Goal: Task Accomplishment & Management: Manage account settings

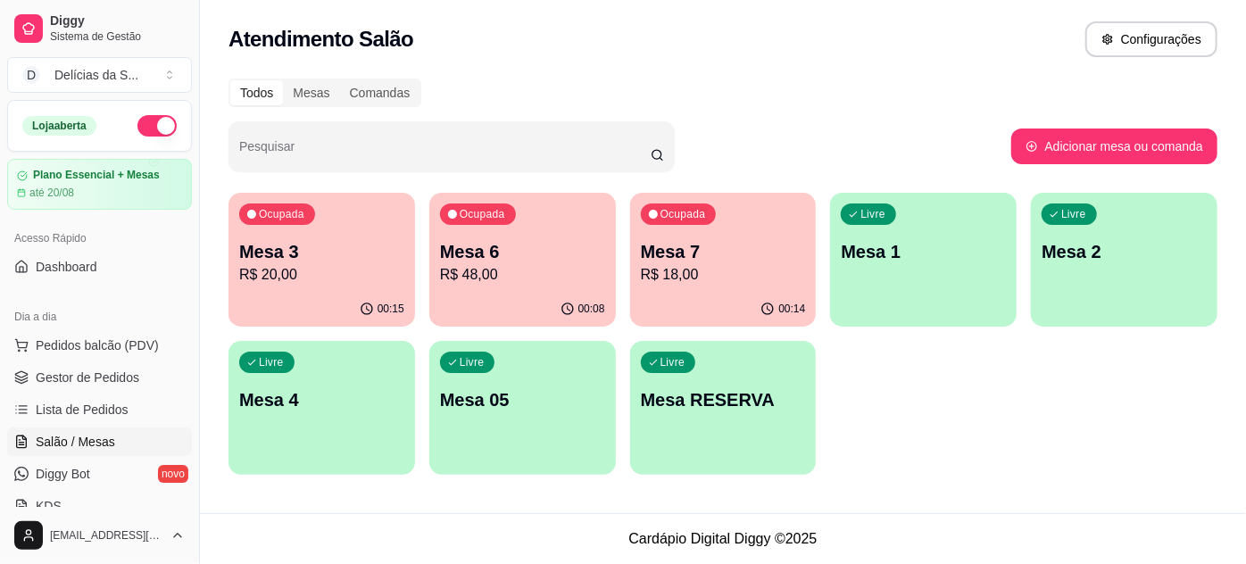
click at [273, 283] on p "R$ 20,00" at bounding box center [321, 274] width 165 height 21
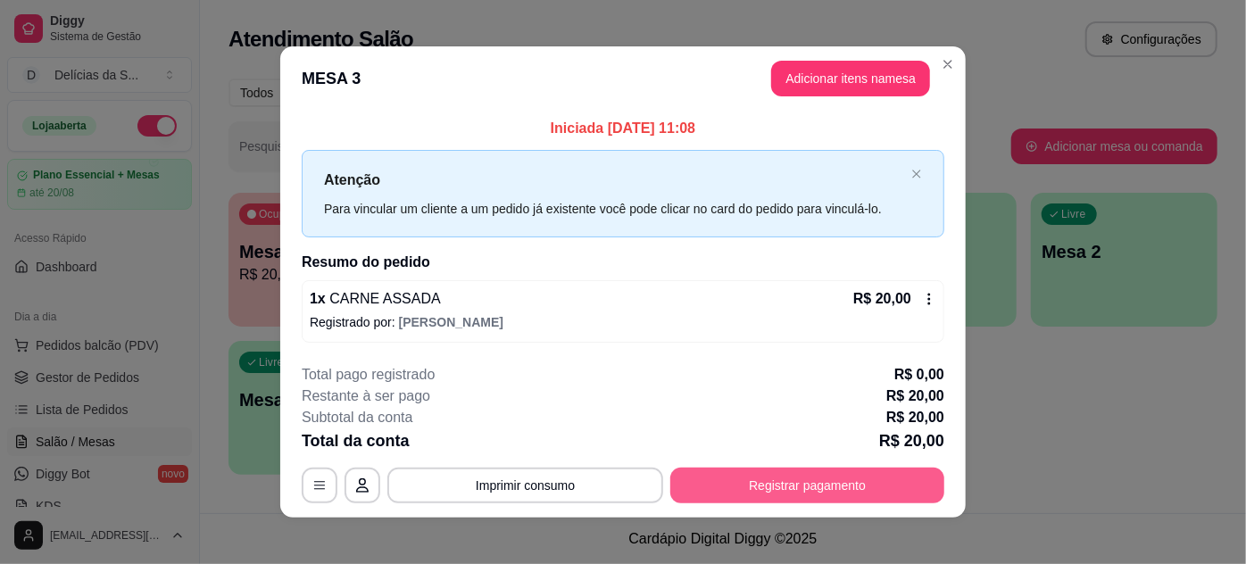
click at [754, 475] on button "Registrar pagamento" at bounding box center [807, 486] width 274 height 36
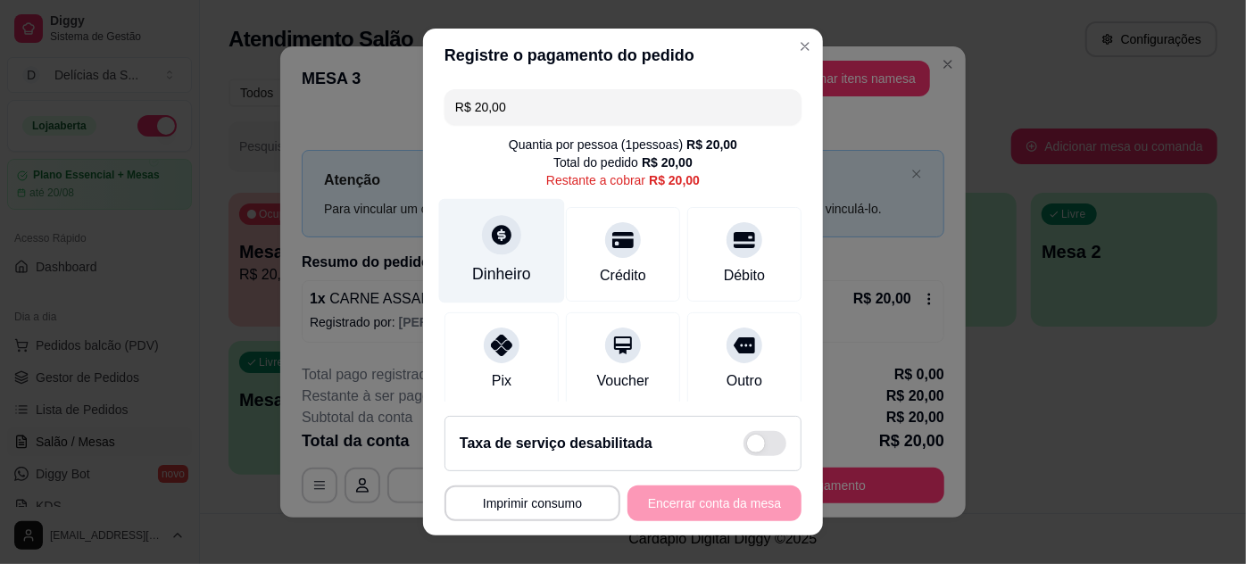
click at [536, 258] on div "Dinheiro" at bounding box center [502, 250] width 126 height 104
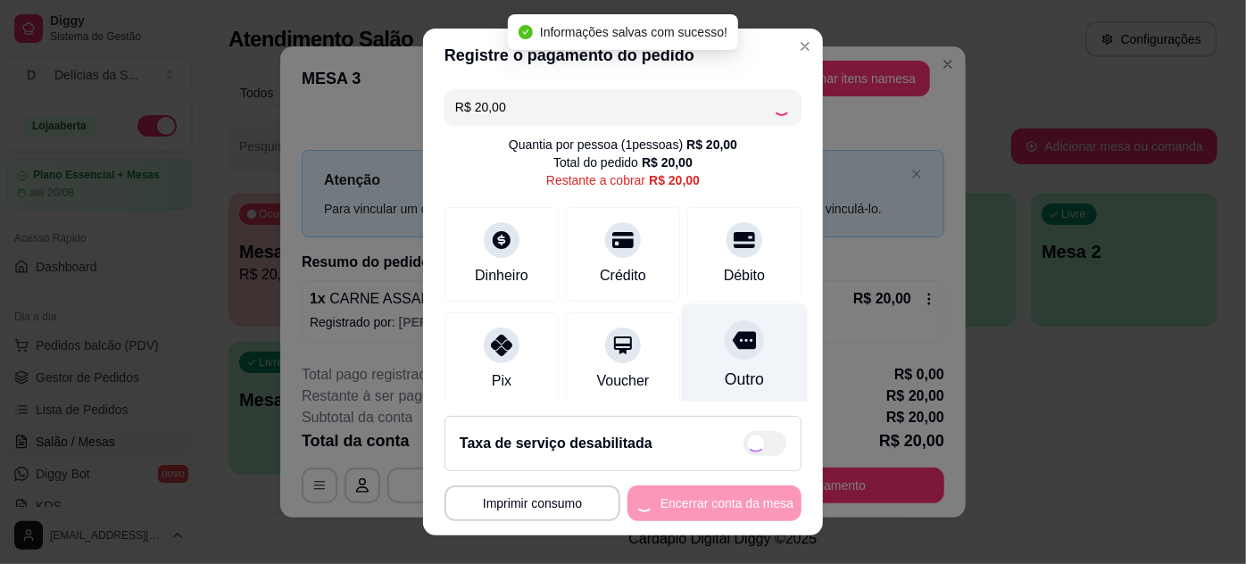
type input "R$ 0,00"
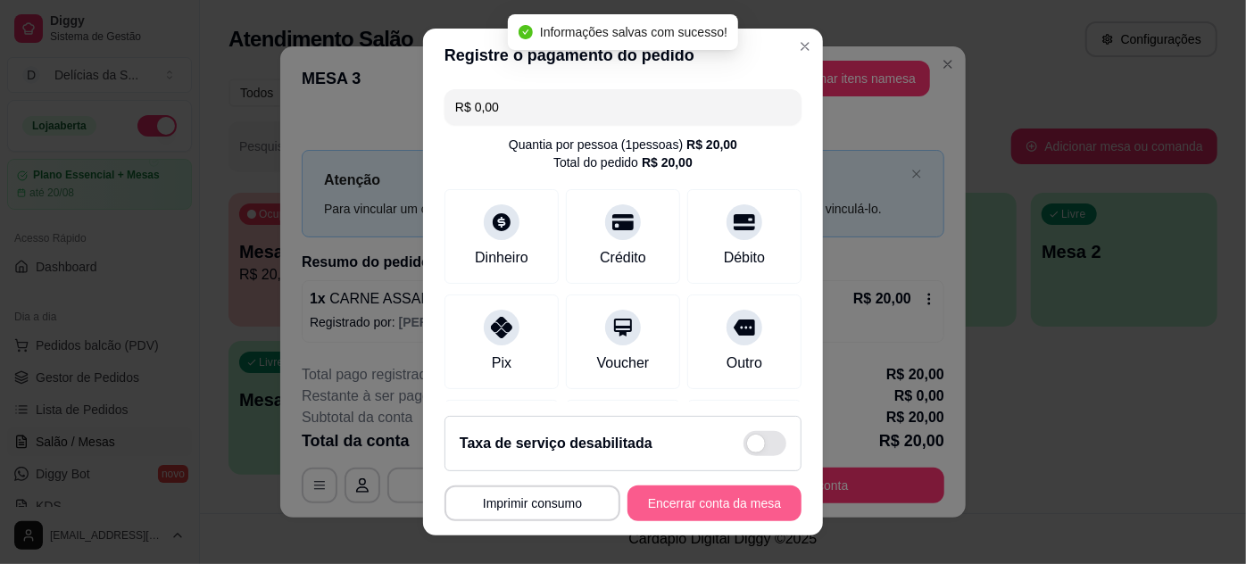
click at [716, 504] on button "Encerrar conta da mesa" at bounding box center [715, 504] width 174 height 36
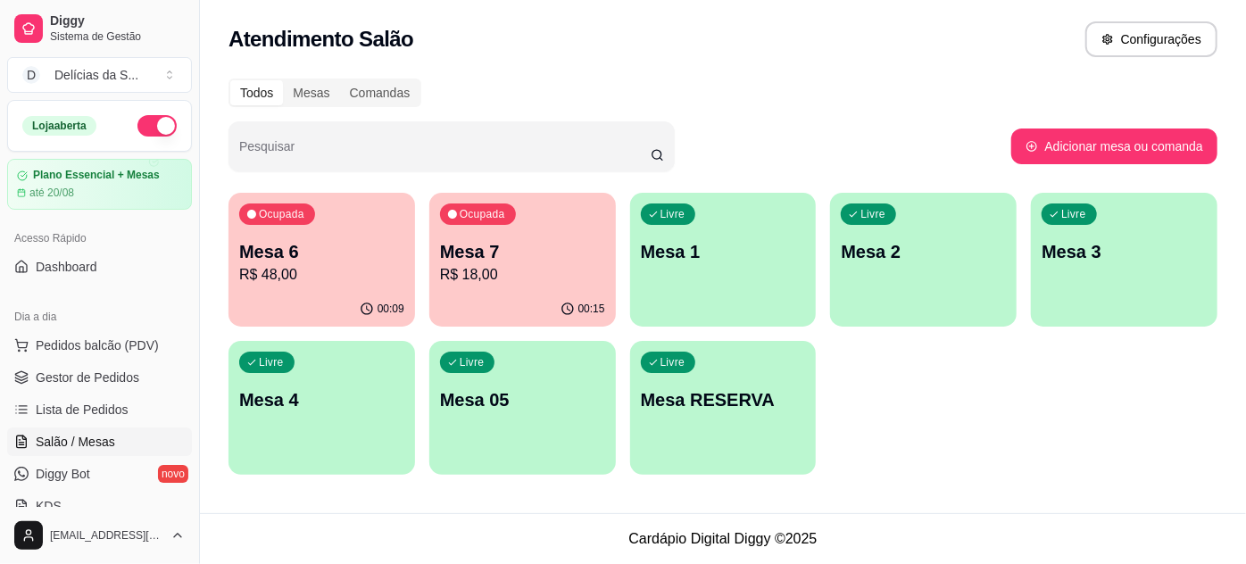
click at [484, 380] on div "Livre Mesa 05" at bounding box center [522, 397] width 187 height 112
click at [429, 379] on div "Ocupada Mesa 6 R$ 48,00 00:09 Ocupada Mesa 7 R$ 18,00 00:15 Livre Mesa 1 Livre …" at bounding box center [723, 334] width 989 height 282
click at [504, 375] on div "Livre Mesa 05" at bounding box center [522, 397] width 181 height 109
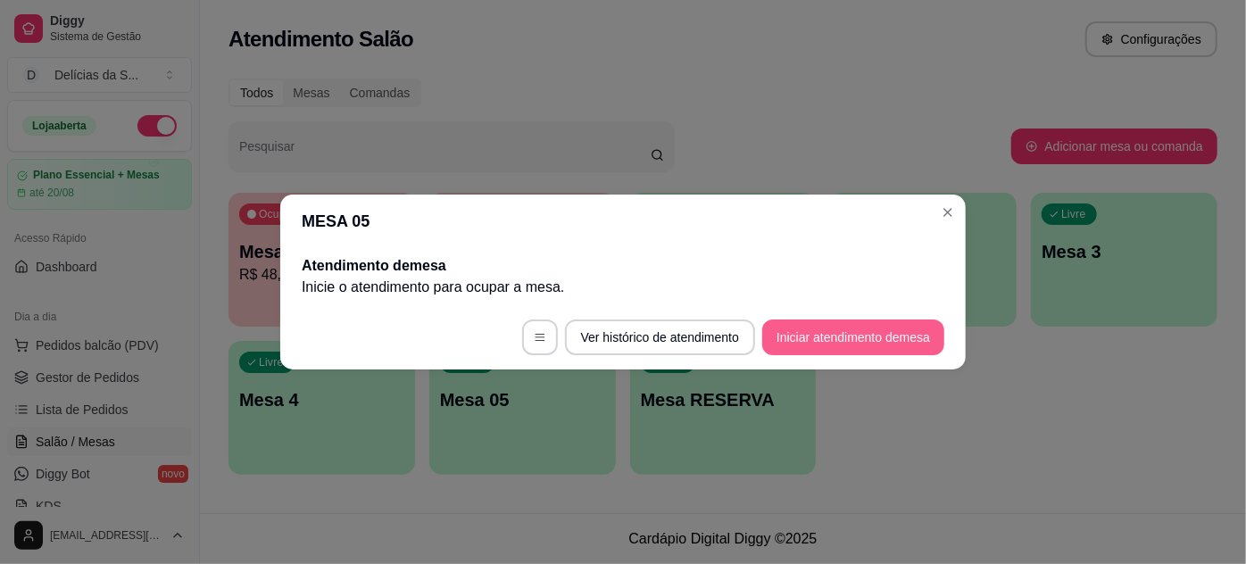
click at [830, 337] on button "Iniciar atendimento de mesa" at bounding box center [853, 338] width 182 height 36
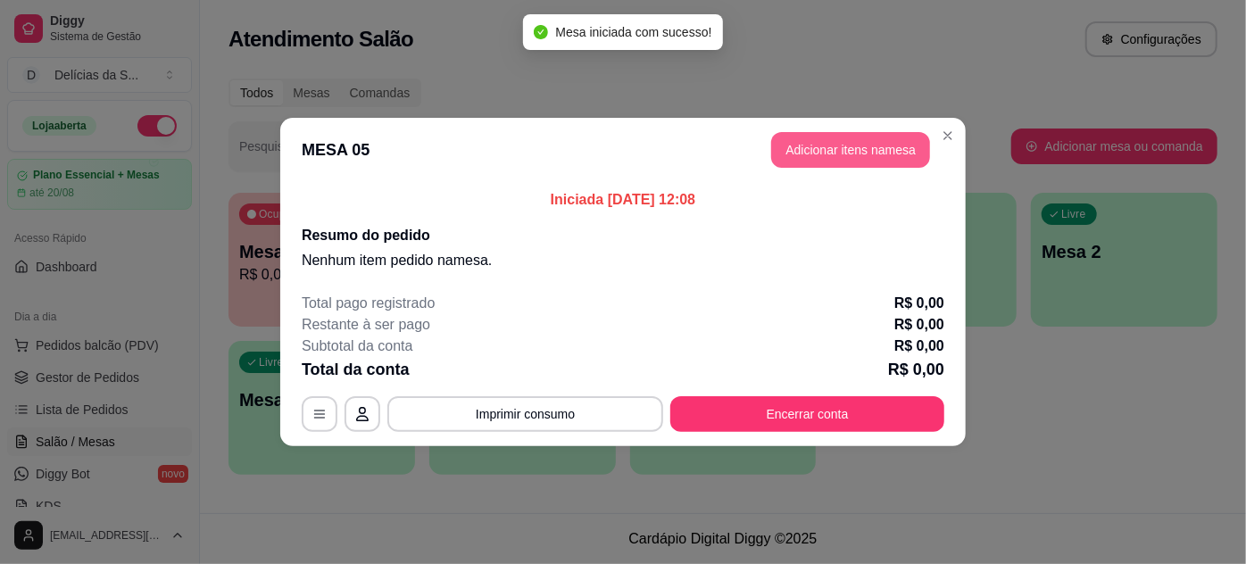
click at [858, 159] on button "Adicionar itens na mesa" at bounding box center [850, 150] width 159 height 36
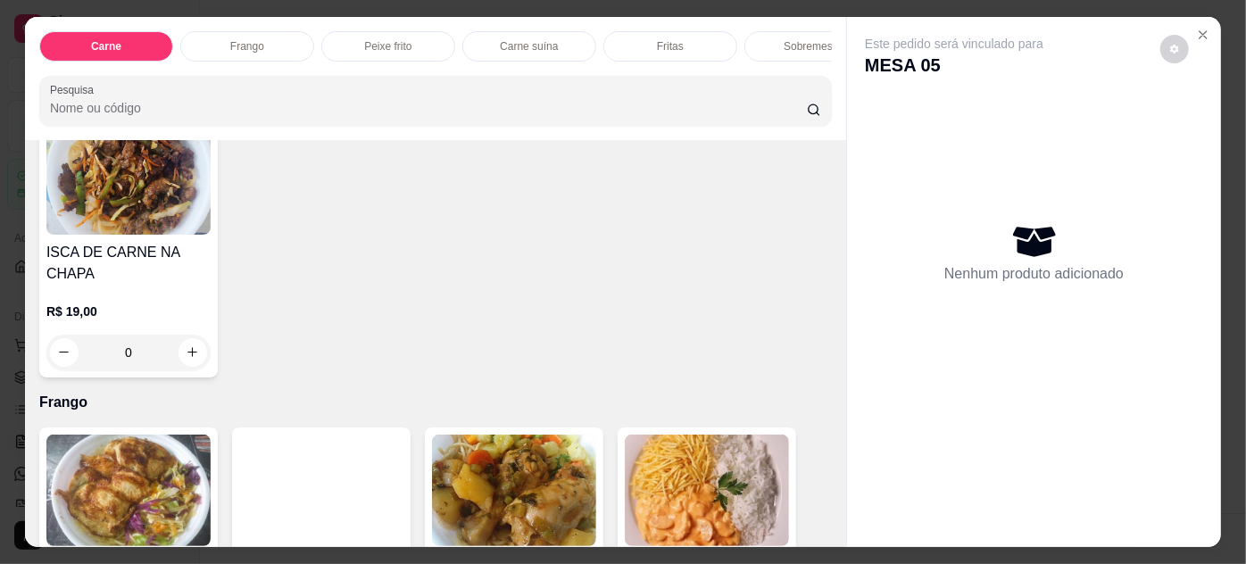
scroll to position [811, 0]
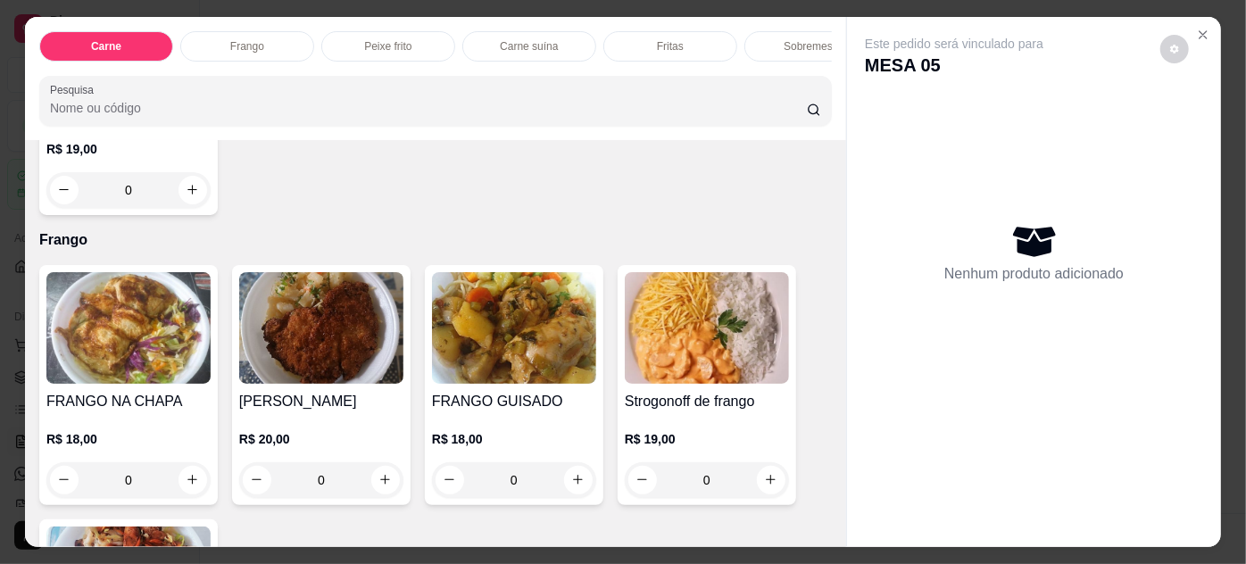
click at [490, 330] on img at bounding box center [514, 328] width 164 height 112
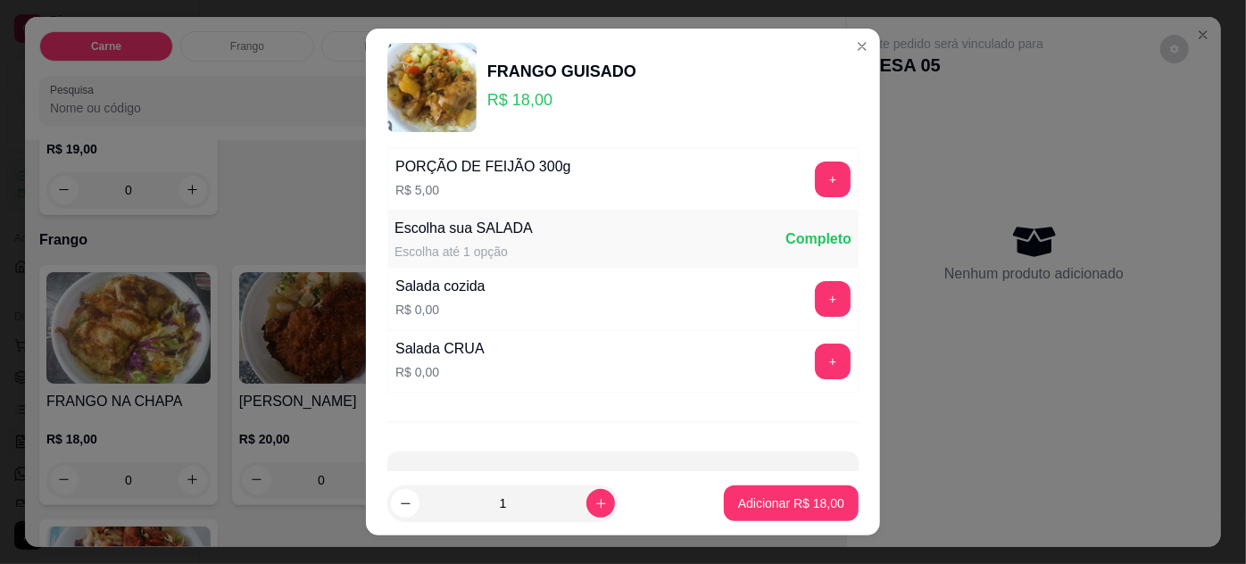
scroll to position [178, 0]
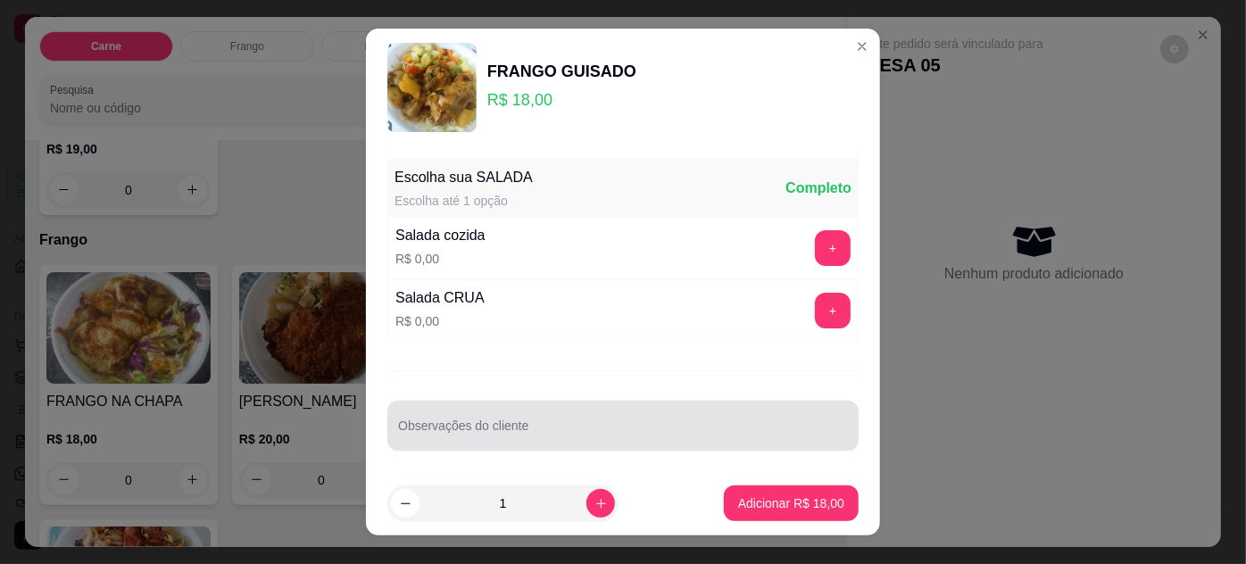
click at [648, 416] on div at bounding box center [623, 426] width 450 height 36
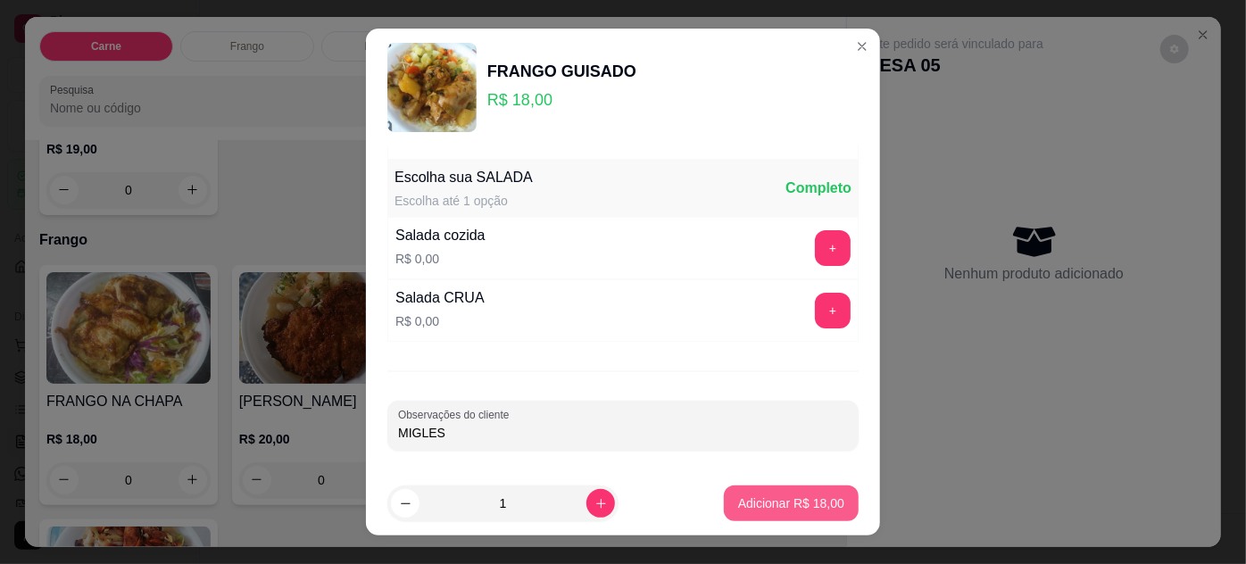
type input "MIGLES"
click at [812, 503] on p "Adicionar R$ 18,00" at bounding box center [792, 503] width 104 height 17
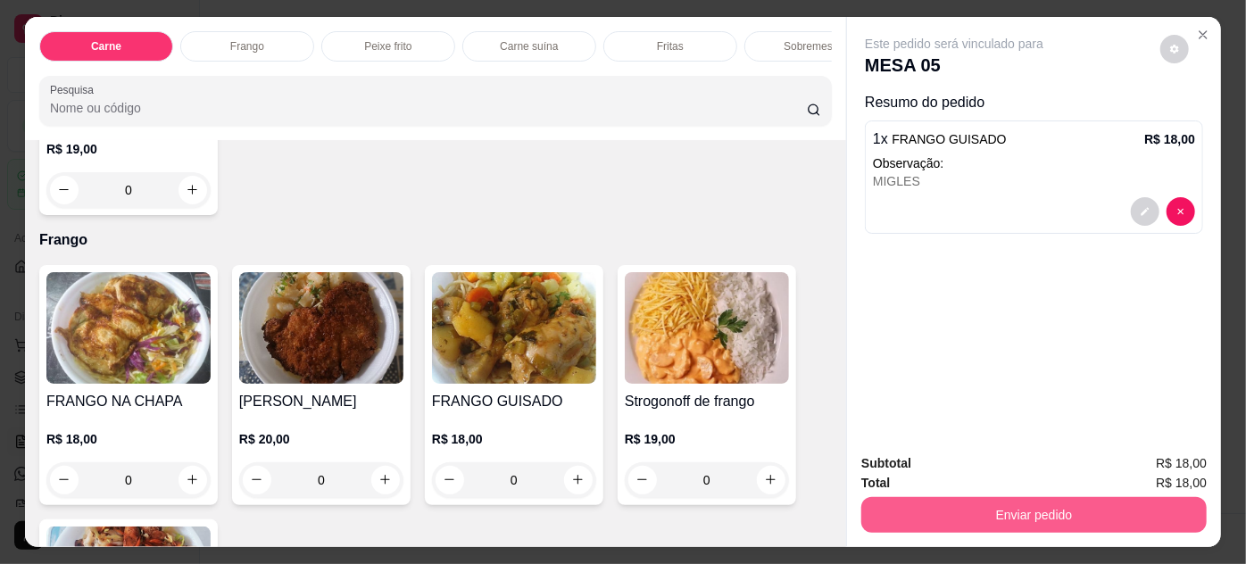
click at [952, 505] on button "Enviar pedido" at bounding box center [1033, 515] width 345 height 36
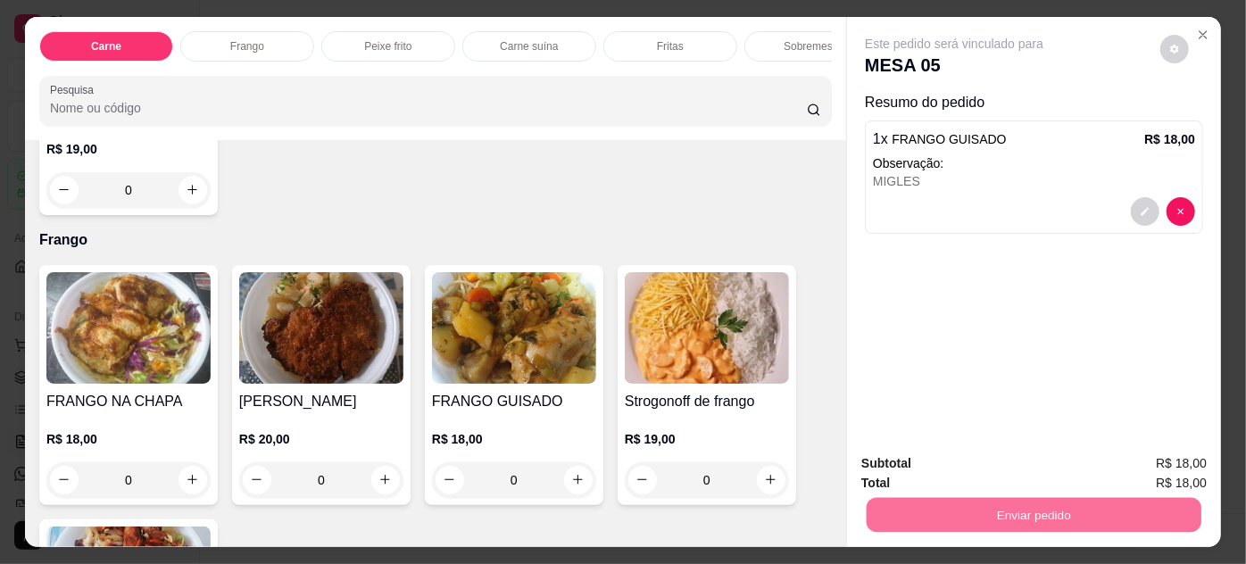
click at [986, 463] on button "Não registrar e enviar pedido" at bounding box center [976, 465] width 186 height 34
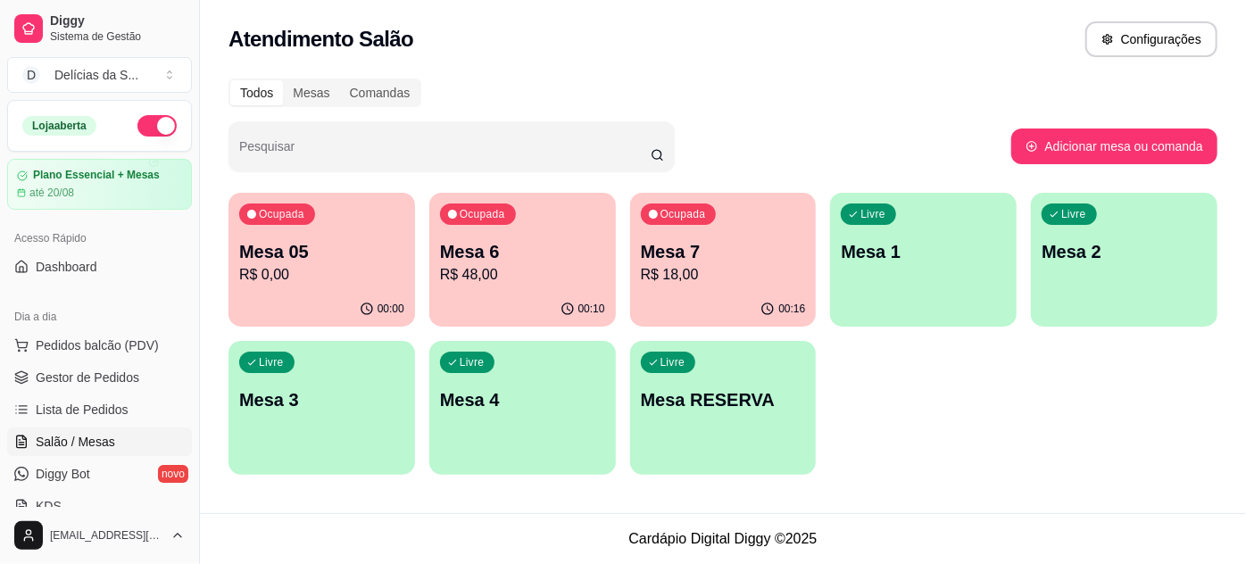
click at [668, 268] on p "R$ 18,00" at bounding box center [723, 274] width 165 height 21
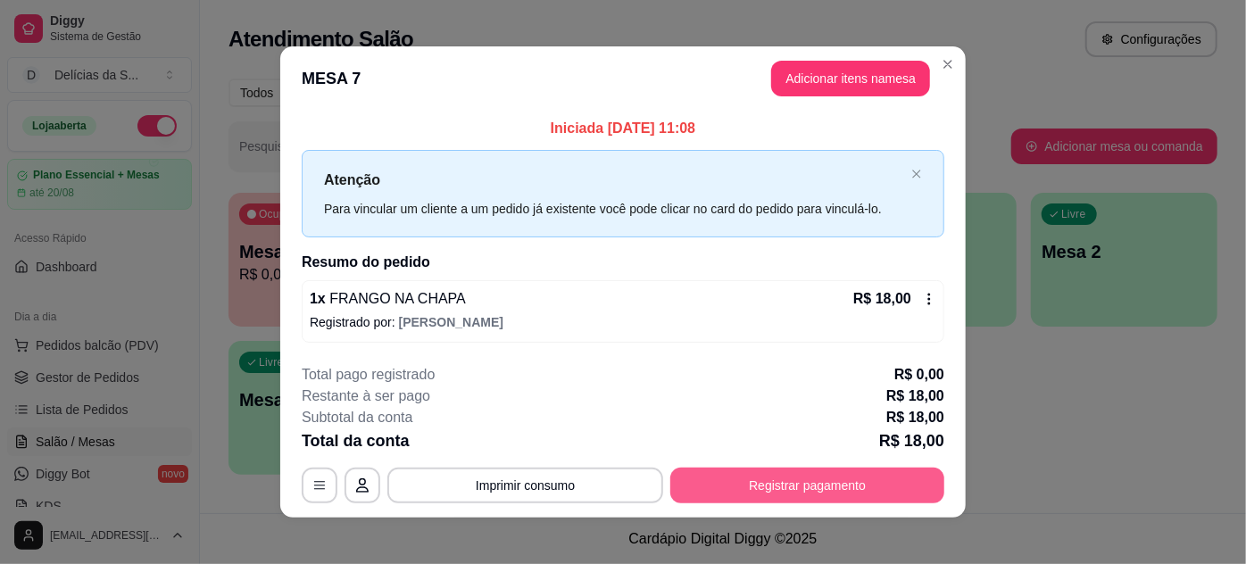
click at [761, 490] on button "Registrar pagamento" at bounding box center [807, 486] width 274 height 36
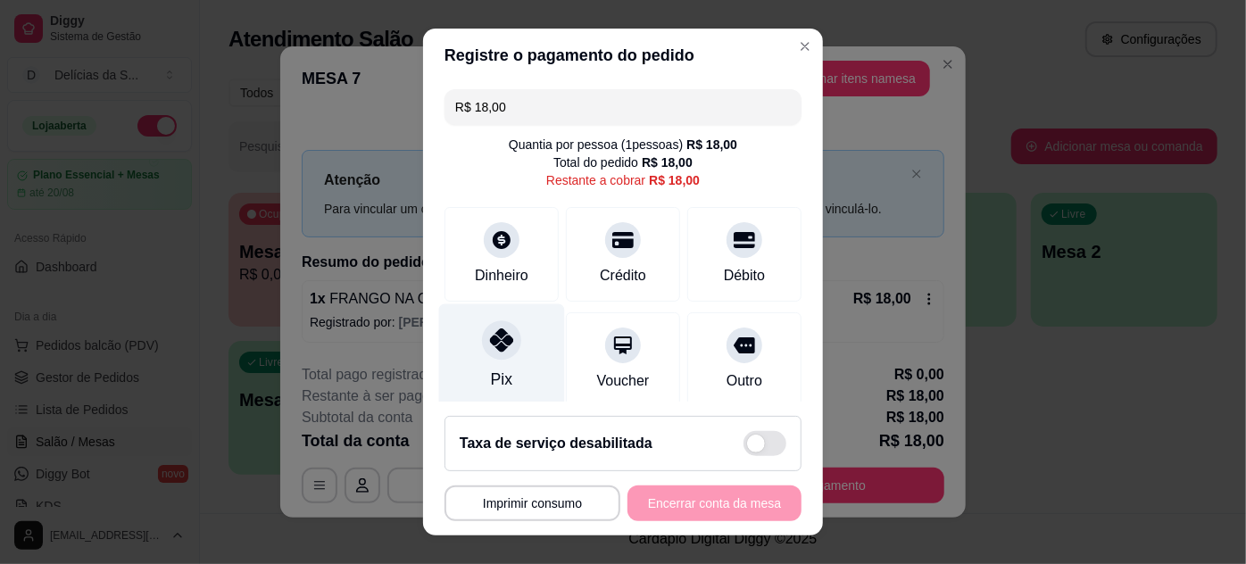
click at [503, 354] on div at bounding box center [501, 339] width 39 height 39
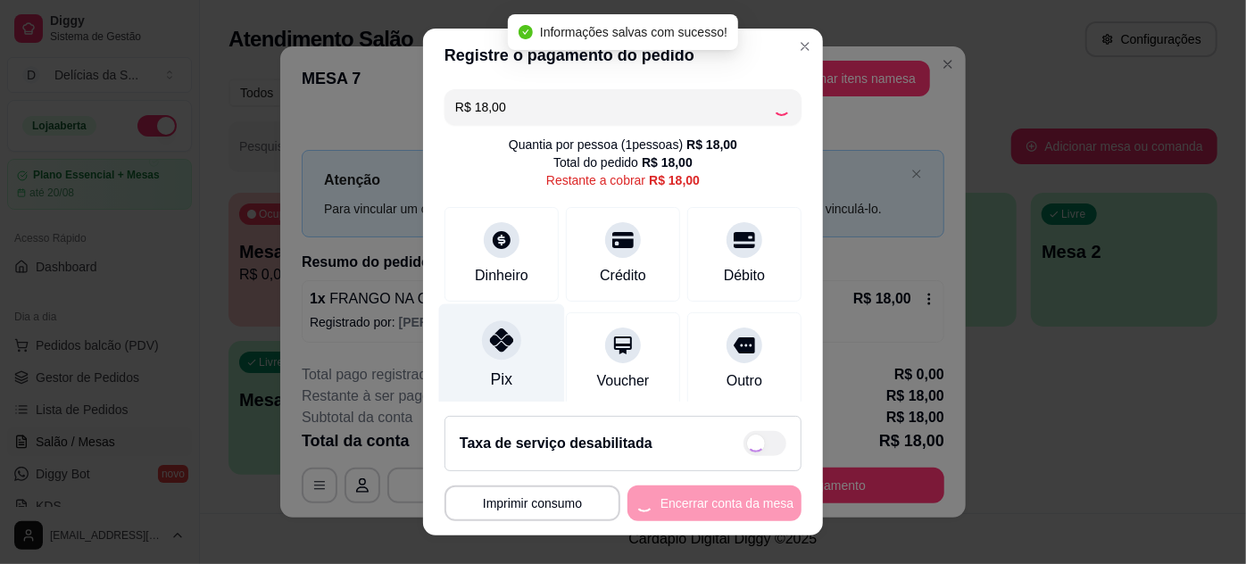
type input "R$ 0,00"
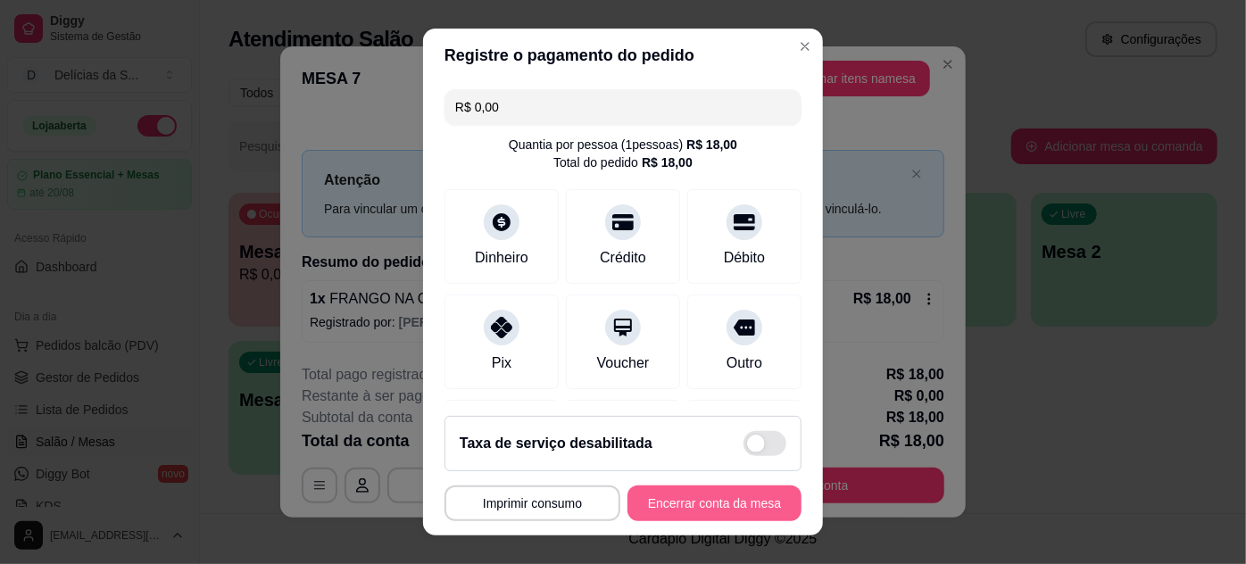
click at [672, 506] on button "Encerrar conta da mesa" at bounding box center [715, 504] width 174 height 36
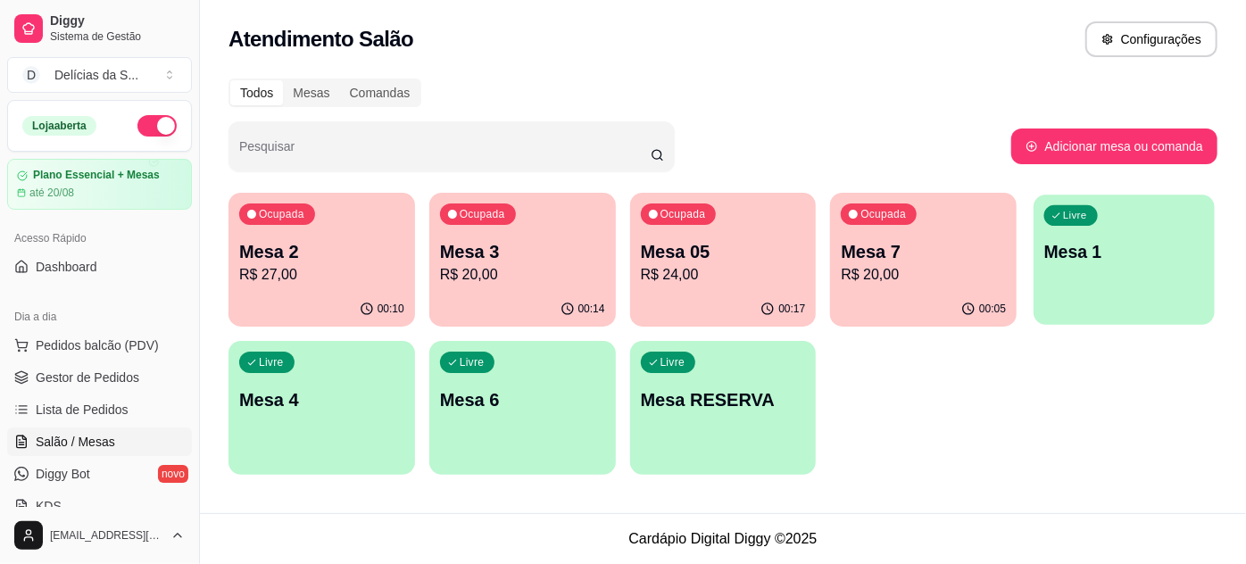
click at [1092, 261] on p "Mesa 1" at bounding box center [1124, 252] width 160 height 24
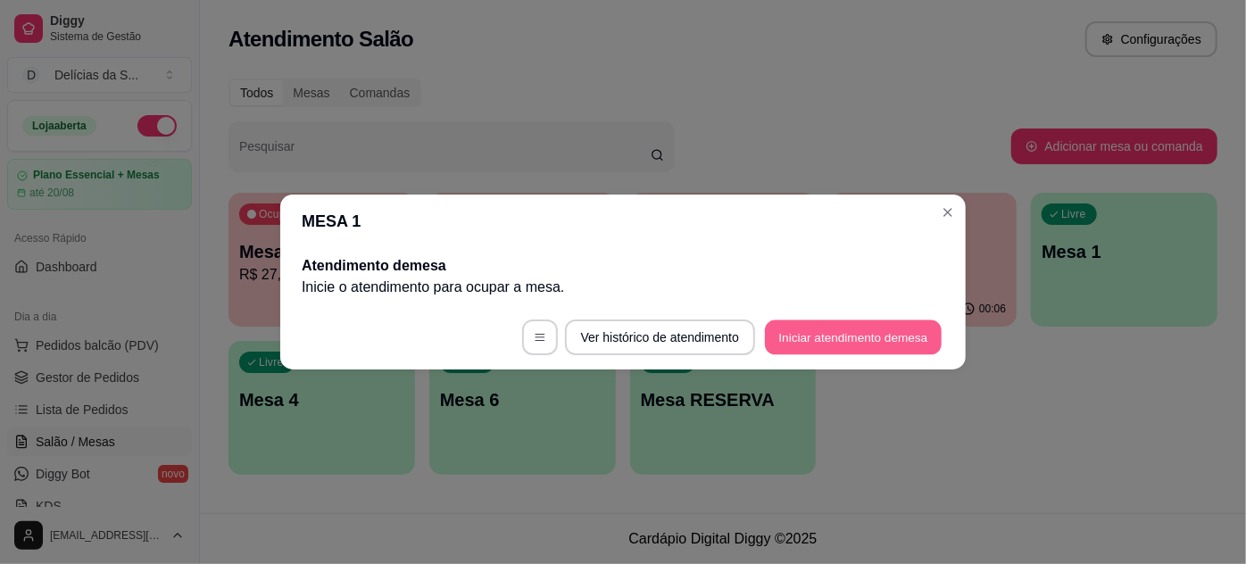
click at [861, 336] on button "Iniciar atendimento de mesa" at bounding box center [853, 337] width 177 height 35
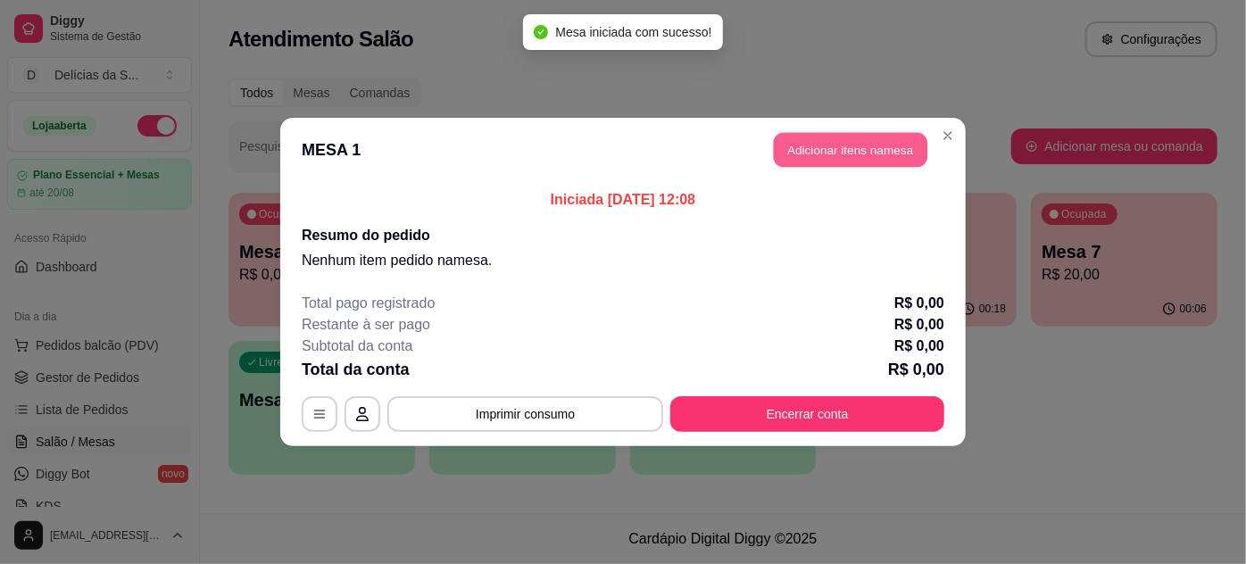
click at [847, 159] on button "Adicionar itens na mesa" at bounding box center [851, 150] width 154 height 35
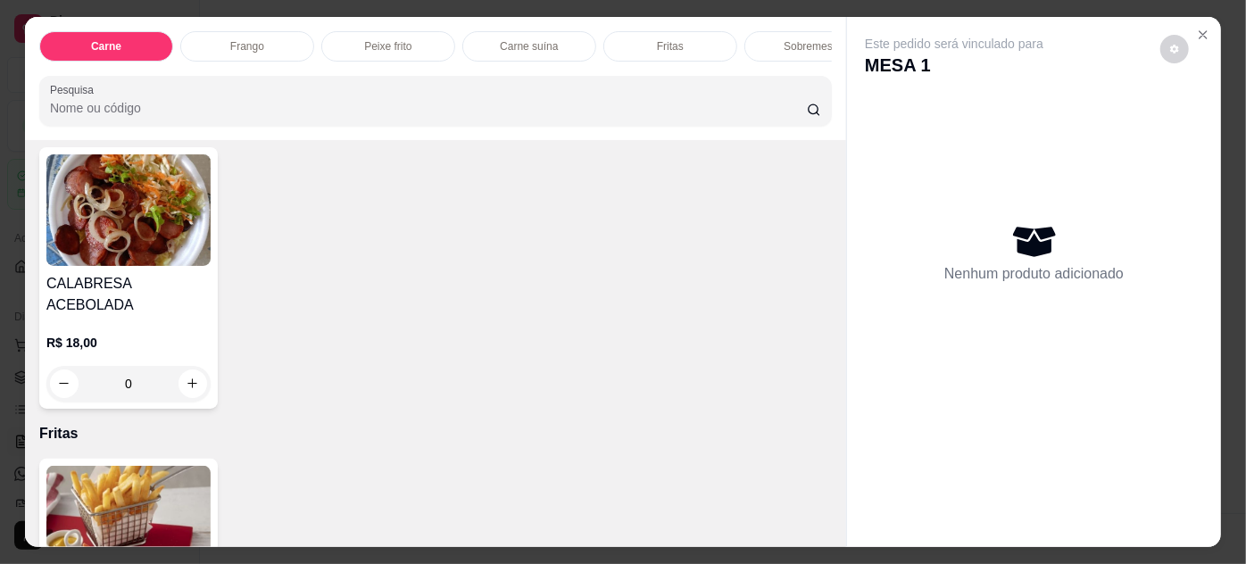
scroll to position [1623, 0]
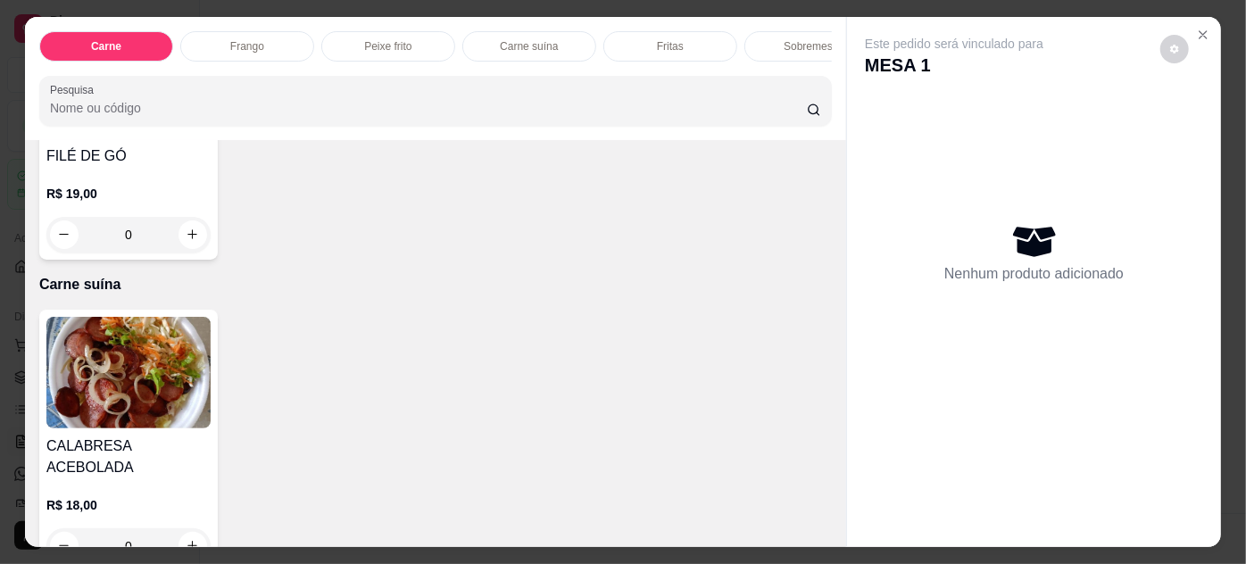
click at [190, 232] on div "0" at bounding box center [128, 235] width 164 height 36
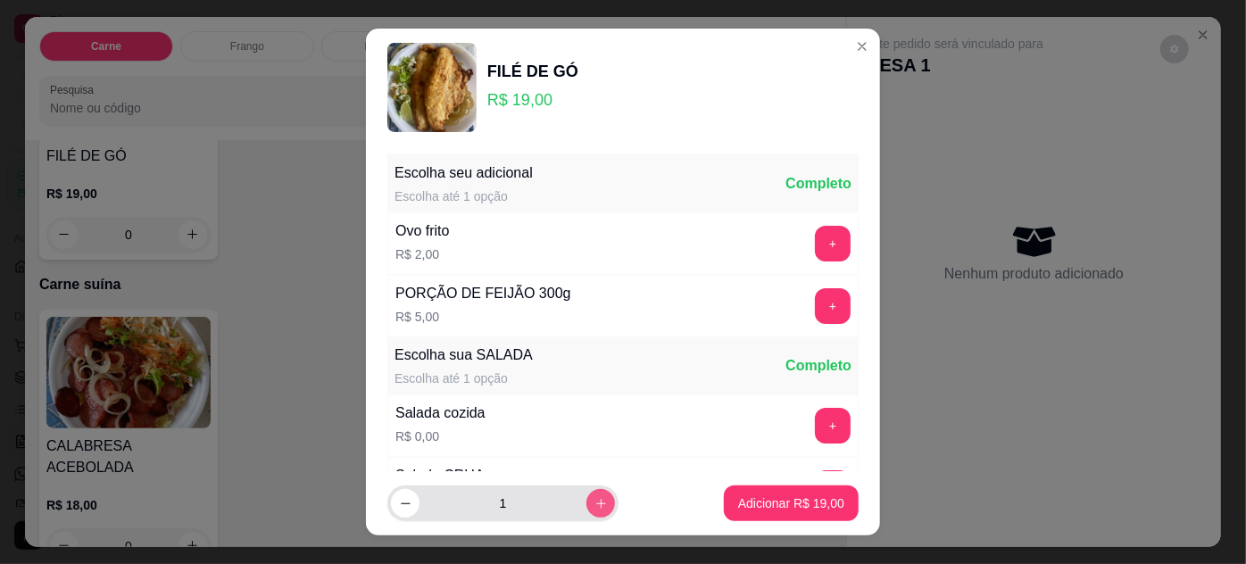
click at [587, 502] on button "increase-product-quantity" at bounding box center [601, 503] width 29 height 29
type input "2"
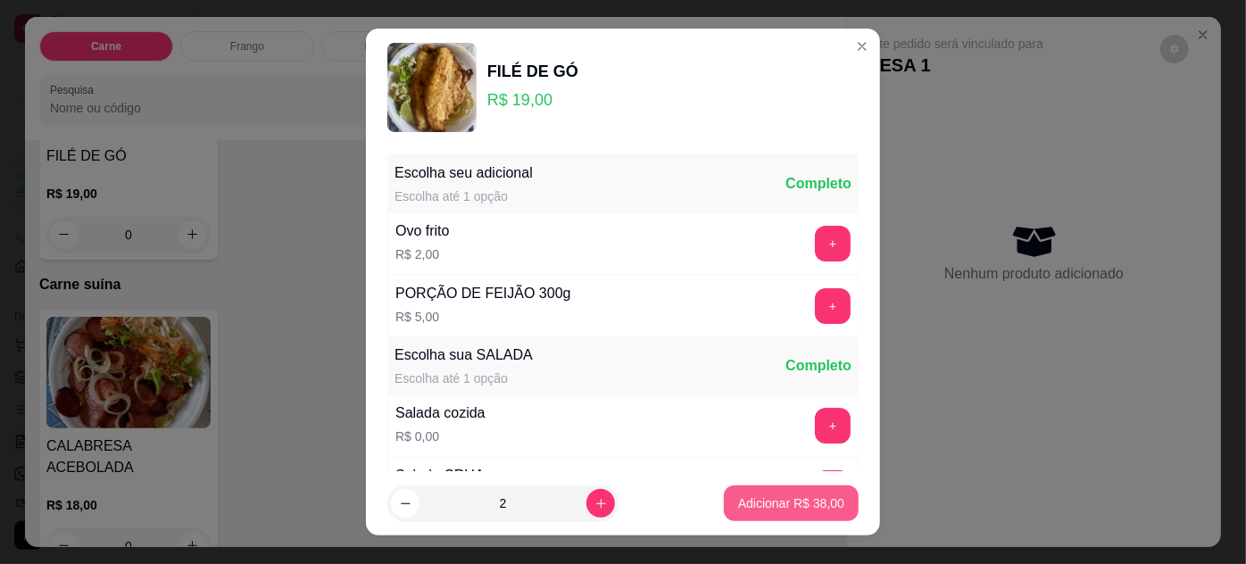
click at [749, 506] on p "Adicionar R$ 38,00" at bounding box center [791, 504] width 106 height 18
type input "2"
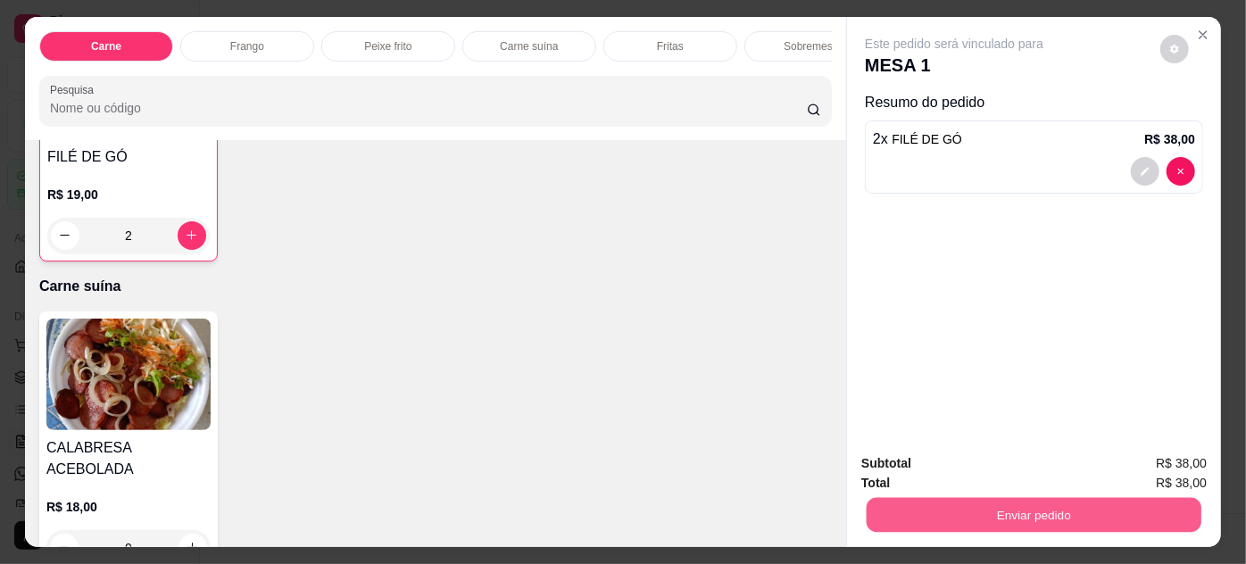
click at [916, 505] on button "Enviar pedido" at bounding box center [1034, 515] width 335 height 35
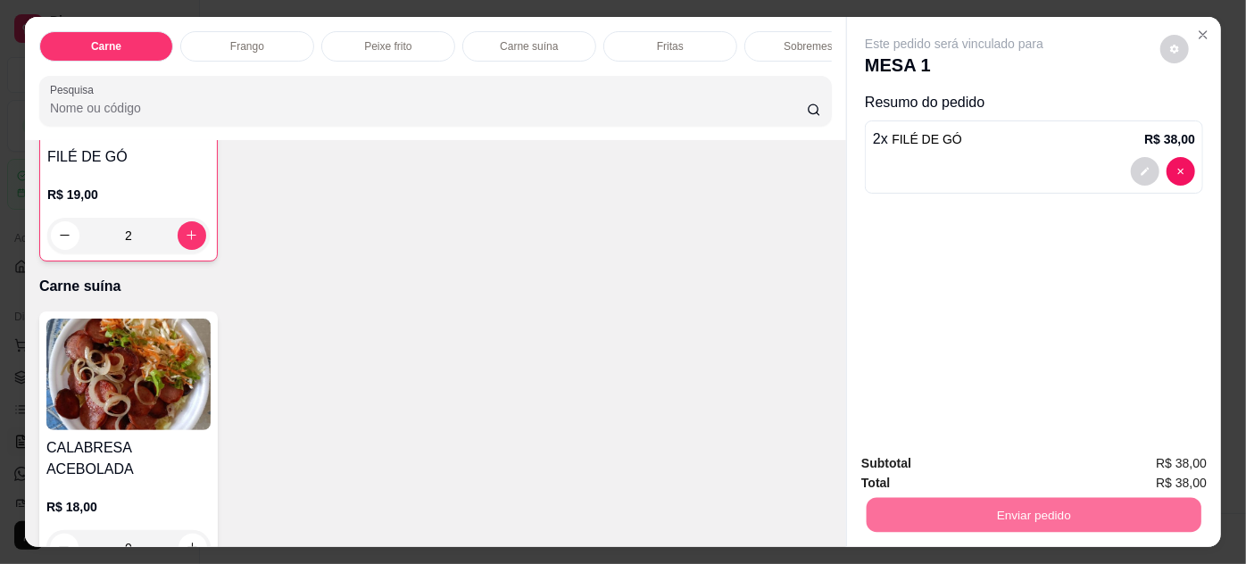
click at [921, 464] on button "Não registrar e enviar pedido" at bounding box center [976, 465] width 186 height 34
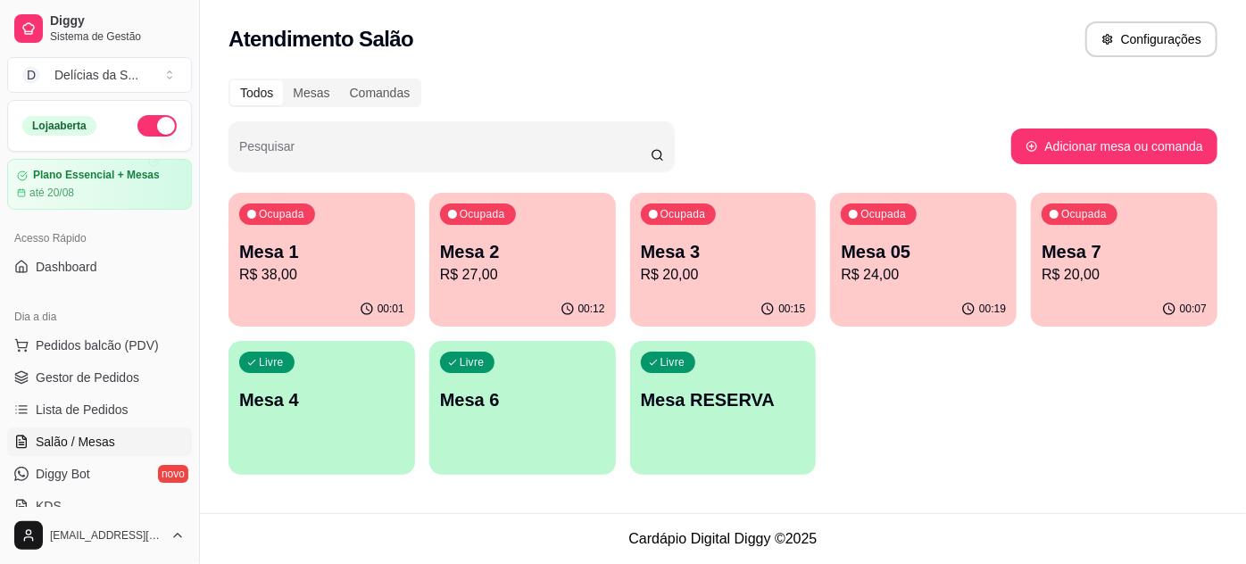
click at [486, 282] on p "R$ 27,00" at bounding box center [522, 274] width 165 height 21
click at [670, 230] on div "Ocupada Mesa 3 R$ 20,00" at bounding box center [723, 243] width 181 height 96
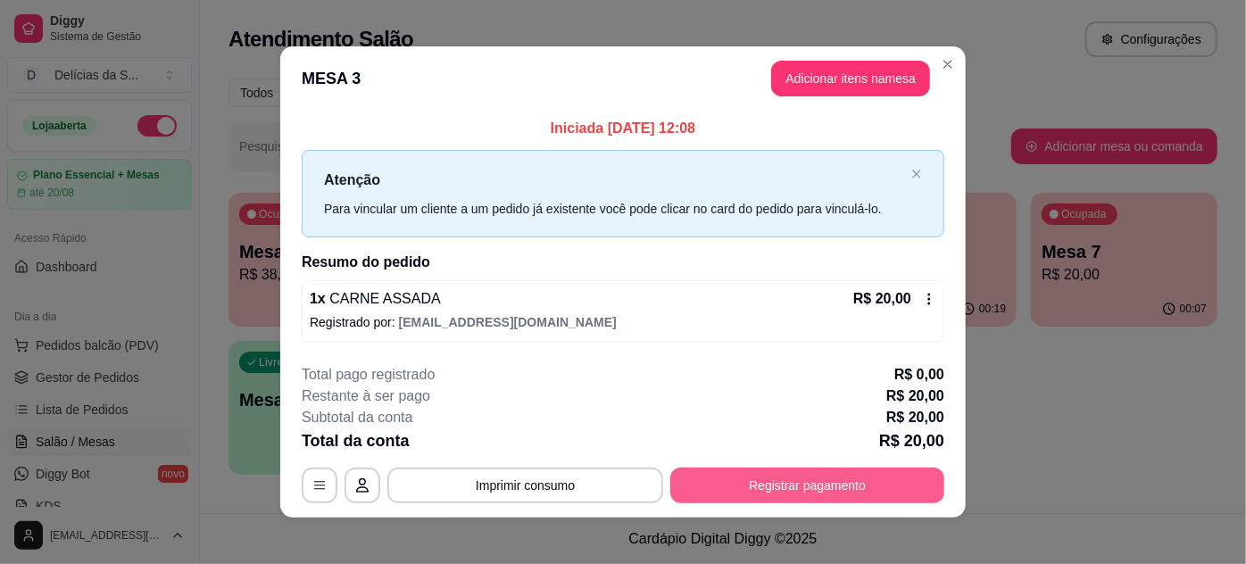
click at [826, 489] on button "Registrar pagamento" at bounding box center [807, 486] width 274 height 36
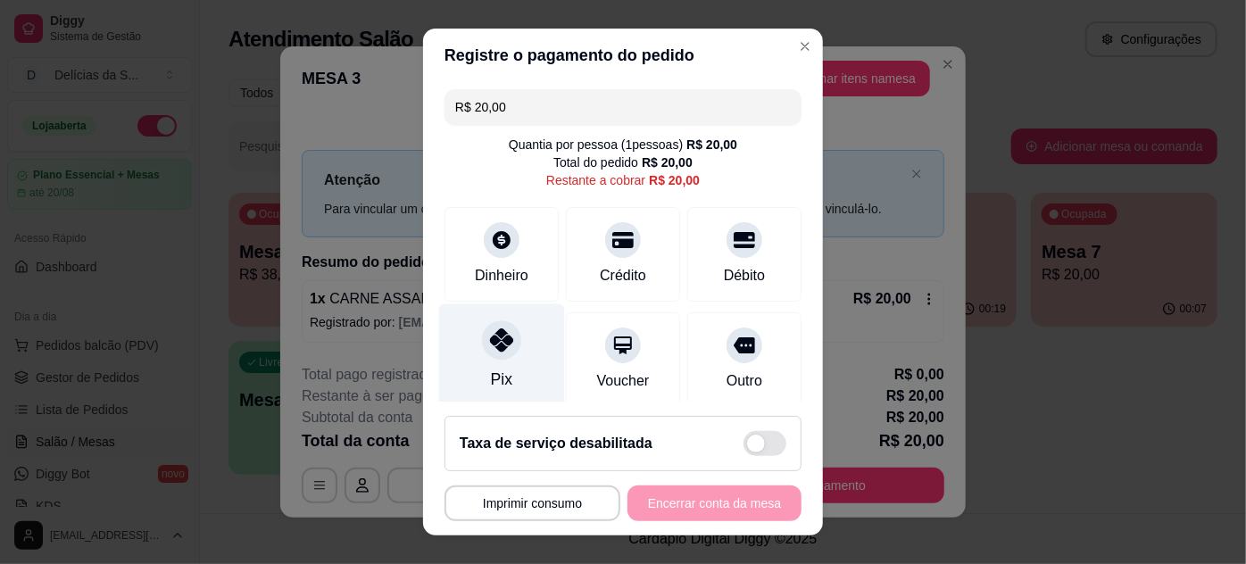
click at [490, 337] on icon at bounding box center [501, 340] width 23 height 23
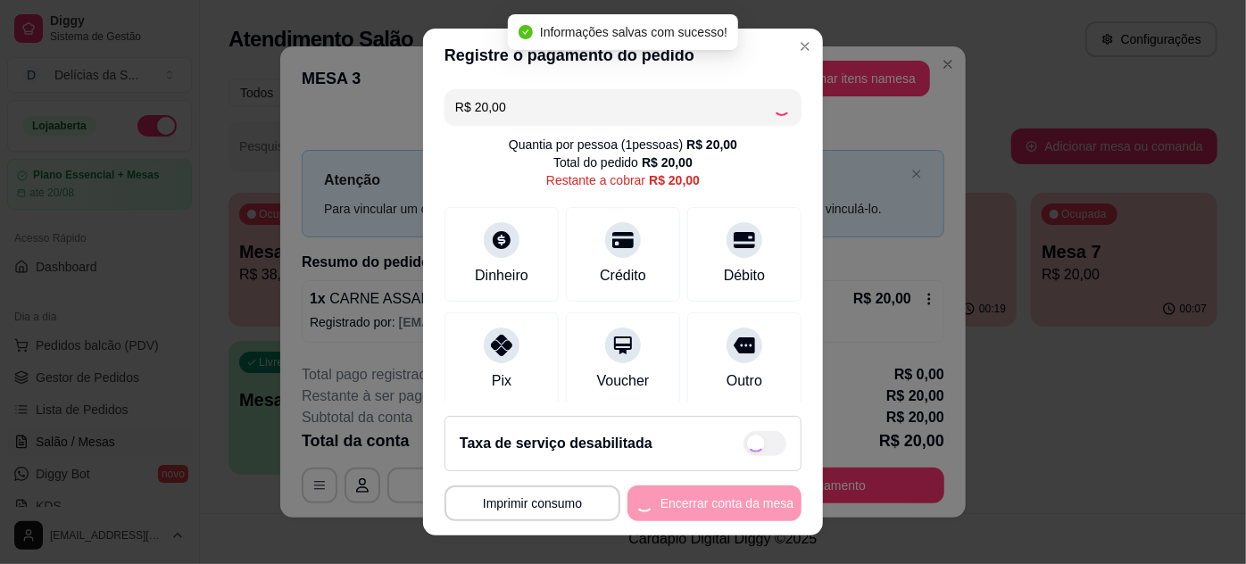
type input "R$ 0,00"
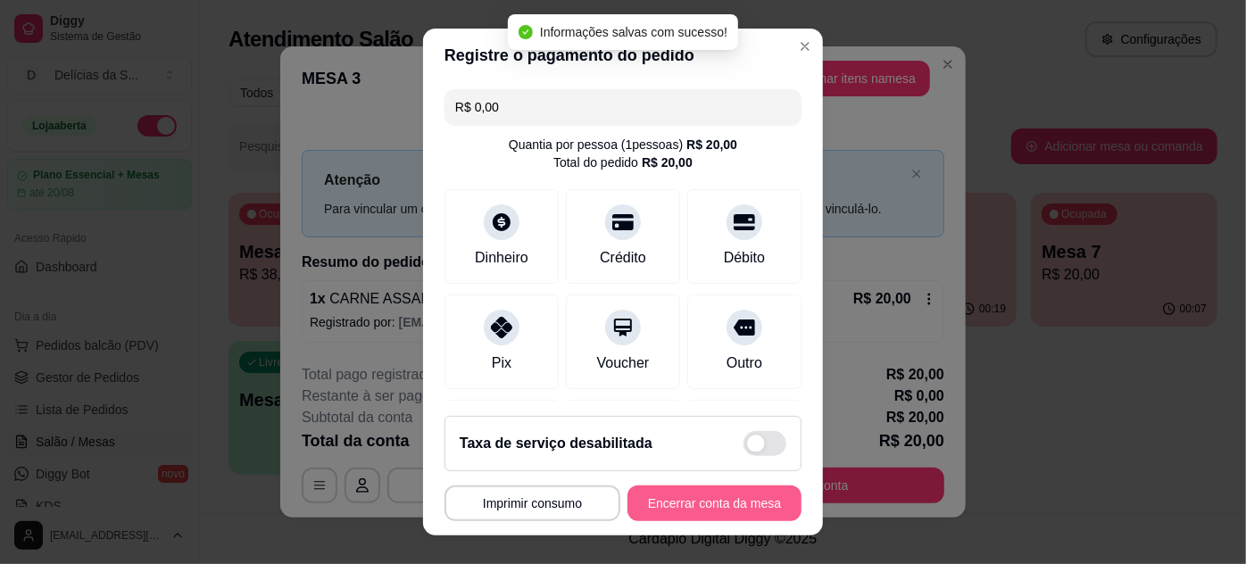
click at [704, 506] on button "Encerrar conta da mesa" at bounding box center [715, 504] width 174 height 36
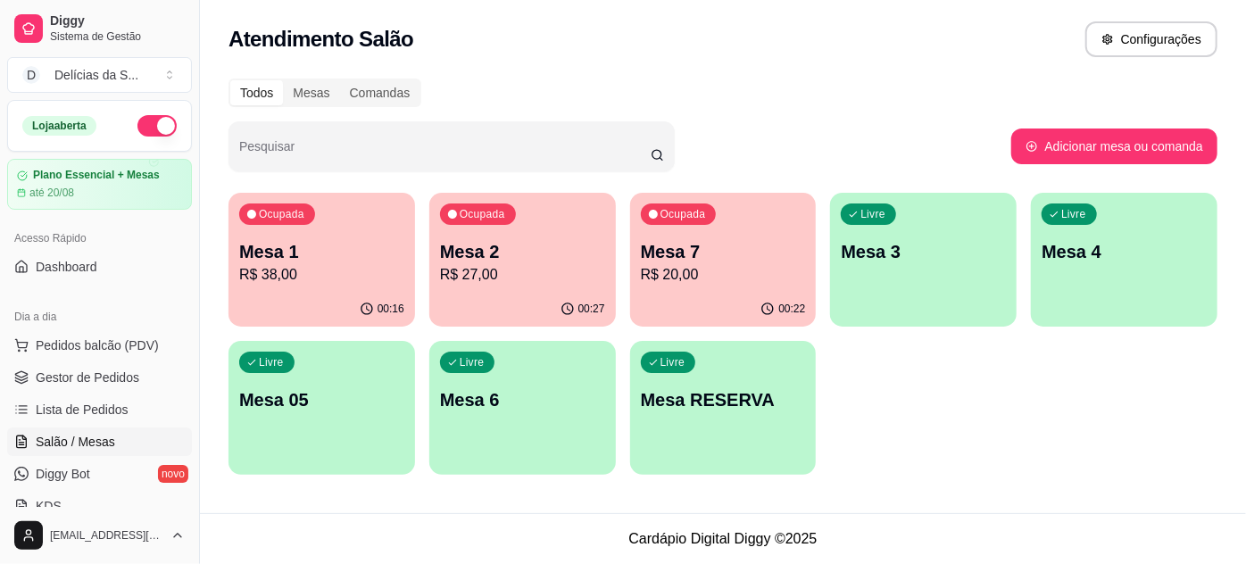
click at [720, 264] on p "R$ 20,00" at bounding box center [723, 274] width 165 height 21
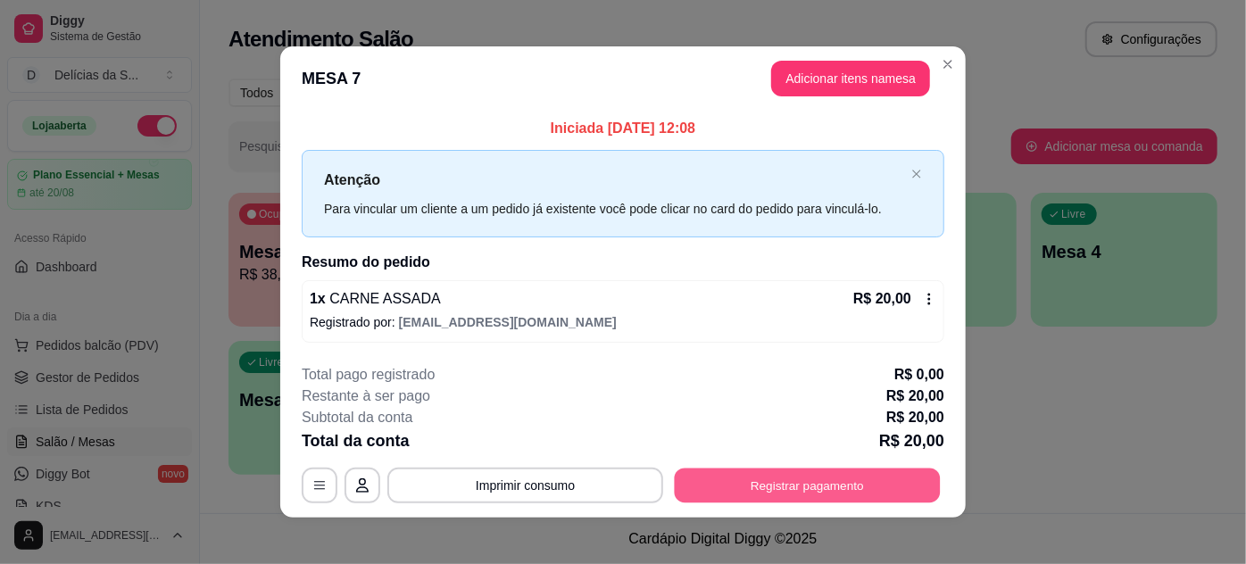
click at [807, 487] on button "Registrar pagamento" at bounding box center [808, 485] width 266 height 35
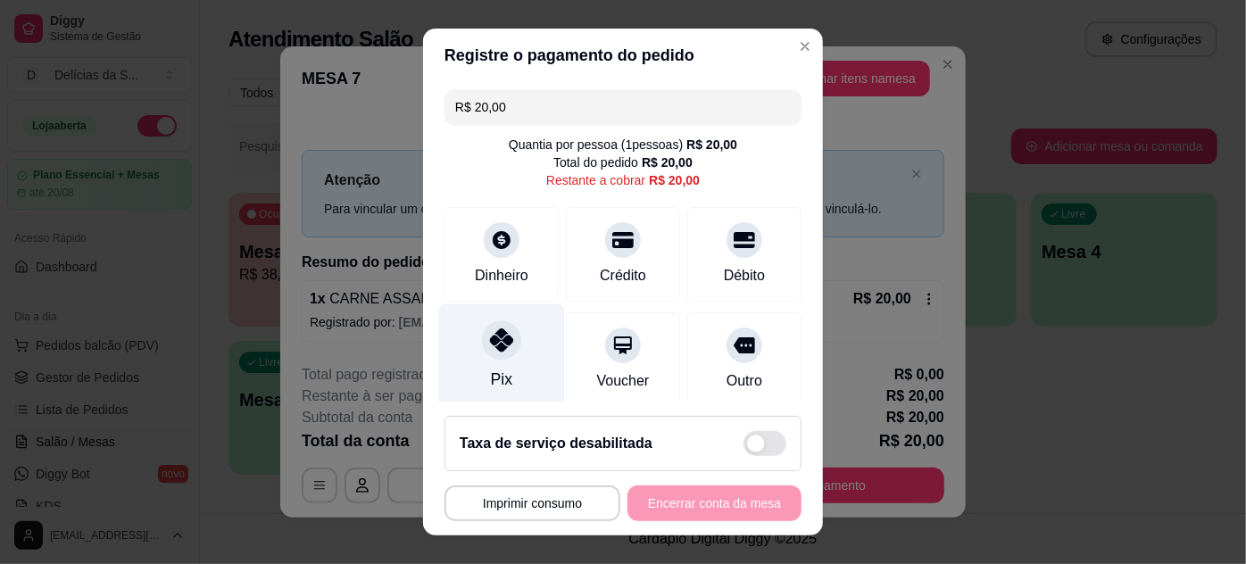
click at [525, 376] on div "Pix" at bounding box center [502, 356] width 126 height 104
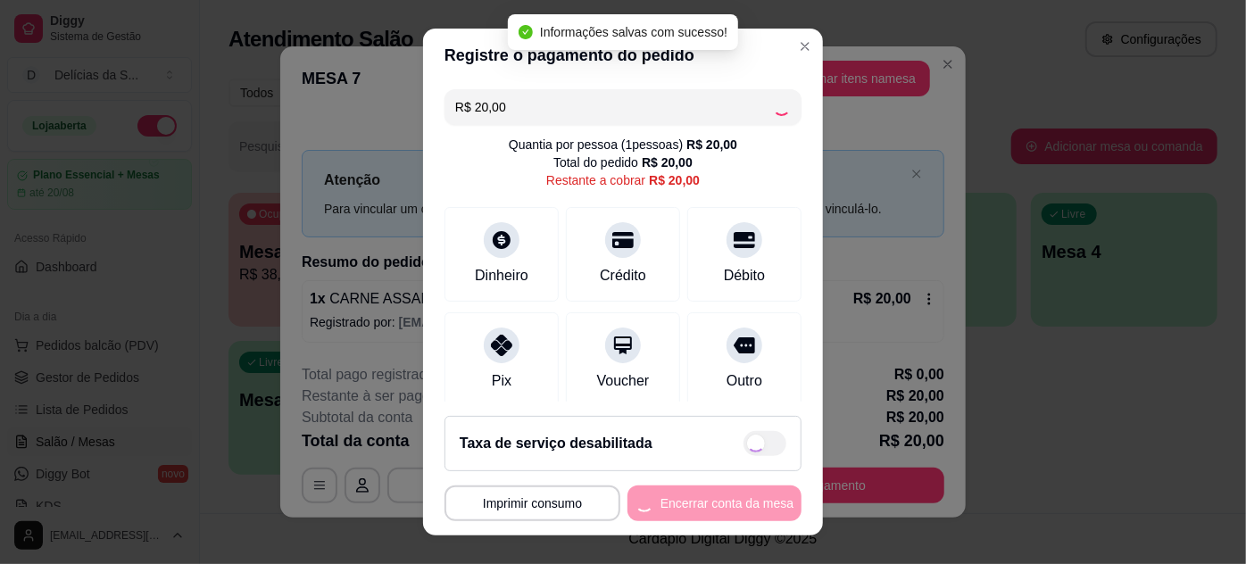
type input "R$ 0,00"
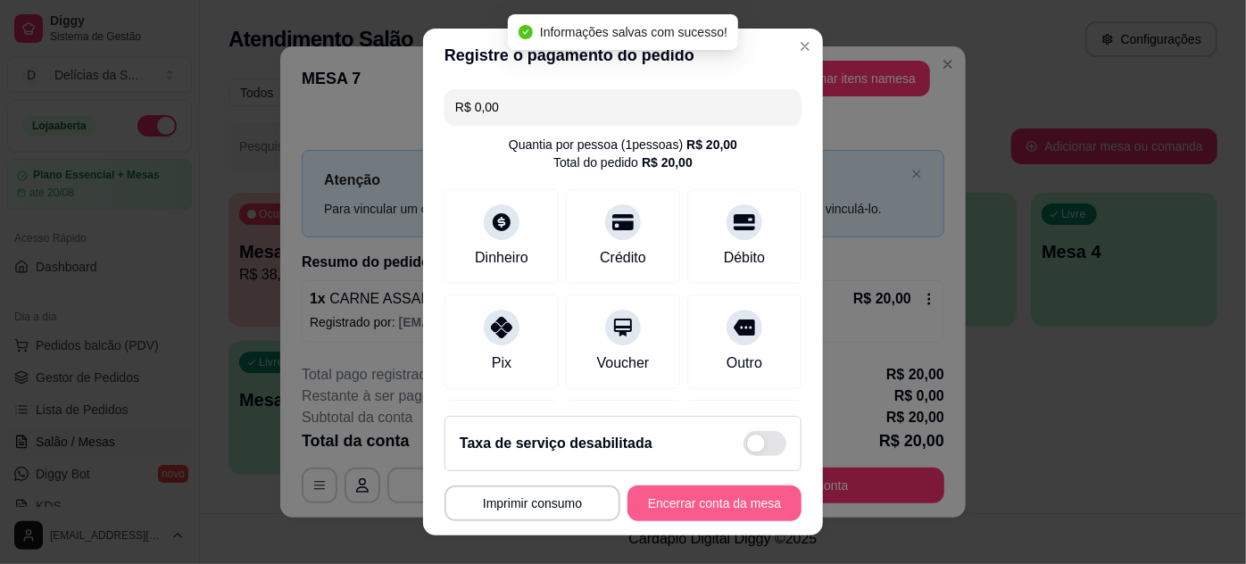
click at [697, 505] on button "Encerrar conta da mesa" at bounding box center [715, 504] width 174 height 36
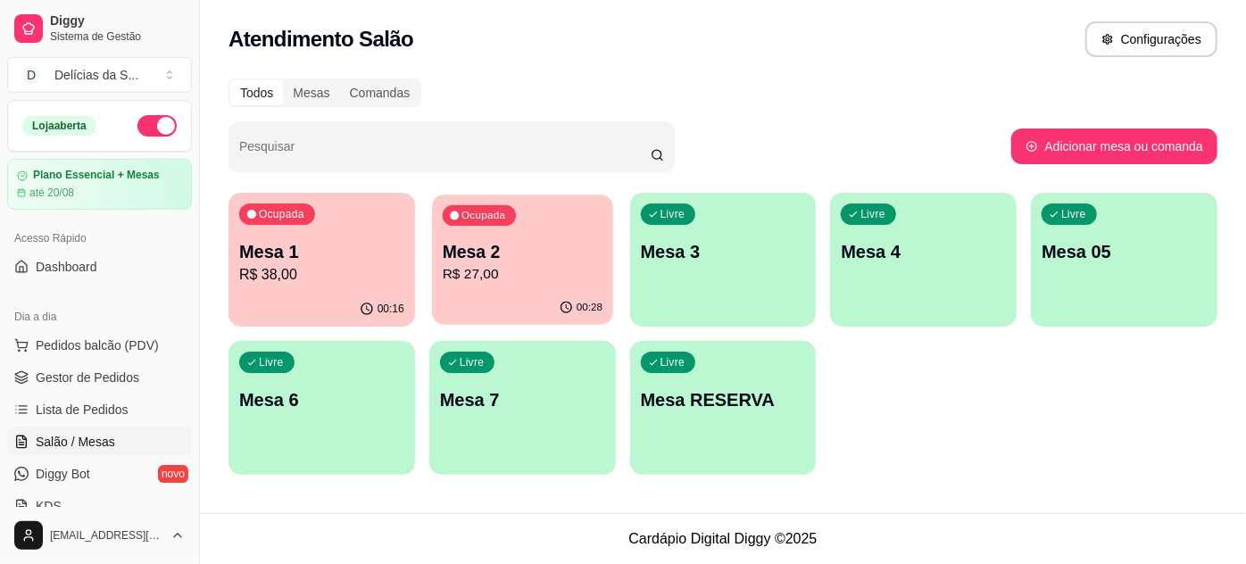
click at [550, 281] on p "R$ 27,00" at bounding box center [523, 274] width 160 height 21
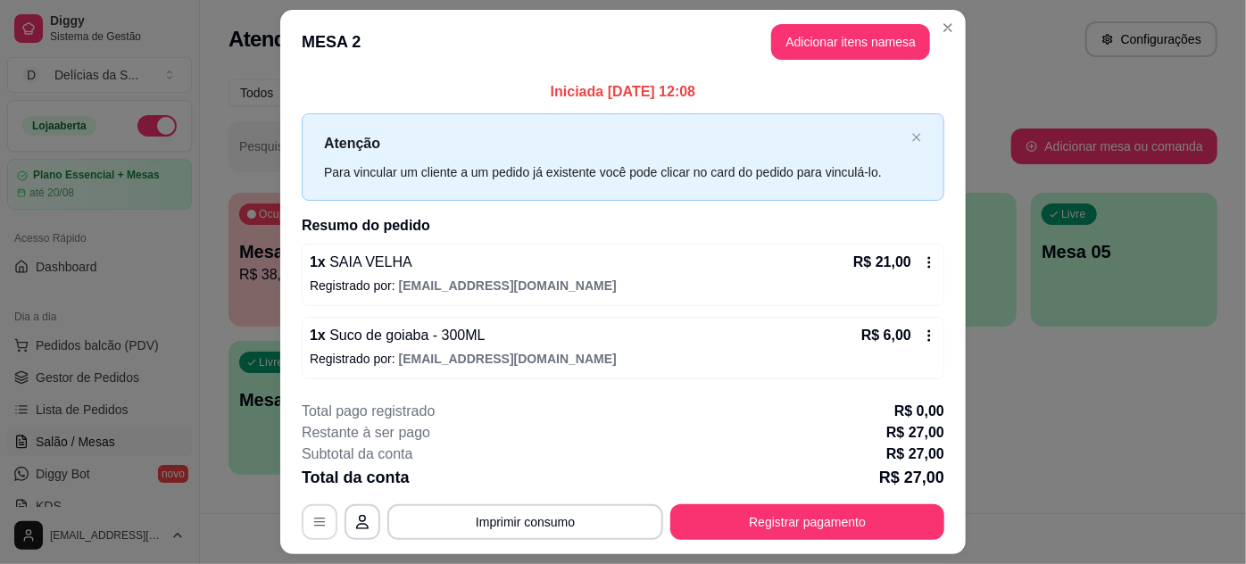
click at [312, 522] on icon "button" at bounding box center [319, 522] width 14 height 14
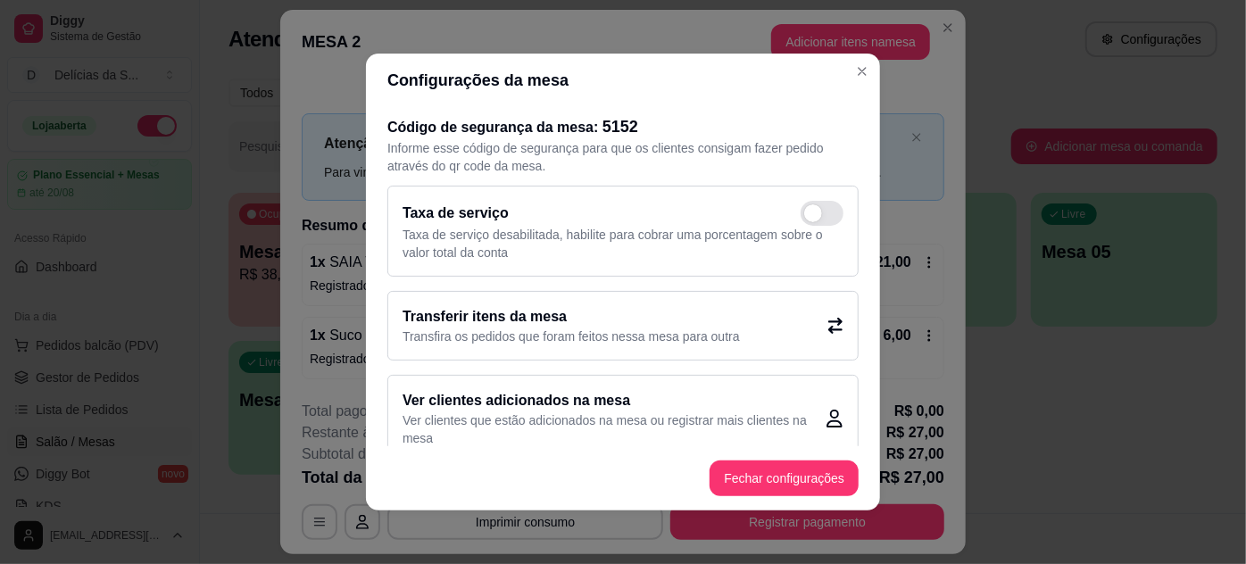
click at [569, 332] on p "Transfira os pedidos que foram feitos nessa mesa para outra" at bounding box center [571, 337] width 337 height 18
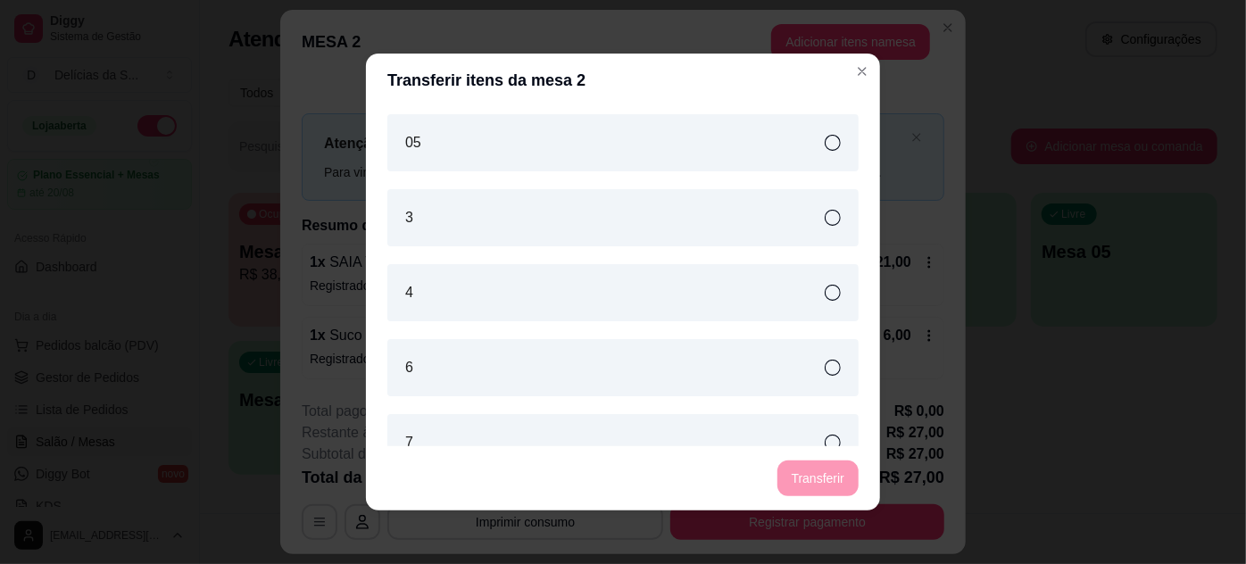
click at [483, 226] on div "3" at bounding box center [622, 217] width 471 height 57
click at [819, 478] on button "Transferir" at bounding box center [818, 479] width 81 height 36
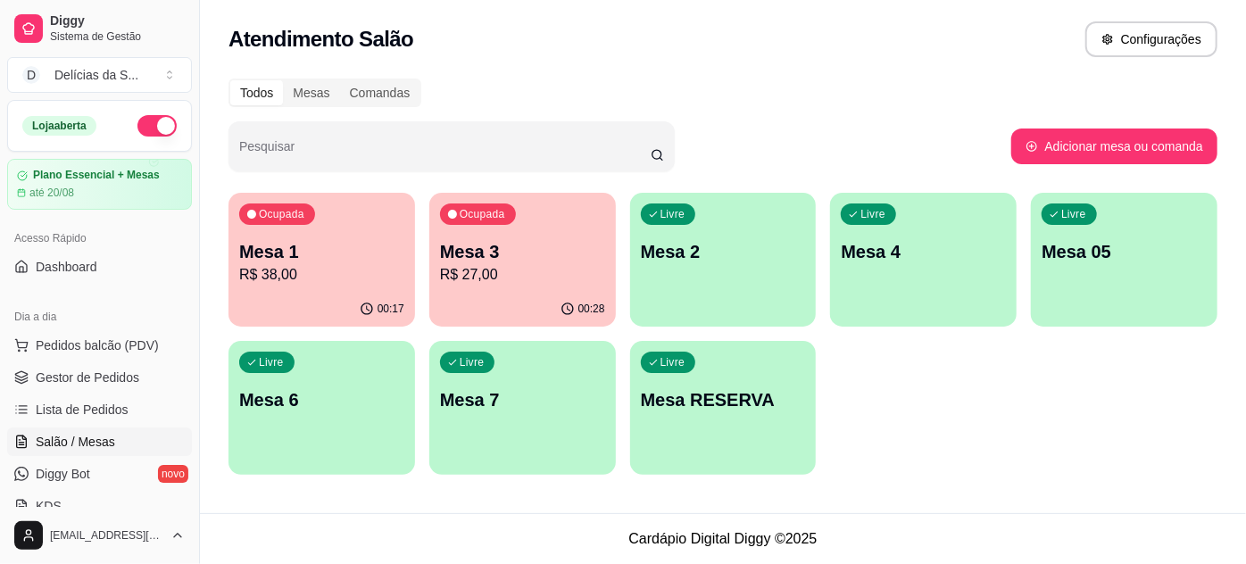
click at [307, 255] on p "Mesa 1" at bounding box center [321, 251] width 165 height 25
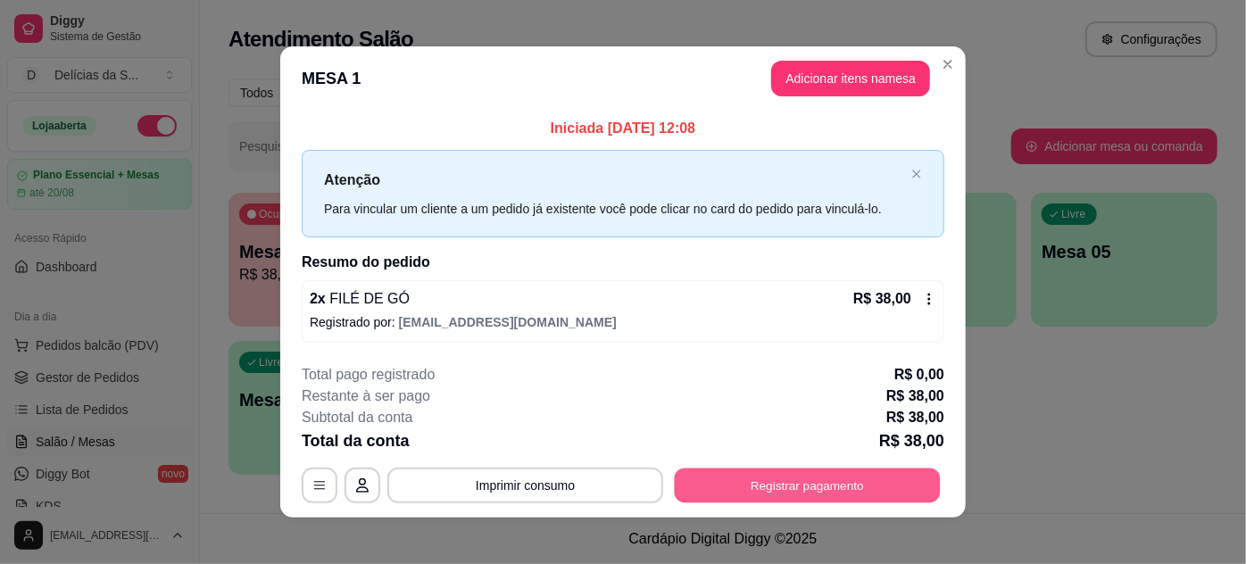
click at [792, 476] on button "Registrar pagamento" at bounding box center [808, 485] width 266 height 35
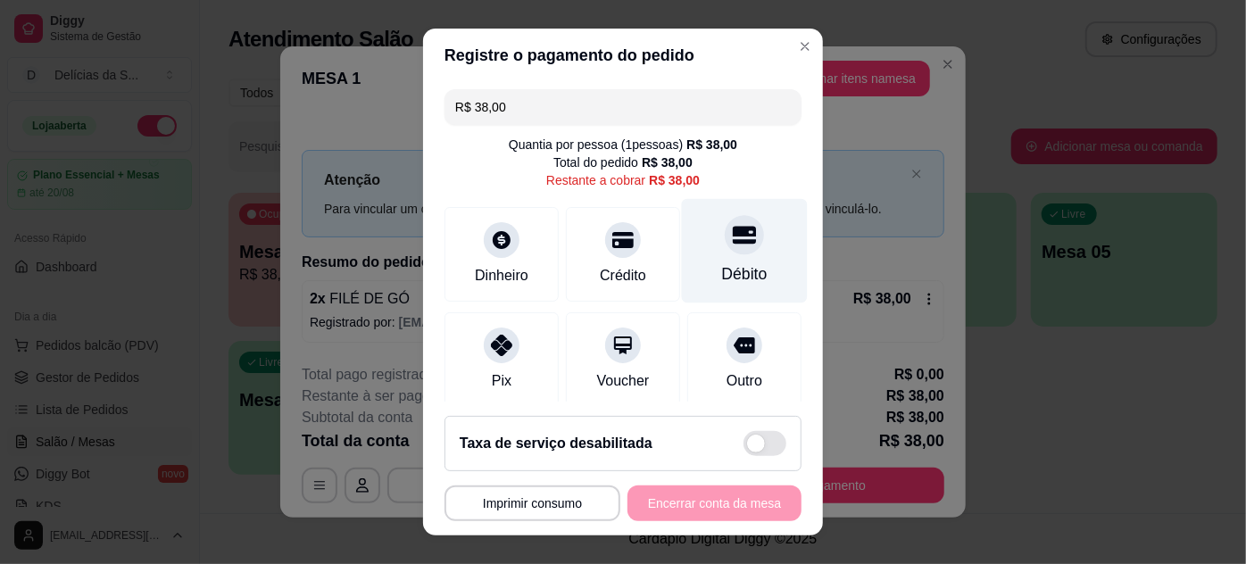
click at [722, 270] on div "Débito" at bounding box center [745, 273] width 46 height 23
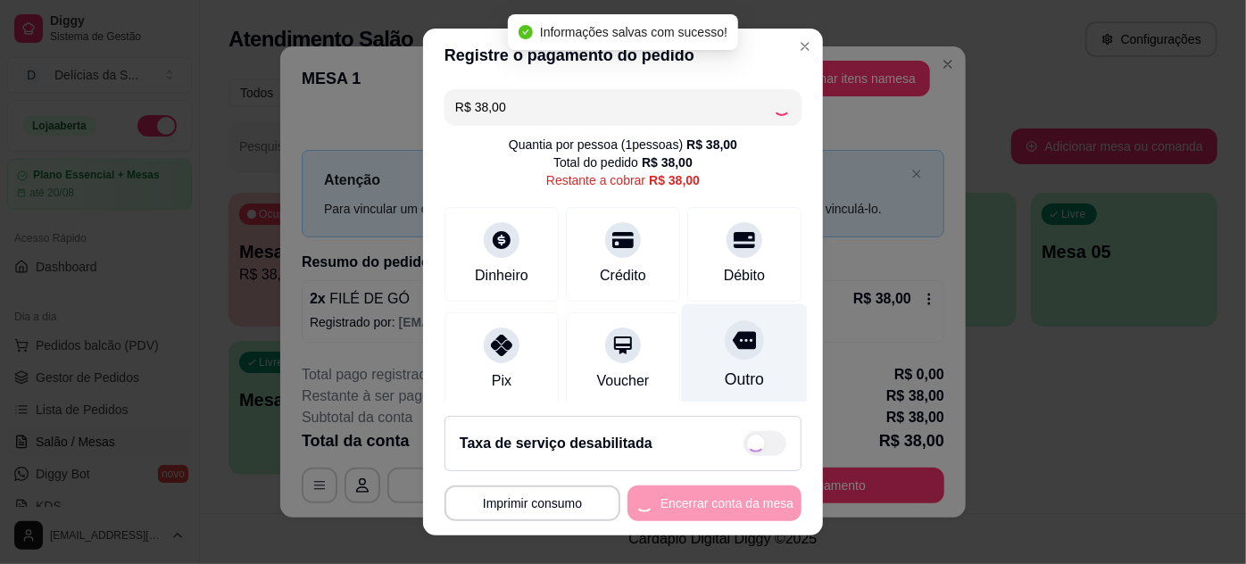
type input "R$ 0,00"
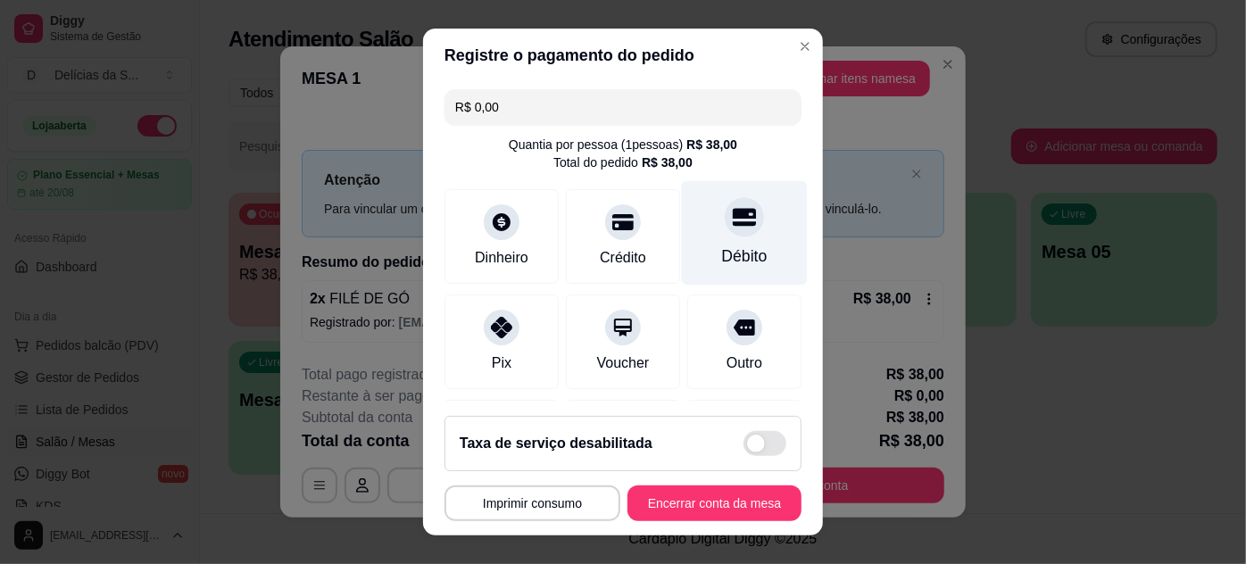
click at [683, 249] on div "Débito" at bounding box center [745, 232] width 126 height 104
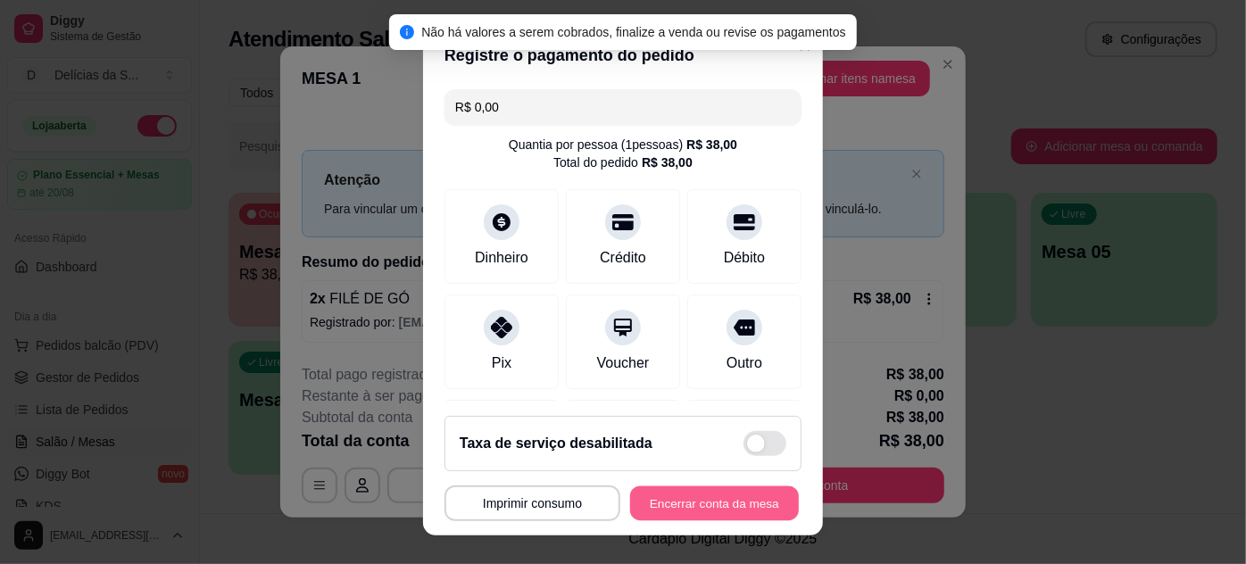
click at [648, 503] on button "Encerrar conta da mesa" at bounding box center [714, 504] width 169 height 35
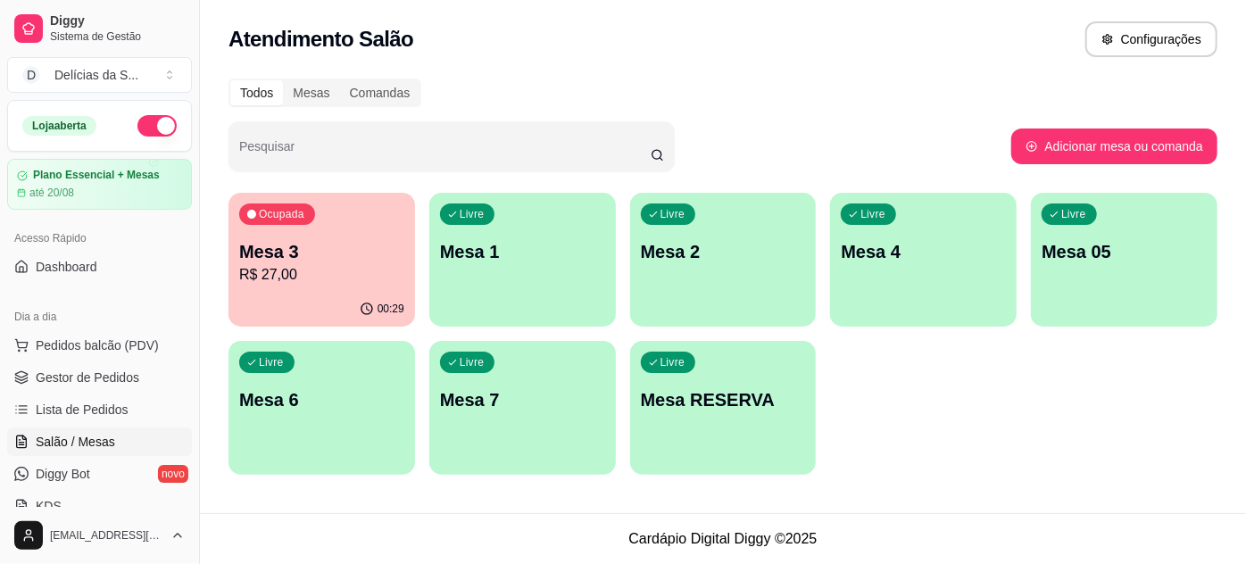
click at [285, 266] on p "R$ 27,00" at bounding box center [321, 274] width 165 height 21
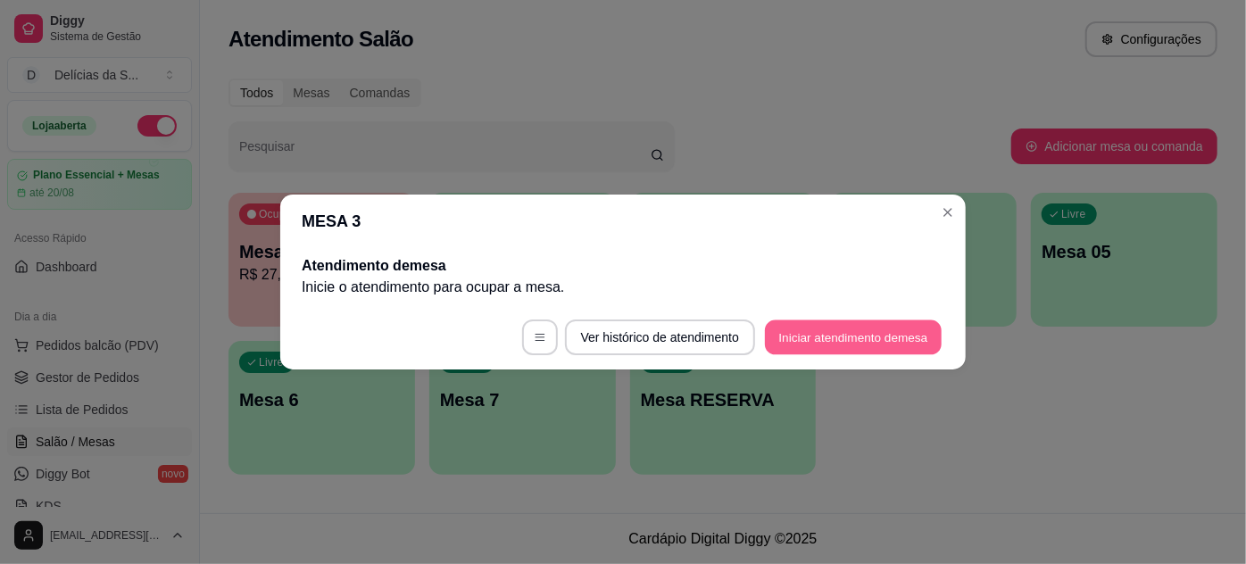
click at [866, 336] on button "Iniciar atendimento de mesa" at bounding box center [853, 337] width 177 height 35
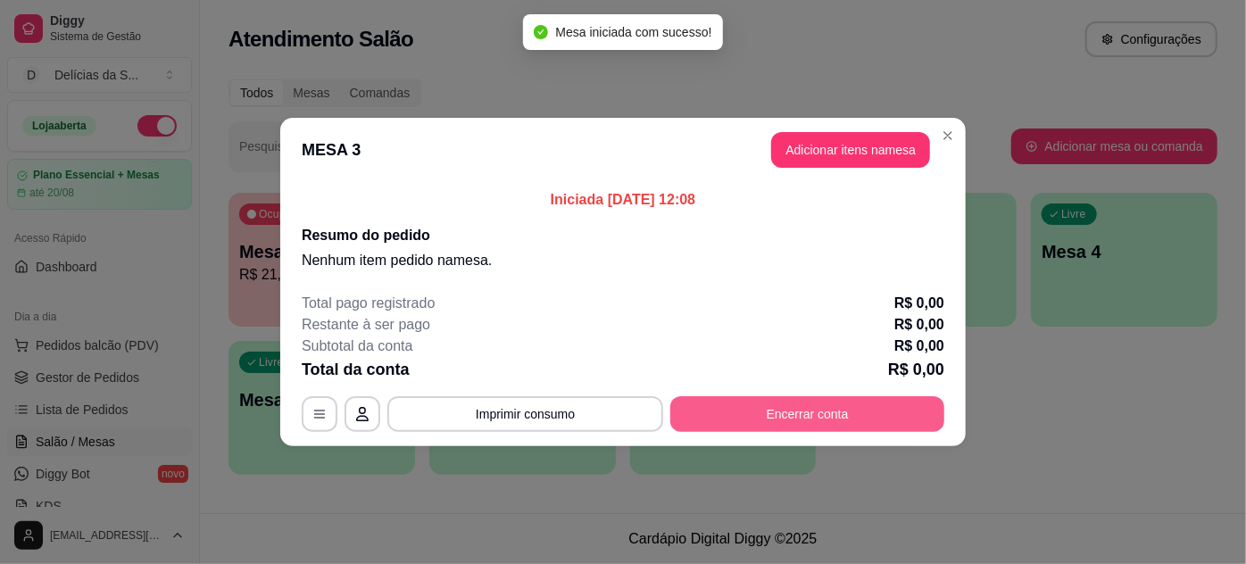
click at [809, 408] on button "Encerrar conta" at bounding box center [807, 414] width 274 height 36
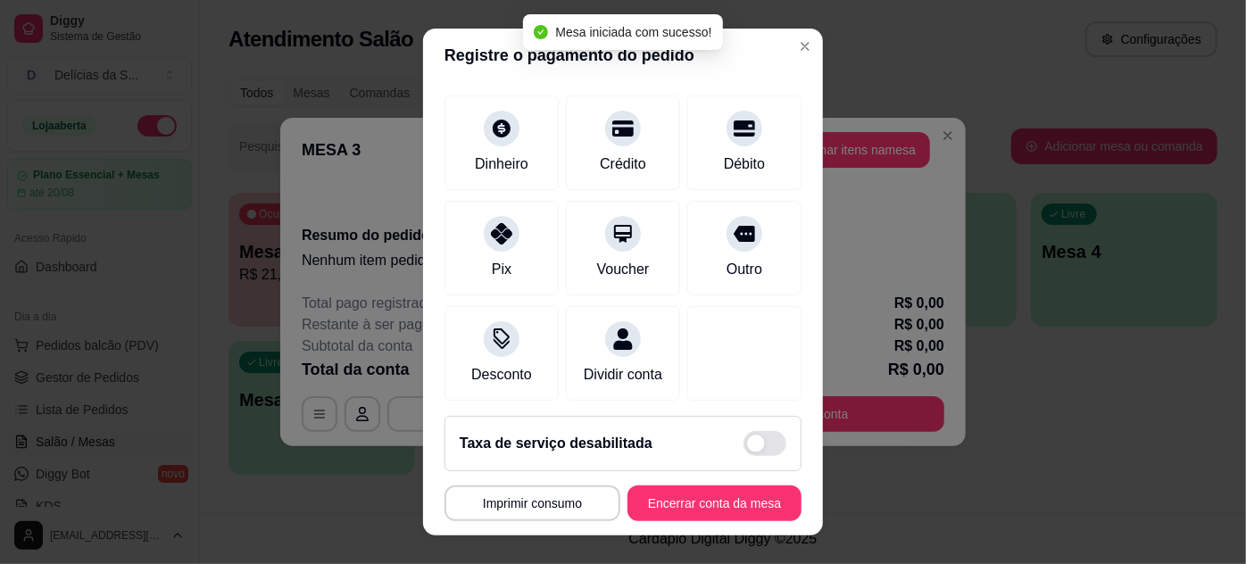
scroll to position [119, 0]
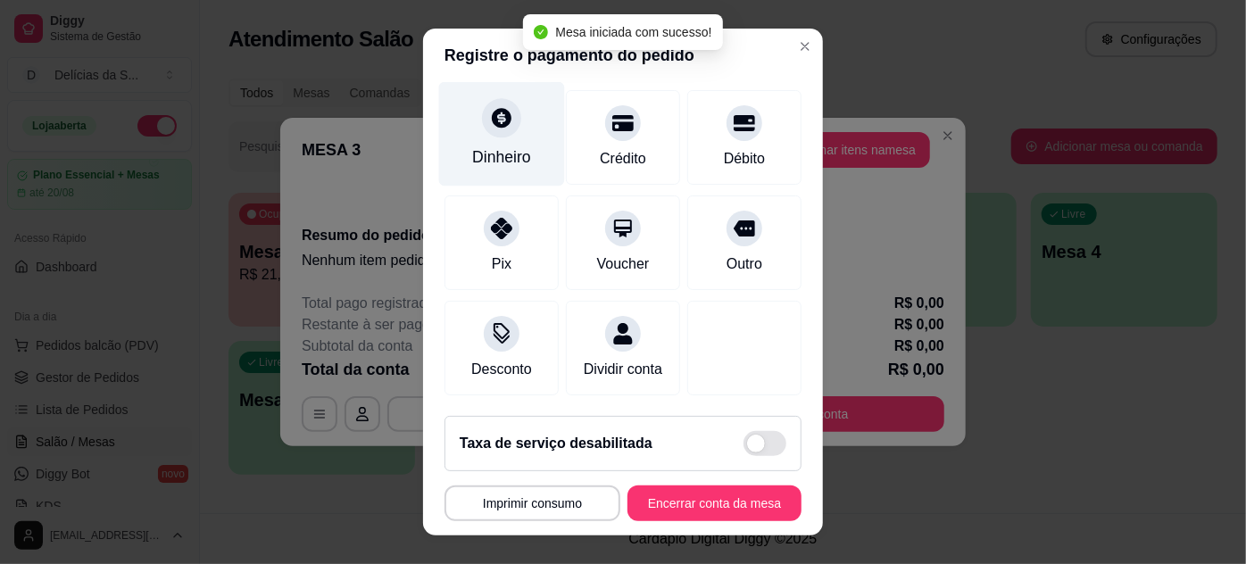
click at [497, 148] on div "Dinheiro" at bounding box center [501, 157] width 59 height 23
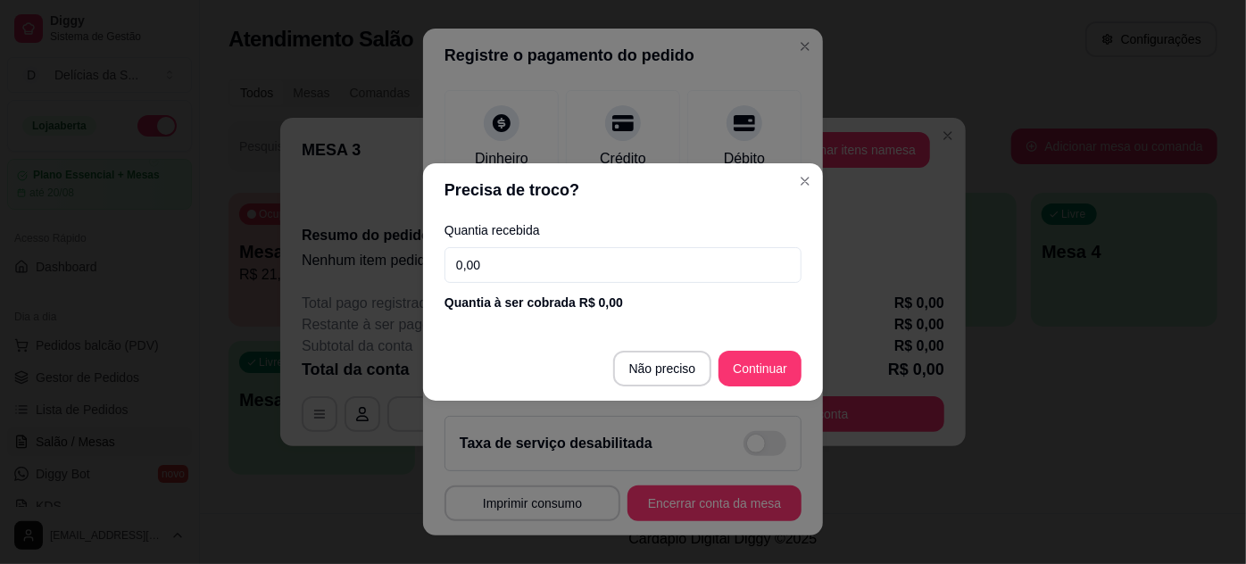
drag, startPoint x: 572, startPoint y: 225, endPoint x: 593, endPoint y: 249, distance: 31.7
click at [572, 224] on label "Quantia recebida" at bounding box center [623, 230] width 357 height 12
click at [601, 262] on input "0,00" at bounding box center [623, 265] width 357 height 36
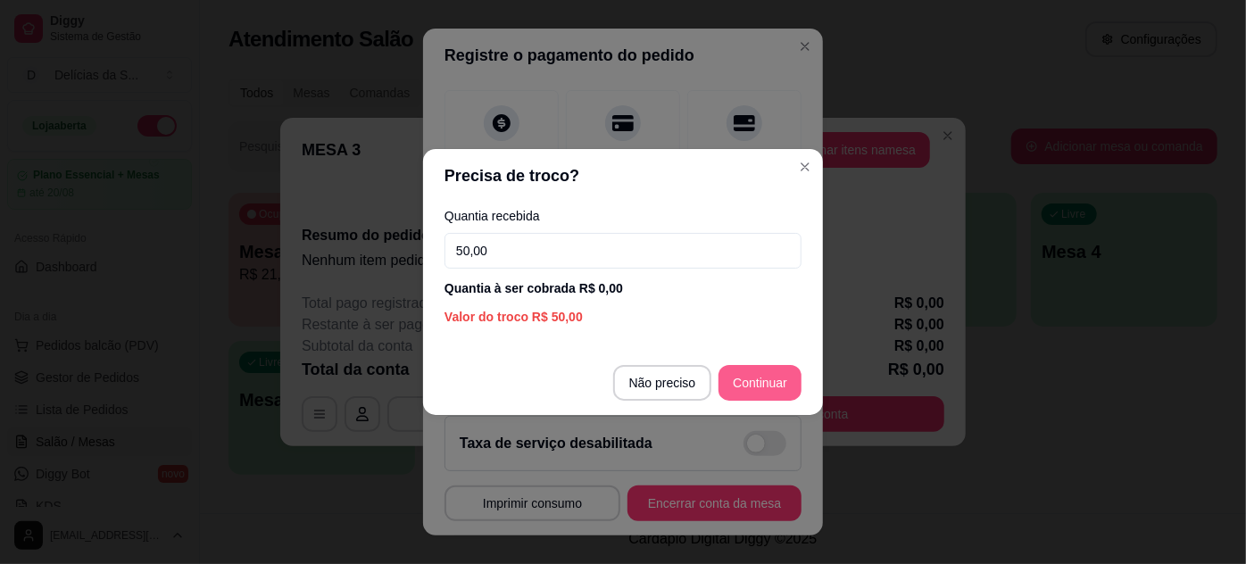
type input "50,00"
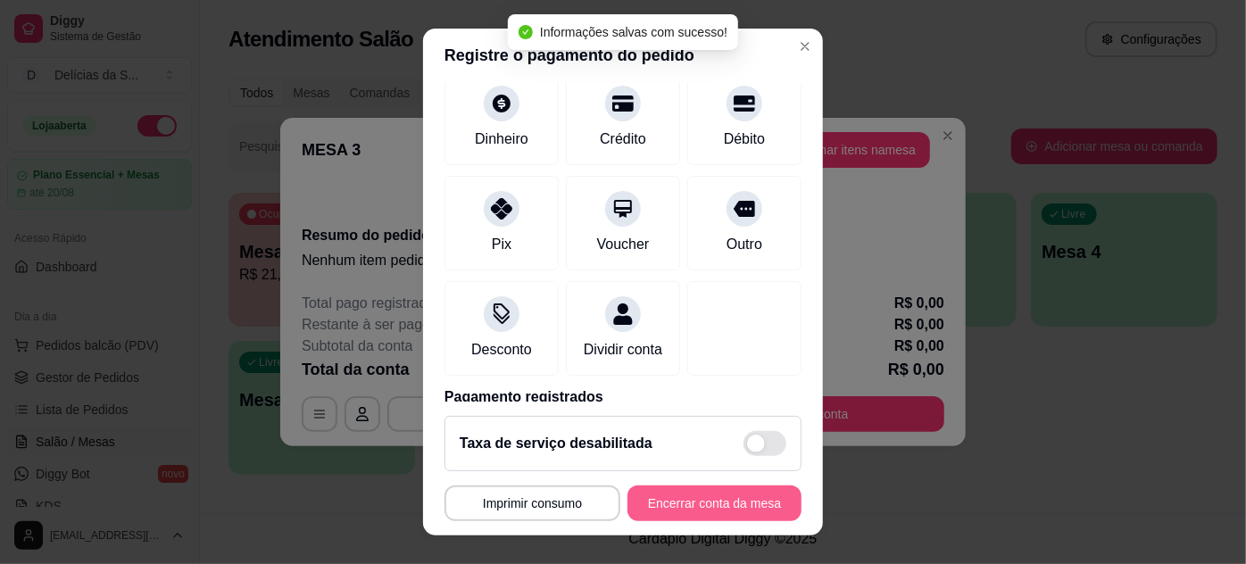
click at [694, 498] on button "Encerrar conta da mesa" at bounding box center [715, 504] width 174 height 36
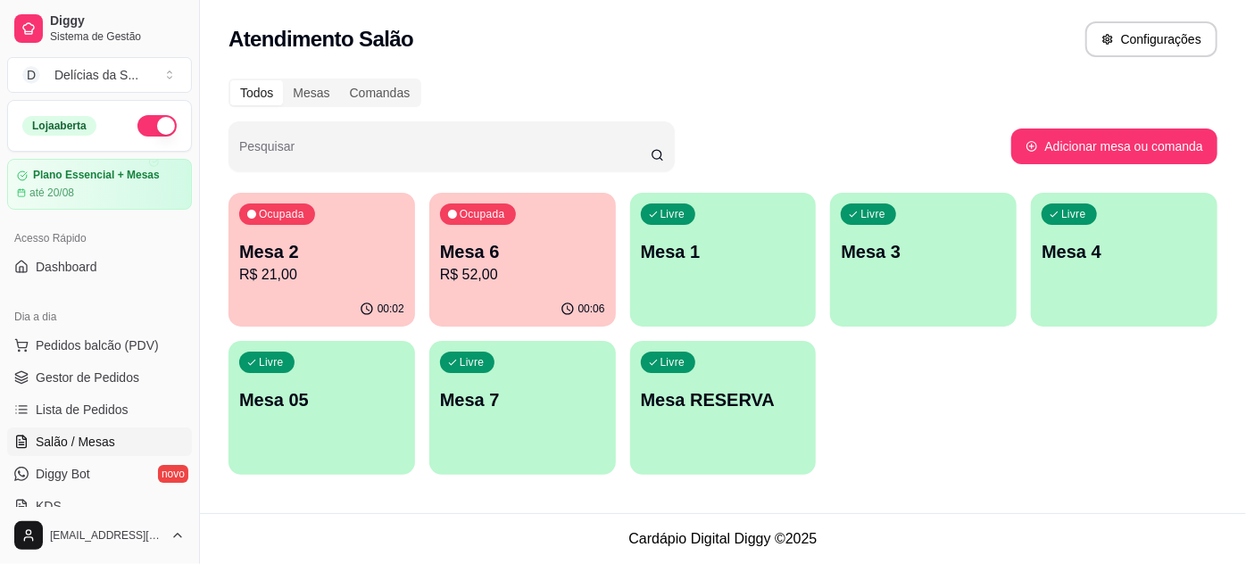
click at [294, 271] on p "R$ 21,00" at bounding box center [321, 274] width 165 height 21
click at [282, 268] on p "R$ 21,00" at bounding box center [321, 274] width 165 height 21
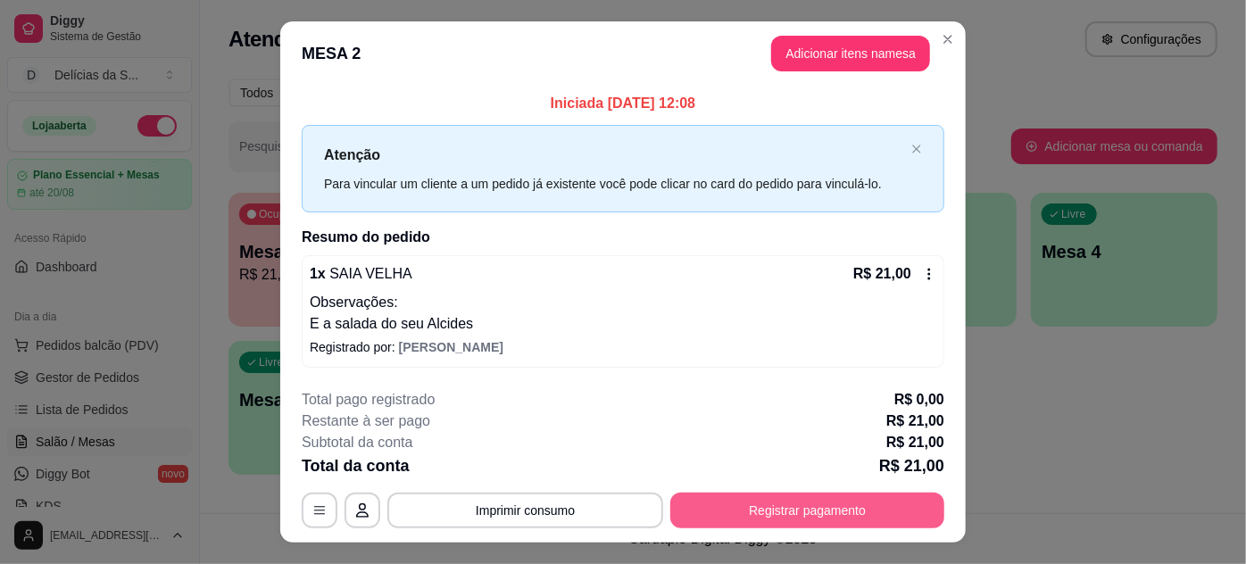
click at [810, 501] on button "Registrar pagamento" at bounding box center [807, 511] width 274 height 36
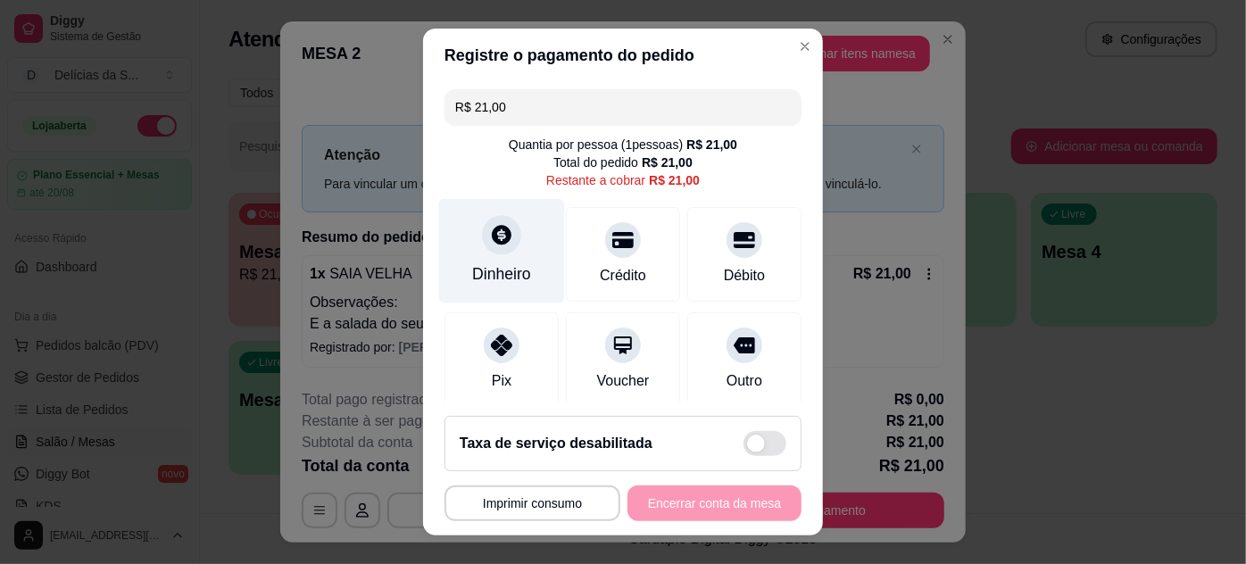
click at [527, 260] on div "Dinheiro" at bounding box center [502, 250] width 126 height 104
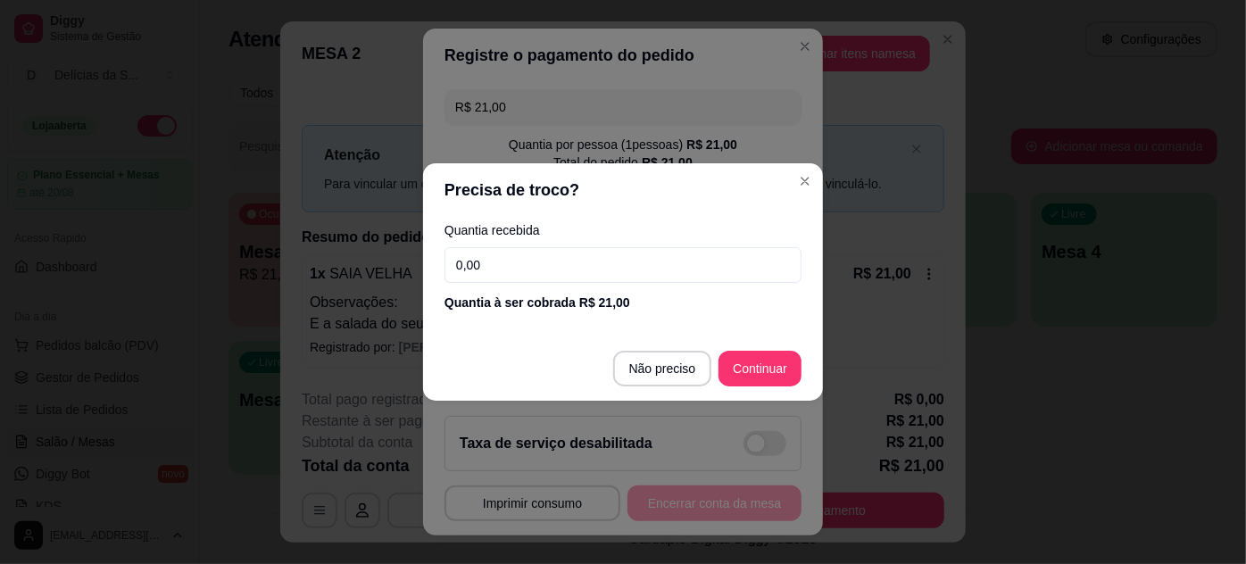
click at [532, 268] on input "0,00" at bounding box center [623, 265] width 357 height 36
type input "50,00"
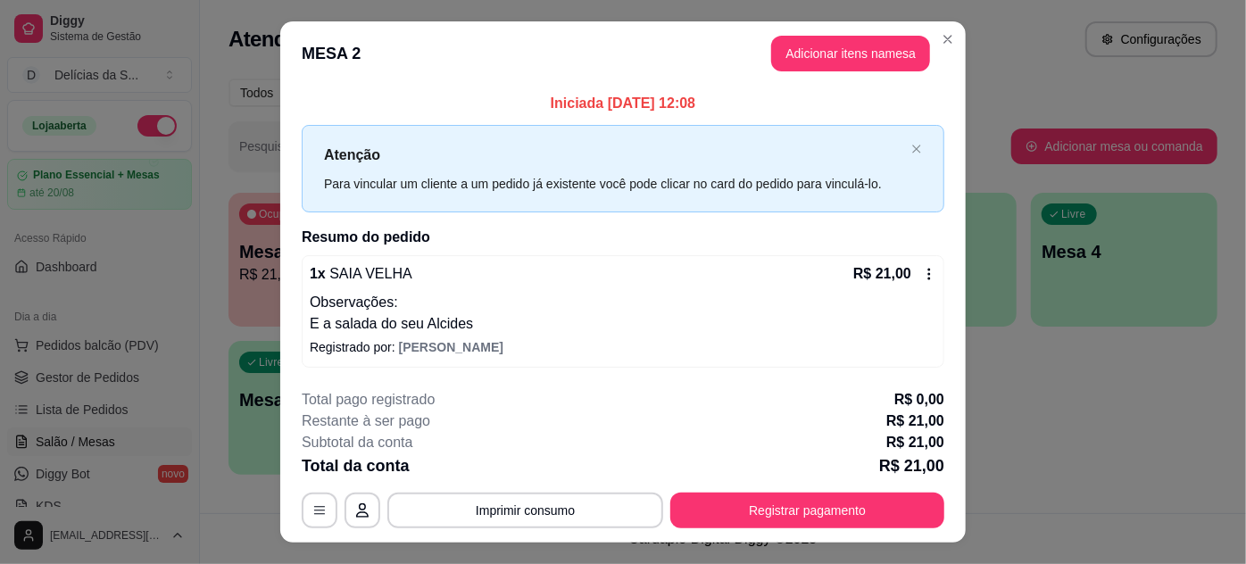
scroll to position [35, 0]
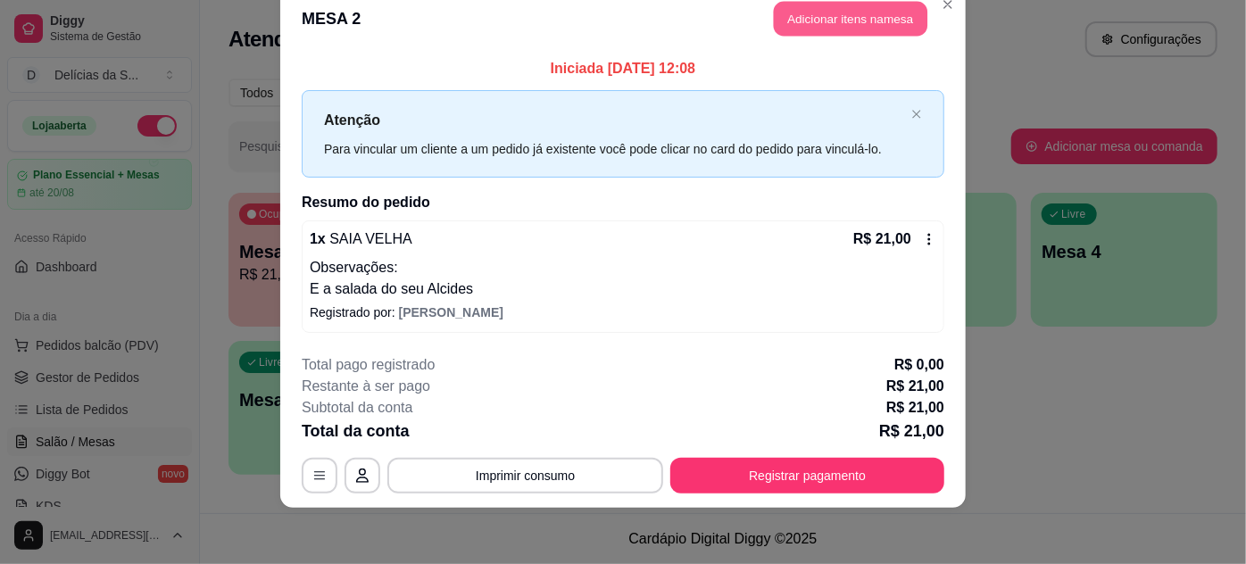
click at [815, 22] on button "Adicionar itens na mesa" at bounding box center [851, 19] width 154 height 35
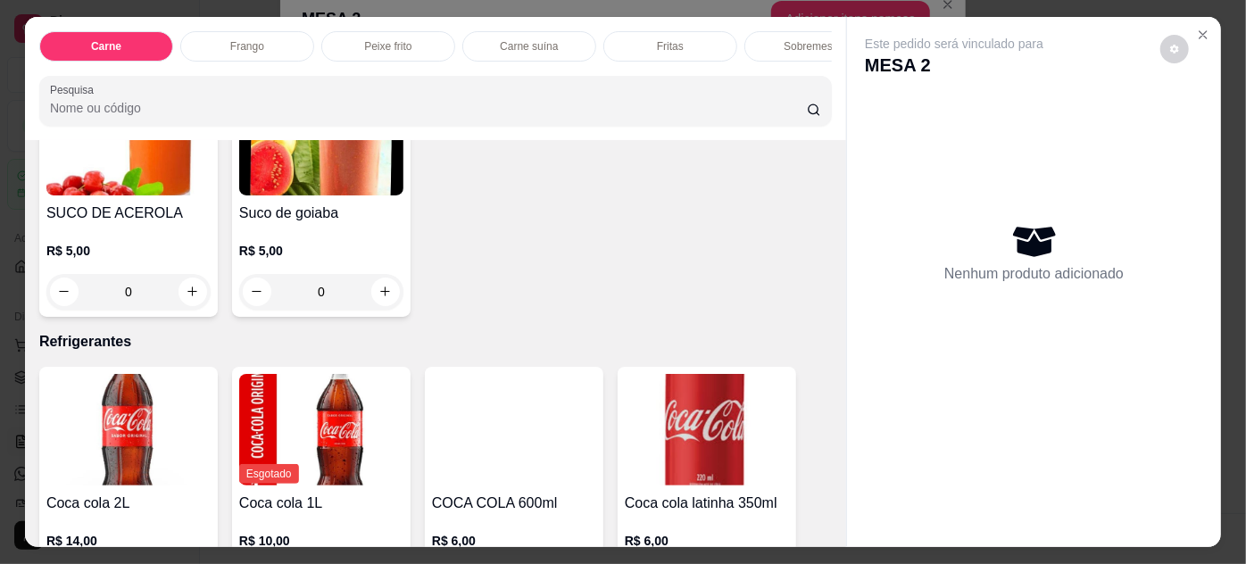
scroll to position [2759, 0]
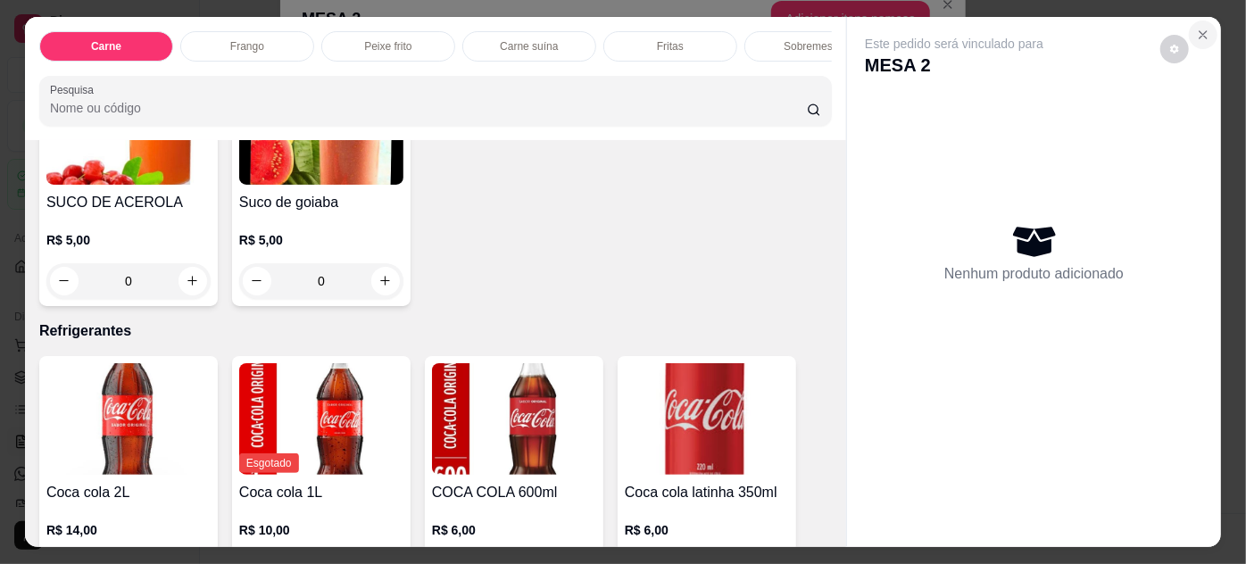
click at [1197, 35] on icon "Close" at bounding box center [1203, 35] width 14 height 14
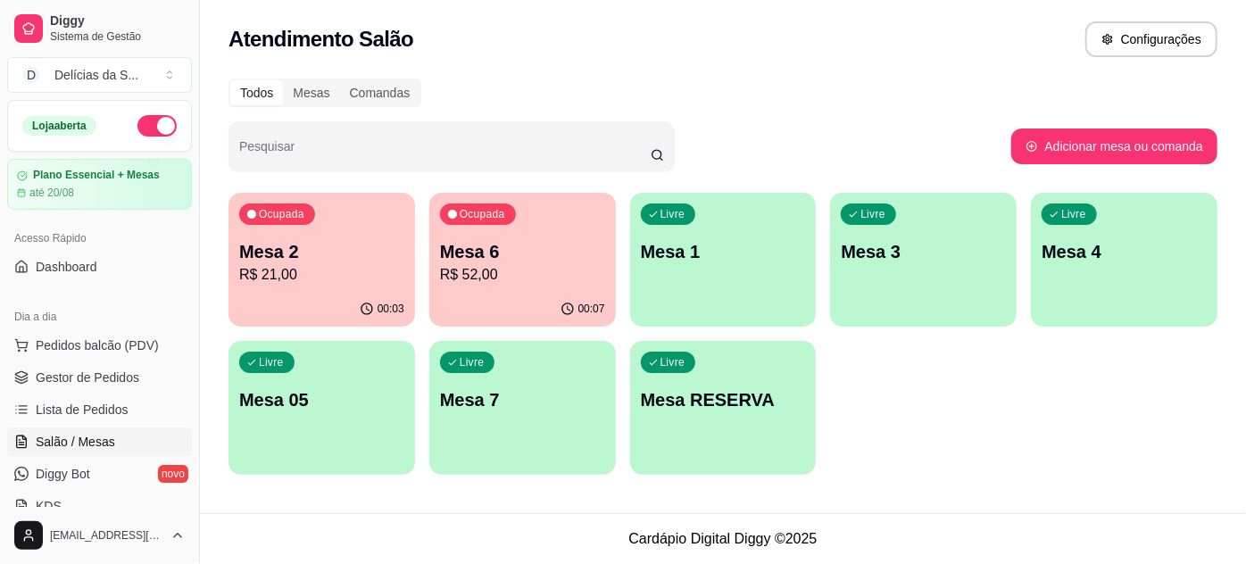
click at [889, 281] on div "Livre Mesa 3" at bounding box center [923, 249] width 187 height 112
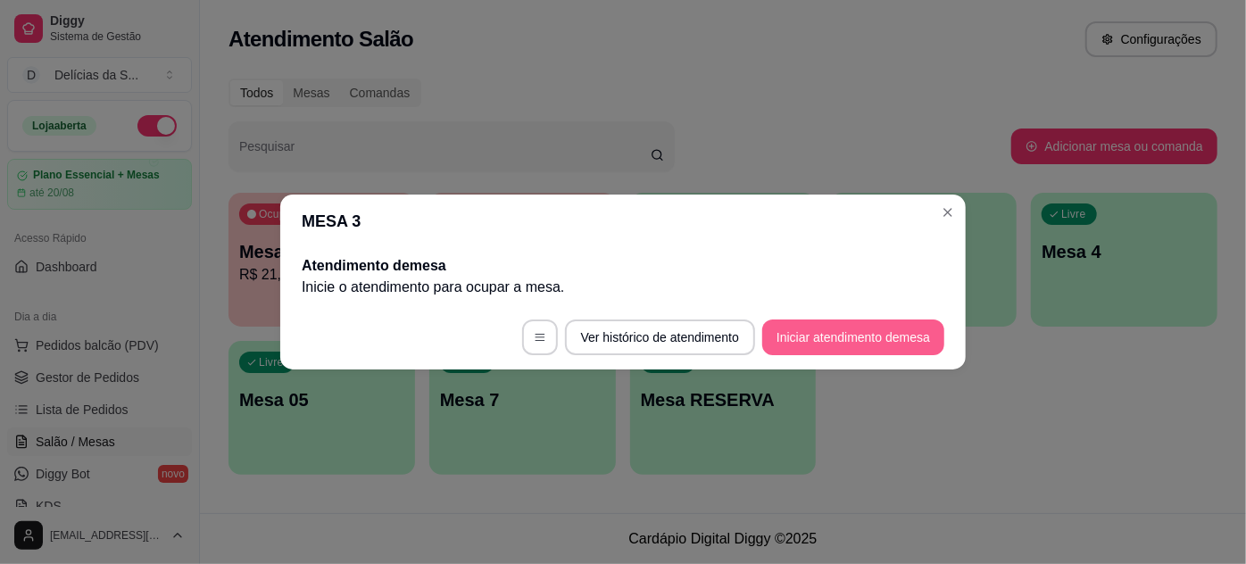
click at [873, 335] on button "Iniciar atendimento de mesa" at bounding box center [853, 338] width 182 height 36
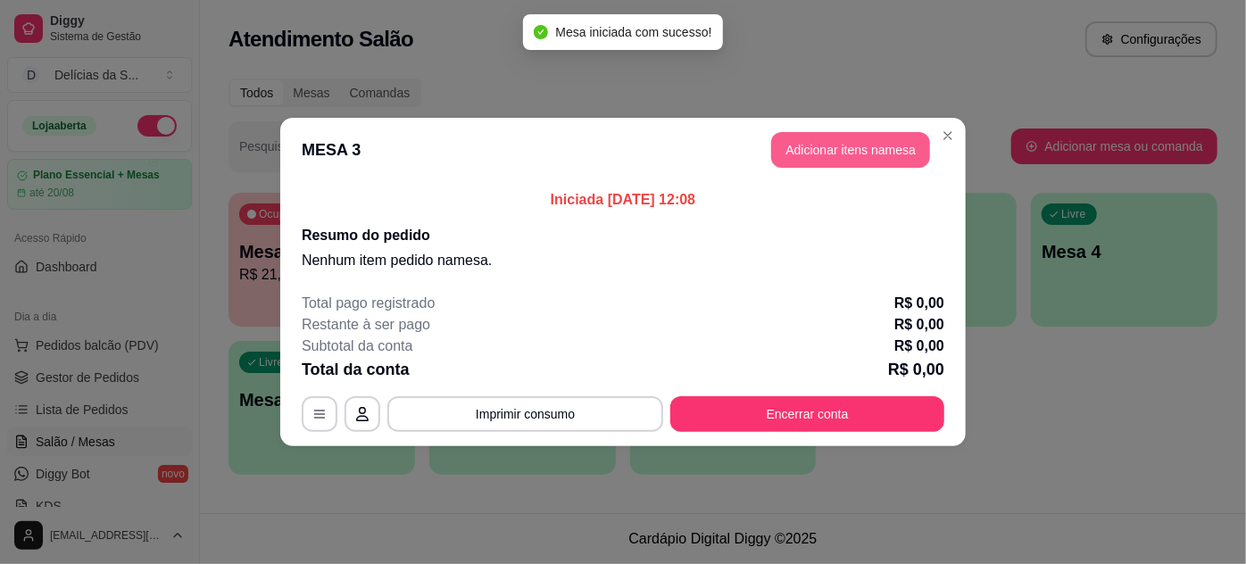
click at [866, 154] on button "Adicionar itens na mesa" at bounding box center [850, 150] width 159 height 36
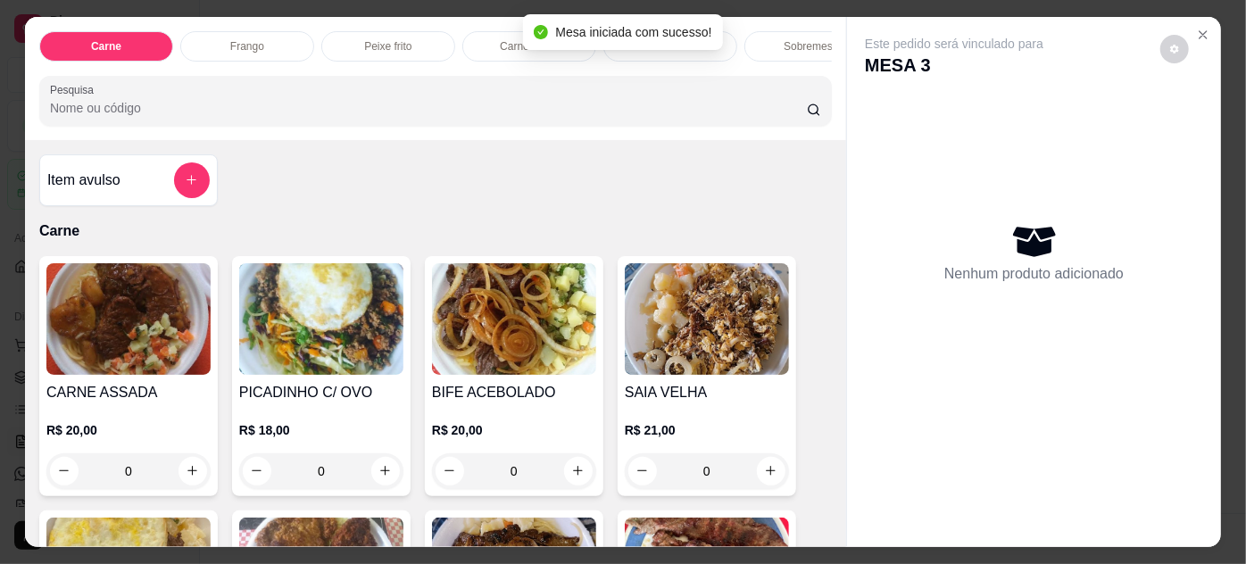
scroll to position [162, 0]
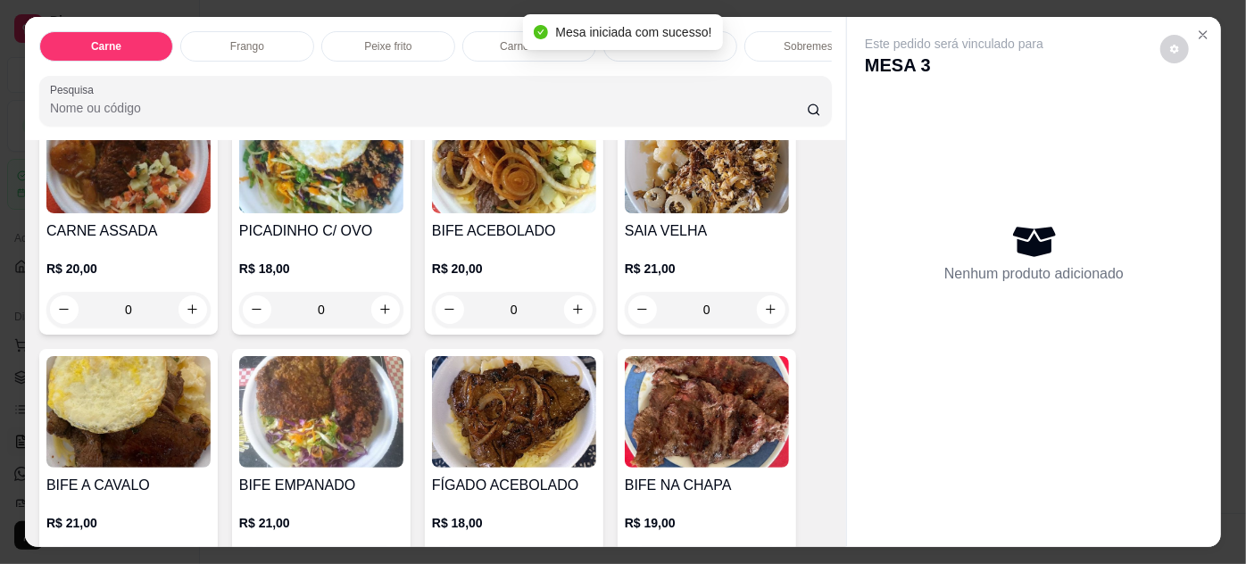
click at [508, 409] on img at bounding box center [514, 412] width 164 height 112
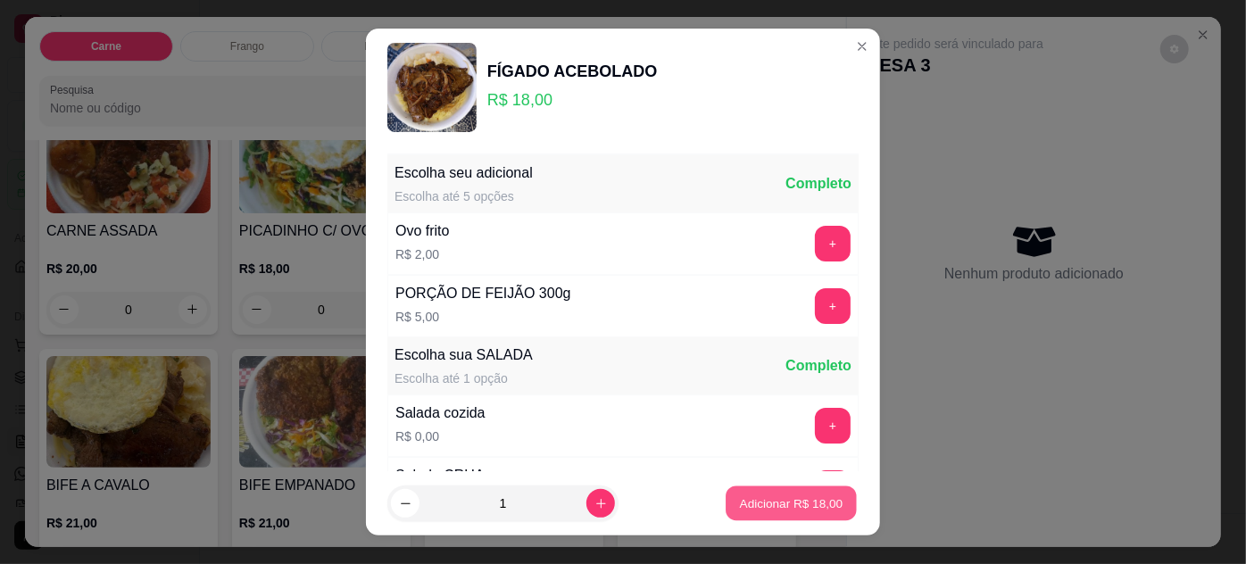
click at [755, 514] on button "Adicionar R$ 18,00" at bounding box center [791, 504] width 131 height 35
type input "1"
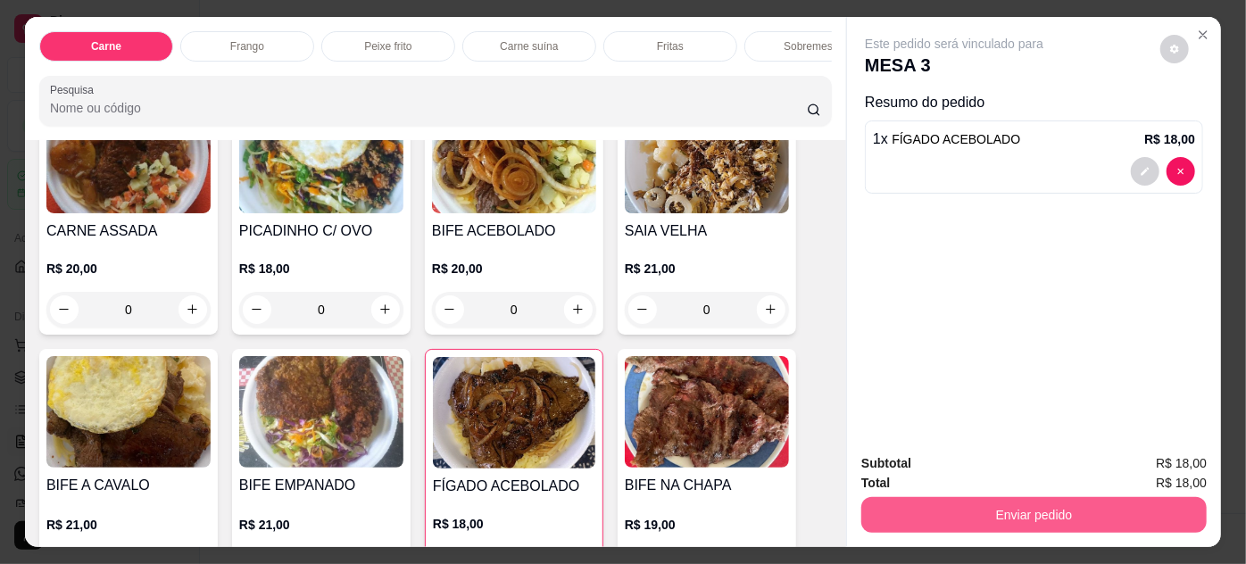
click at [917, 497] on button "Enviar pedido" at bounding box center [1033, 515] width 345 height 36
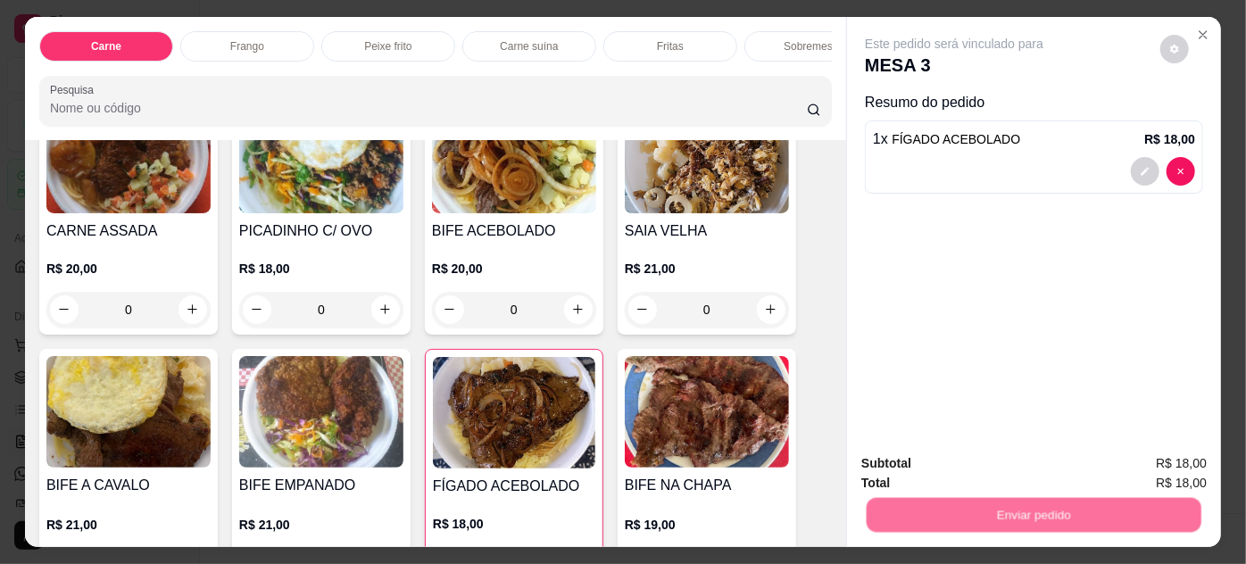
click at [928, 457] on button "Não registrar e enviar pedido" at bounding box center [976, 465] width 186 height 34
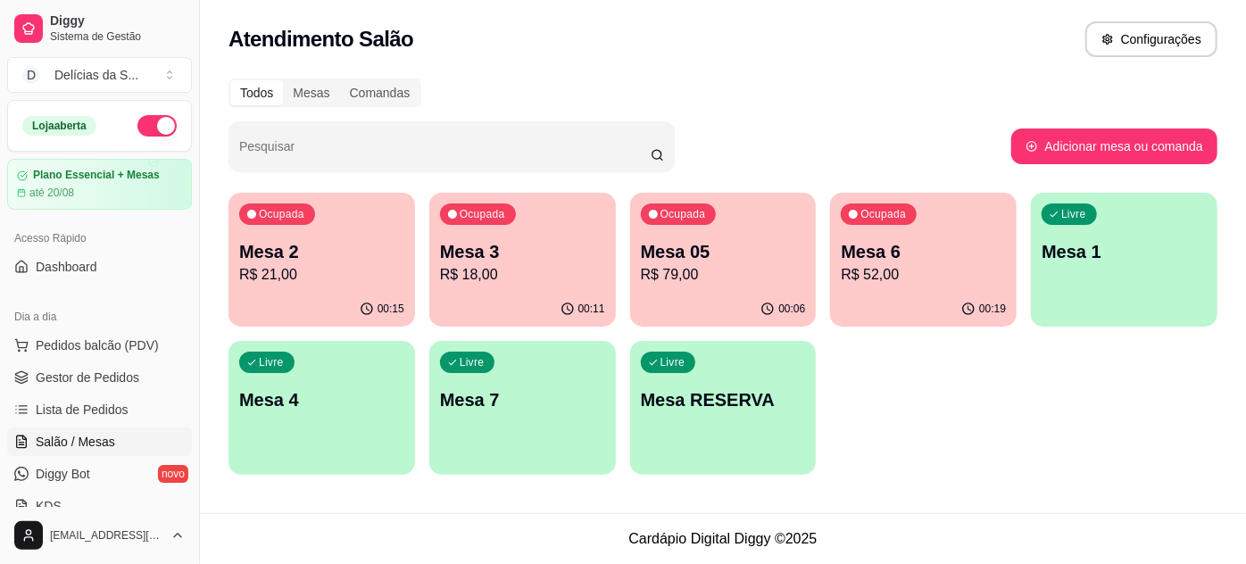
click at [498, 254] on p "Mesa 3" at bounding box center [522, 251] width 165 height 25
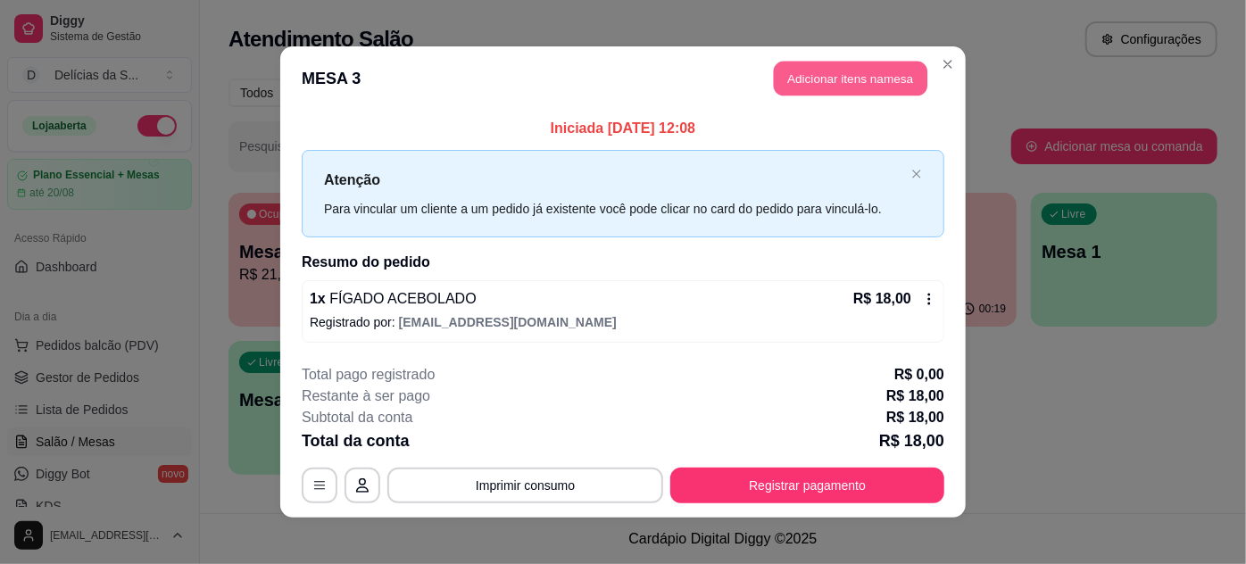
click at [800, 79] on button "Adicionar itens na mesa" at bounding box center [851, 79] width 154 height 35
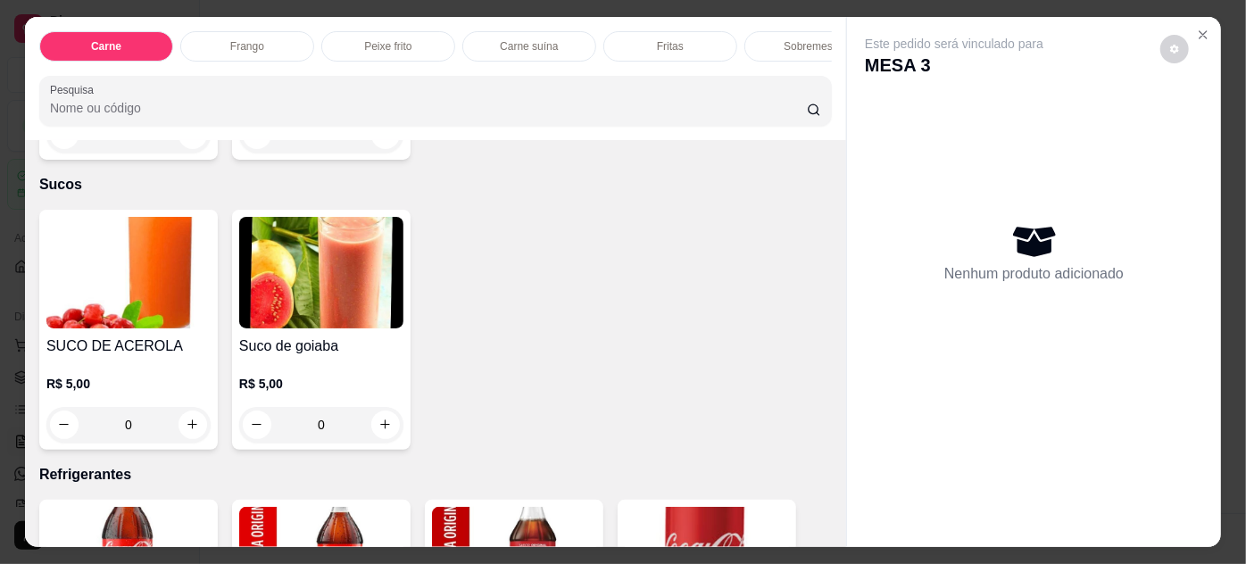
scroll to position [2597, 0]
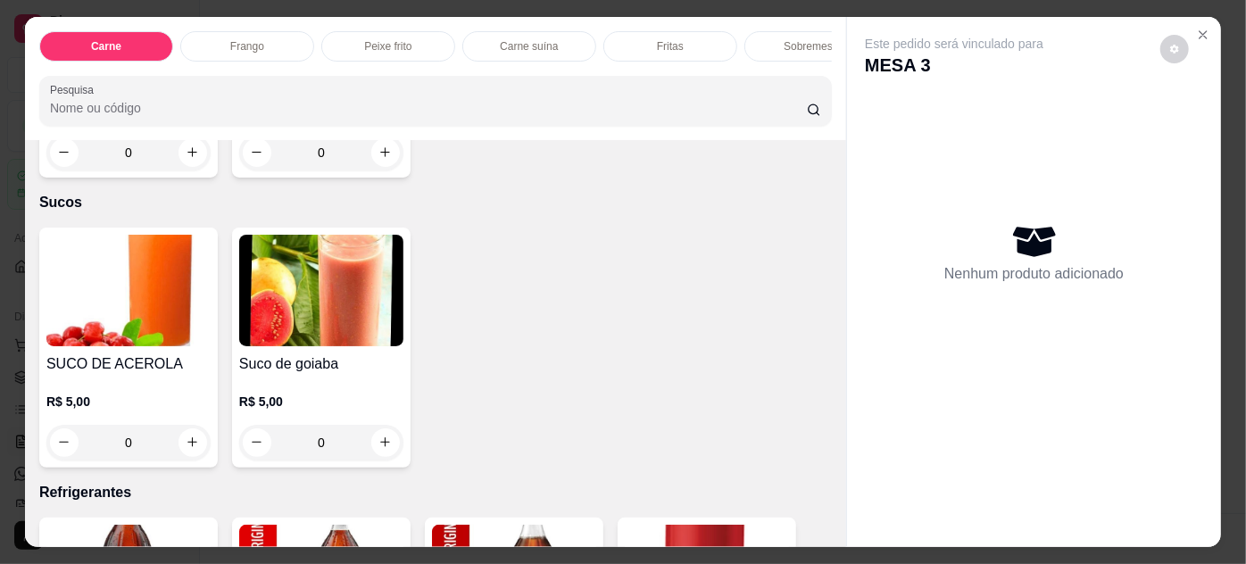
click at [383, 426] on div "0" at bounding box center [321, 443] width 164 height 36
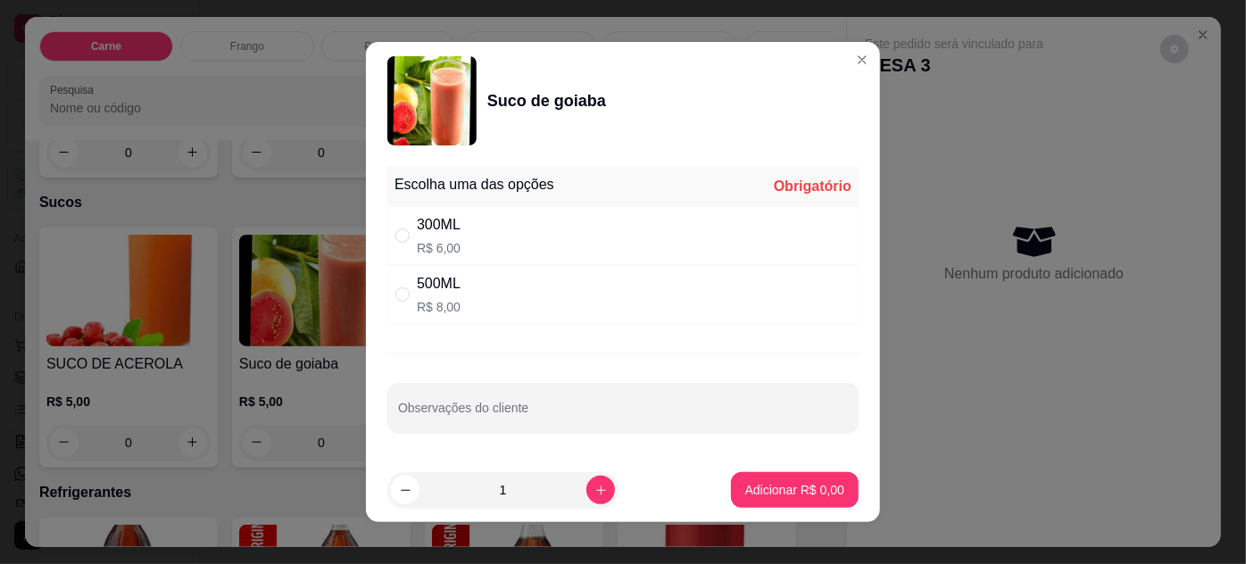
click at [578, 249] on div "300ML R$ 6,00" at bounding box center [622, 235] width 471 height 59
radio input "true"
click at [786, 488] on p "Adicionar R$ 6,00" at bounding box center [794, 490] width 99 height 18
type input "1"
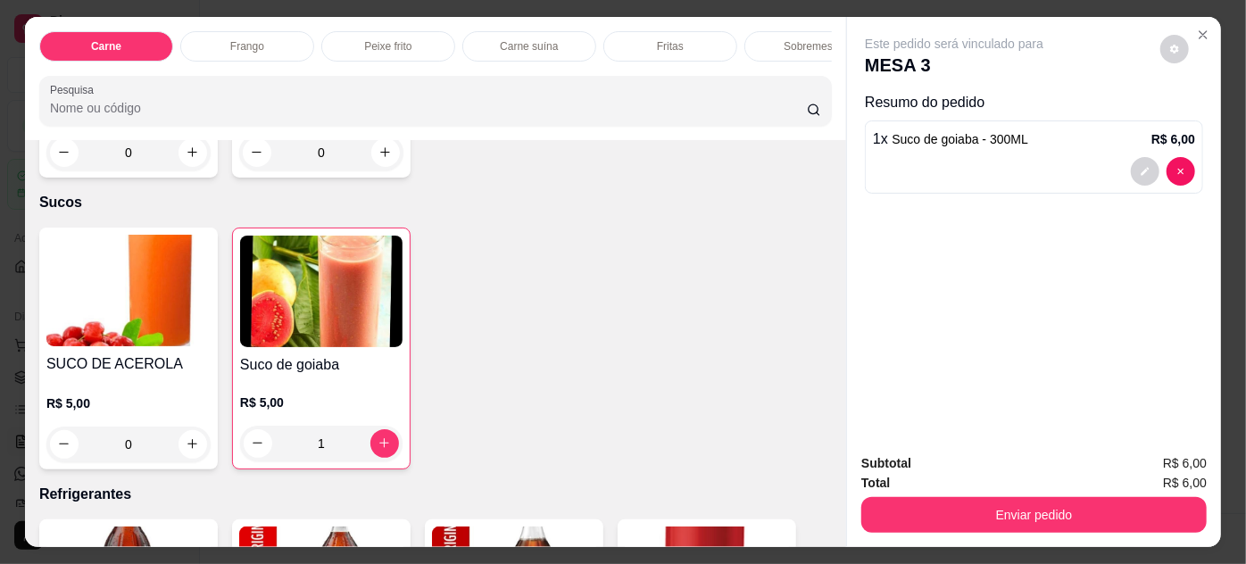
click at [952, 526] on button "Enviar pedido" at bounding box center [1033, 515] width 345 height 36
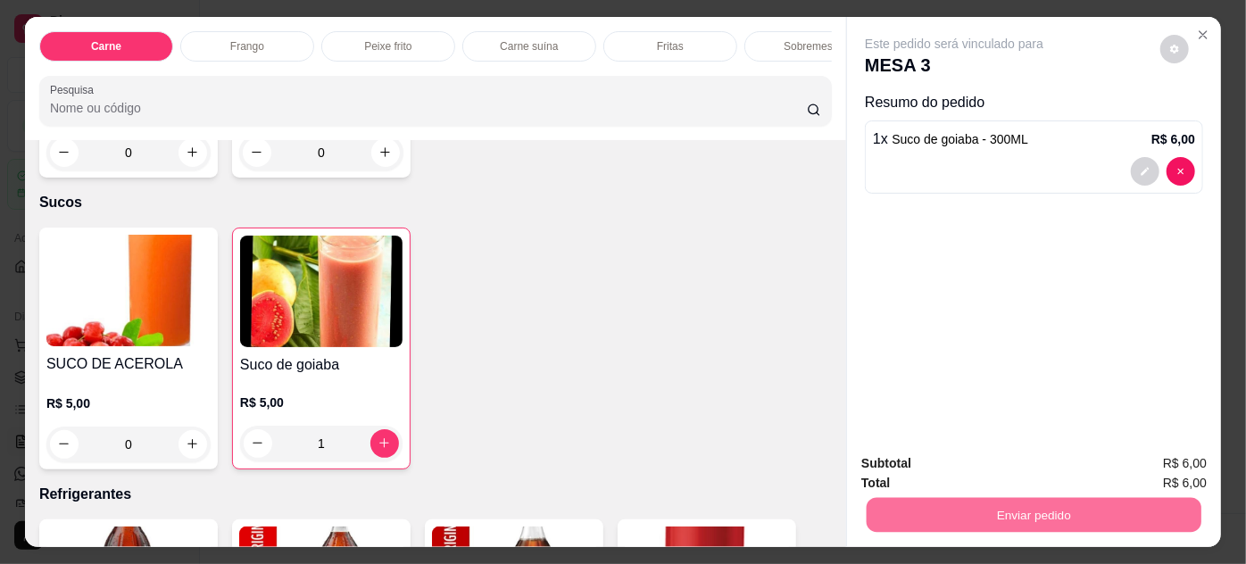
click at [953, 470] on button "Não registrar e enviar pedido" at bounding box center [976, 464] width 180 height 33
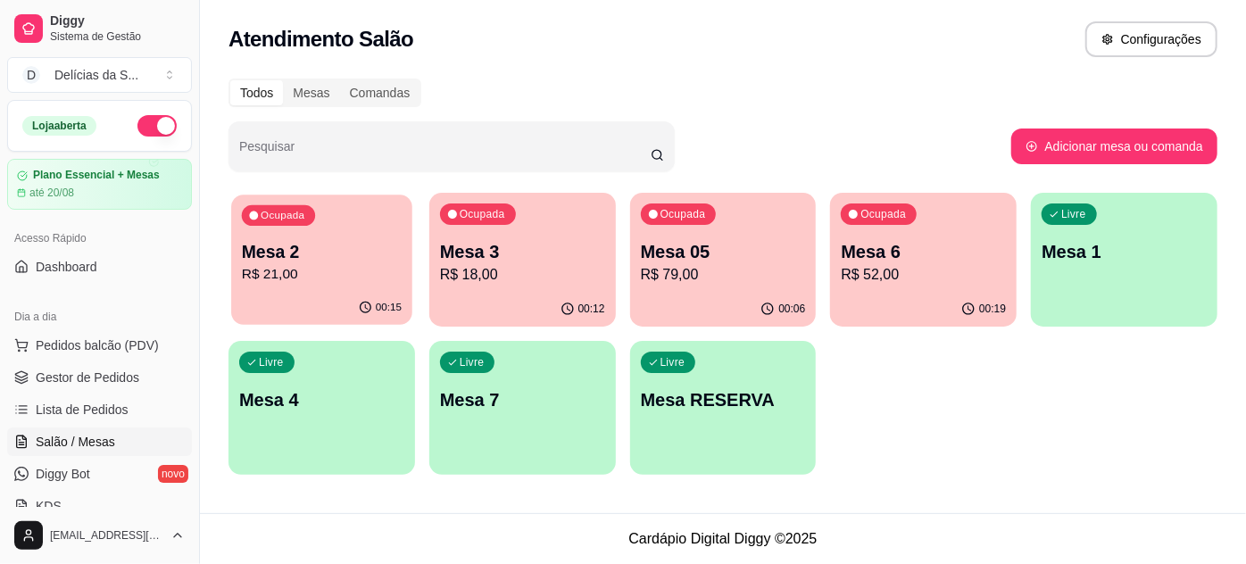
click at [331, 244] on p "Mesa 2" at bounding box center [322, 252] width 160 height 24
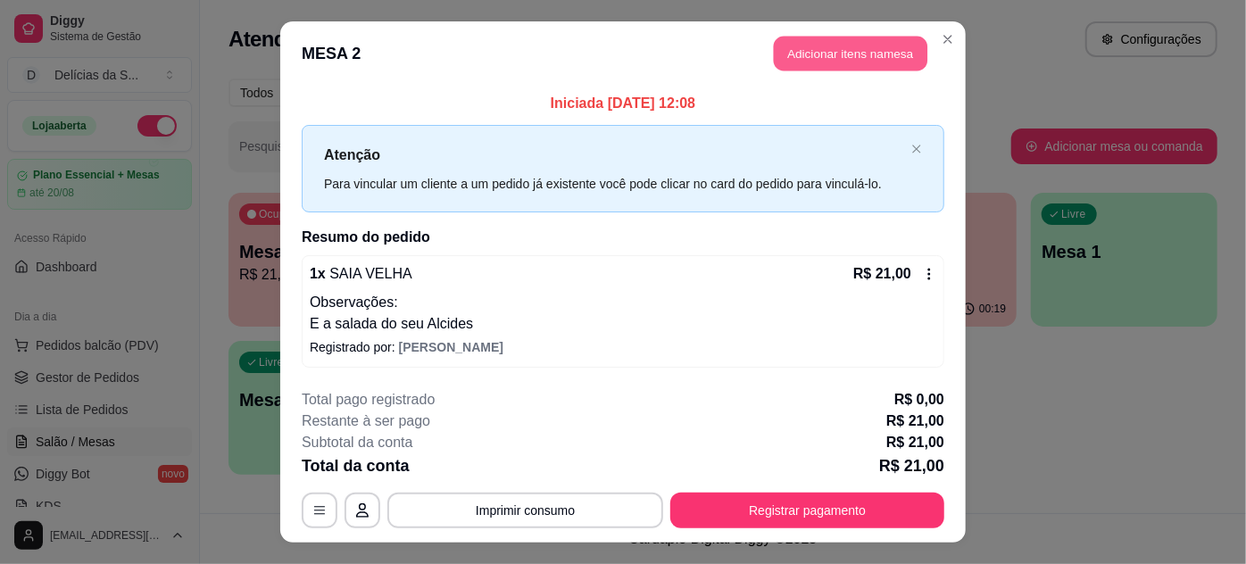
click at [780, 57] on button "Adicionar itens na mesa" at bounding box center [851, 54] width 154 height 35
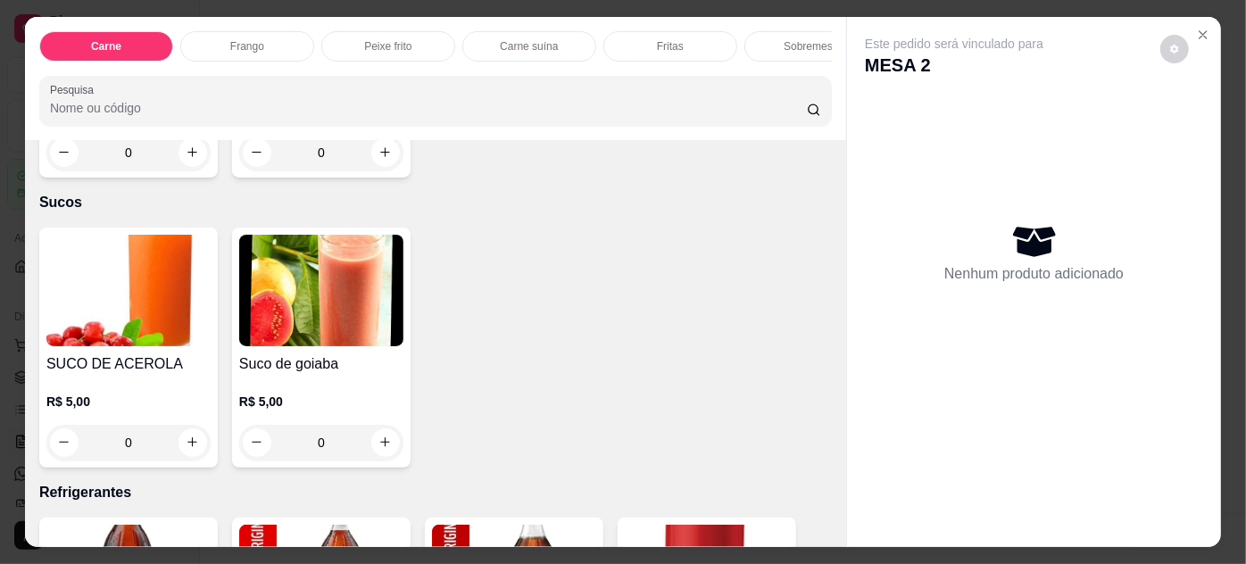
click at [130, 305] on img at bounding box center [128, 291] width 164 height 112
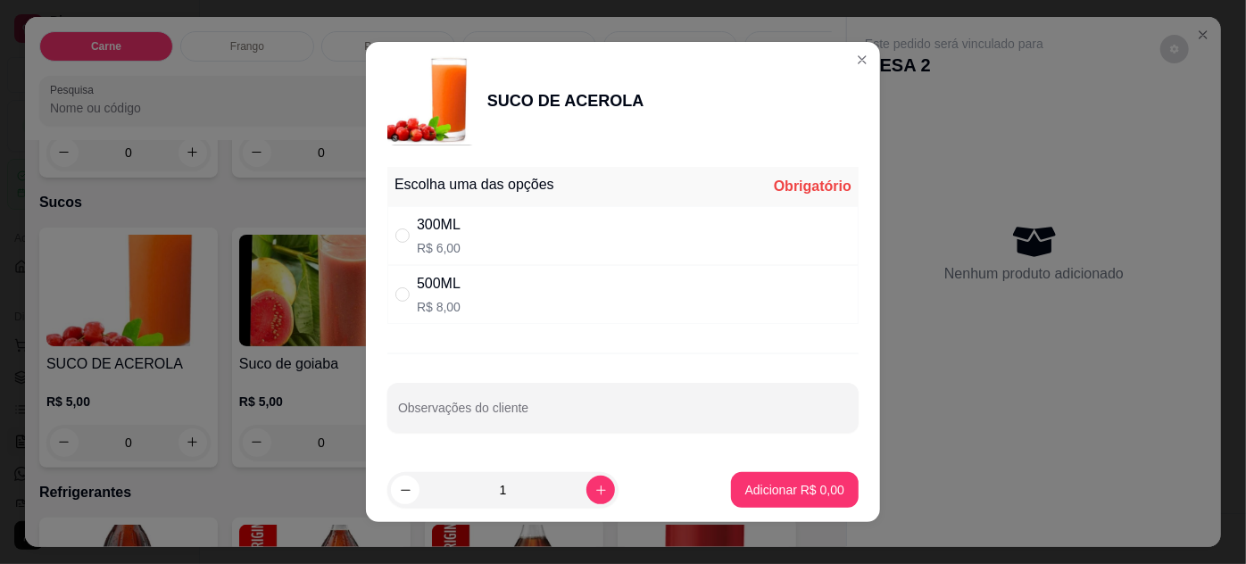
click at [546, 249] on div "300ML R$ 6,00" at bounding box center [622, 235] width 471 height 59
radio input "true"
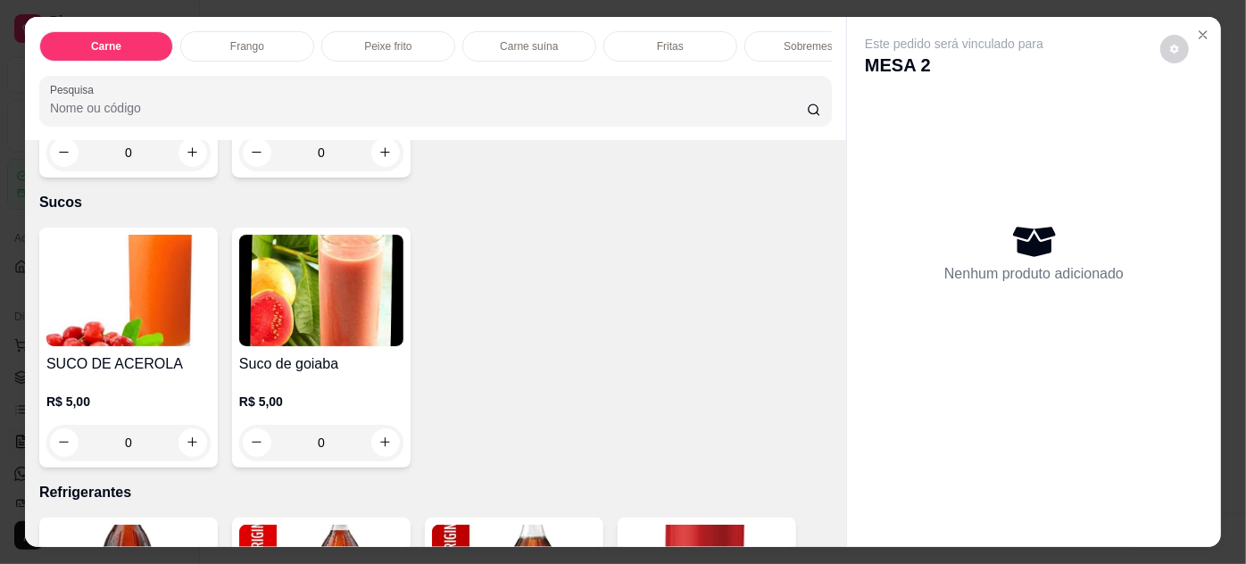
click at [186, 292] on img at bounding box center [128, 291] width 164 height 112
click at [309, 312] on img at bounding box center [321, 291] width 164 height 112
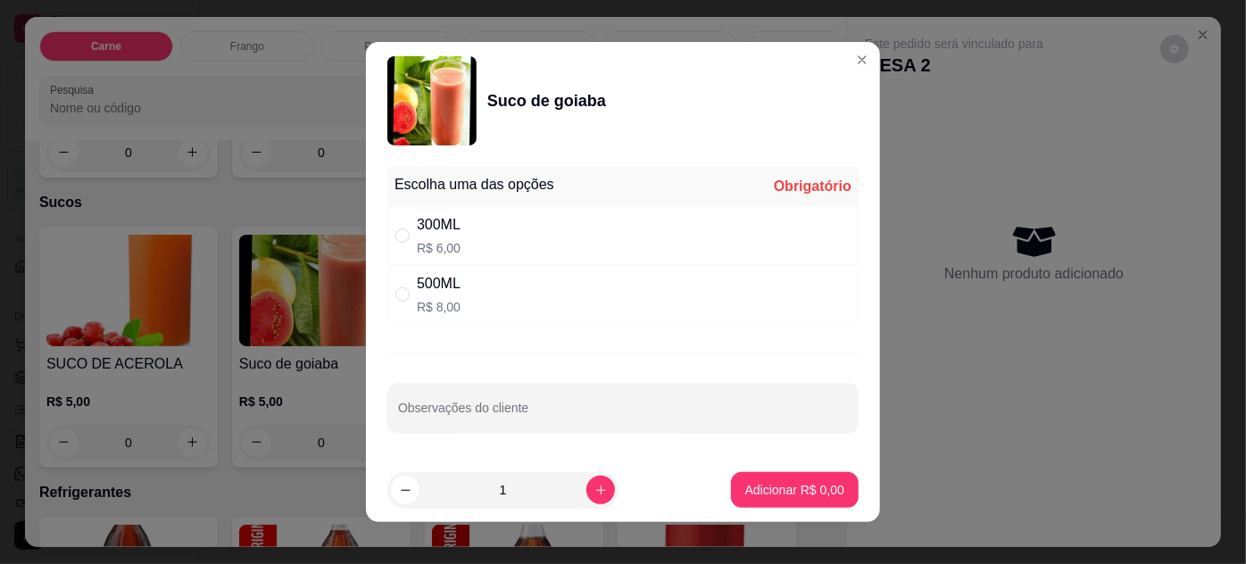
click at [597, 249] on div "300ML R$ 6,00" at bounding box center [622, 235] width 471 height 59
radio input "true"
click at [754, 499] on button "Adicionar R$ 6,00" at bounding box center [795, 490] width 128 height 36
type input "1"
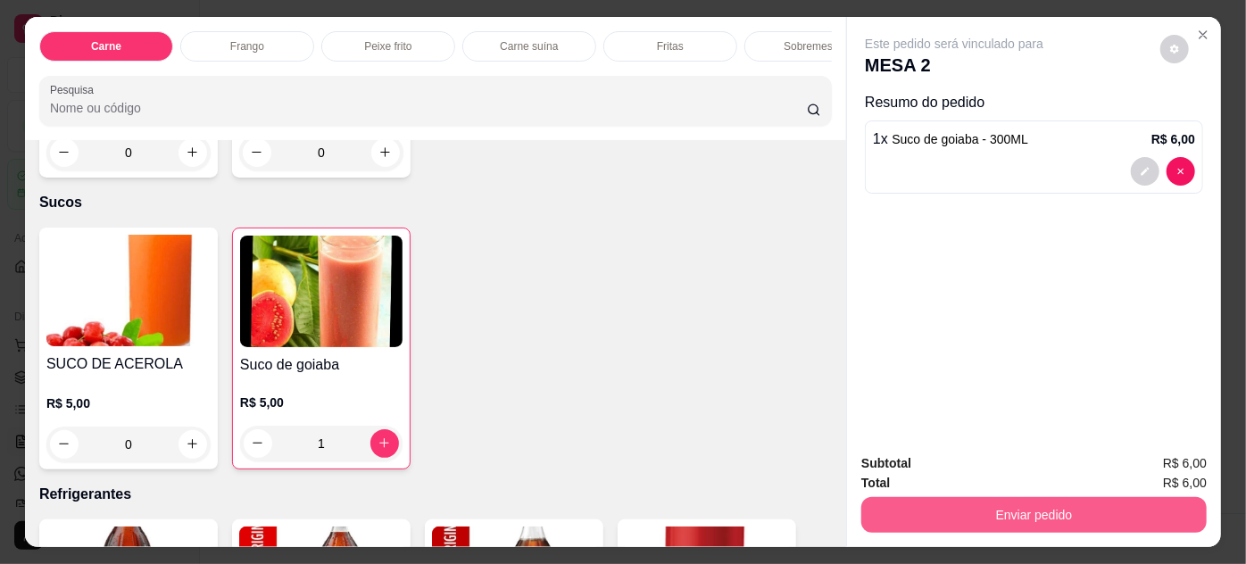
click at [904, 519] on button "Enviar pedido" at bounding box center [1033, 515] width 345 height 36
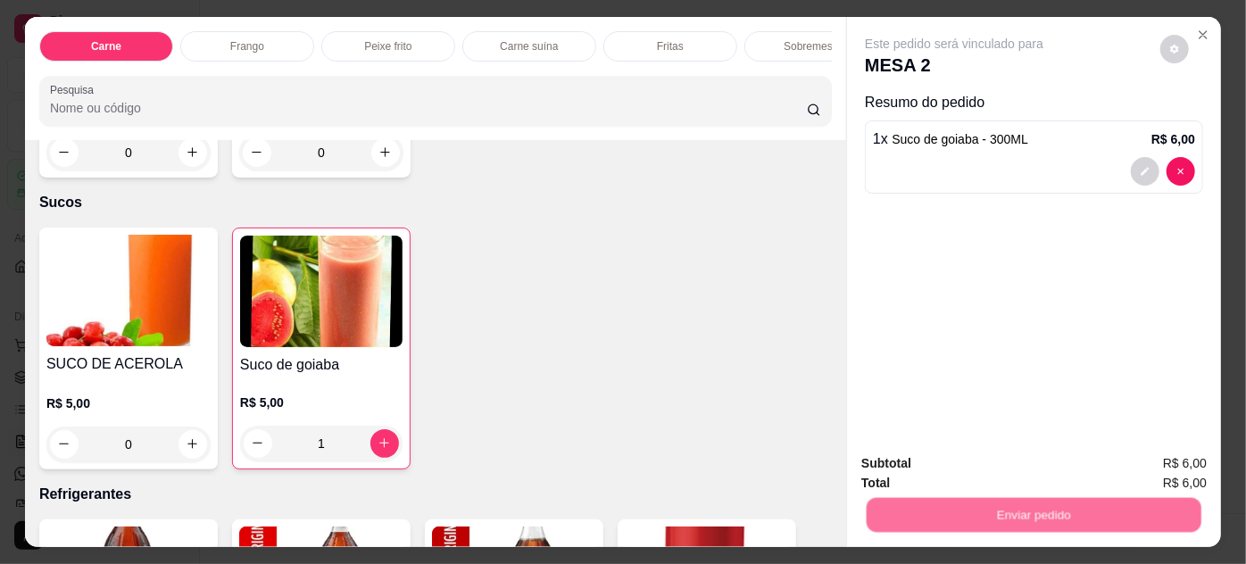
click at [929, 466] on button "Não registrar e enviar pedido" at bounding box center [976, 465] width 186 height 34
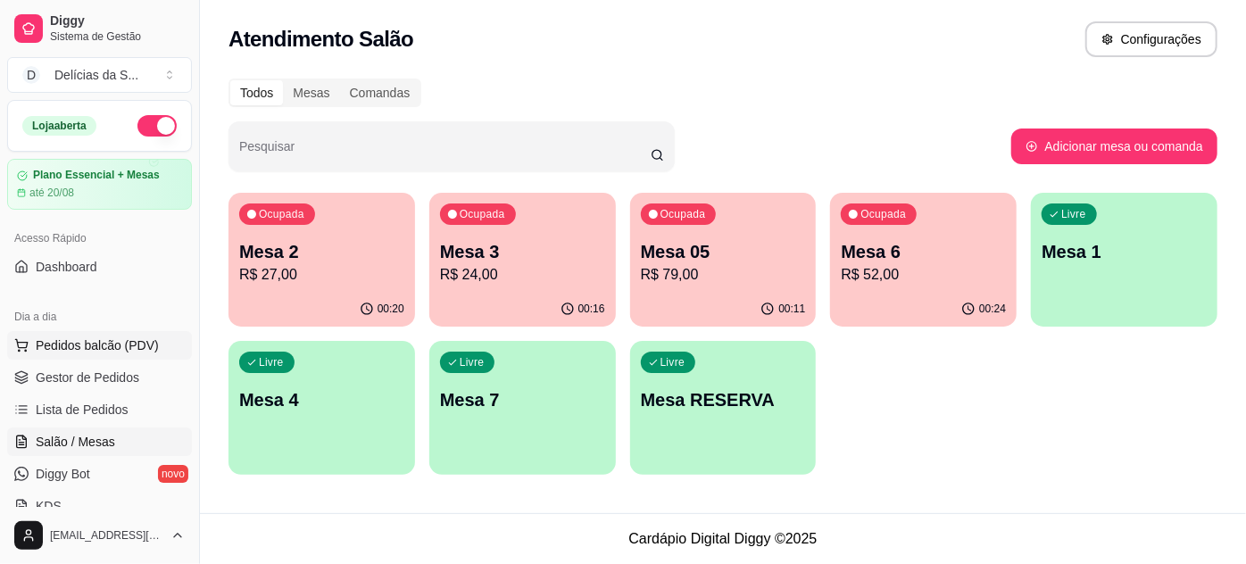
click at [137, 352] on span "Pedidos balcão (PDV)" at bounding box center [97, 346] width 123 height 18
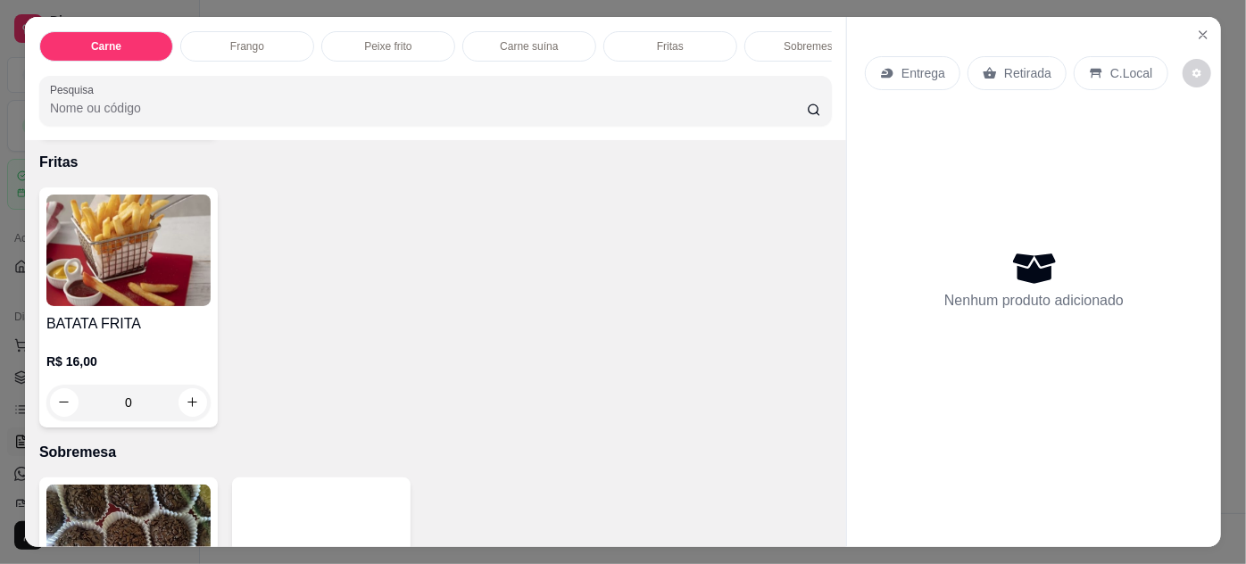
scroll to position [1947, 0]
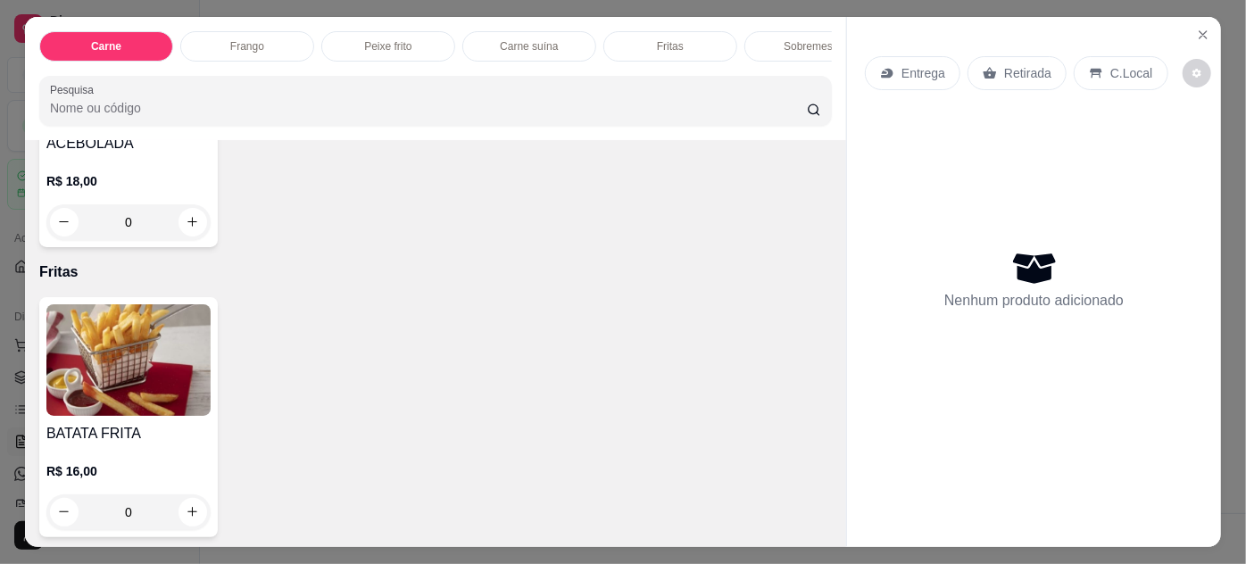
click at [123, 339] on img at bounding box center [128, 360] width 164 height 112
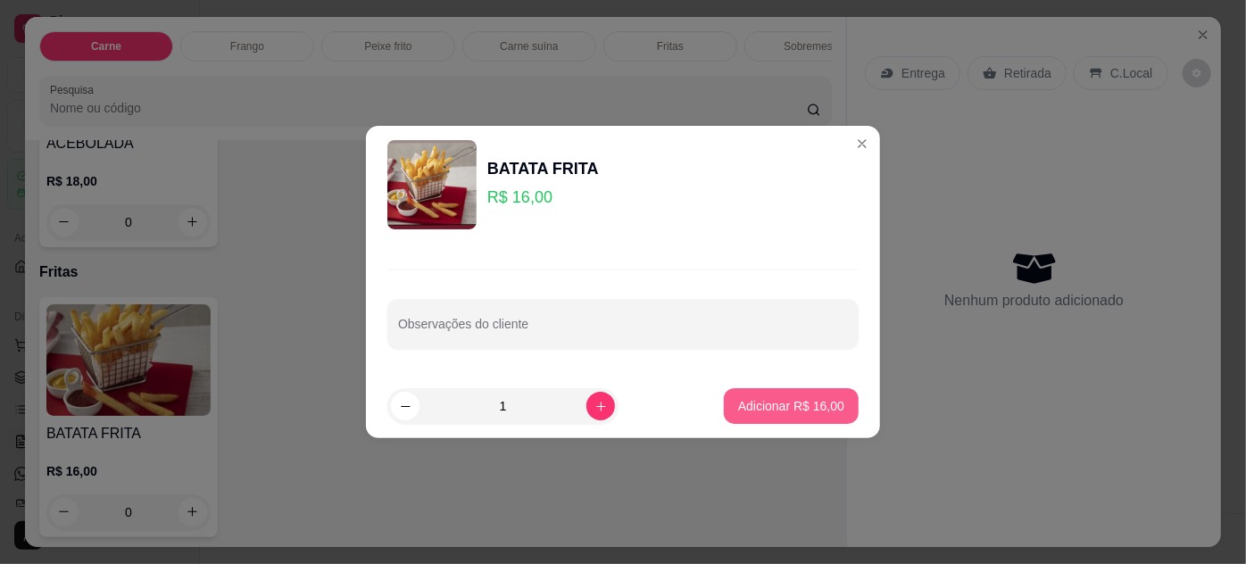
click at [777, 396] on button "Adicionar R$ 16,00" at bounding box center [791, 406] width 135 height 36
type input "1"
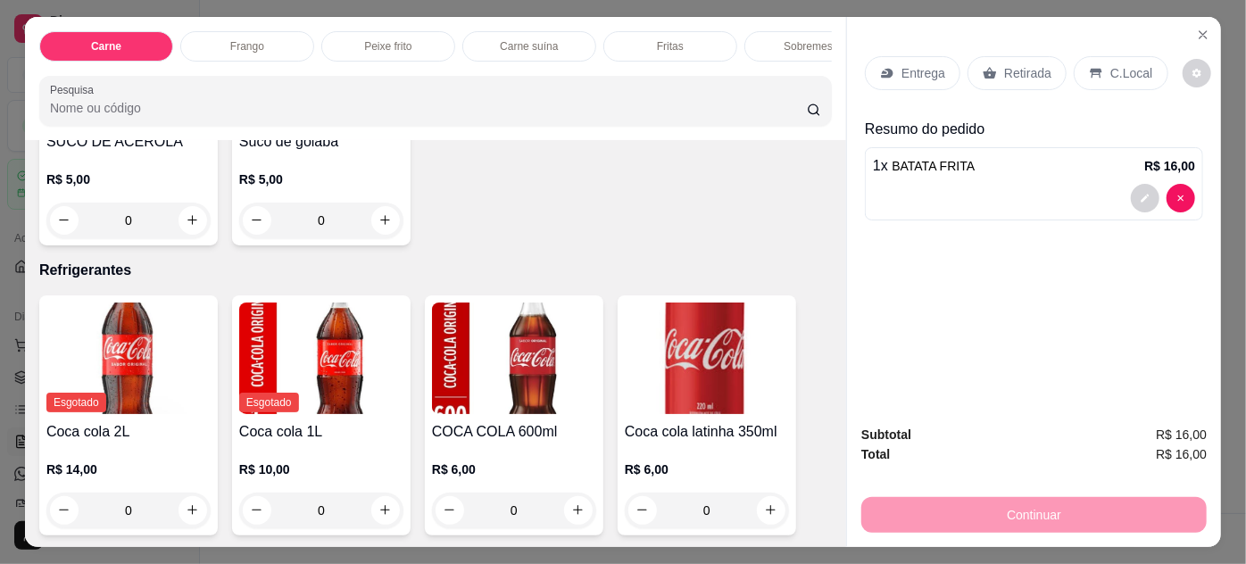
scroll to position [2921, 0]
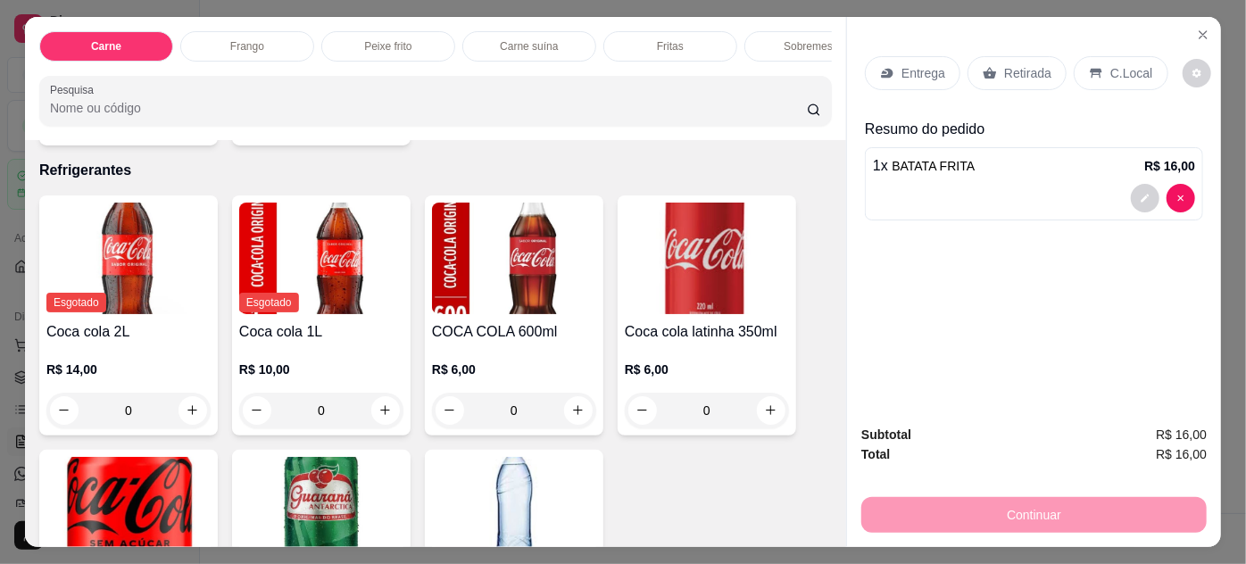
click at [687, 321] on h4 "Coca cola latinha 350ml" at bounding box center [707, 331] width 164 height 21
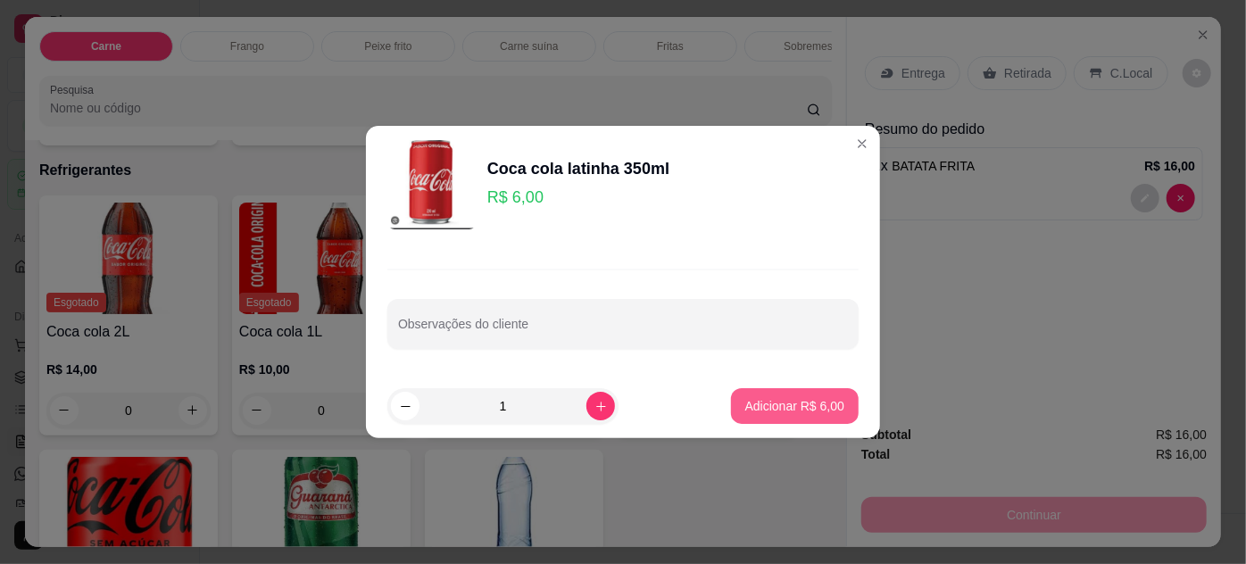
click at [807, 404] on p "Adicionar R$ 6,00" at bounding box center [794, 406] width 99 height 18
type input "1"
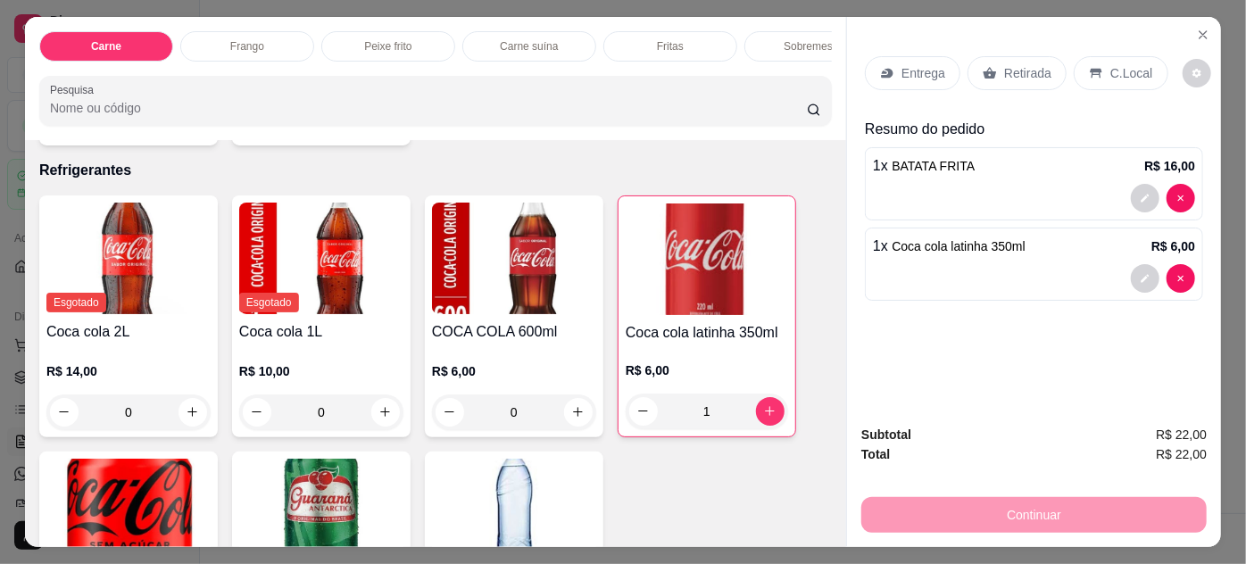
click at [919, 75] on div "Entrega" at bounding box center [913, 73] width 96 height 34
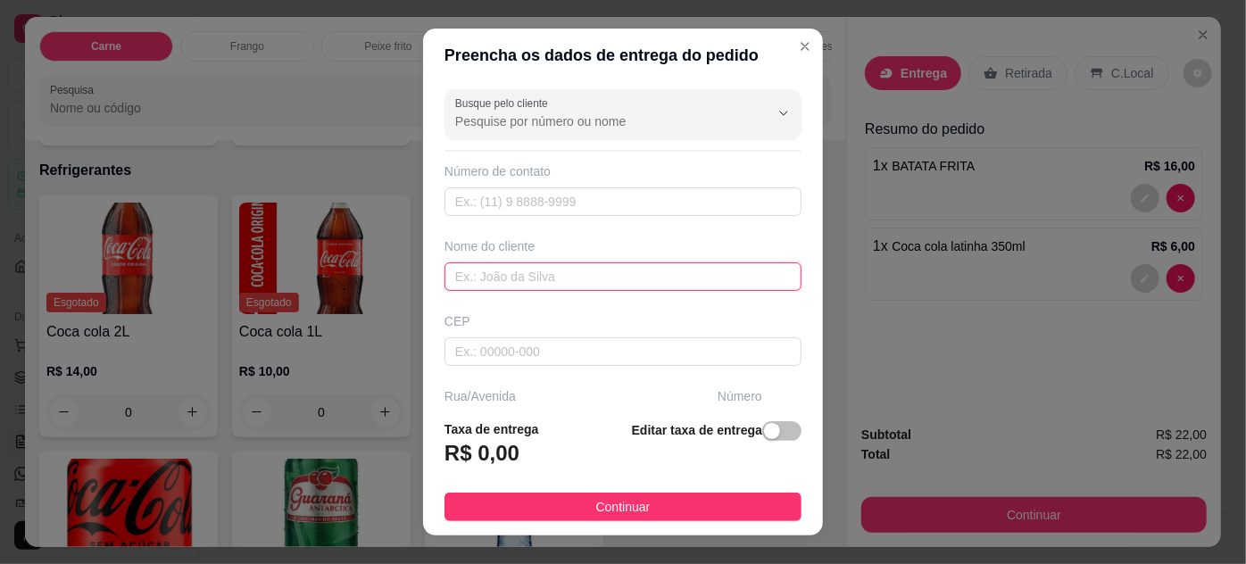
click at [582, 267] on input "text" at bounding box center [623, 276] width 357 height 29
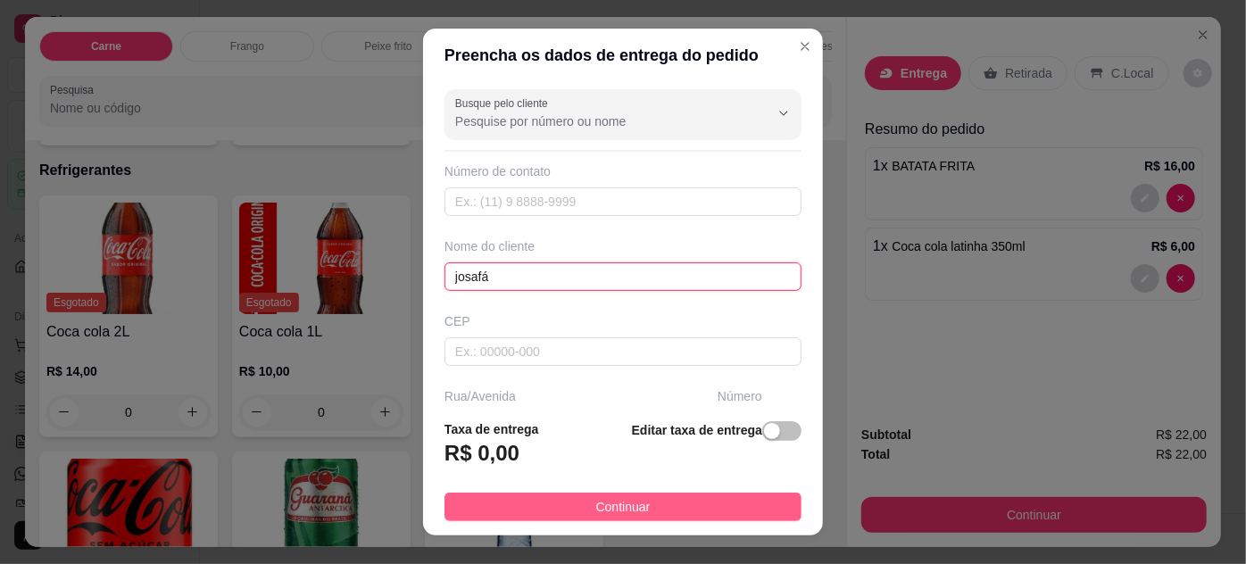
type input "josafá"
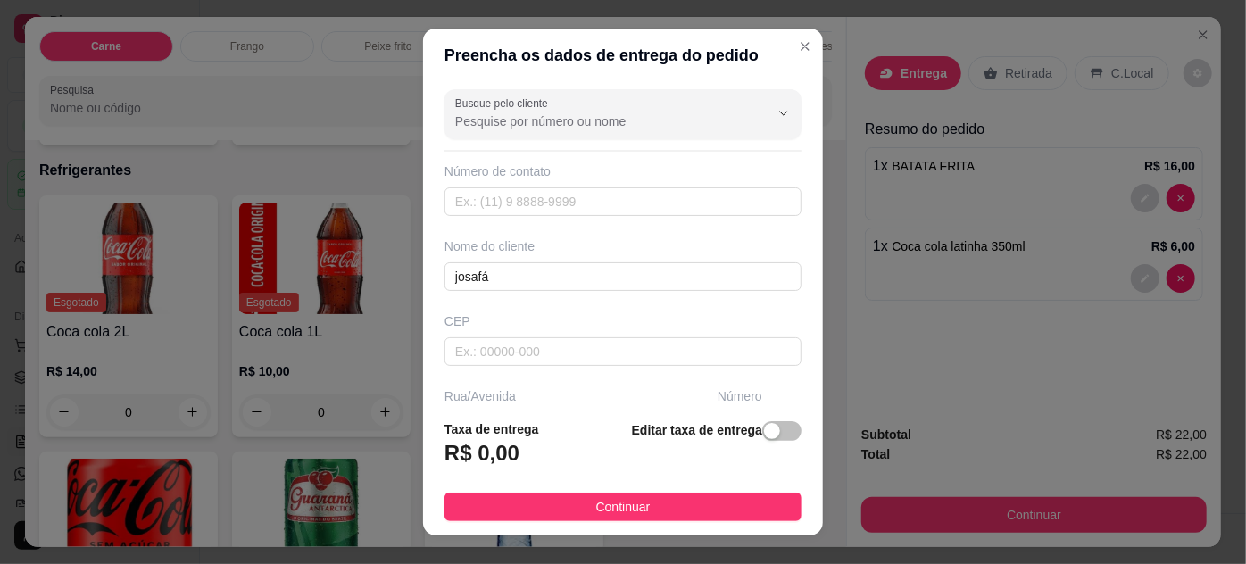
click at [712, 502] on button "Continuar" at bounding box center [623, 507] width 357 height 29
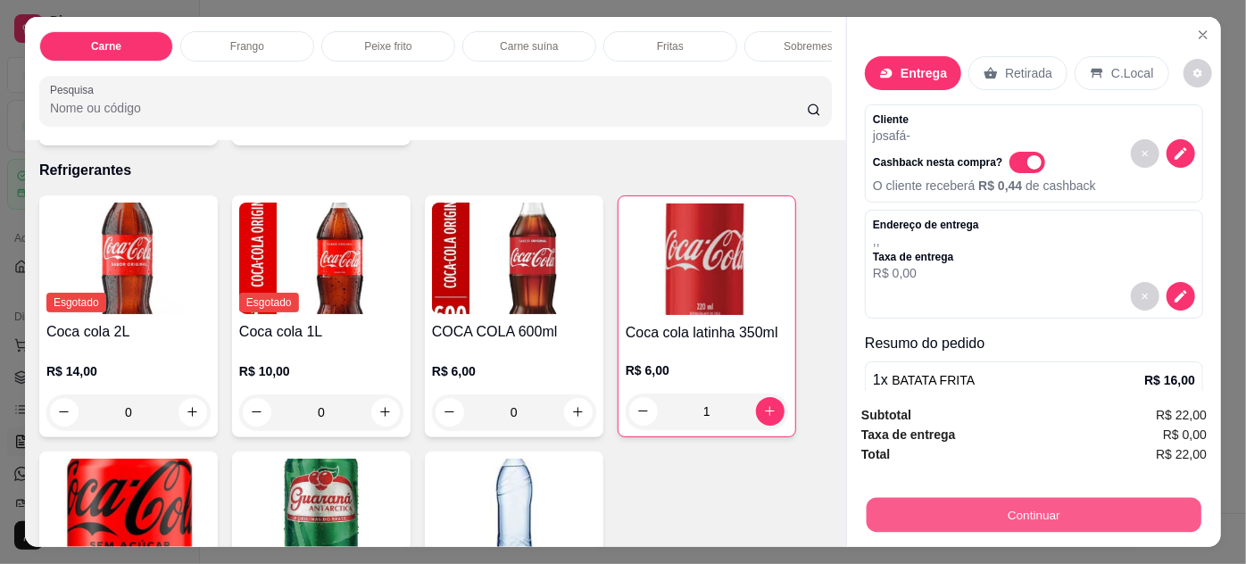
click at [935, 506] on button "Continuar" at bounding box center [1034, 515] width 335 height 35
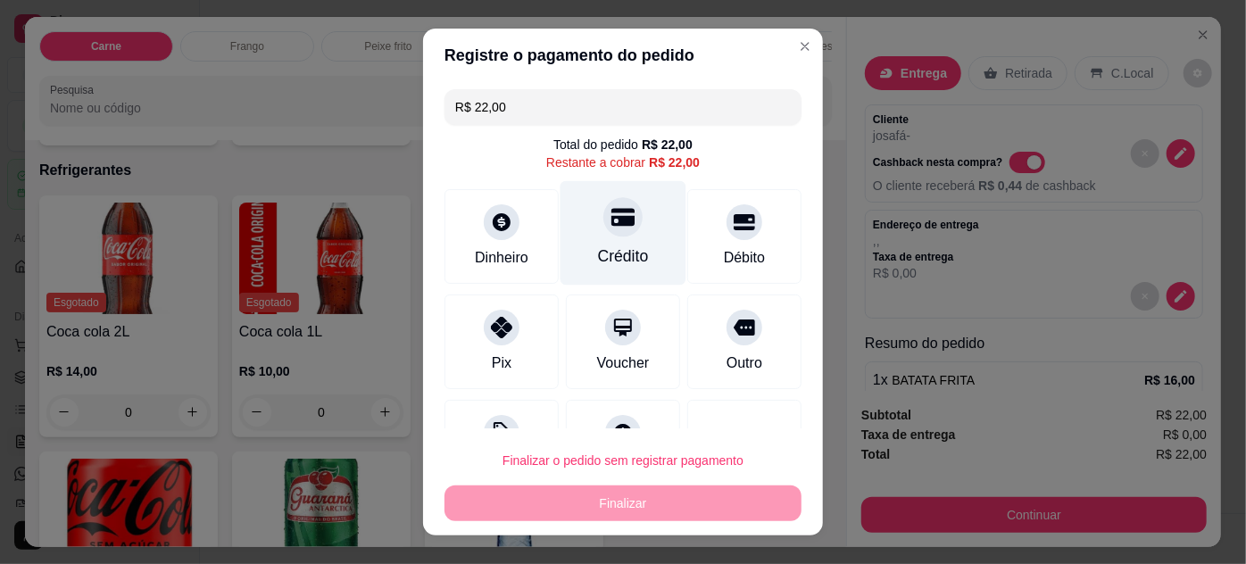
click at [618, 250] on div "Crédito" at bounding box center [623, 256] width 51 height 23
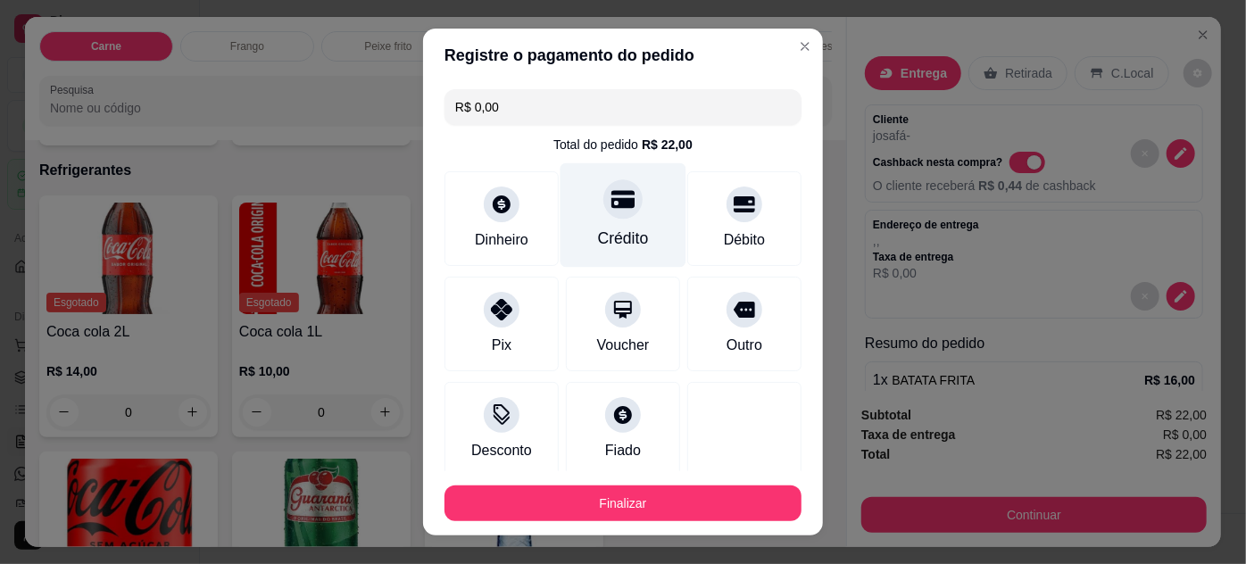
type input "R$ 0,00"
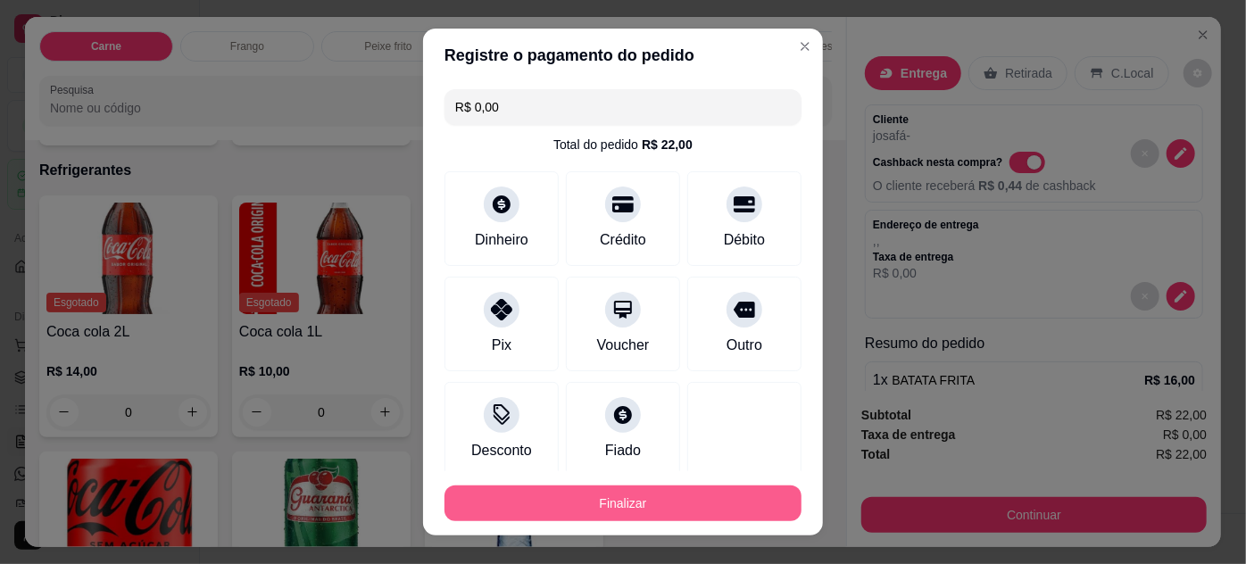
click at [674, 503] on button "Finalizar" at bounding box center [623, 504] width 357 height 36
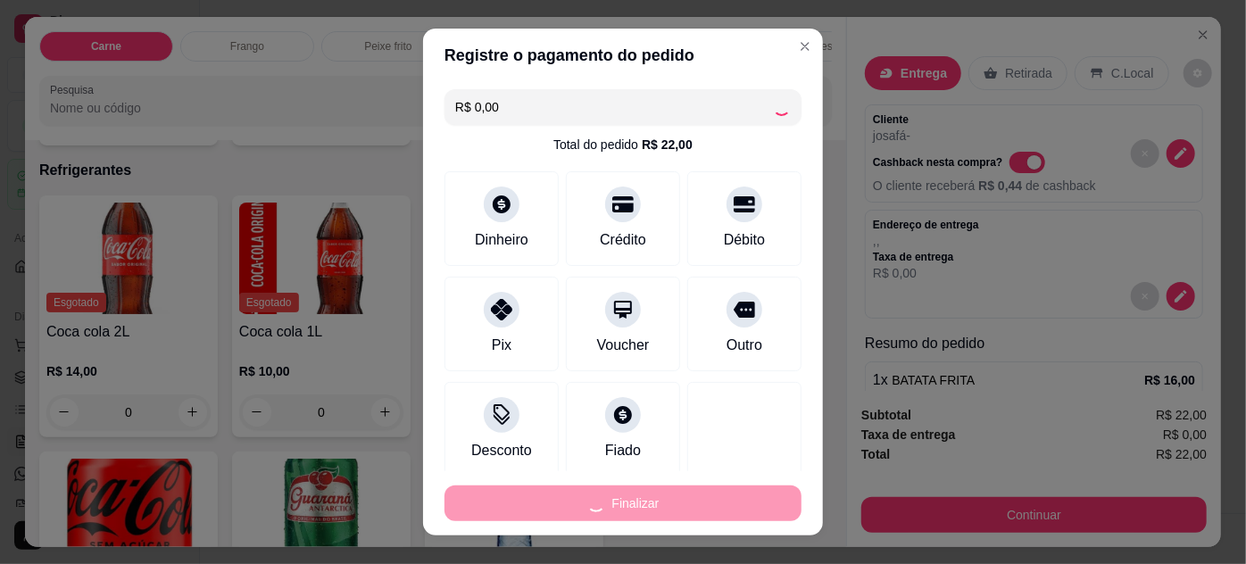
type input "0"
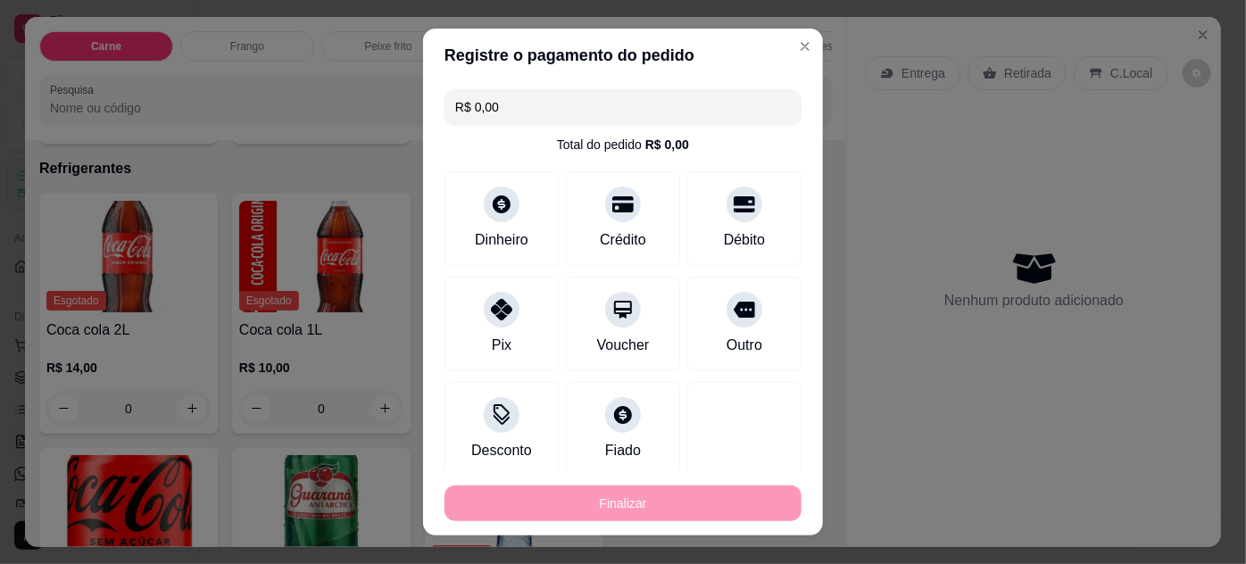
type input "-R$ 22,00"
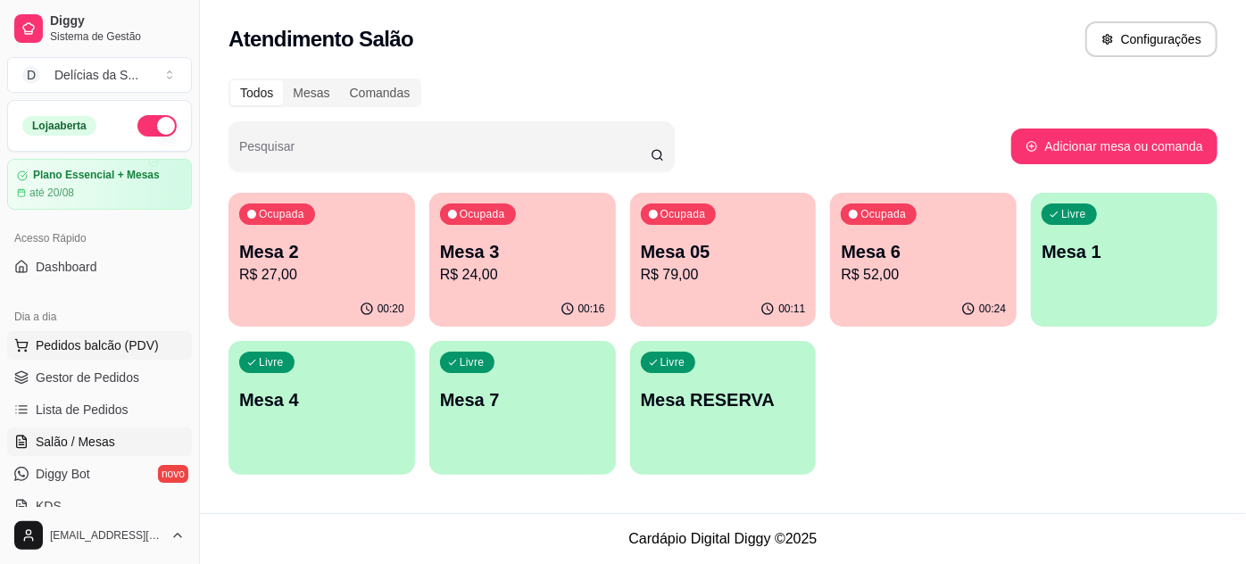
click at [121, 350] on span "Pedidos balcão (PDV)" at bounding box center [97, 346] width 123 height 18
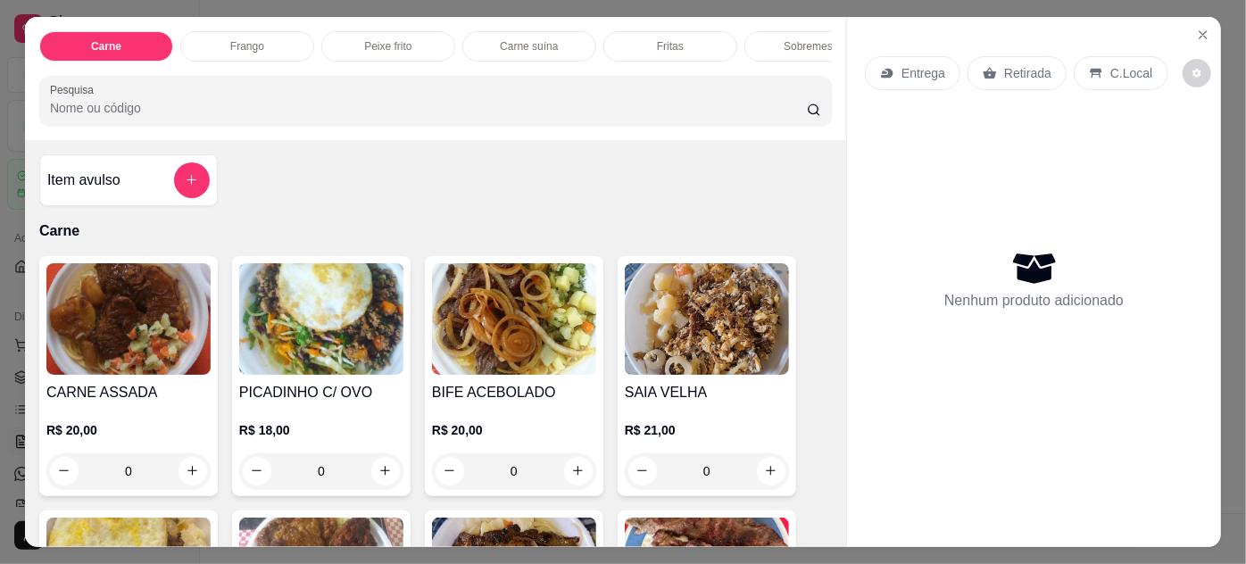
click at [126, 345] on img at bounding box center [128, 319] width 164 height 112
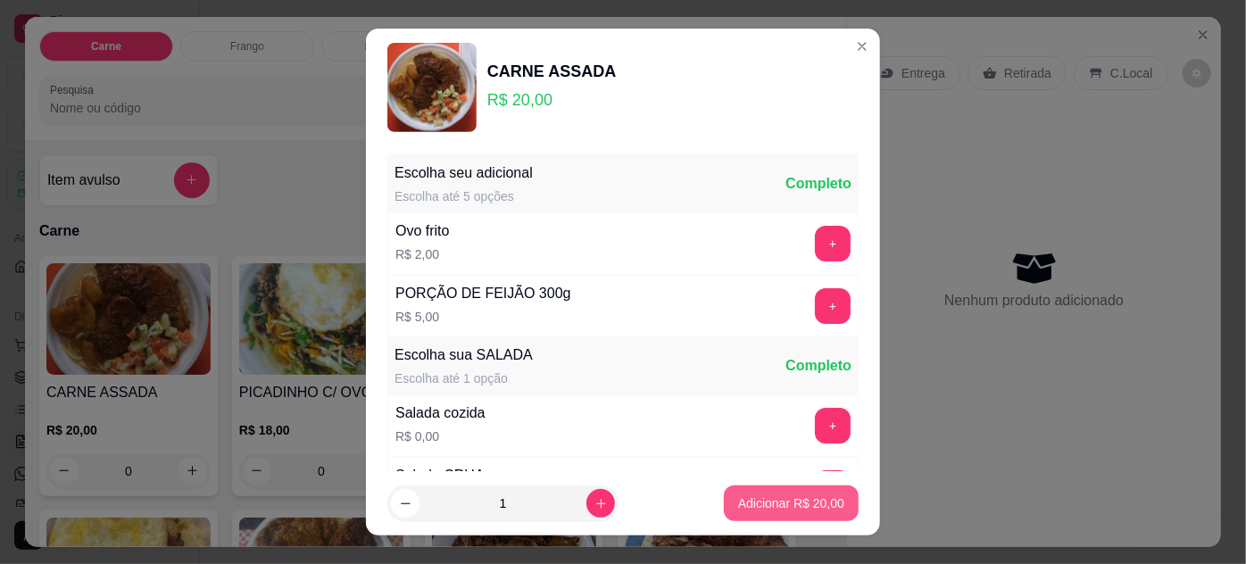
click at [760, 497] on p "Adicionar R$ 20,00" at bounding box center [791, 504] width 106 height 18
type input "1"
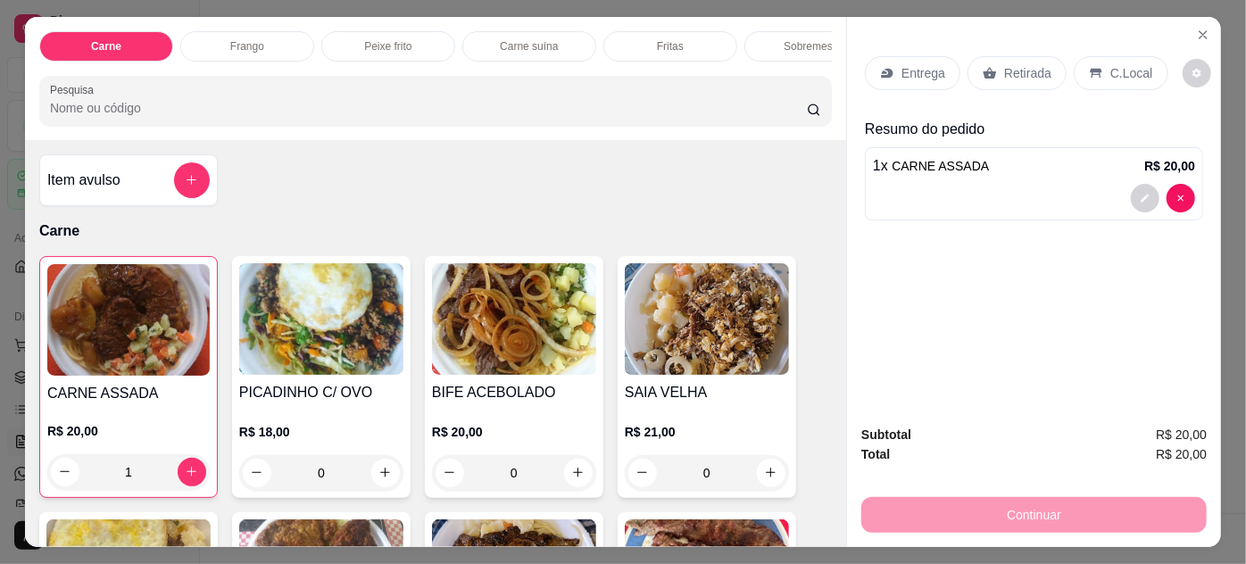
click at [891, 75] on div "Entrega" at bounding box center [913, 73] width 96 height 34
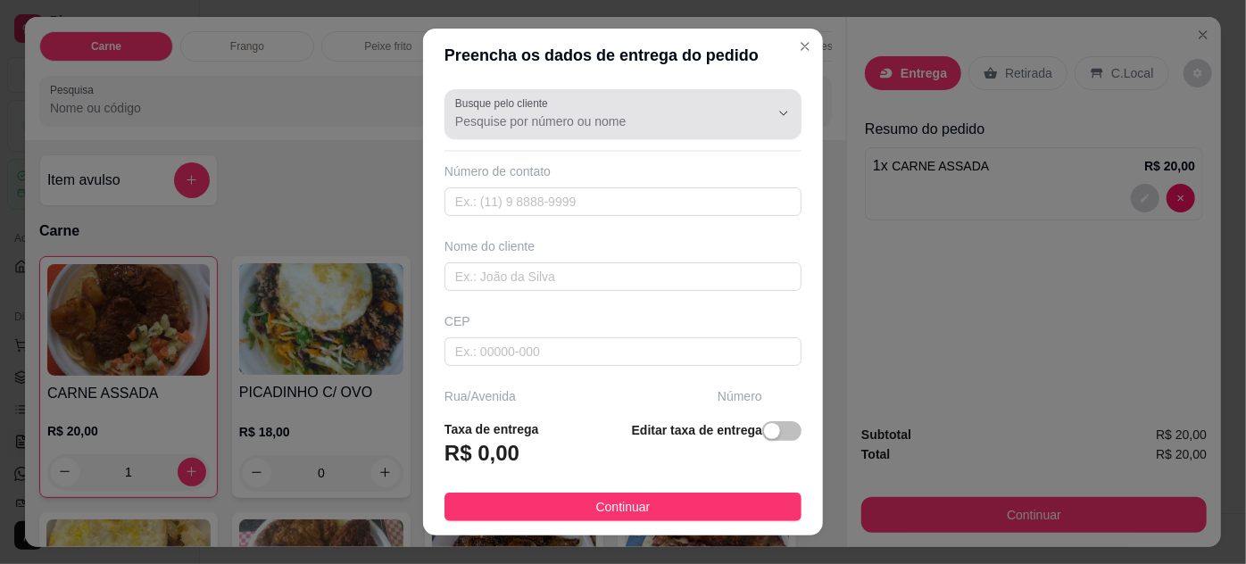
click at [537, 132] on div "Busque pelo cliente" at bounding box center [623, 114] width 357 height 50
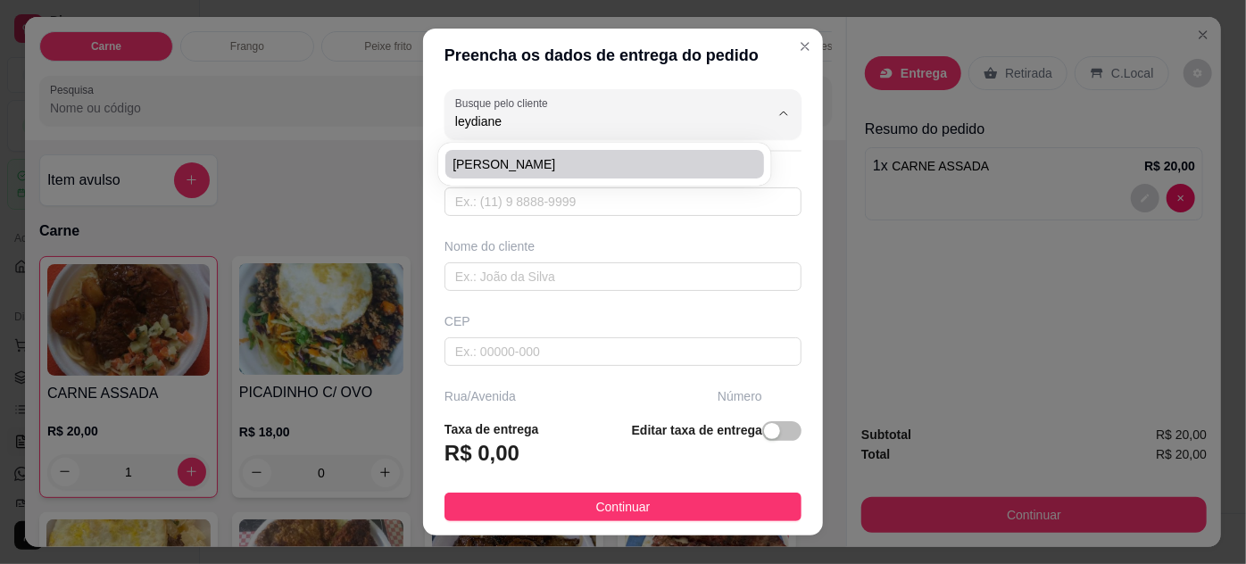
click at [528, 166] on span "Leydiane Freitas" at bounding box center [596, 164] width 286 height 18
type input "Leydiane Freitas"
type input "91991148504"
type input "Leydiane Freitas"
type input "66083340"
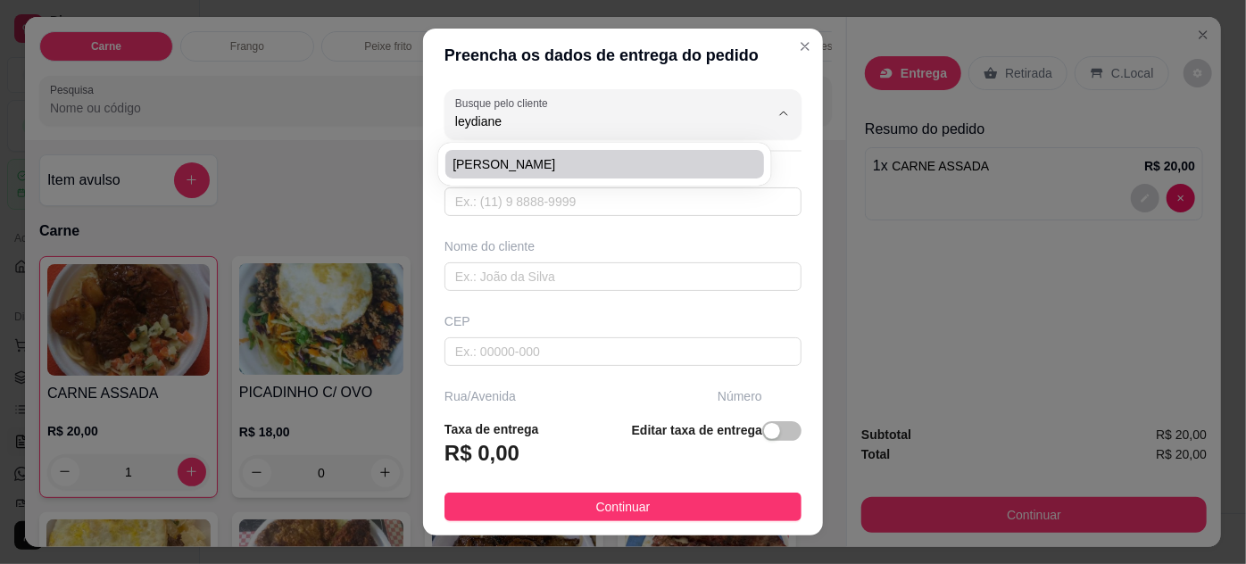
type input "Travessa Humaitá"
type input "689"
type input "Pedreira"
type input "Belém"
type input "Líder pedreira"
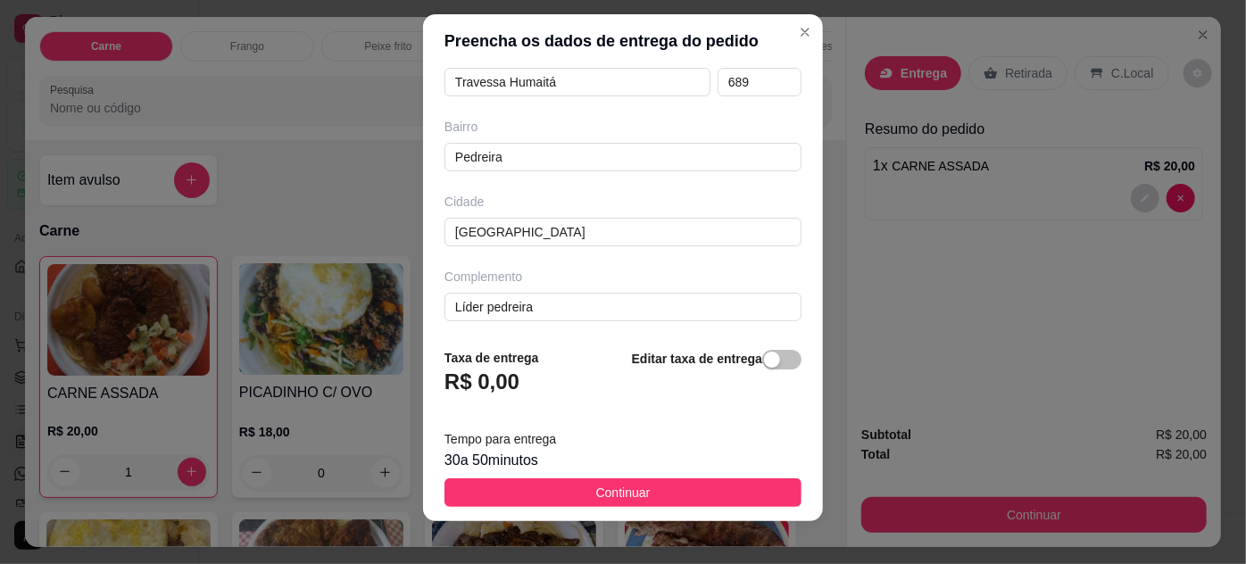
scroll to position [29, 0]
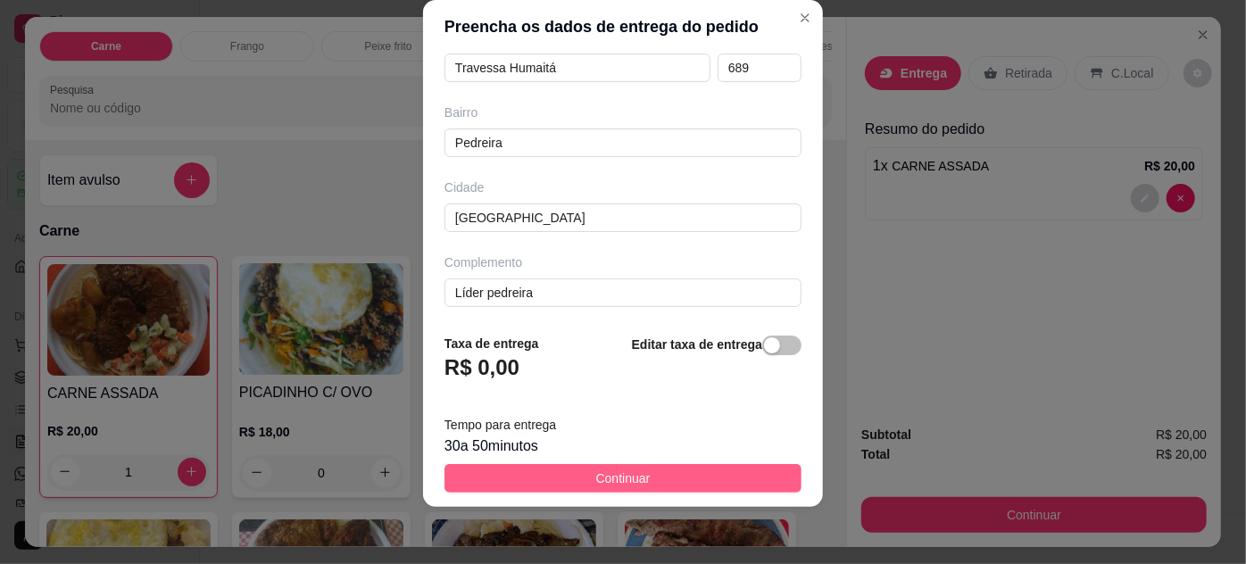
type input "Leydiane Freitas"
click at [636, 477] on span "Continuar" at bounding box center [623, 479] width 54 height 20
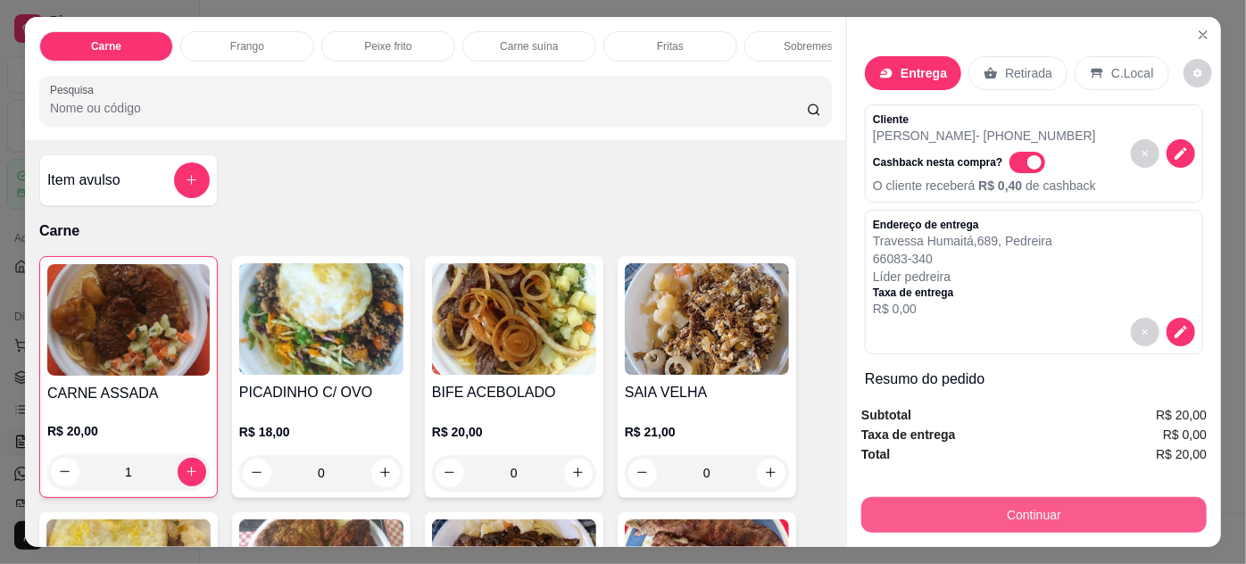
click at [935, 499] on button "Continuar" at bounding box center [1033, 515] width 345 height 36
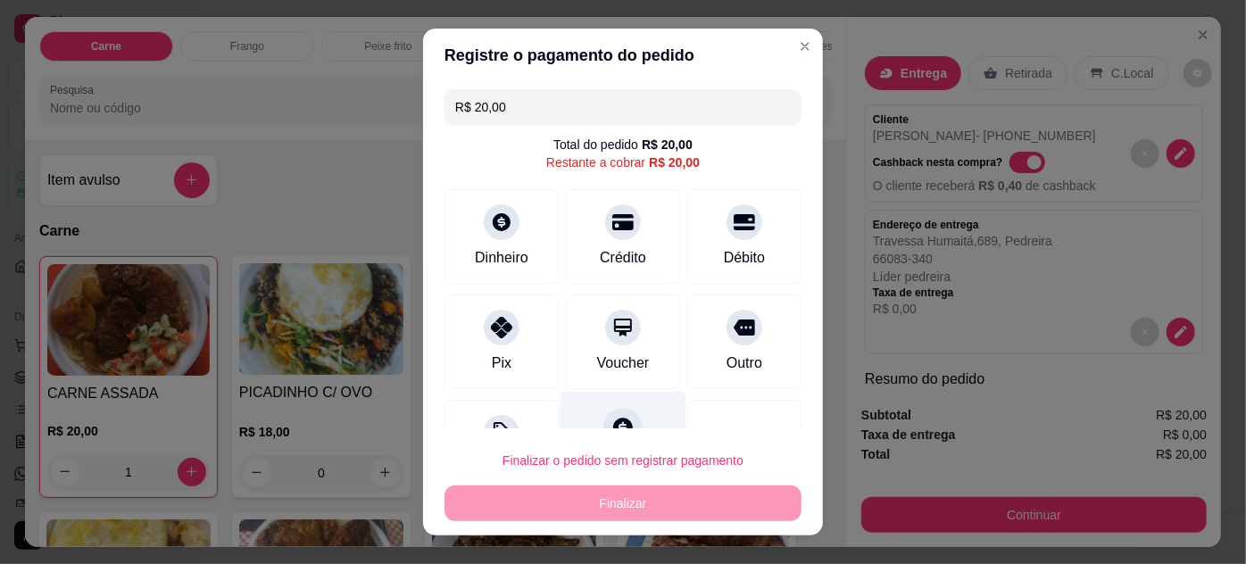
drag, startPoint x: 509, startPoint y: 359, endPoint x: 566, endPoint y: 395, distance: 67.9
click at [509, 359] on div "Pix" at bounding box center [502, 342] width 114 height 95
type input "R$ 0,00"
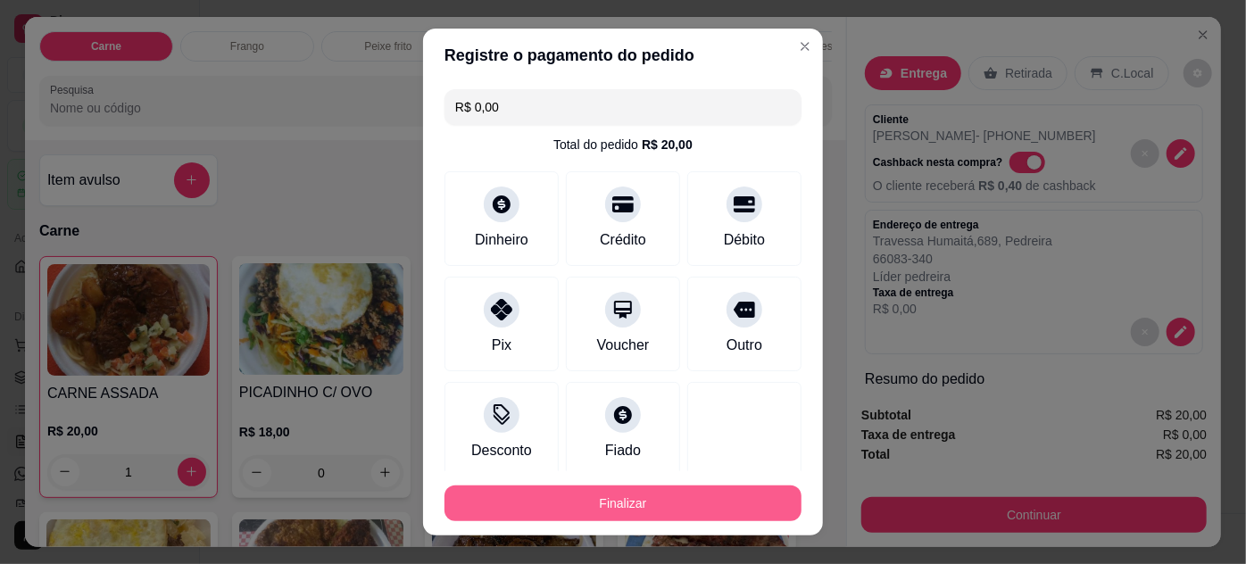
click at [654, 497] on button "Finalizar" at bounding box center [623, 504] width 357 height 36
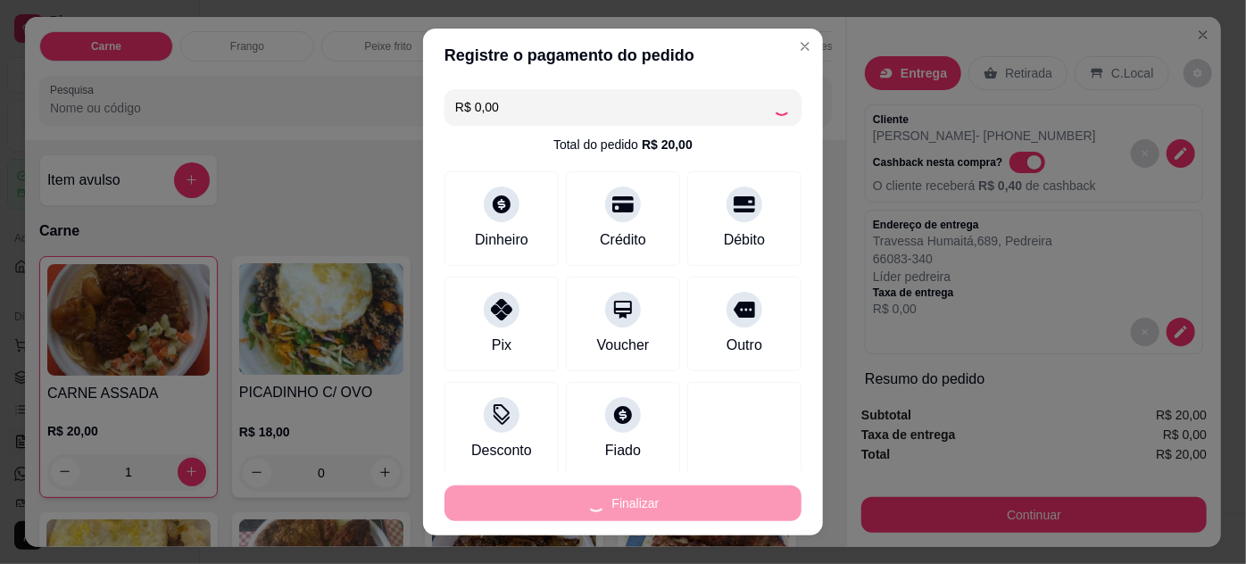
type input "0"
type input "-R$ 20,00"
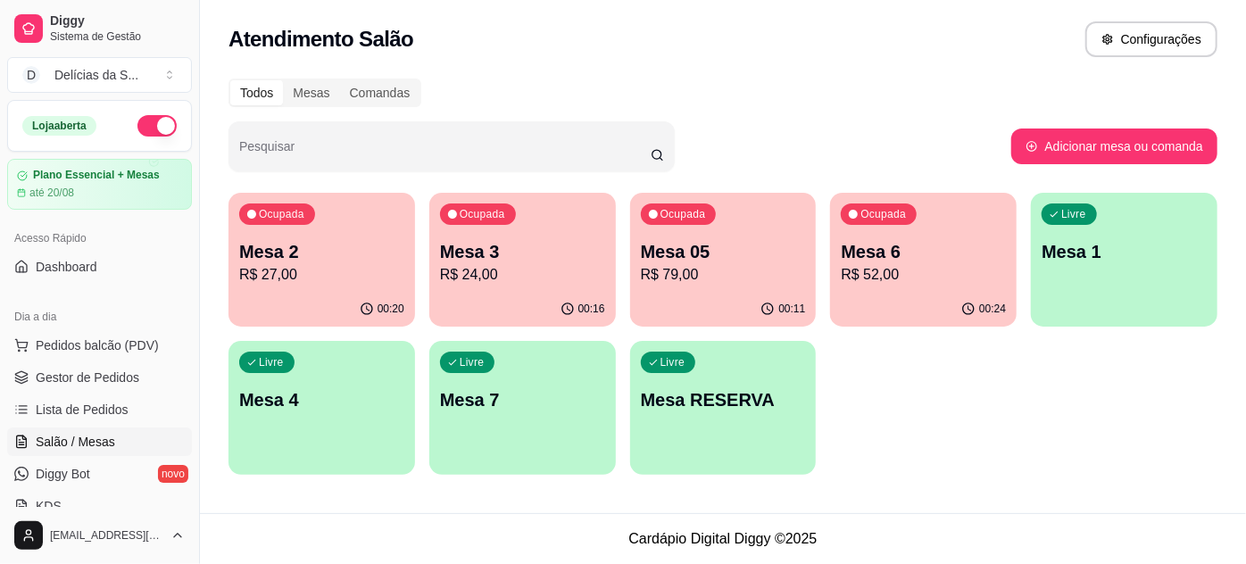
click at [295, 284] on p "R$ 27,00" at bounding box center [321, 274] width 165 height 21
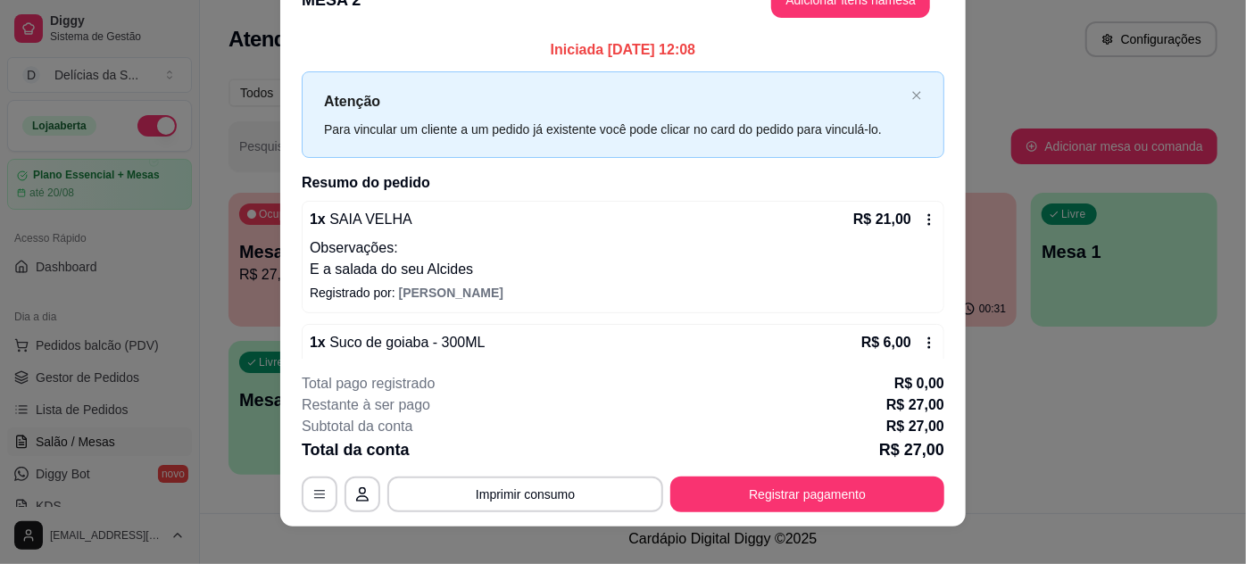
scroll to position [54, 0]
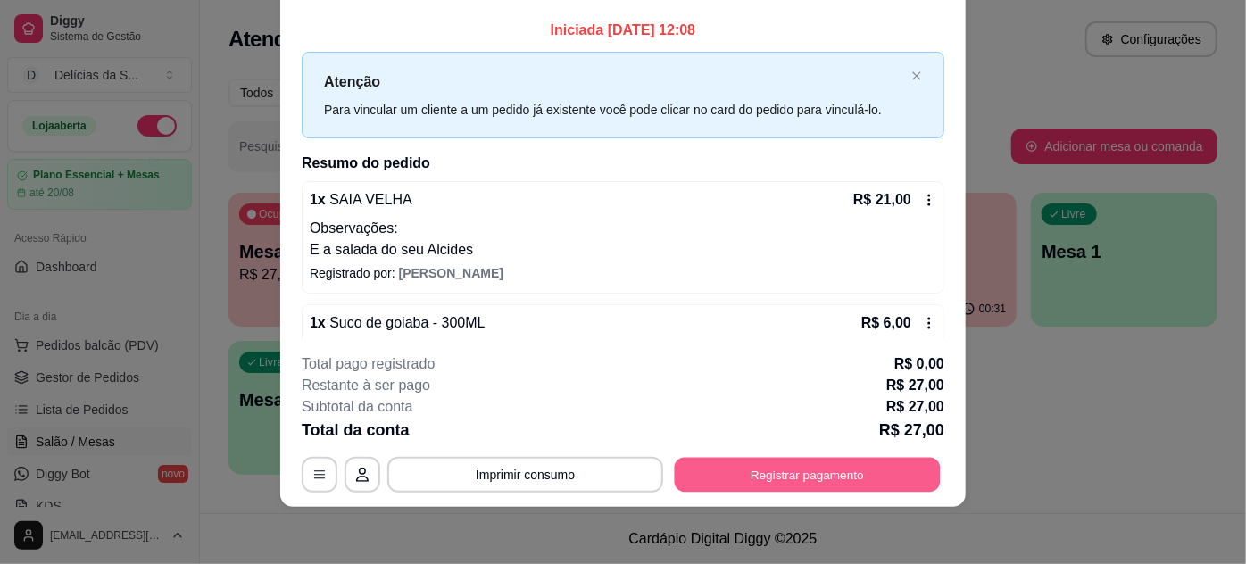
click at [797, 466] on button "Registrar pagamento" at bounding box center [808, 474] width 266 height 35
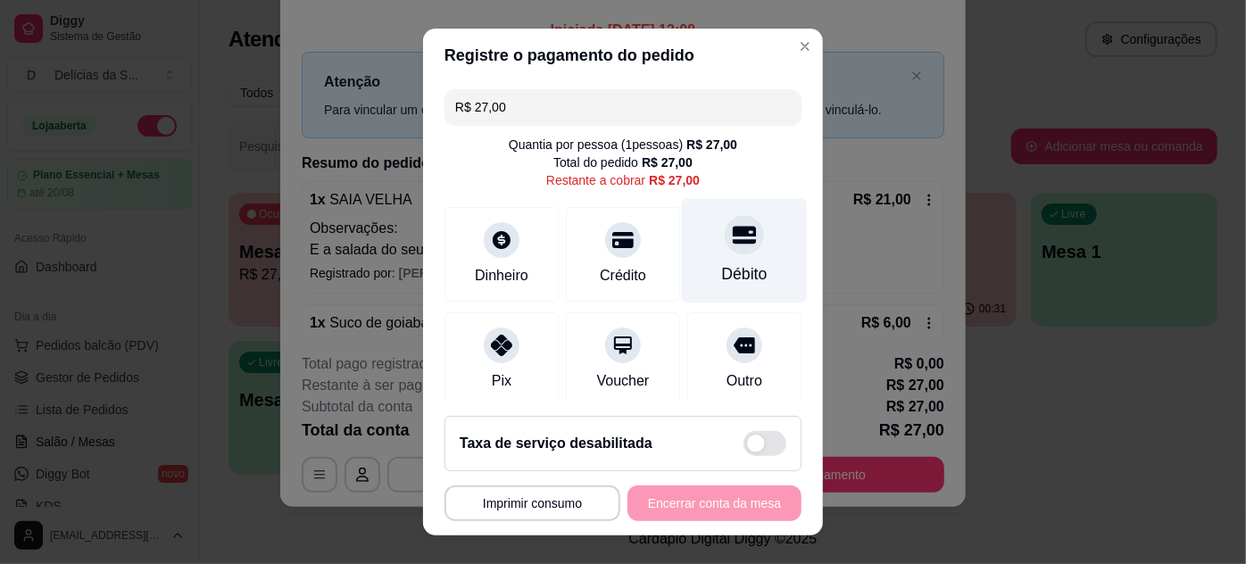
click at [725, 244] on div at bounding box center [744, 234] width 39 height 39
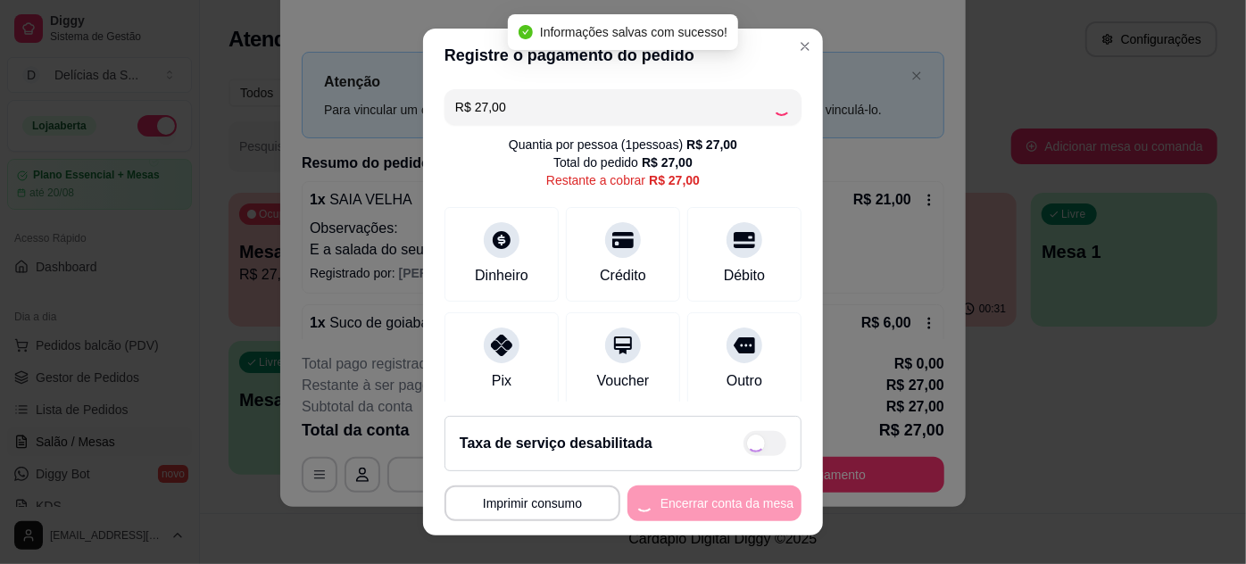
type input "R$ 0,00"
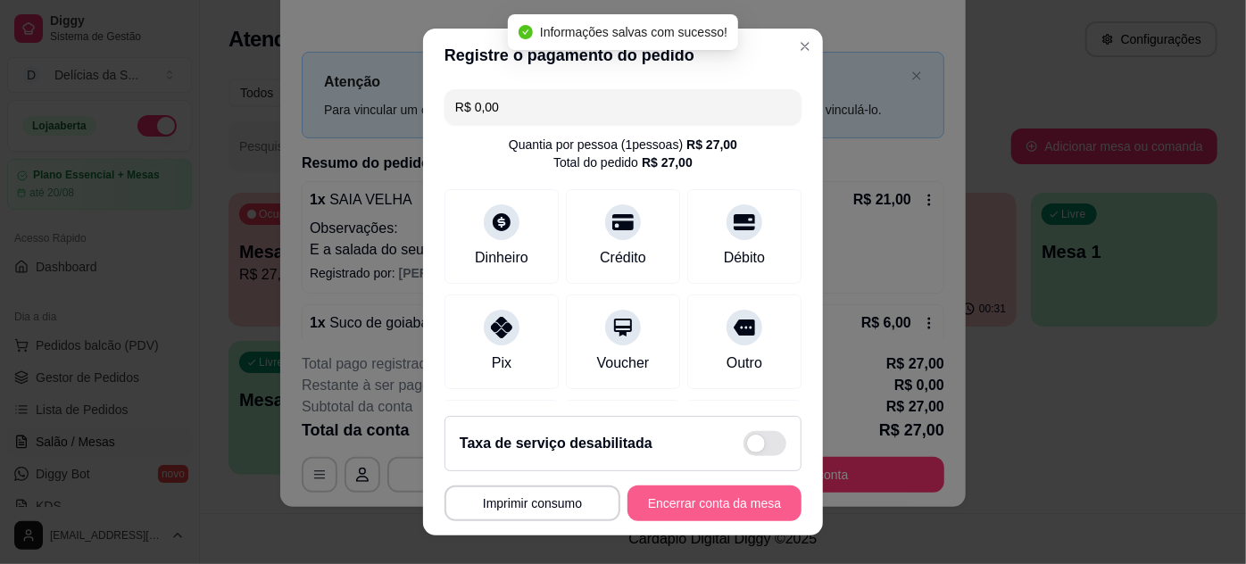
click at [675, 502] on button "Encerrar conta da mesa" at bounding box center [715, 504] width 174 height 36
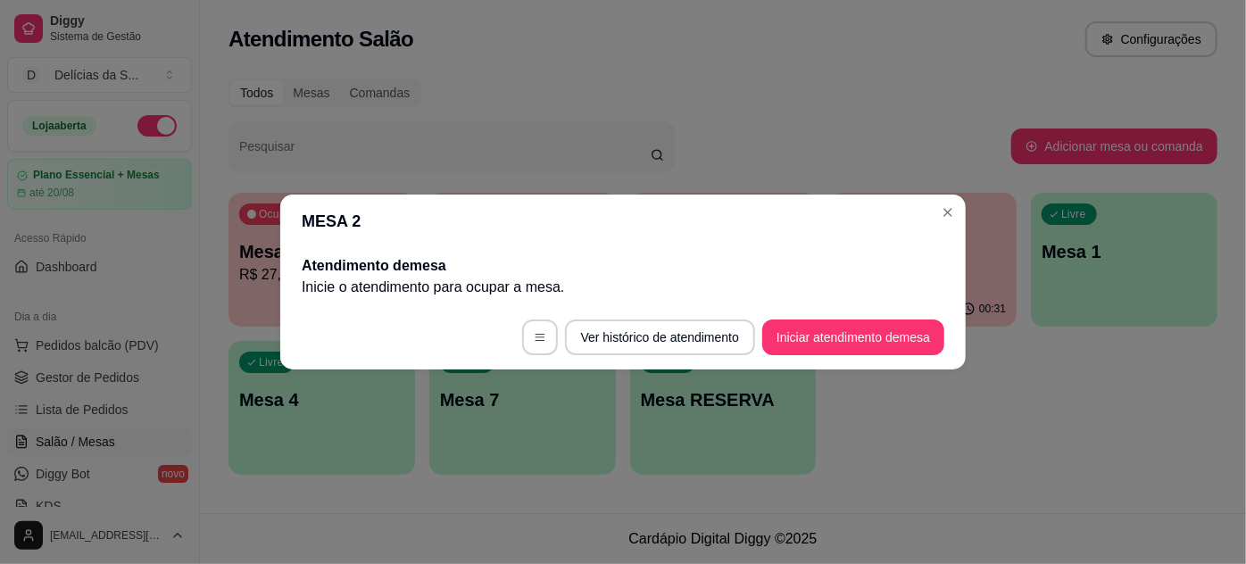
scroll to position [0, 0]
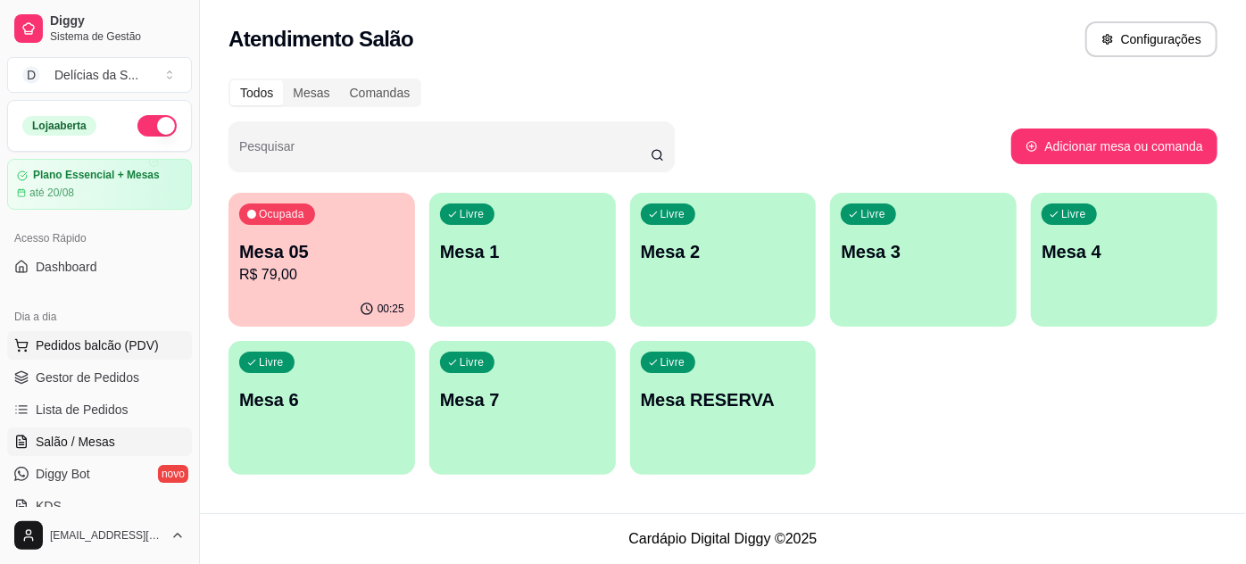
click at [100, 352] on span "Pedidos balcão (PDV)" at bounding box center [97, 346] width 123 height 18
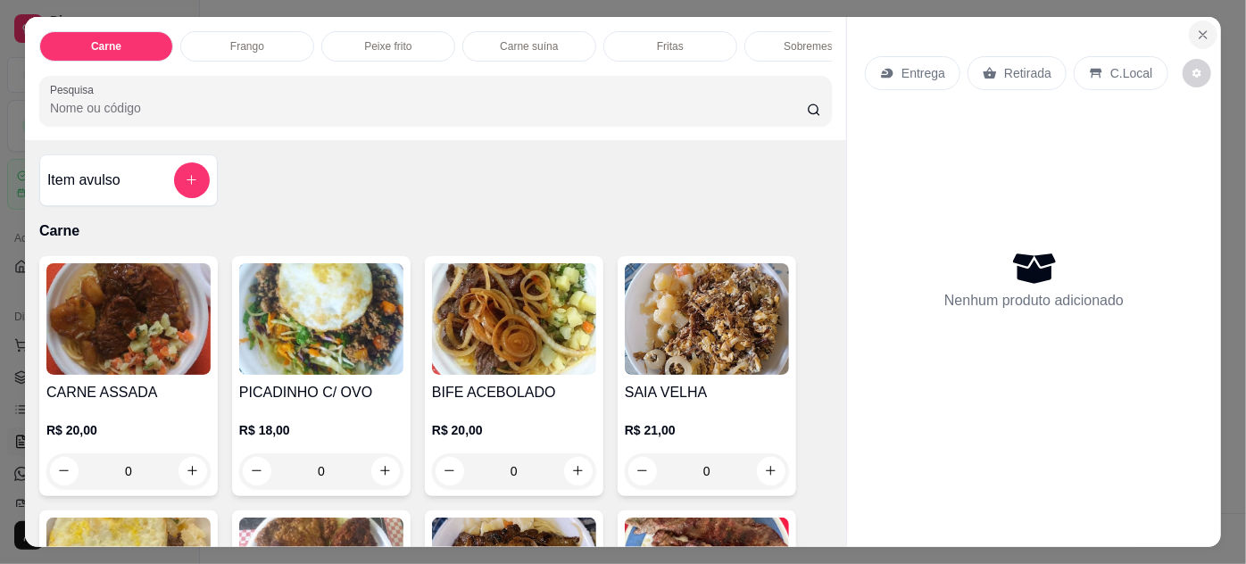
click at [1200, 32] on icon "Close" at bounding box center [1203, 34] width 7 height 7
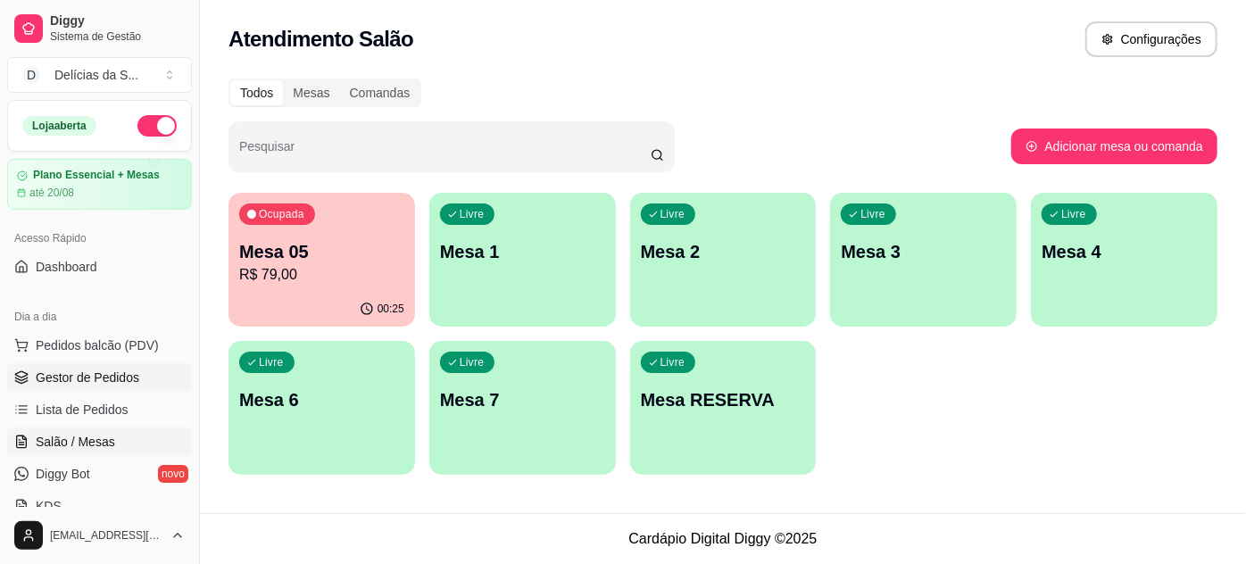
click at [119, 376] on span "Gestor de Pedidos" at bounding box center [88, 378] width 104 height 18
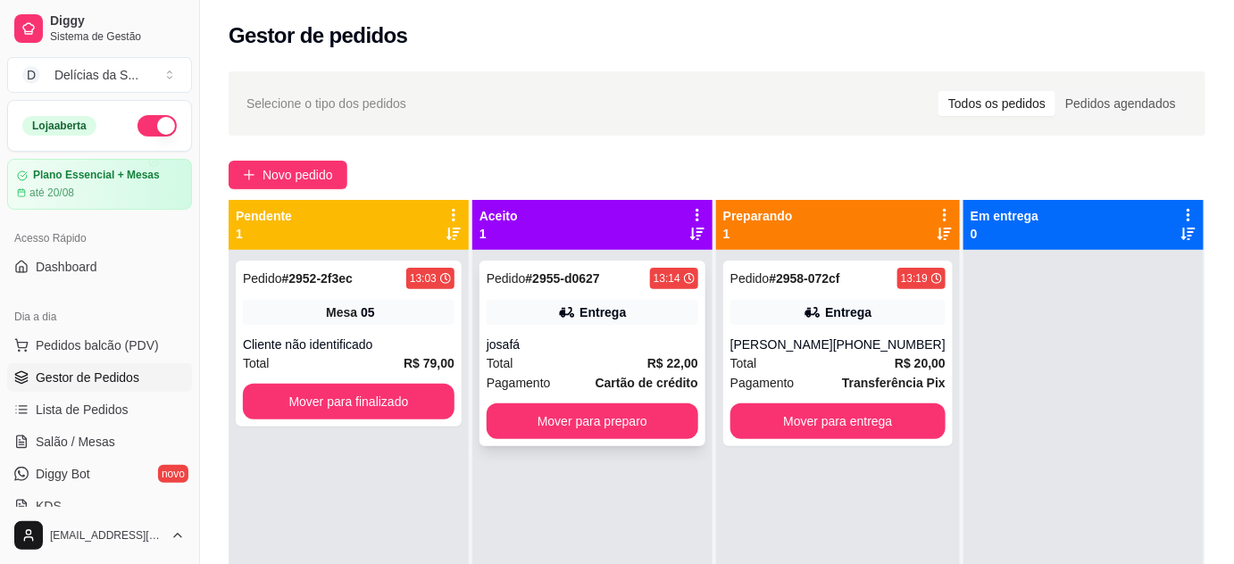
click at [585, 359] on div "Total R$ 22,00" at bounding box center [593, 364] width 212 height 20
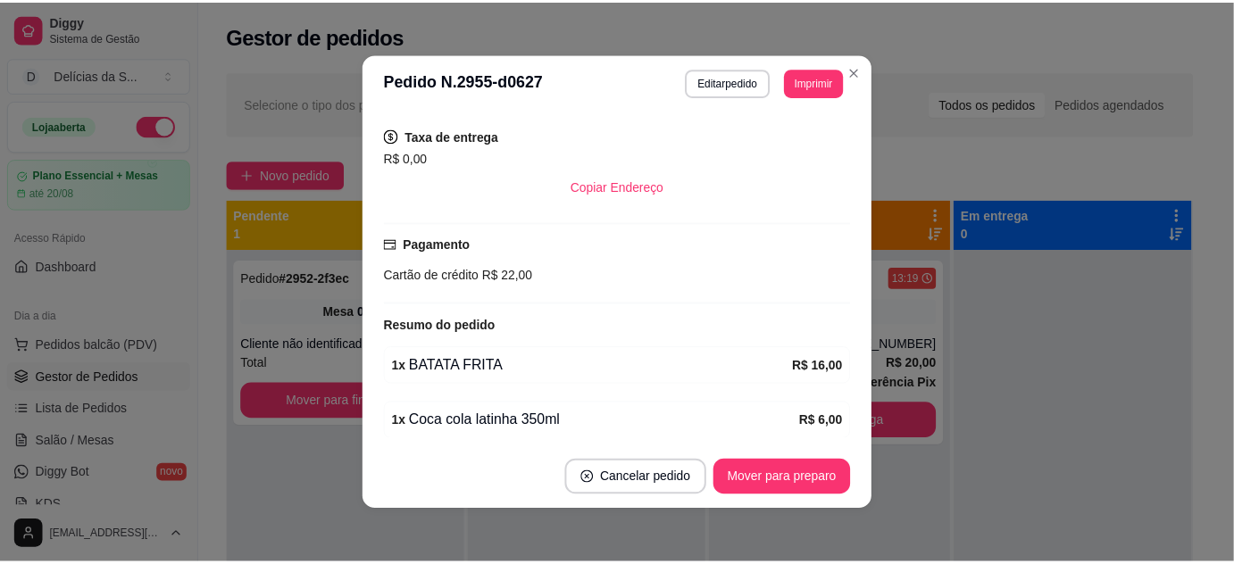
scroll to position [370, 0]
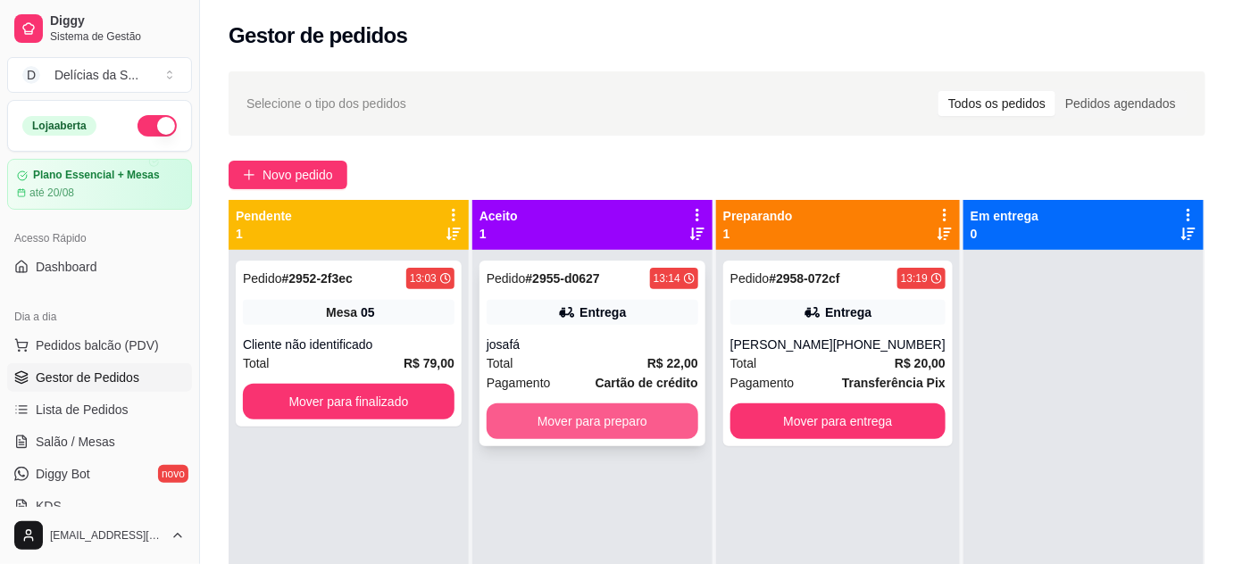
click at [552, 420] on button "Mover para preparo" at bounding box center [593, 422] width 212 height 36
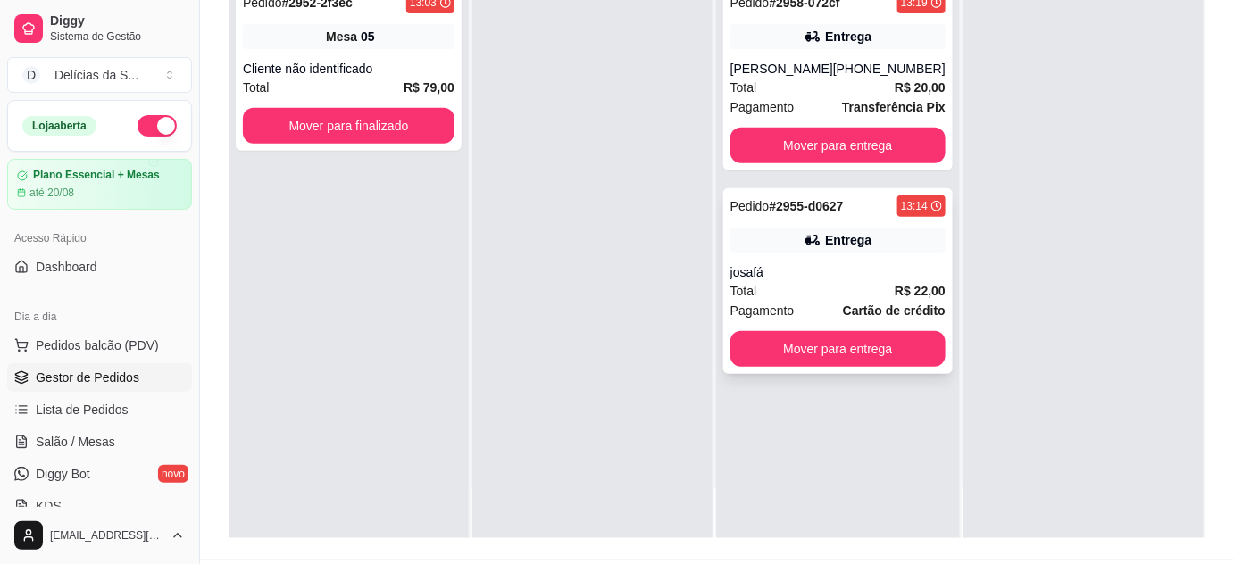
scroll to position [271, 0]
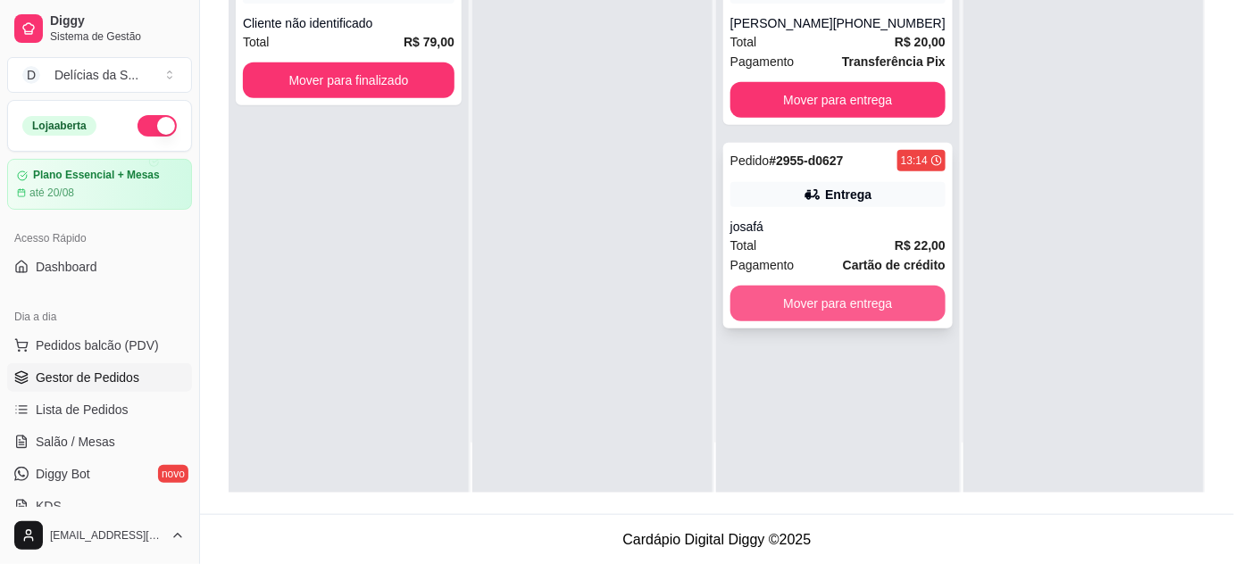
click at [820, 304] on button "Mover para entrega" at bounding box center [837, 304] width 215 height 36
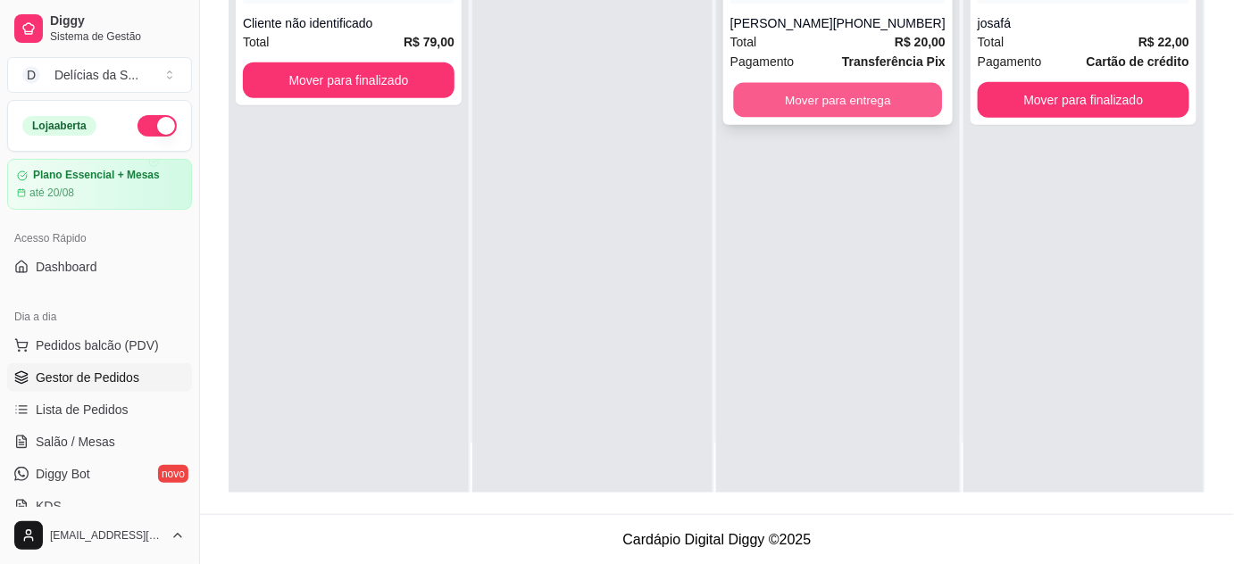
click at [845, 84] on button "Mover para entrega" at bounding box center [837, 100] width 209 height 35
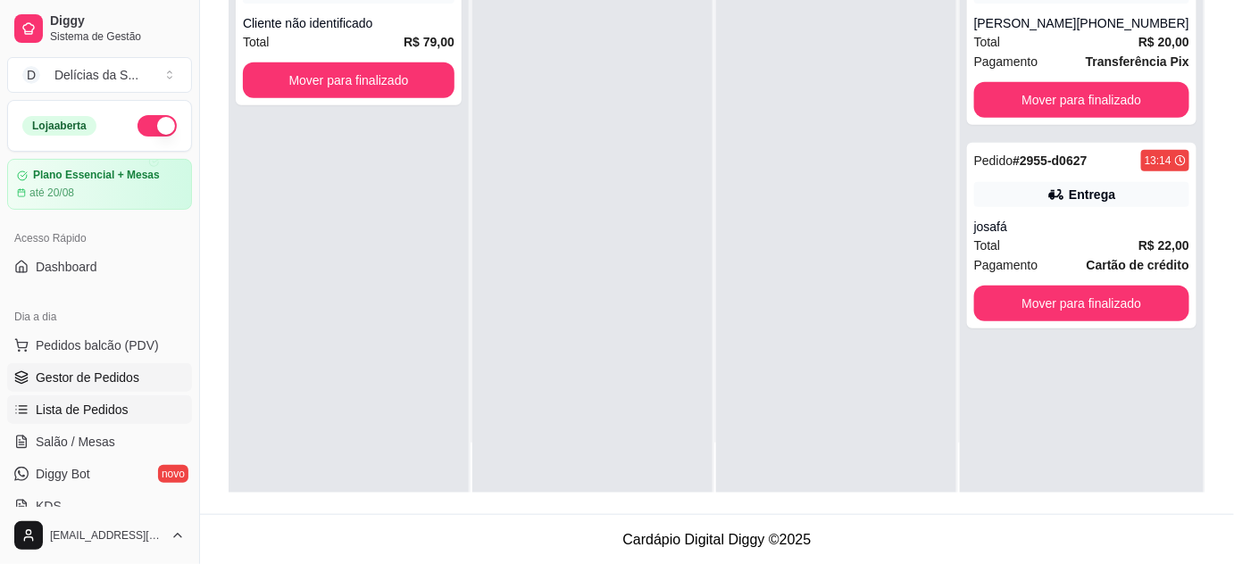
click at [81, 411] on span "Lista de Pedidos" at bounding box center [82, 410] width 93 height 18
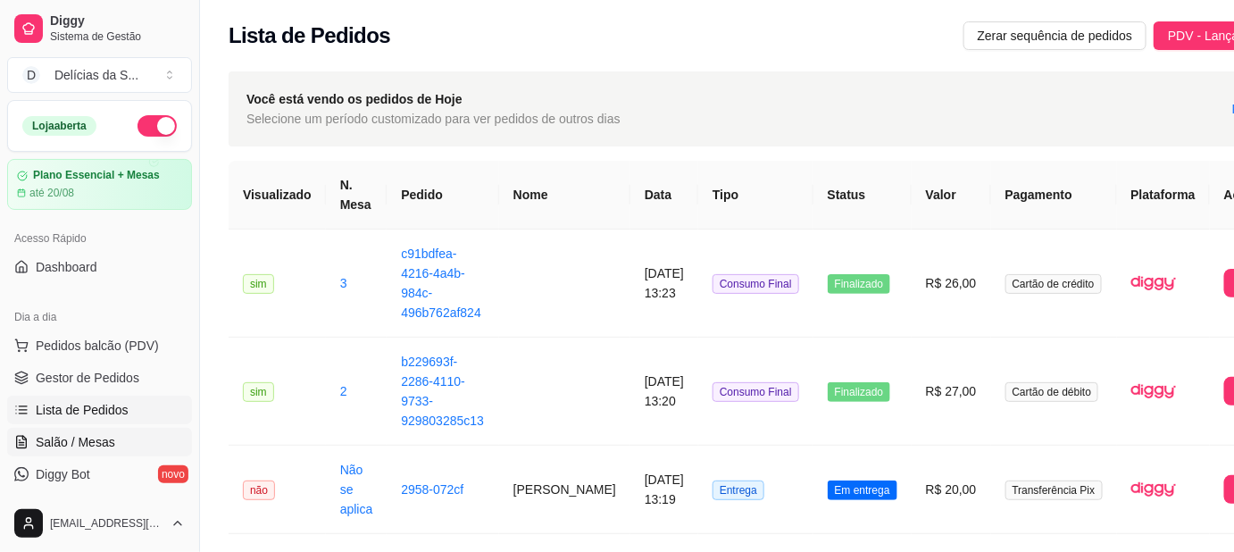
click at [107, 429] on link "Salão / Mesas" at bounding box center [99, 442] width 185 height 29
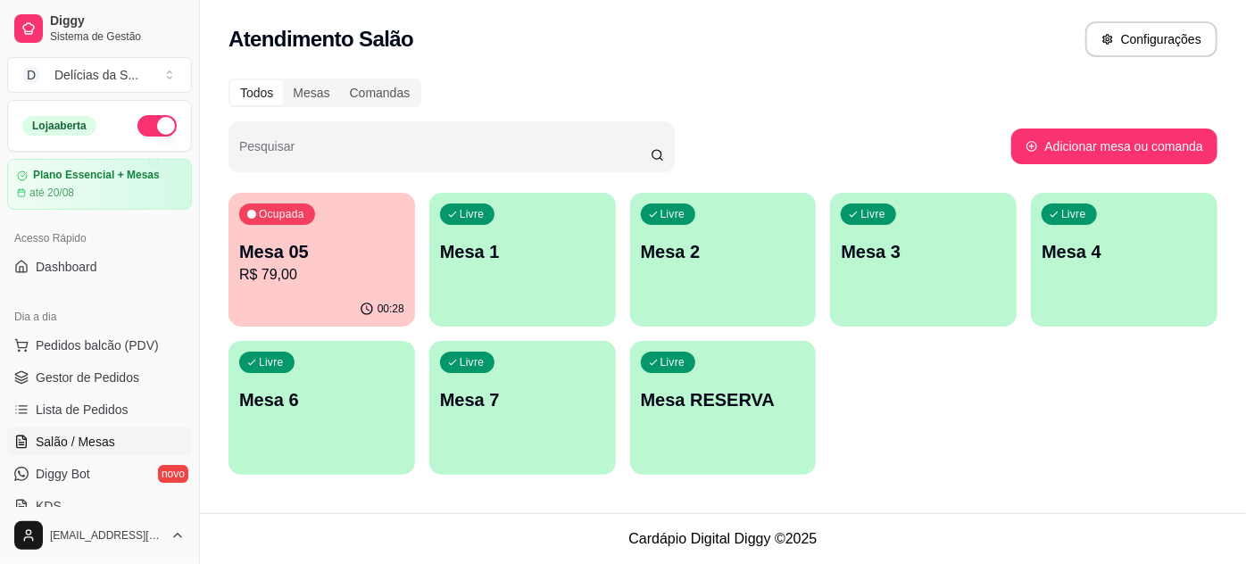
click at [293, 253] on p "Mesa 05" at bounding box center [321, 251] width 165 height 25
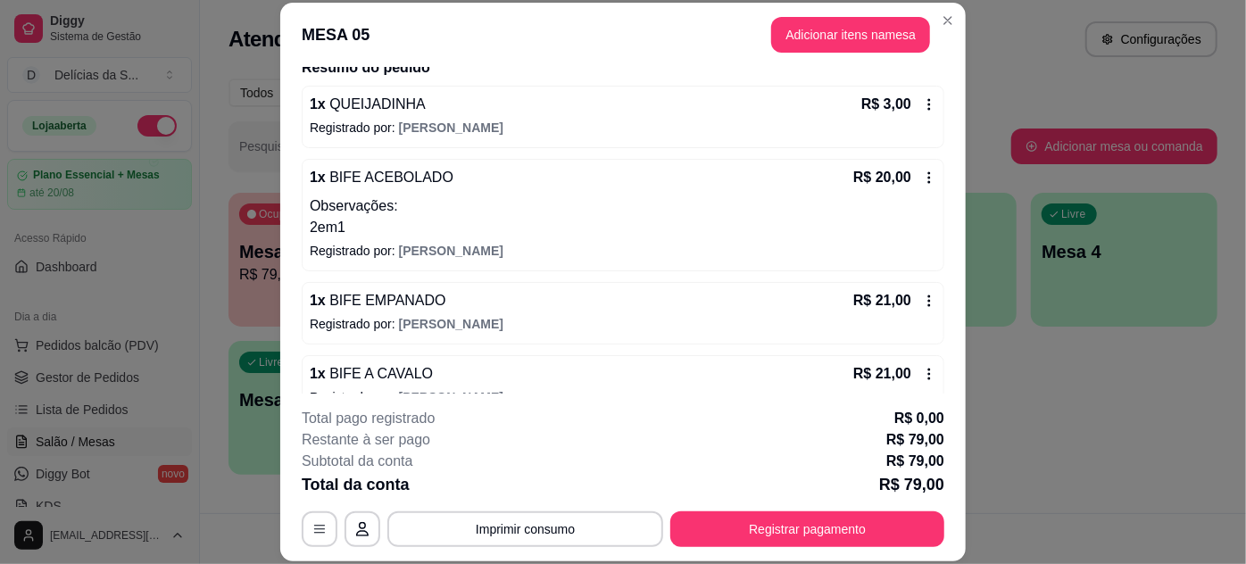
scroll to position [252, 0]
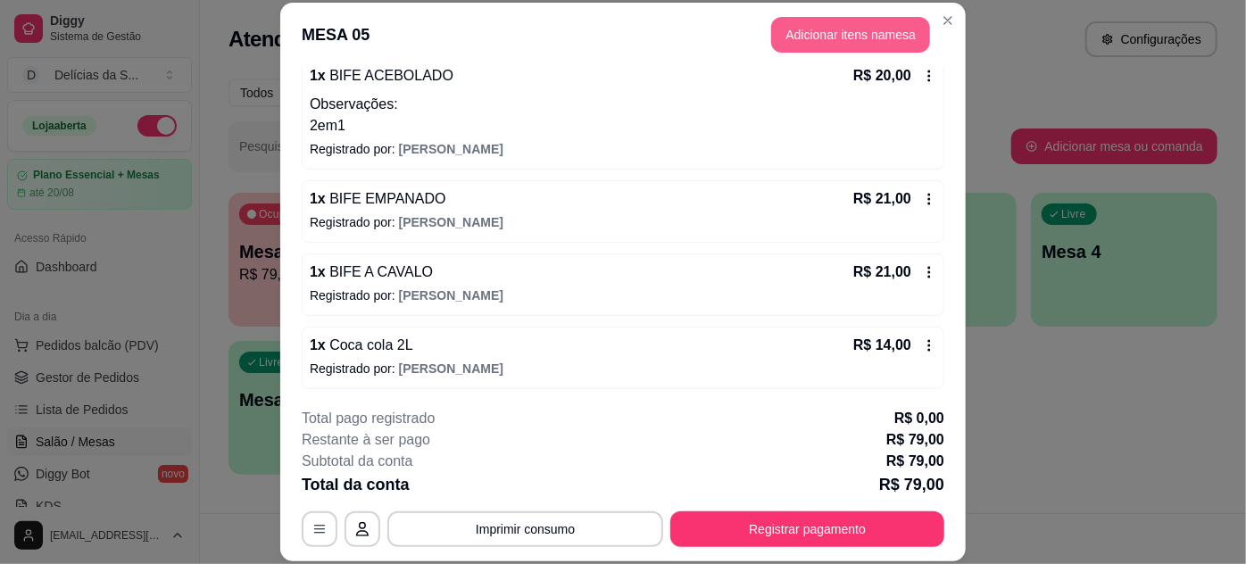
click at [821, 30] on button "Adicionar itens na mesa" at bounding box center [850, 35] width 159 height 36
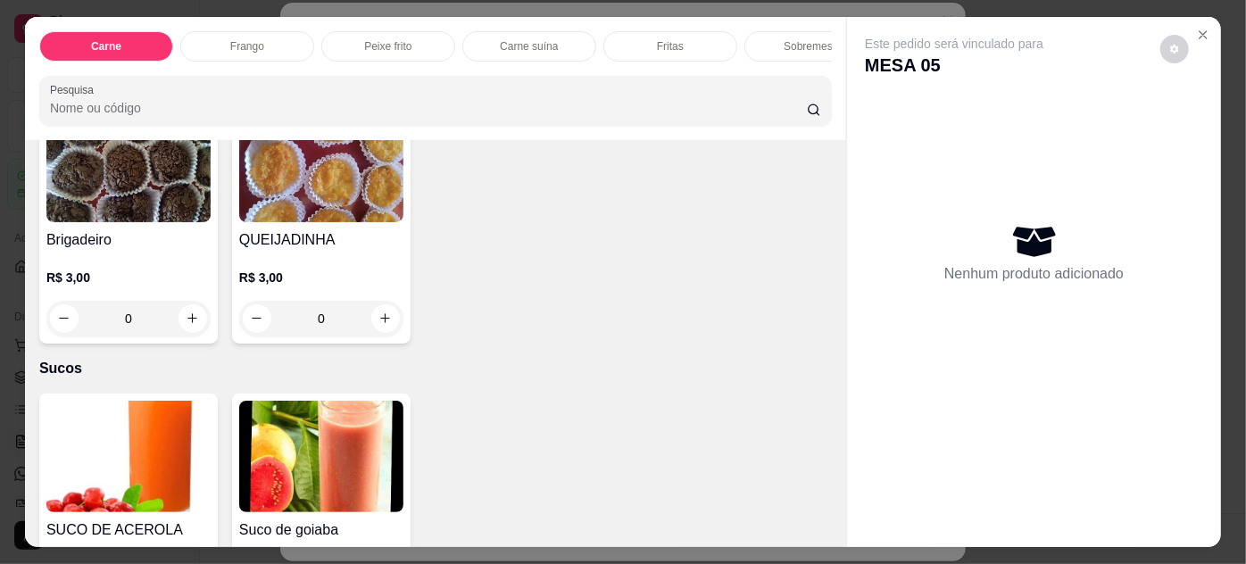
scroll to position [2434, 0]
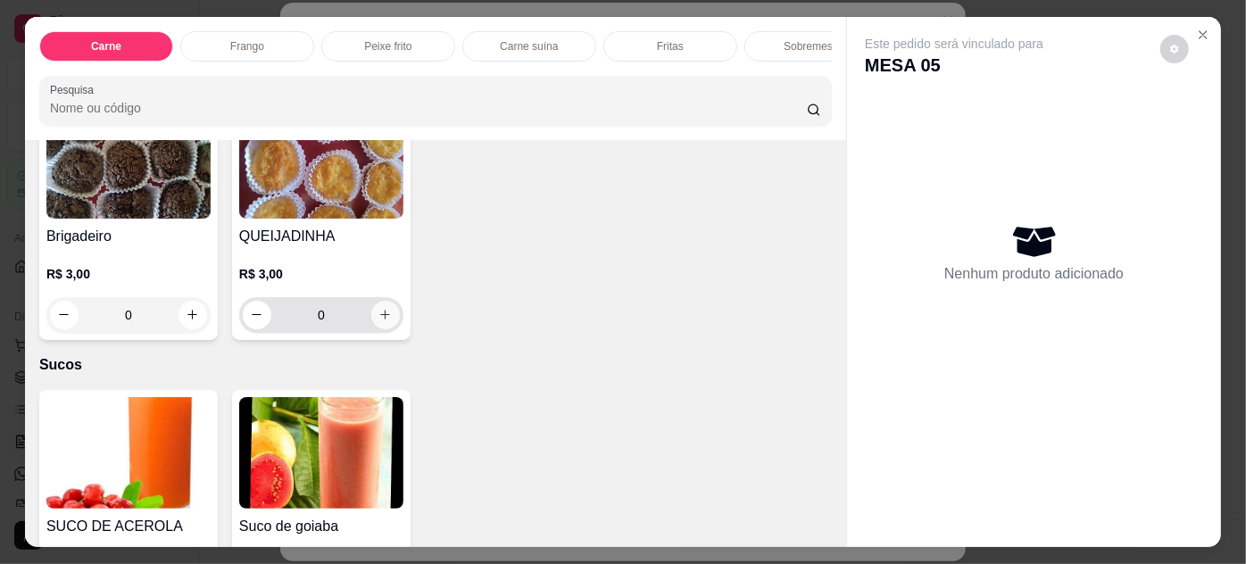
click at [381, 308] on icon "increase-product-quantity" at bounding box center [385, 314] width 13 height 13
type input "1"
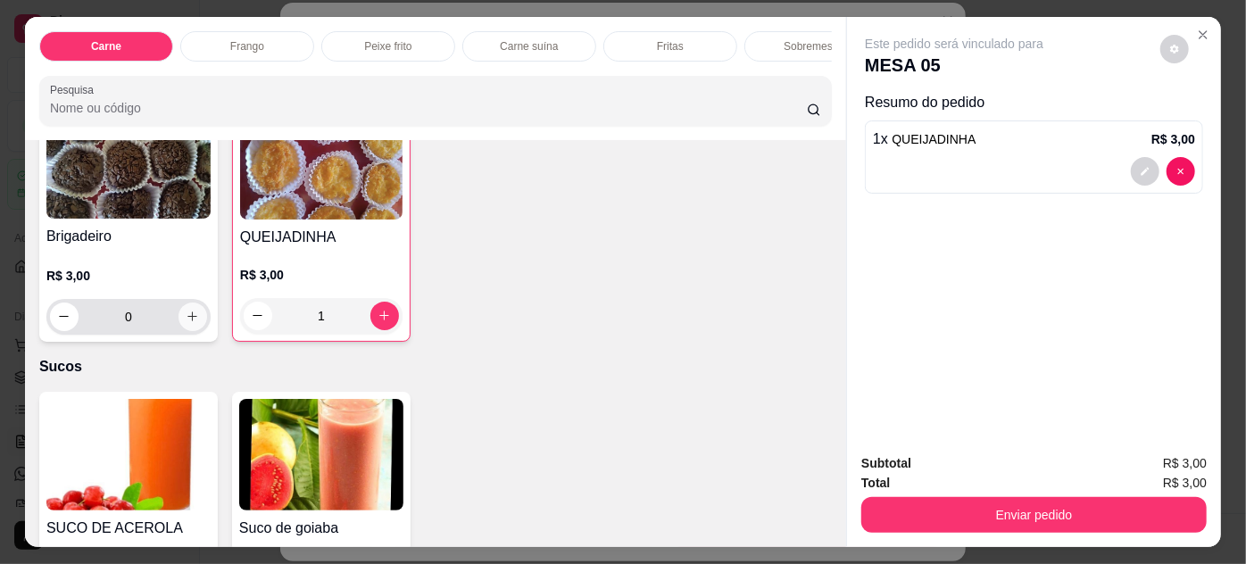
click at [187, 311] on button "increase-product-quantity" at bounding box center [193, 317] width 29 height 29
type input "1"
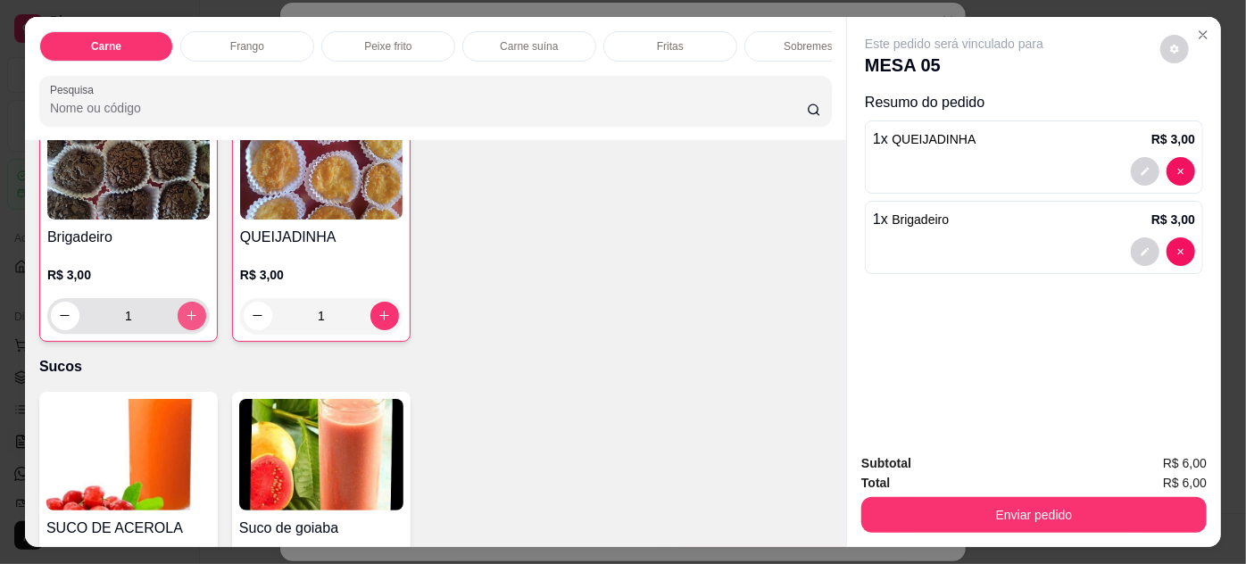
scroll to position [2435, 0]
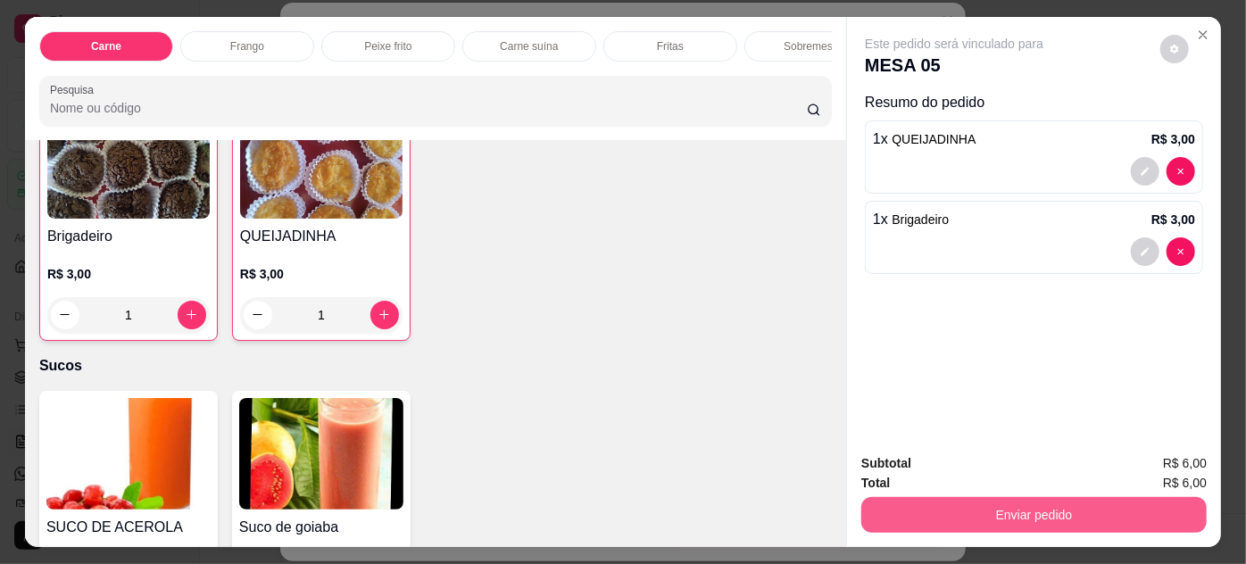
click at [923, 502] on button "Enviar pedido" at bounding box center [1033, 515] width 345 height 36
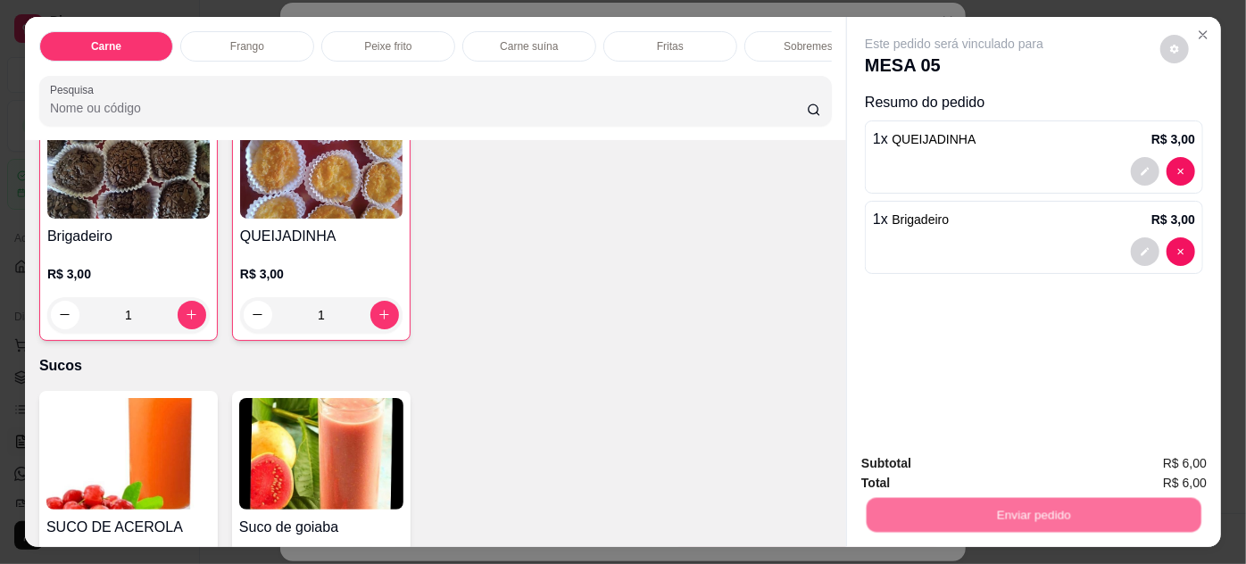
click at [958, 465] on button "Não registrar e enviar pedido" at bounding box center [976, 465] width 186 height 34
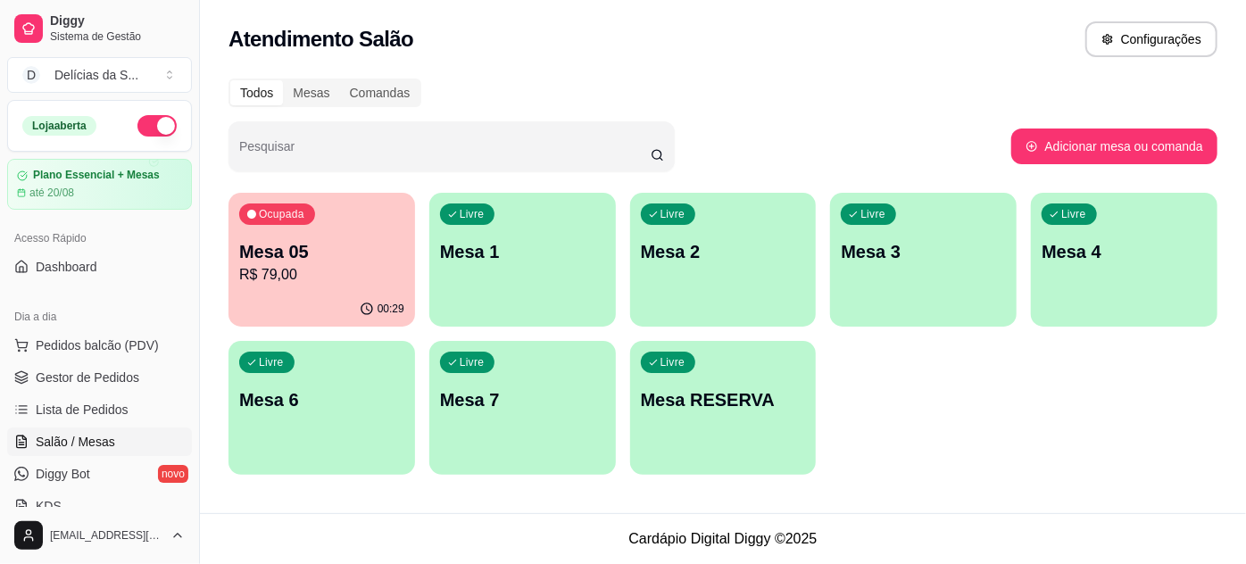
click at [327, 269] on p "R$ 79,00" at bounding box center [321, 274] width 165 height 21
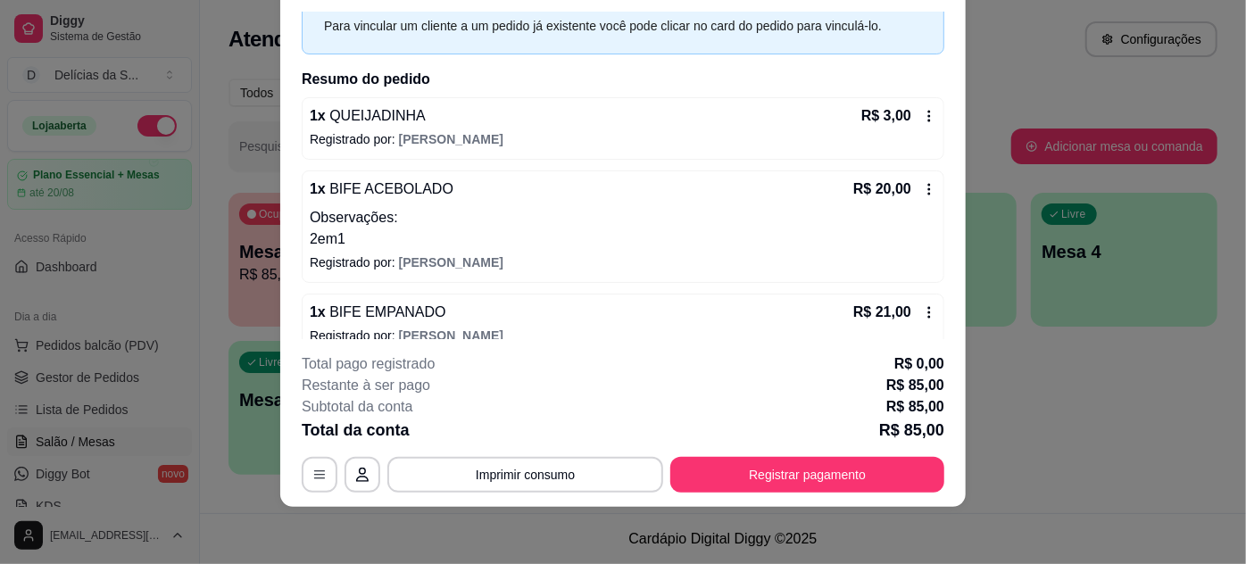
scroll to position [0, 0]
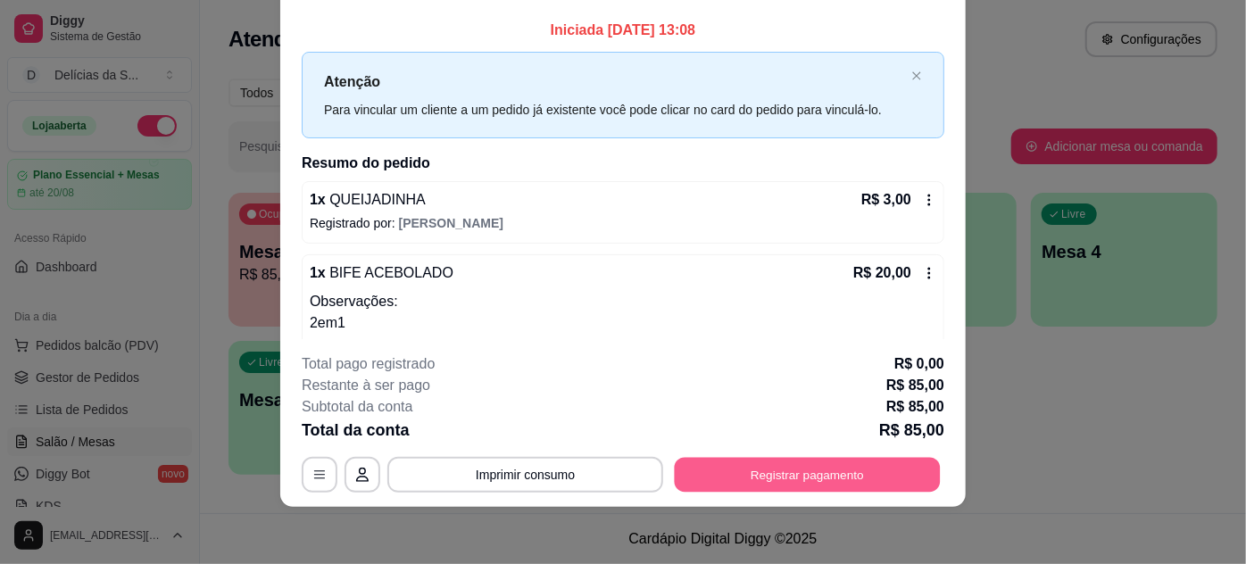
click at [819, 466] on button "Registrar pagamento" at bounding box center [808, 474] width 266 height 35
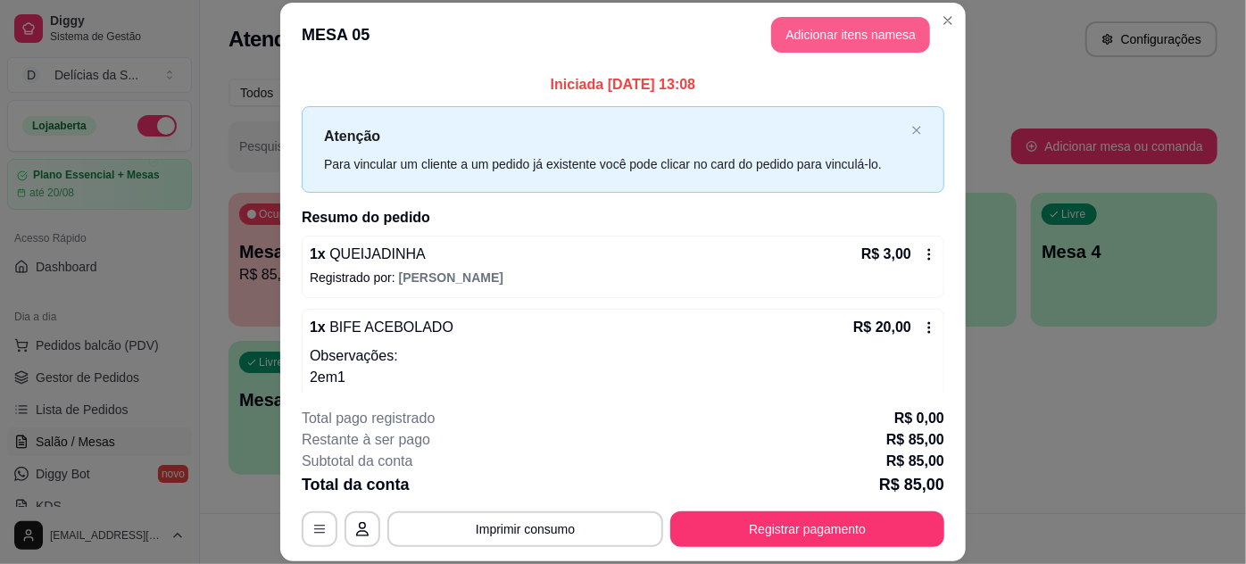
click at [849, 23] on button "Adicionar itens na mesa" at bounding box center [850, 35] width 159 height 36
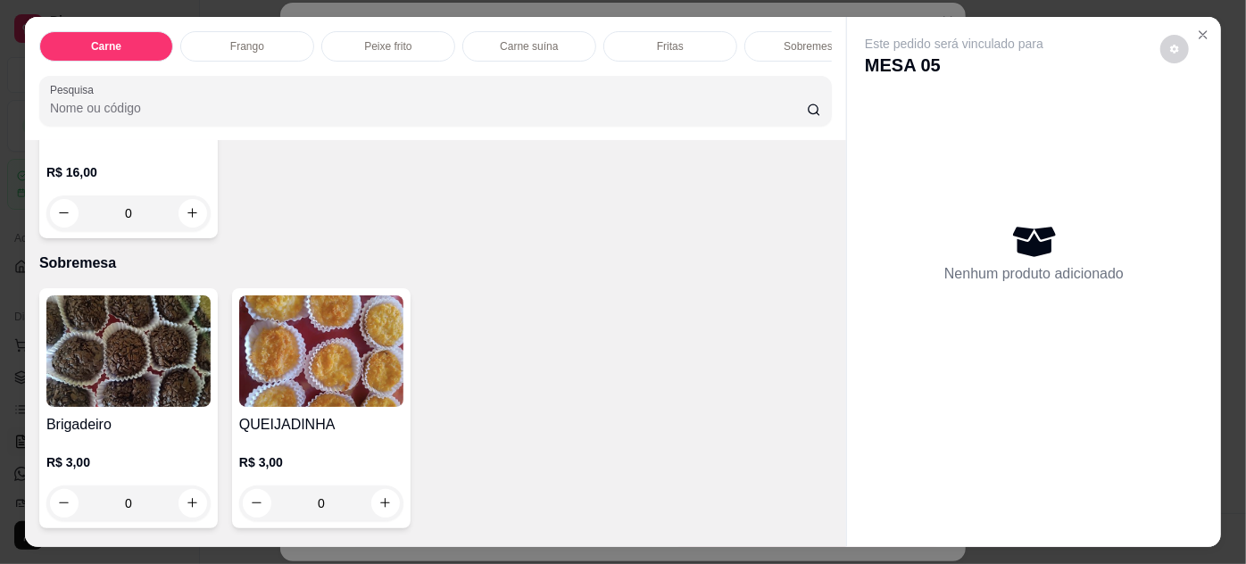
scroll to position [2272, 0]
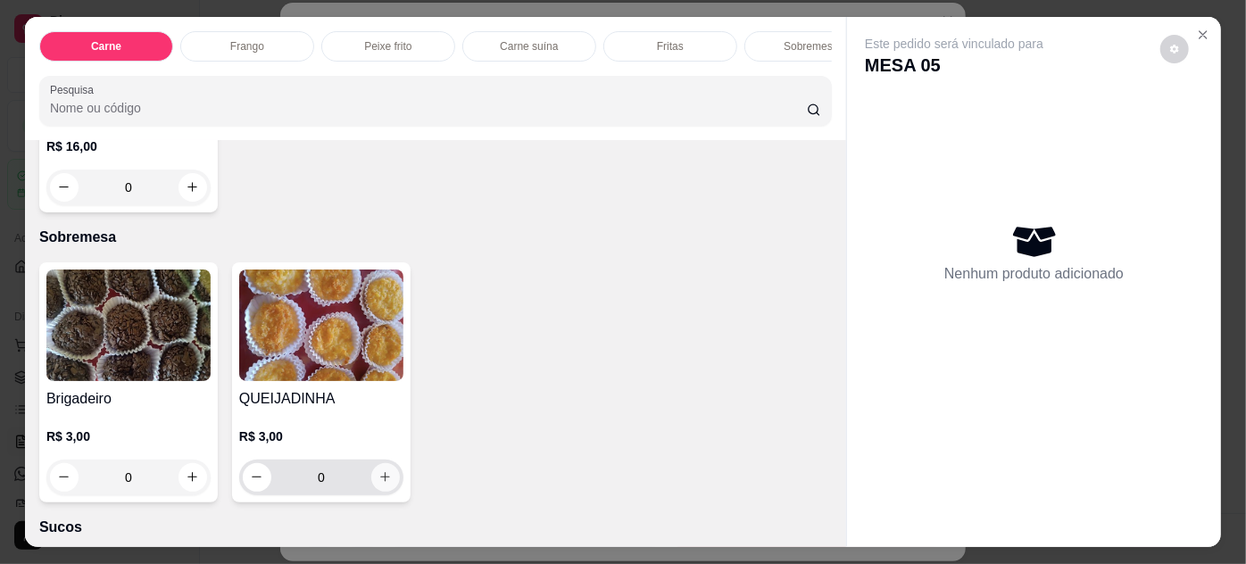
click at [381, 473] on icon "increase-product-quantity" at bounding box center [386, 478] width 10 height 10
type input "1"
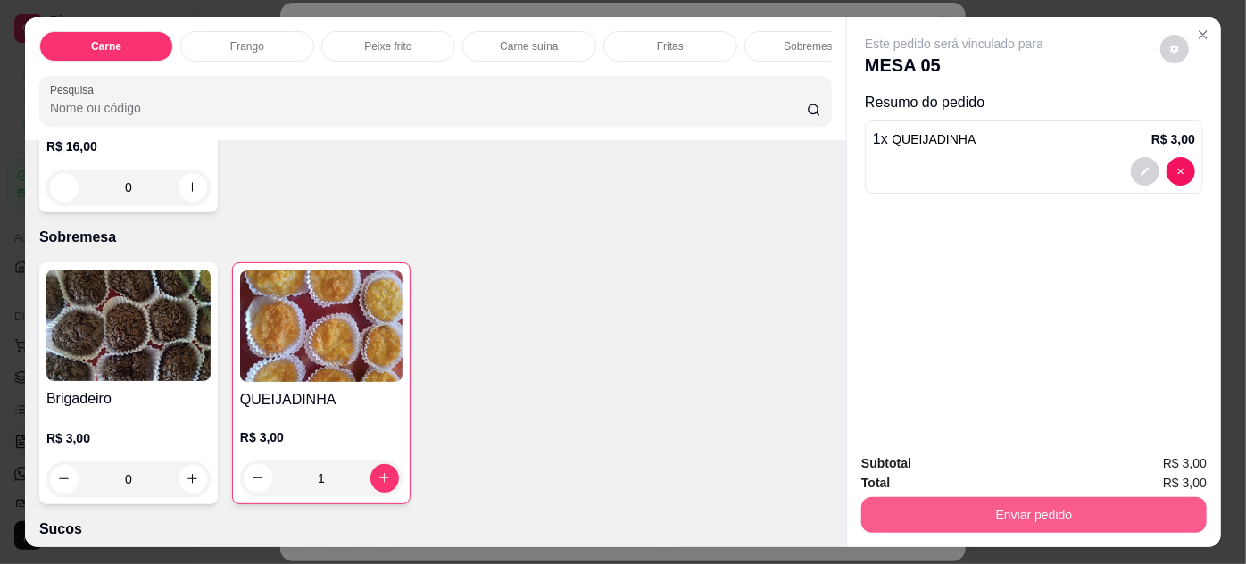
click at [928, 512] on button "Enviar pedido" at bounding box center [1033, 515] width 345 height 36
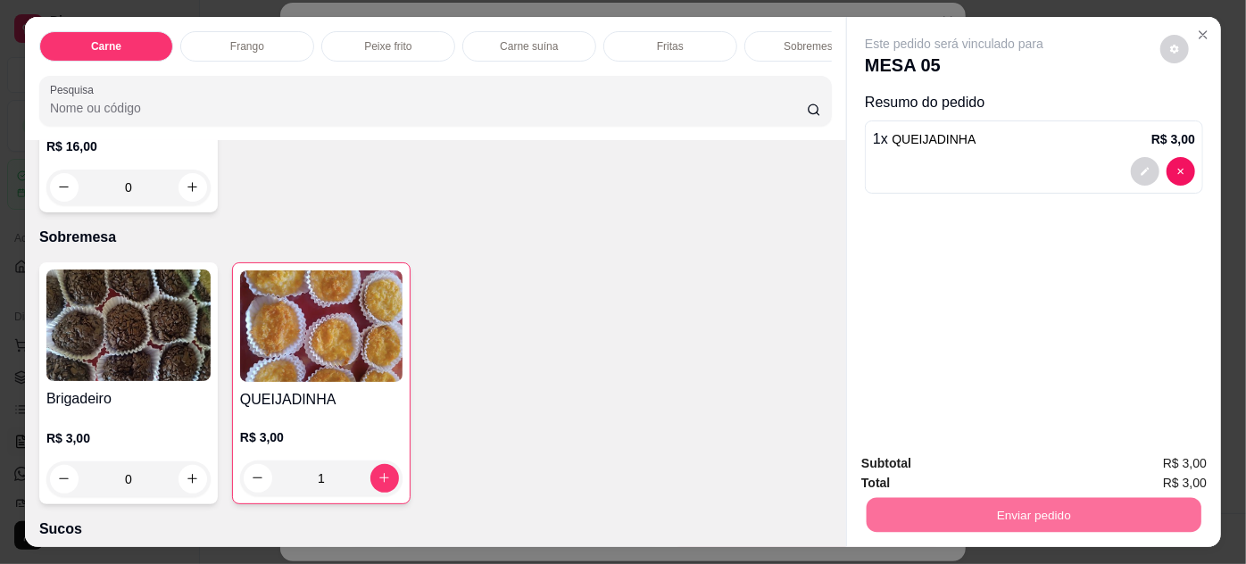
click at [915, 454] on button "Não registrar e enviar pedido" at bounding box center [976, 465] width 186 height 34
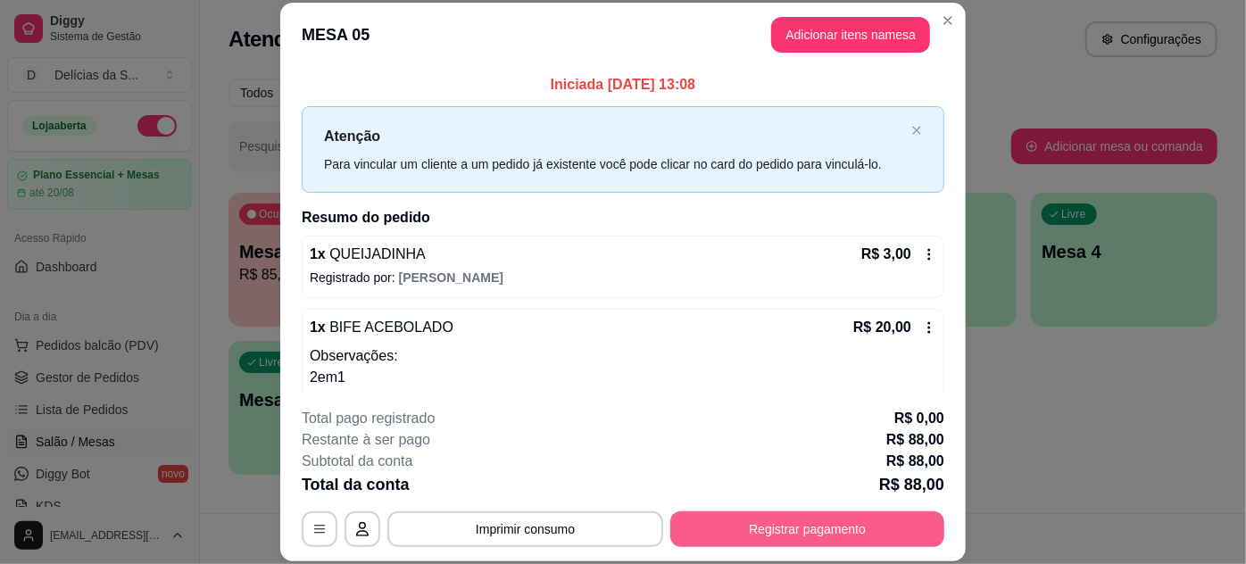
click at [747, 528] on button "Registrar pagamento" at bounding box center [807, 530] width 274 height 36
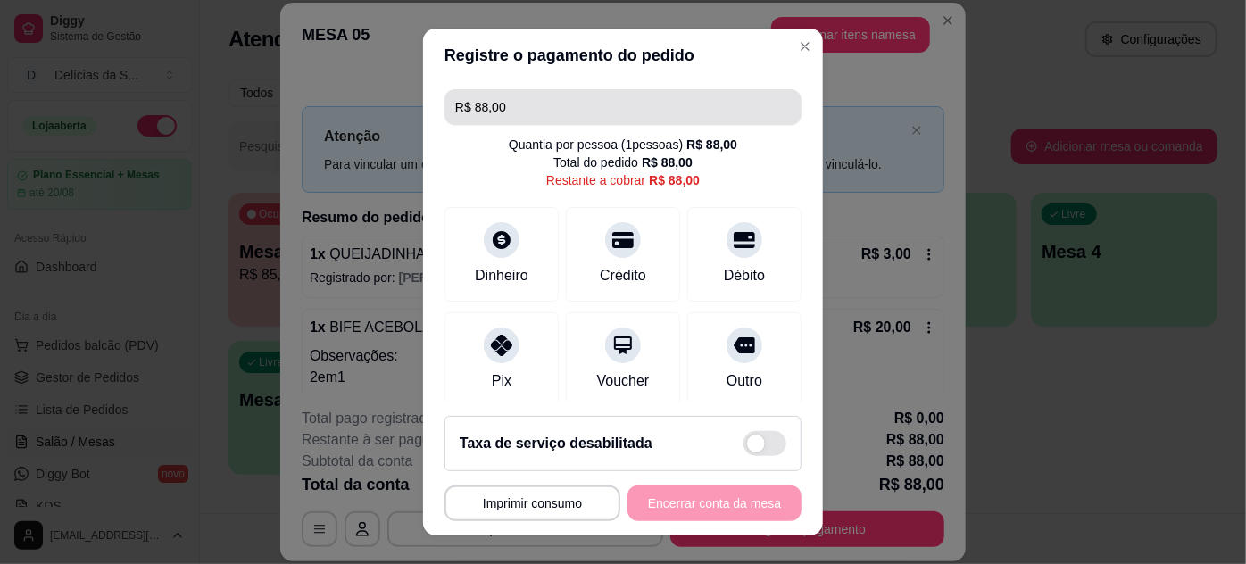
click at [637, 99] on input "R$ 88,00" at bounding box center [623, 107] width 336 height 36
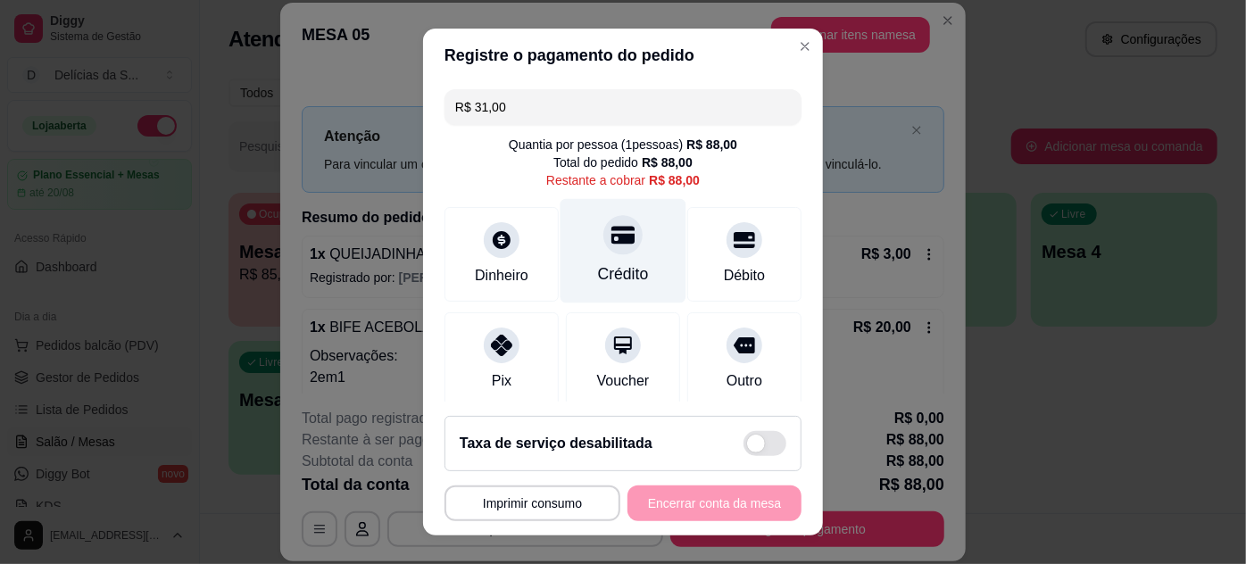
click at [618, 254] on div "Crédito" at bounding box center [624, 250] width 126 height 104
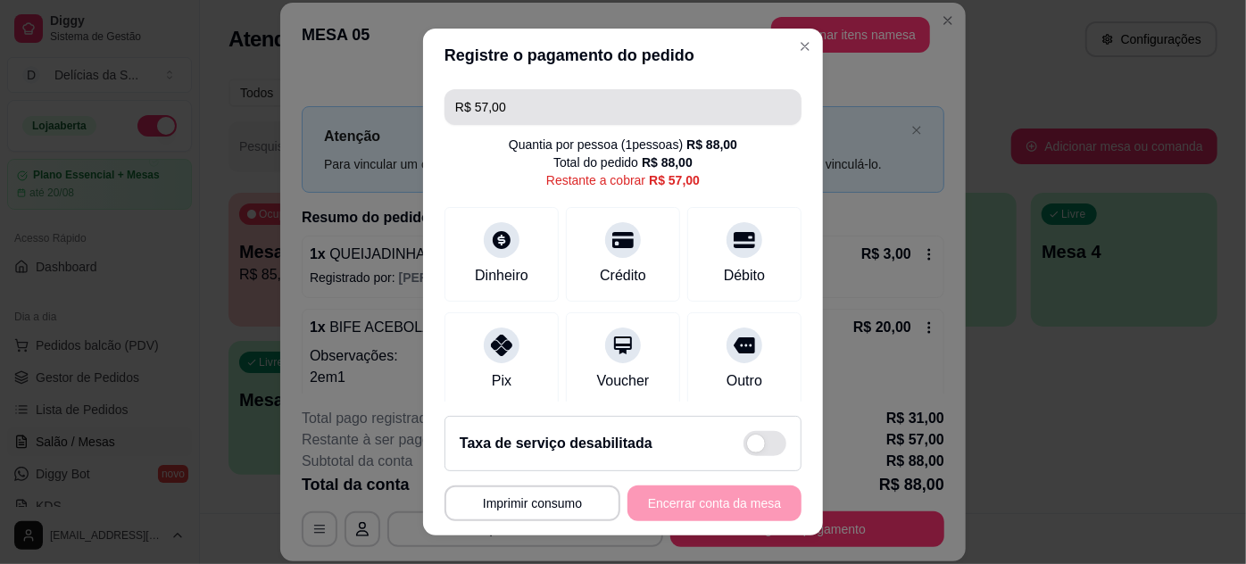
click at [746, 107] on input "R$ 57,00" at bounding box center [623, 107] width 336 height 36
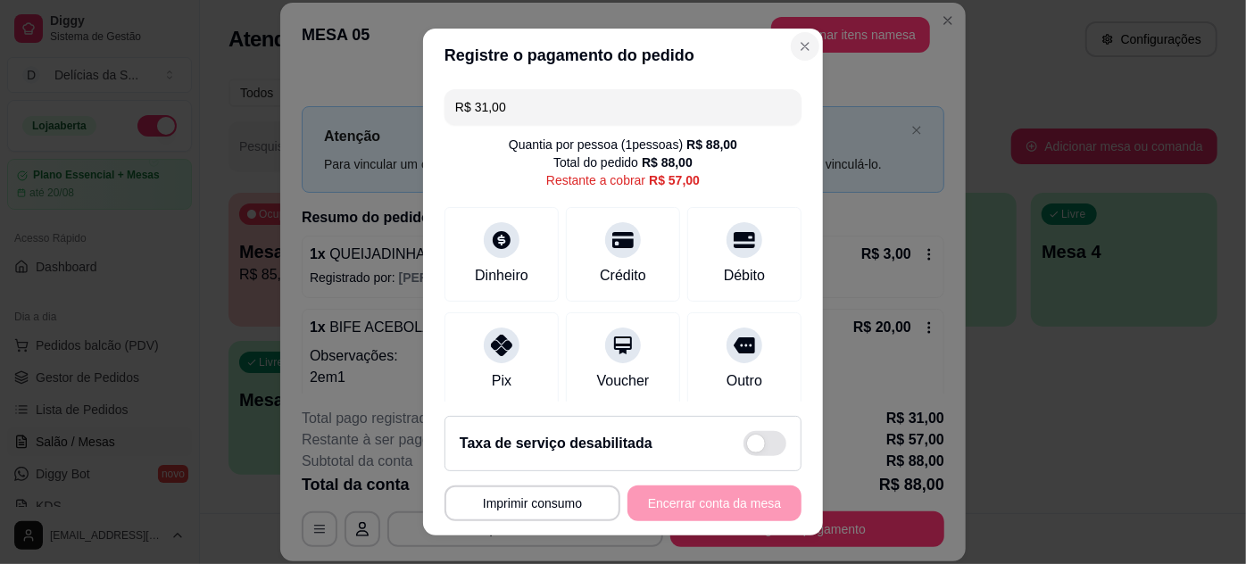
type input "R$ 31,00"
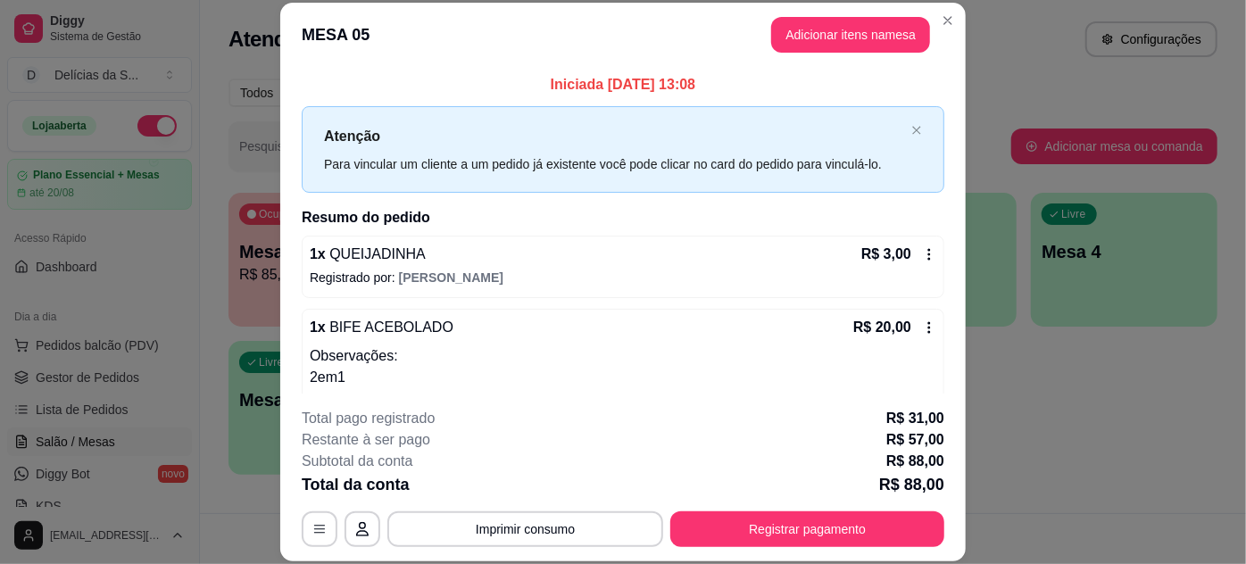
click at [818, 40] on button "Adicionar itens na mesa" at bounding box center [850, 35] width 159 height 36
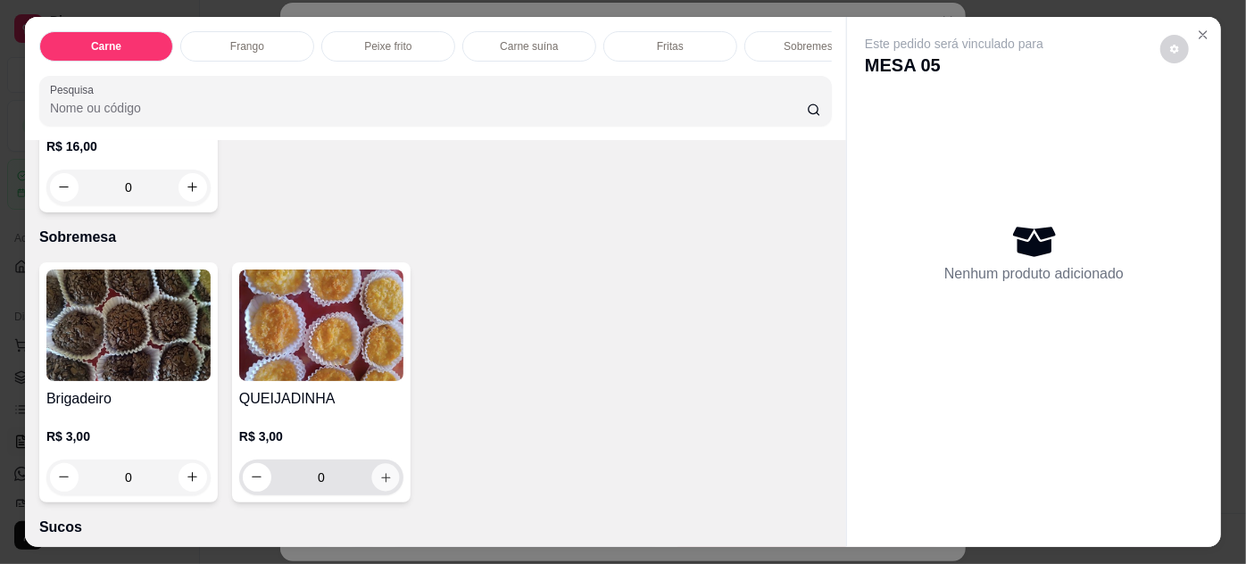
click at [381, 471] on icon "increase-product-quantity" at bounding box center [385, 477] width 13 height 13
type input "1"
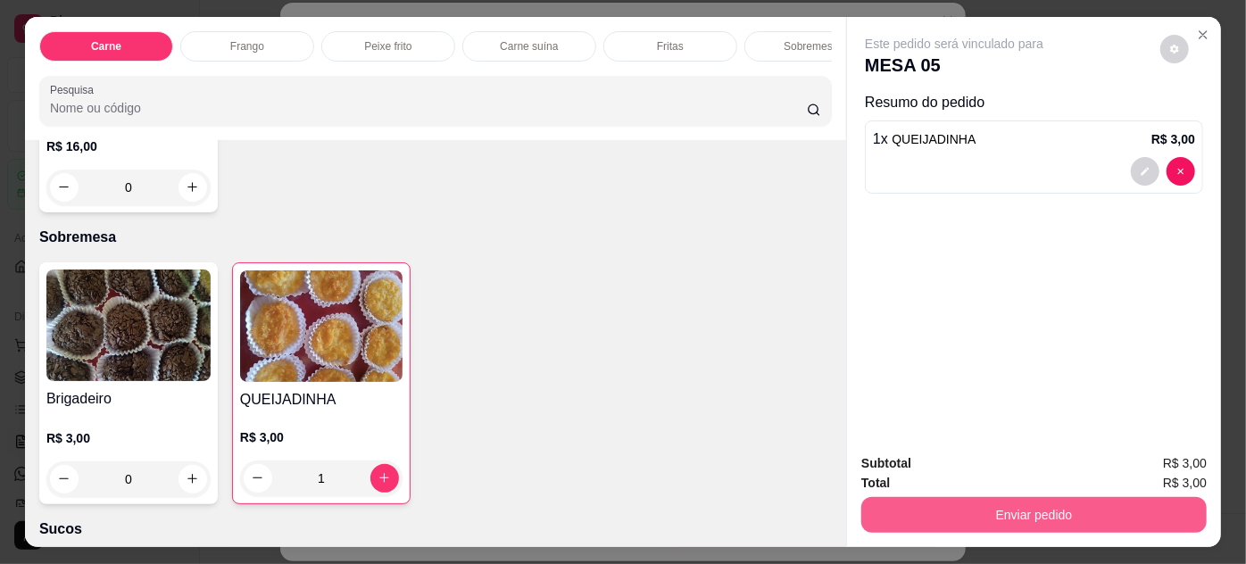
click at [904, 503] on button "Enviar pedido" at bounding box center [1033, 515] width 345 height 36
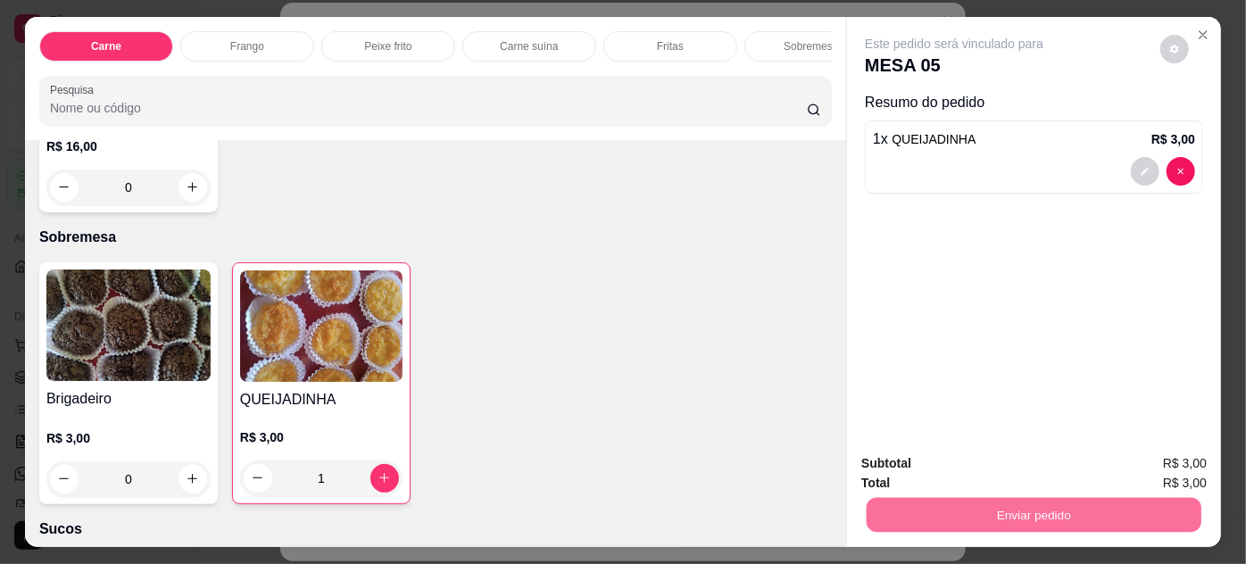
click at [920, 466] on button "Não registrar e enviar pedido" at bounding box center [976, 465] width 186 height 34
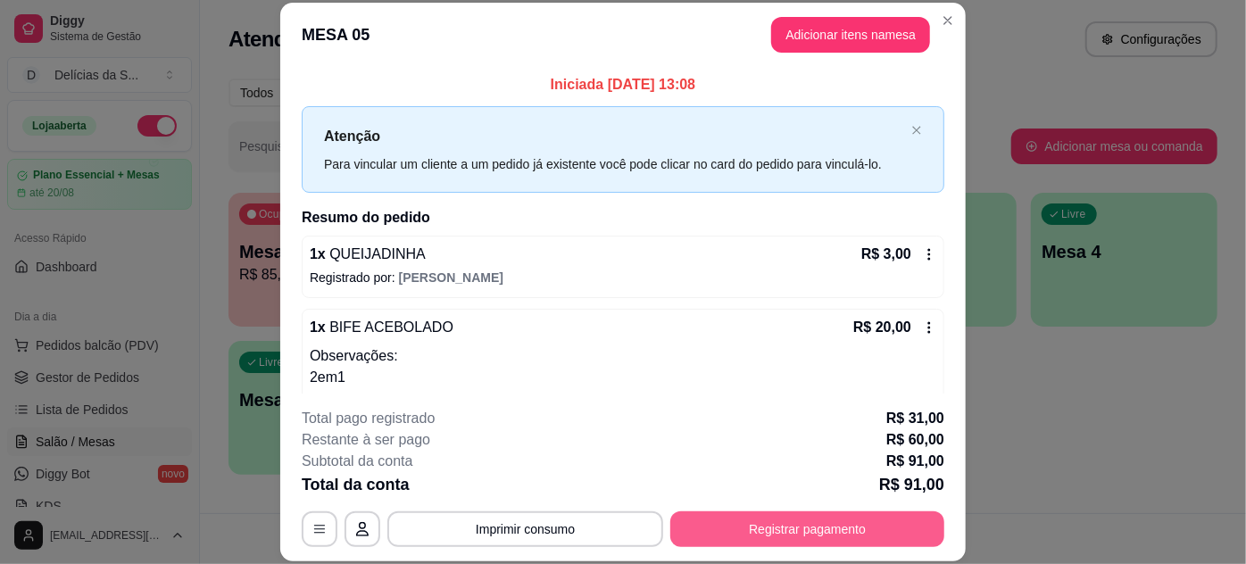
click at [750, 539] on button "Registrar pagamento" at bounding box center [807, 530] width 274 height 36
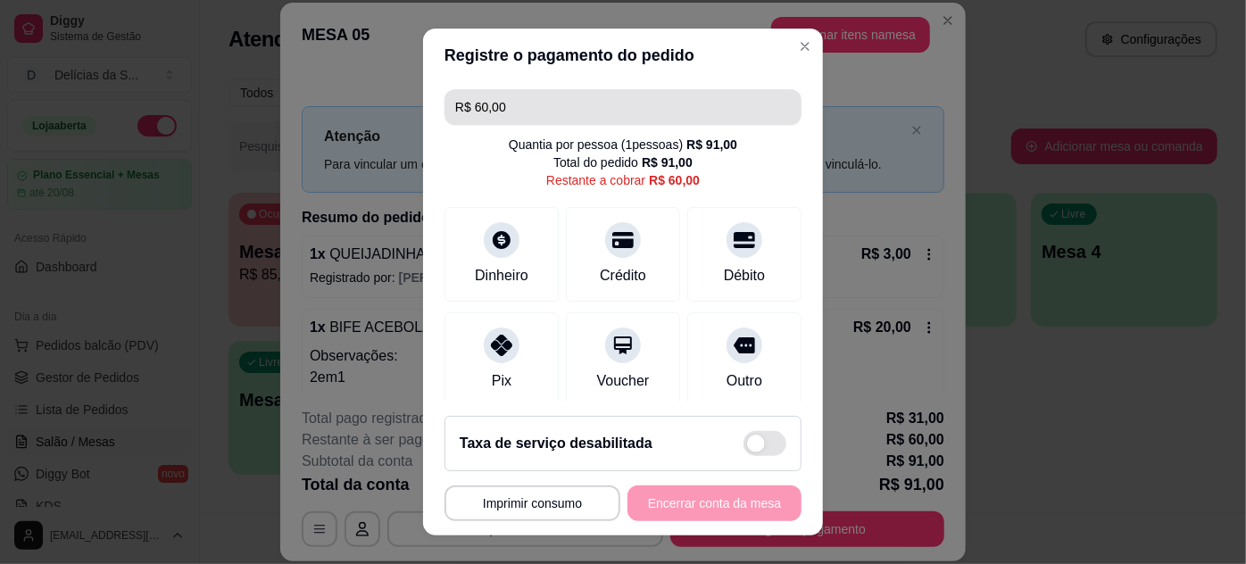
click at [637, 99] on input "R$ 60,00" at bounding box center [623, 107] width 336 height 36
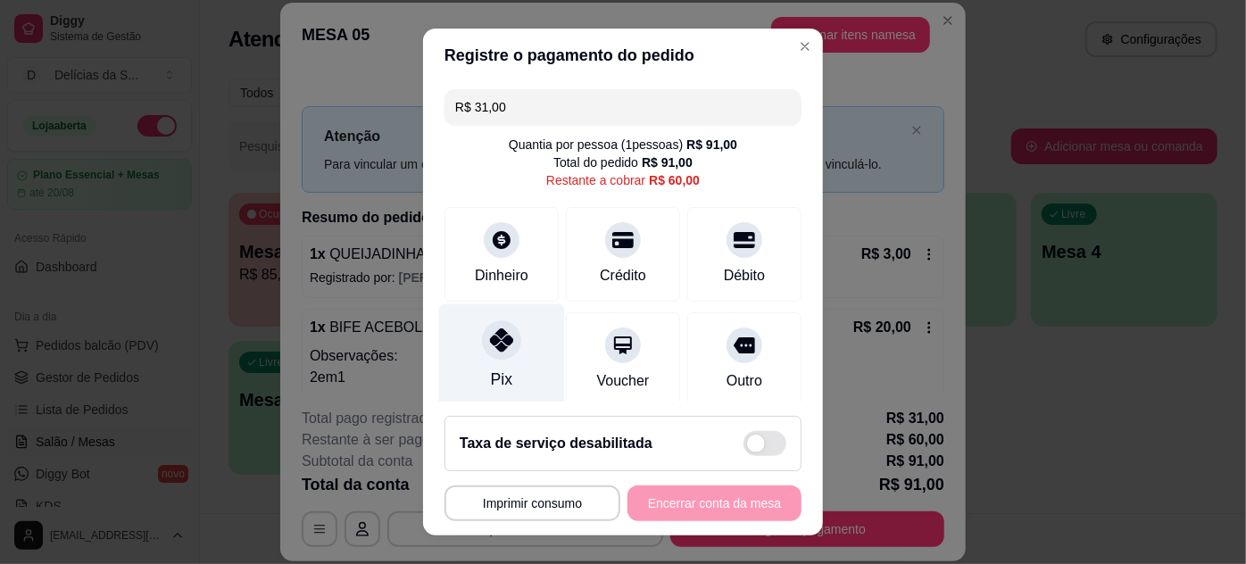
click at [499, 348] on icon at bounding box center [501, 340] width 23 height 23
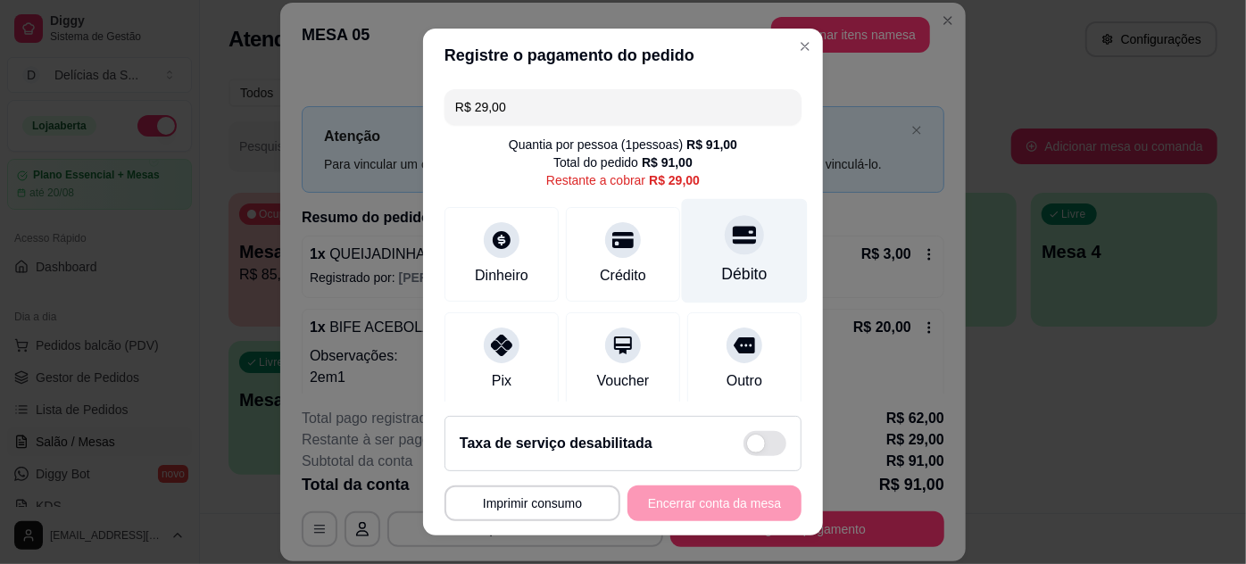
click at [722, 277] on div "Débito" at bounding box center [745, 273] width 46 height 23
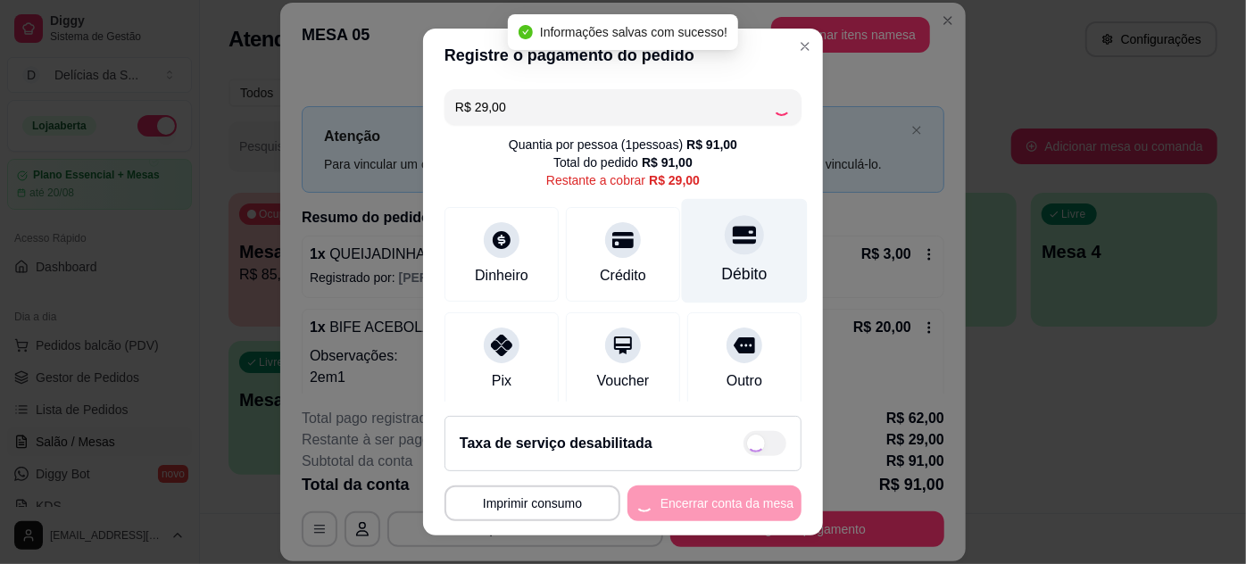
type input "R$ 0,00"
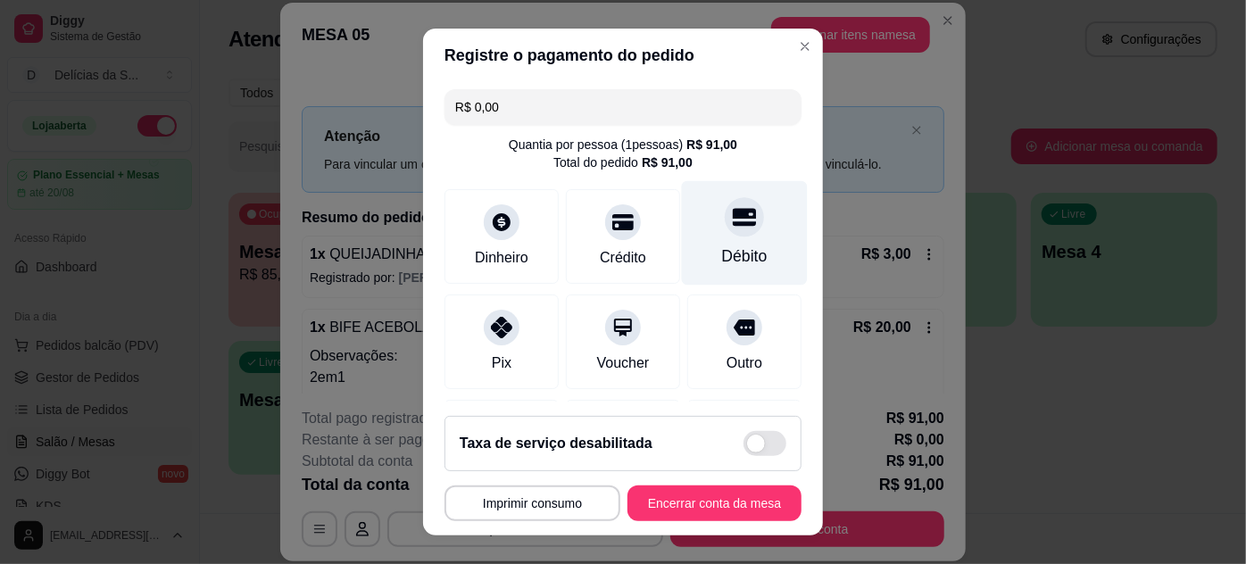
click at [725, 233] on div at bounding box center [744, 216] width 39 height 39
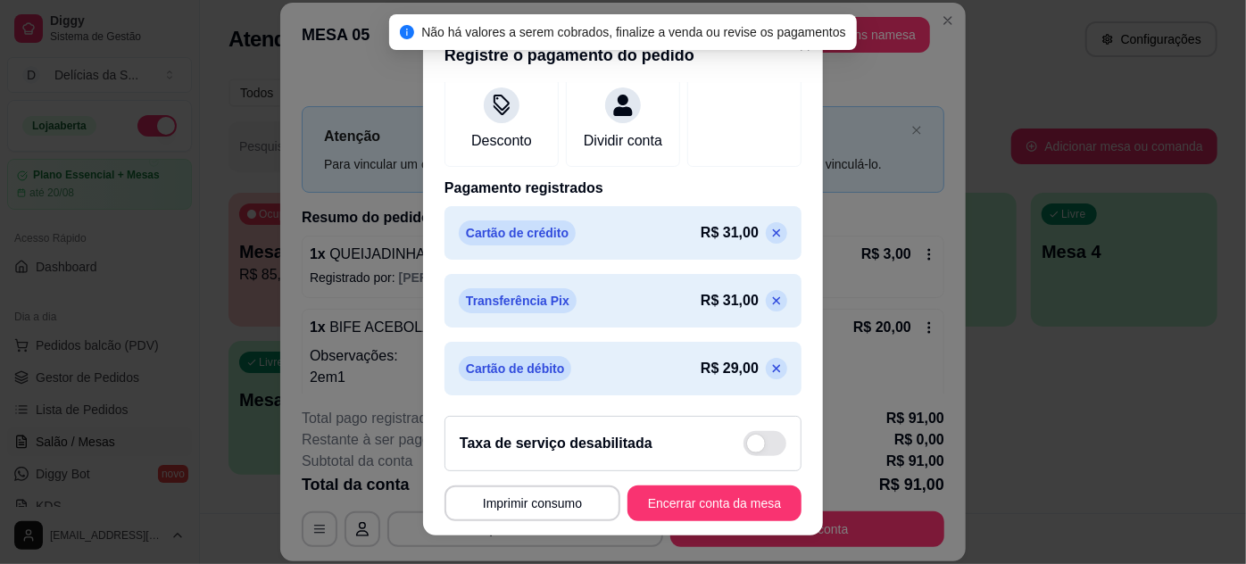
scroll to position [347, 0]
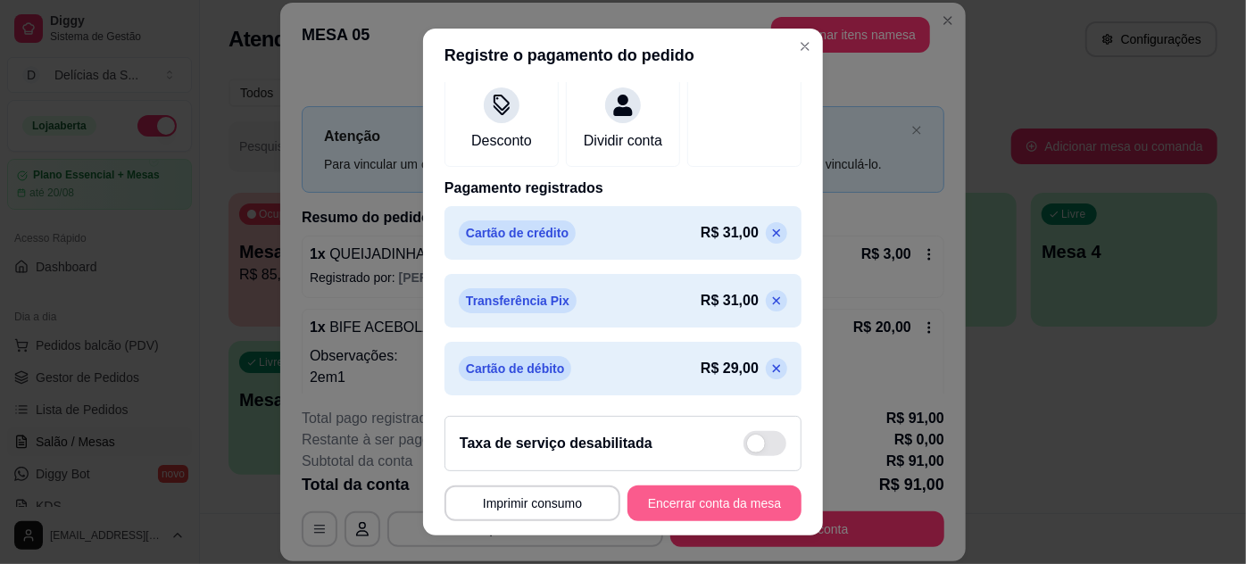
click at [728, 509] on button "Encerrar conta da mesa" at bounding box center [715, 504] width 174 height 36
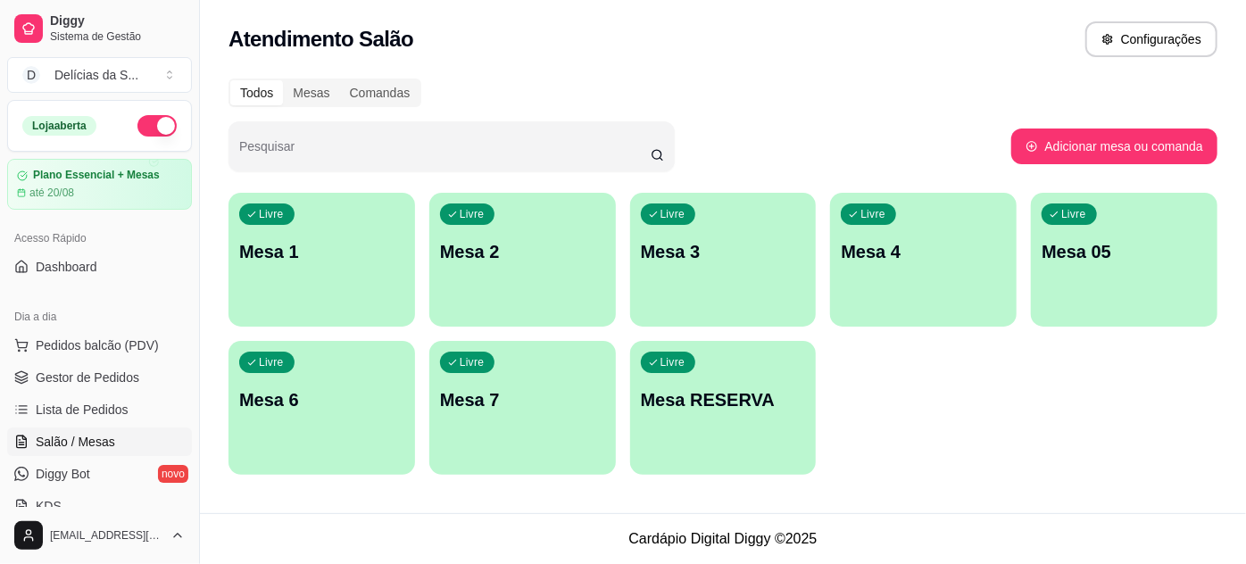
click at [927, 139] on div "Pesquisar" at bounding box center [620, 146] width 783 height 50
click at [91, 337] on span "Pedidos balcão (PDV)" at bounding box center [97, 346] width 123 height 18
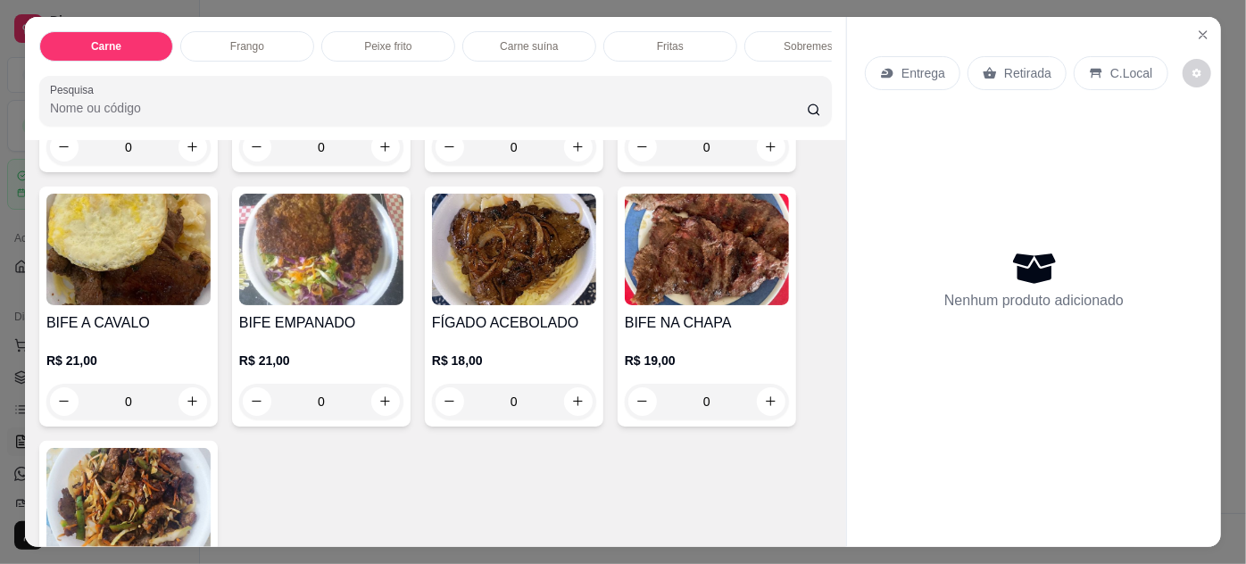
scroll to position [487, 0]
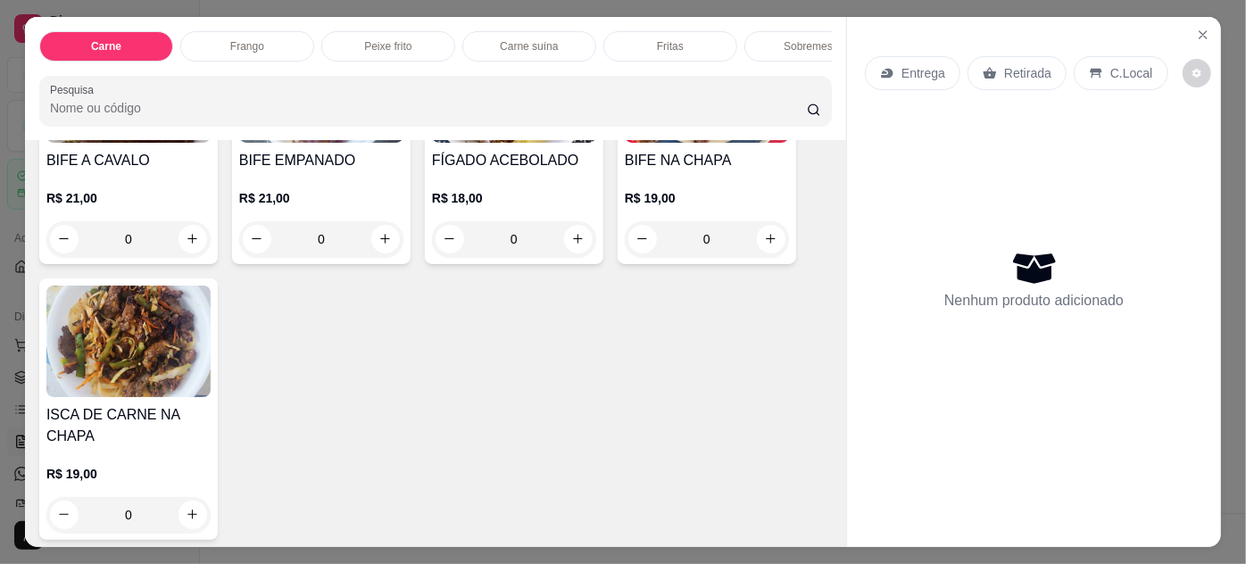
click at [496, 171] on h4 "FÍGADO ACEBOLADO" at bounding box center [514, 160] width 164 height 21
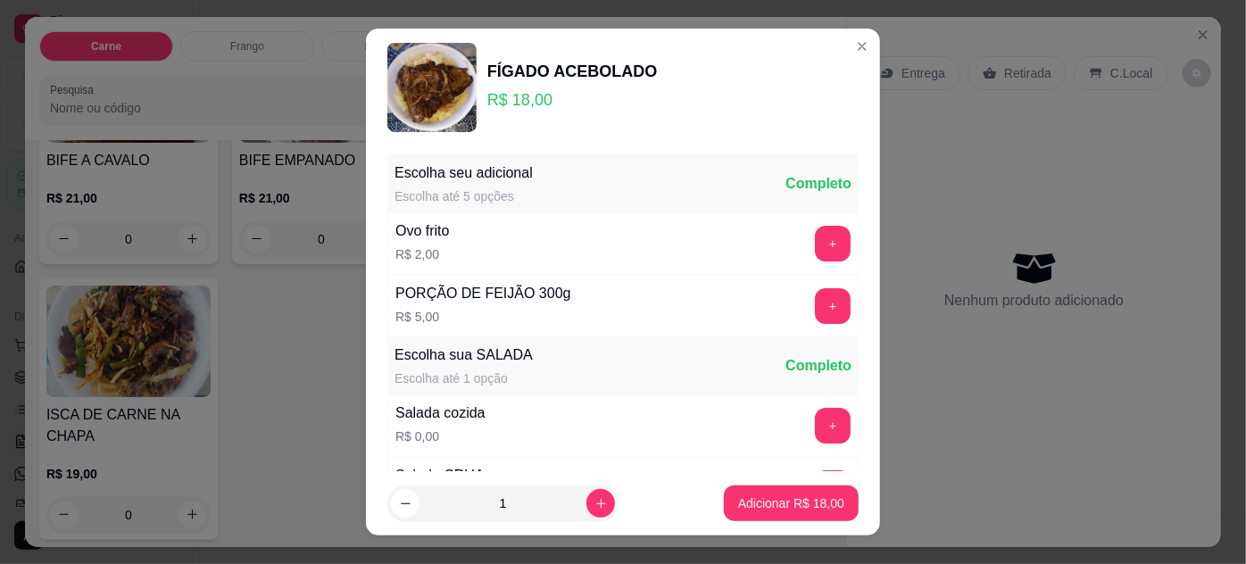
scroll to position [178, 0]
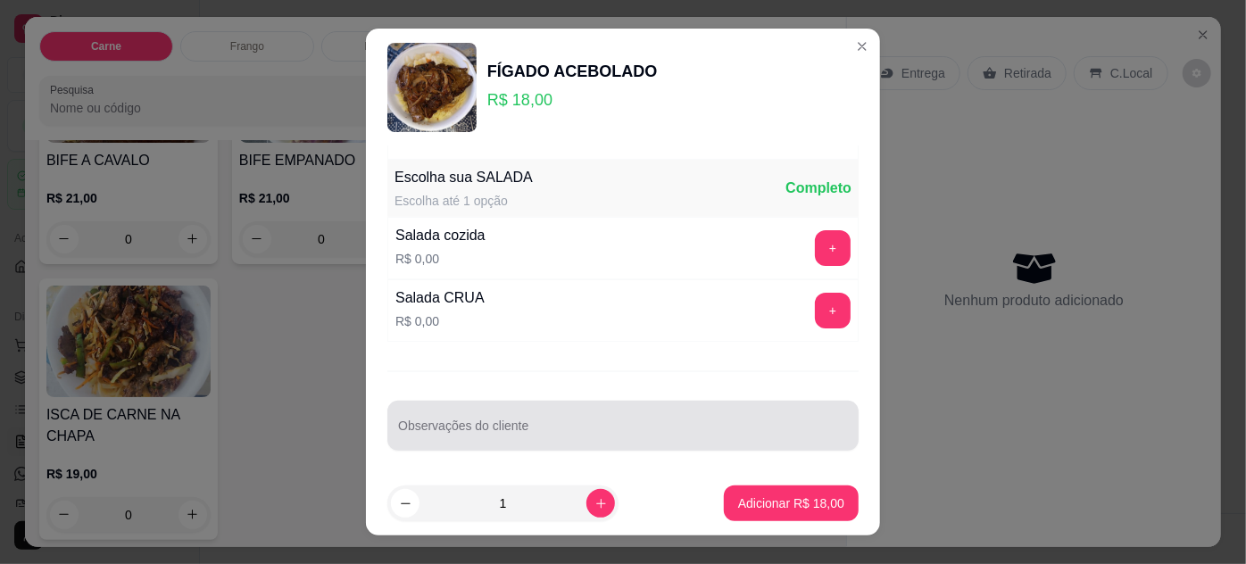
click at [592, 411] on div at bounding box center [623, 426] width 450 height 36
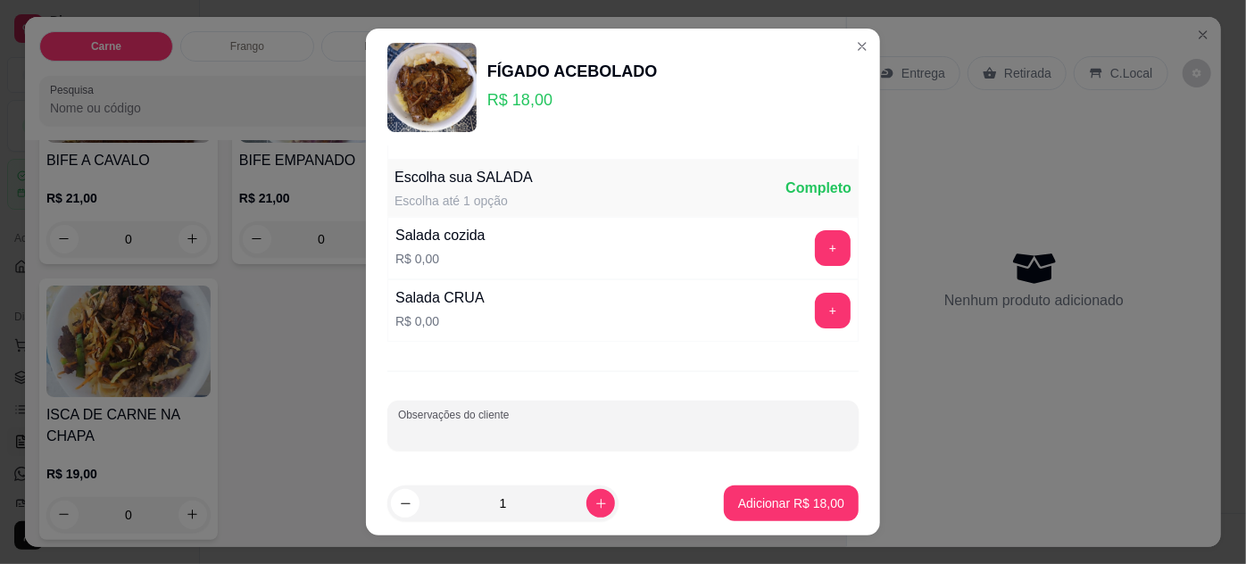
click at [560, 424] on input "Observações do cliente" at bounding box center [623, 433] width 450 height 18
paste input "bem passado só com macarrão, feijão e farofa"
type input "bem passado só com macarrão, feijão e farofa"
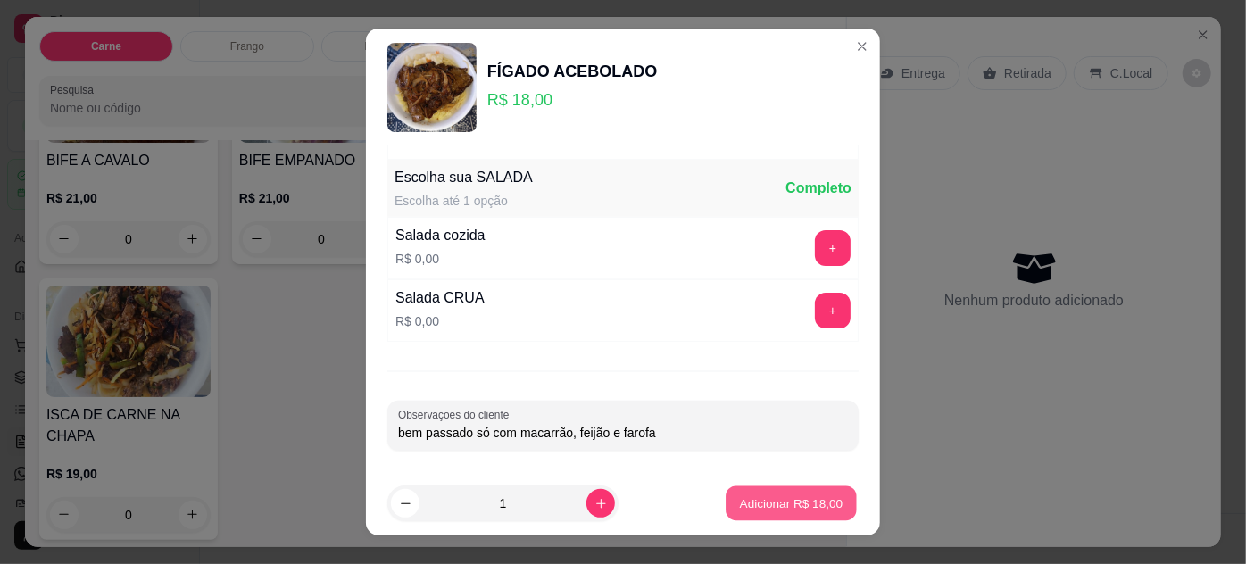
click at [759, 492] on button "Adicionar R$ 18,00" at bounding box center [791, 504] width 131 height 35
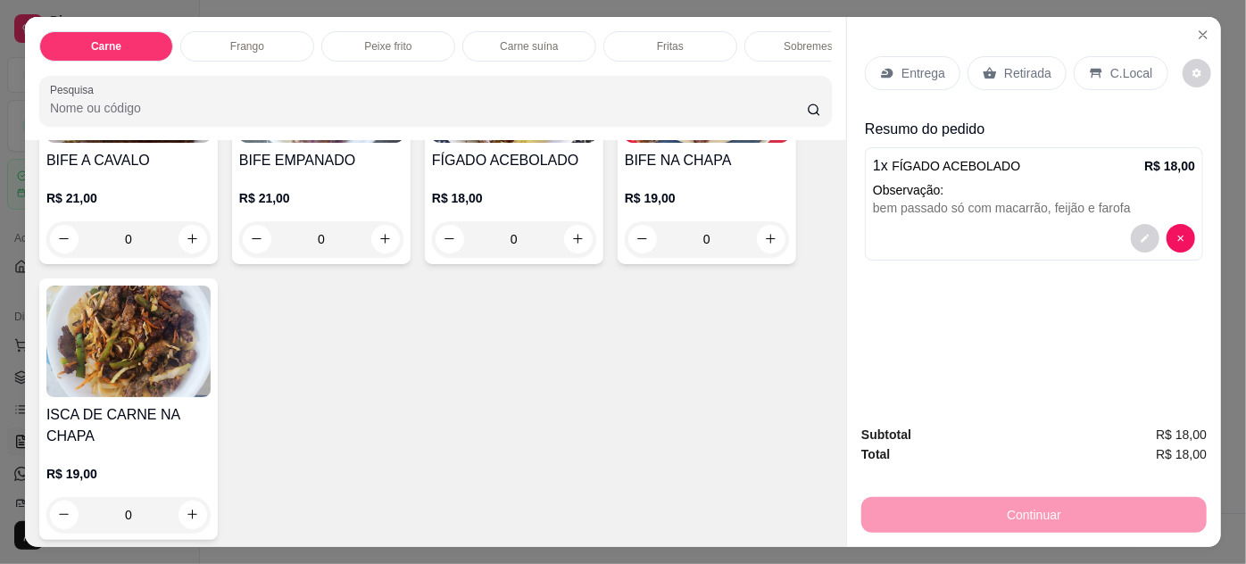
click at [905, 64] on p "Entrega" at bounding box center [924, 73] width 44 height 18
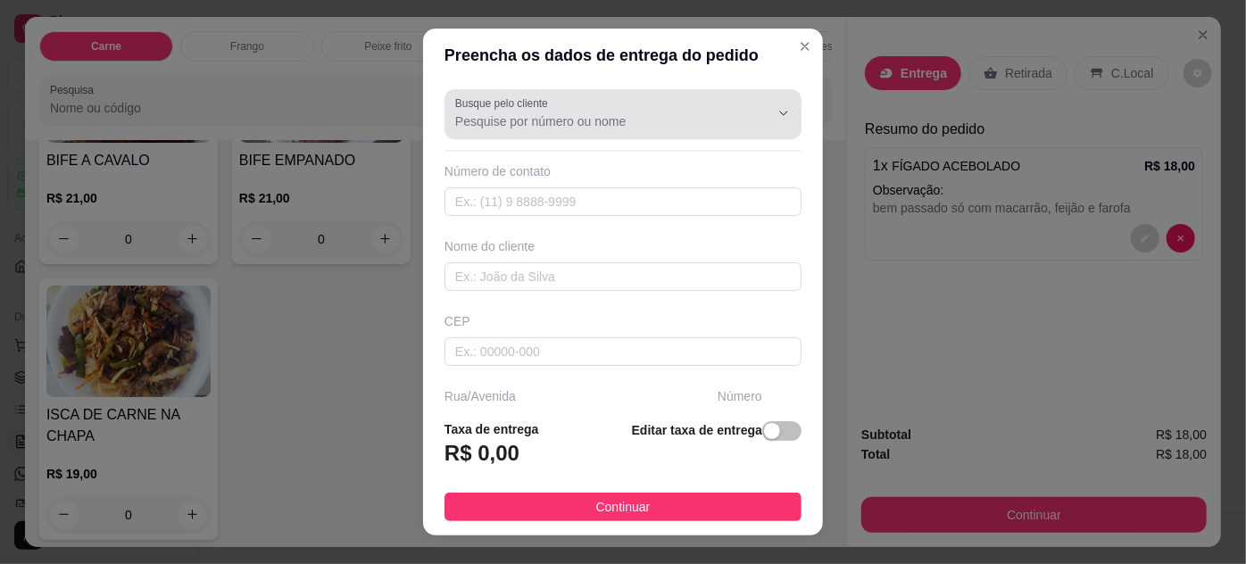
click at [662, 119] on input "Busque pelo cliente" at bounding box center [598, 121] width 286 height 18
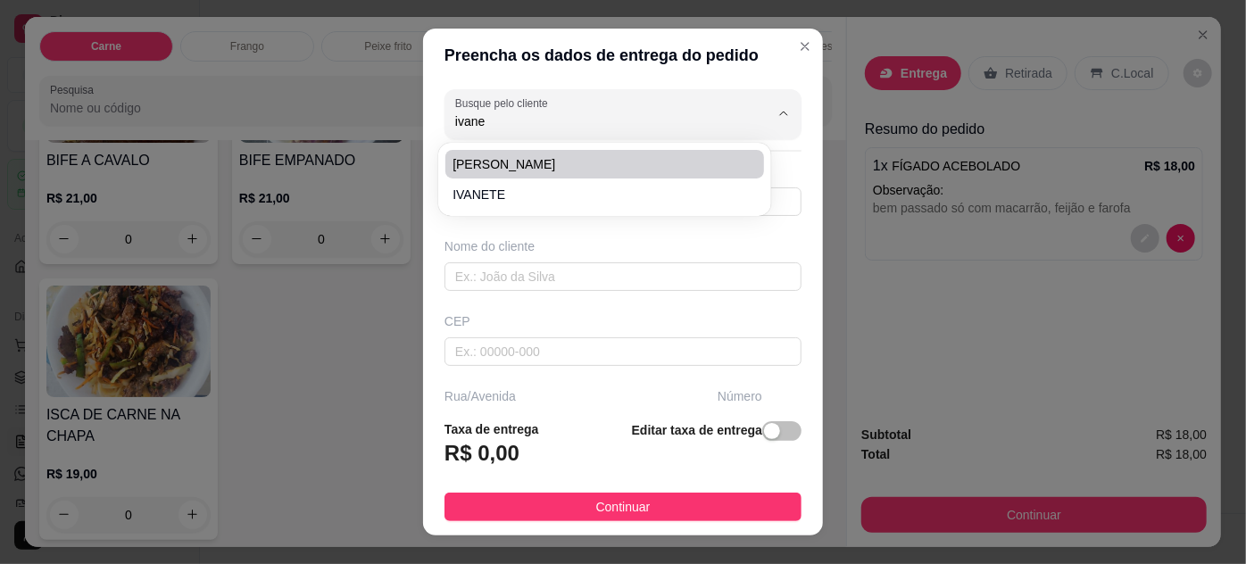
click at [524, 167] on span "IVANEIDE CRECI" at bounding box center [596, 164] width 286 height 18
type input "IVANEIDE CRECI"
type input "91984855912"
type input "IVANEIDE CRECI"
type input "CRESCI-PA"
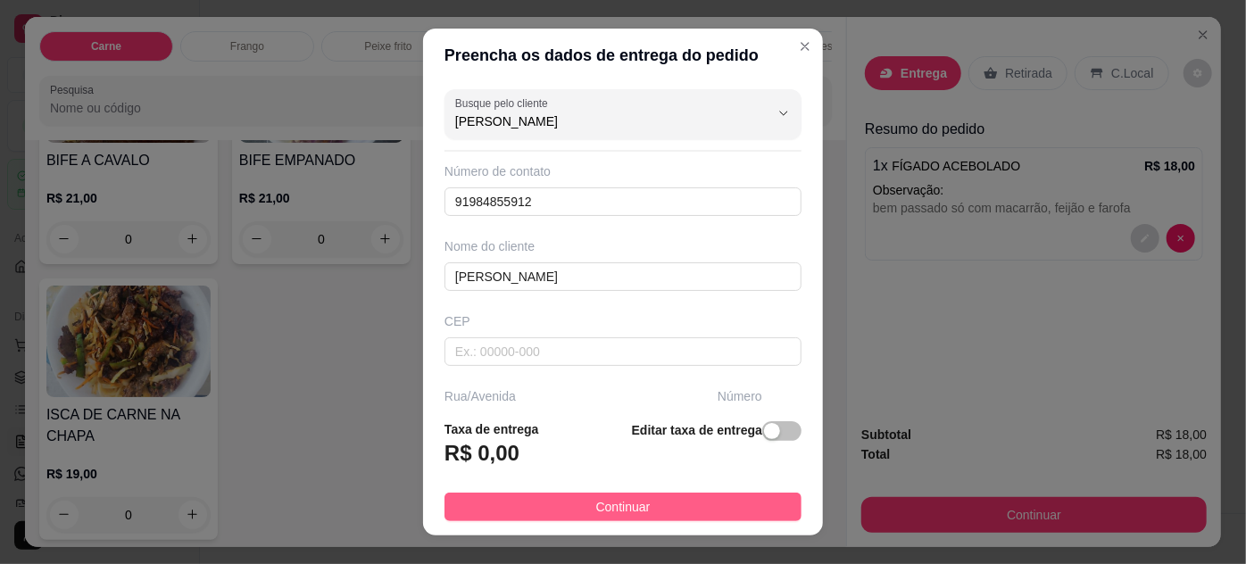
type input "IVANEIDE CRECI"
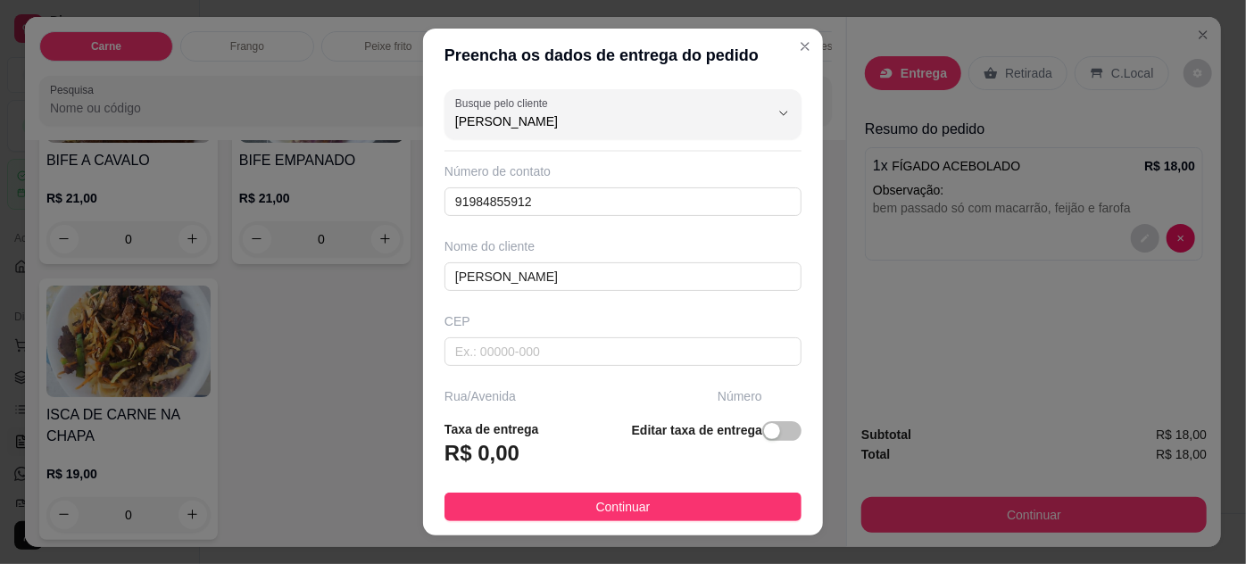
click at [627, 513] on span "Continuar" at bounding box center [623, 507] width 54 height 20
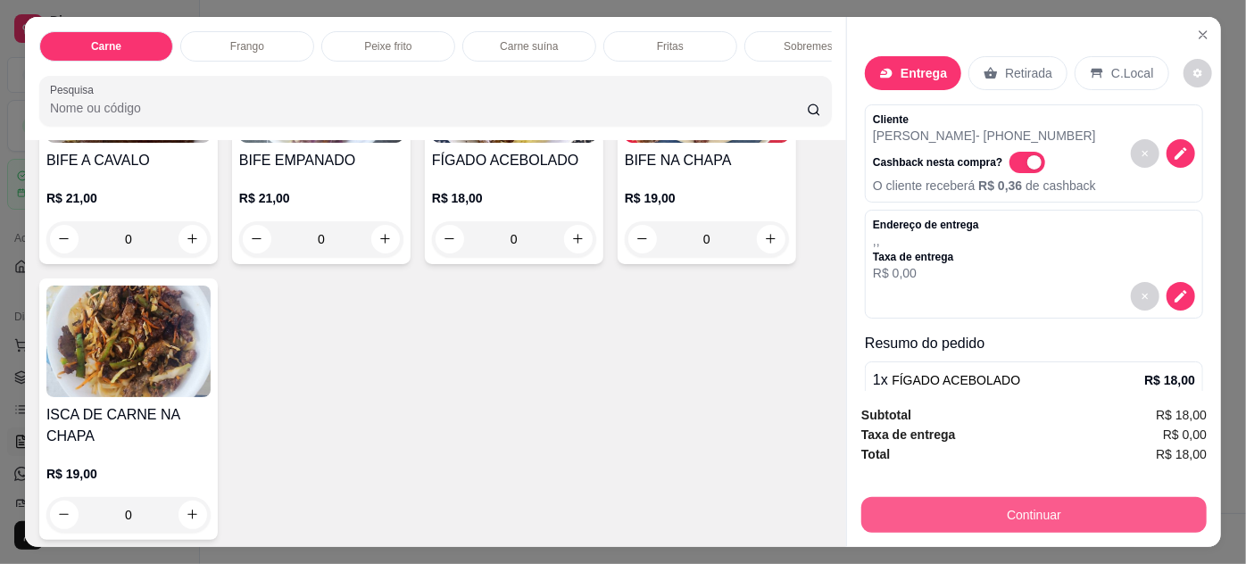
click at [890, 507] on button "Continuar" at bounding box center [1033, 515] width 345 height 36
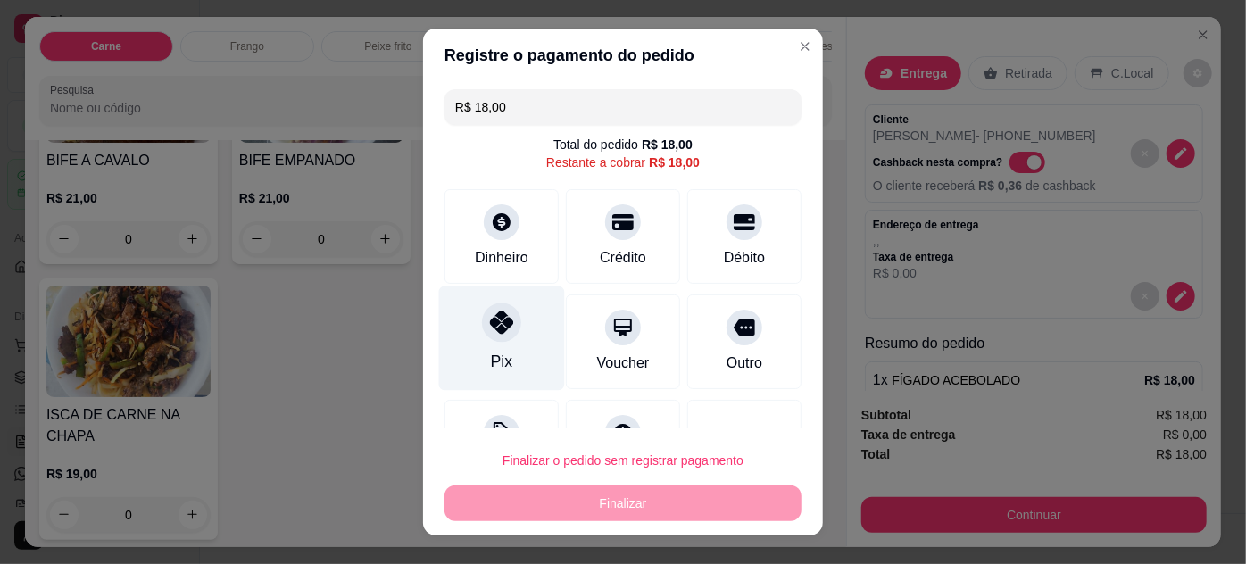
click at [490, 333] on div at bounding box center [501, 322] width 39 height 39
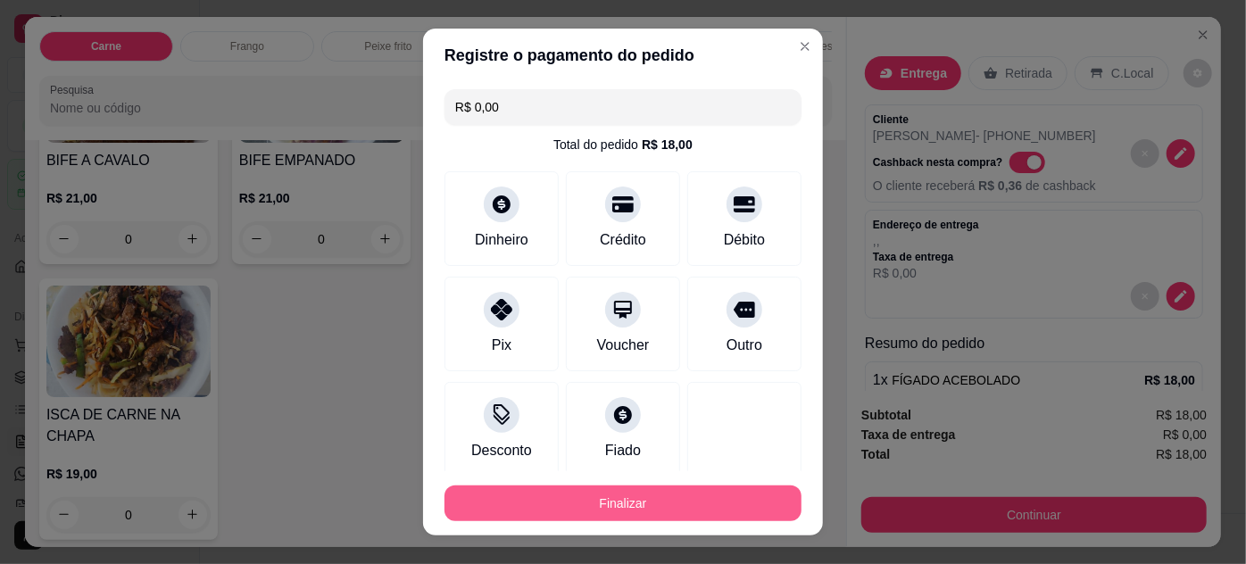
click at [634, 498] on button "Finalizar" at bounding box center [623, 504] width 357 height 36
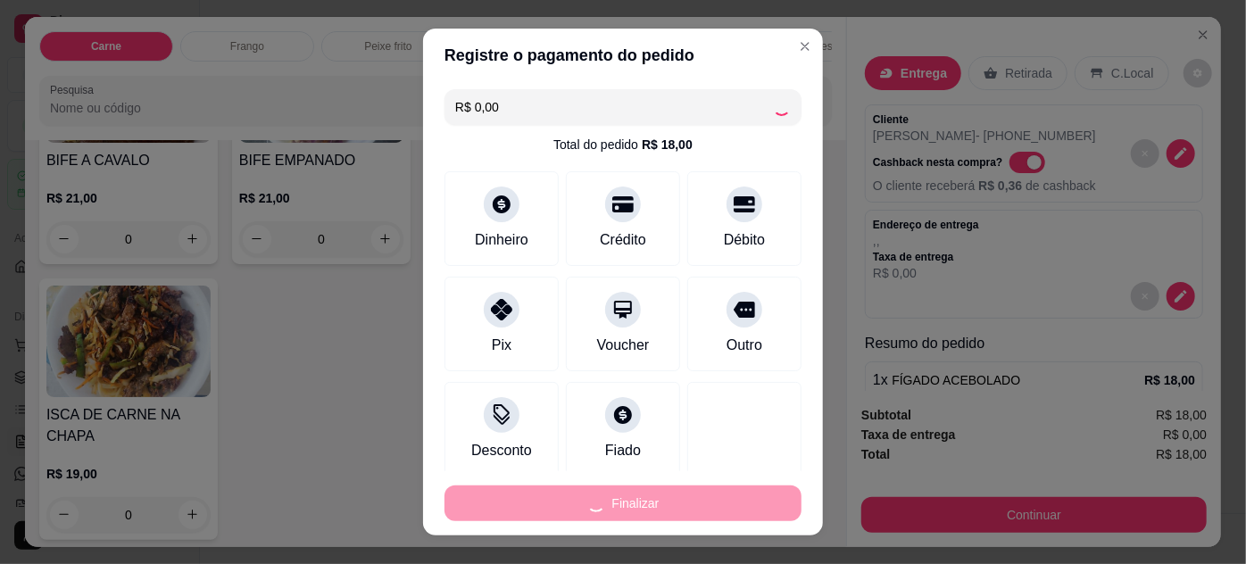
type input "-R$ 18,00"
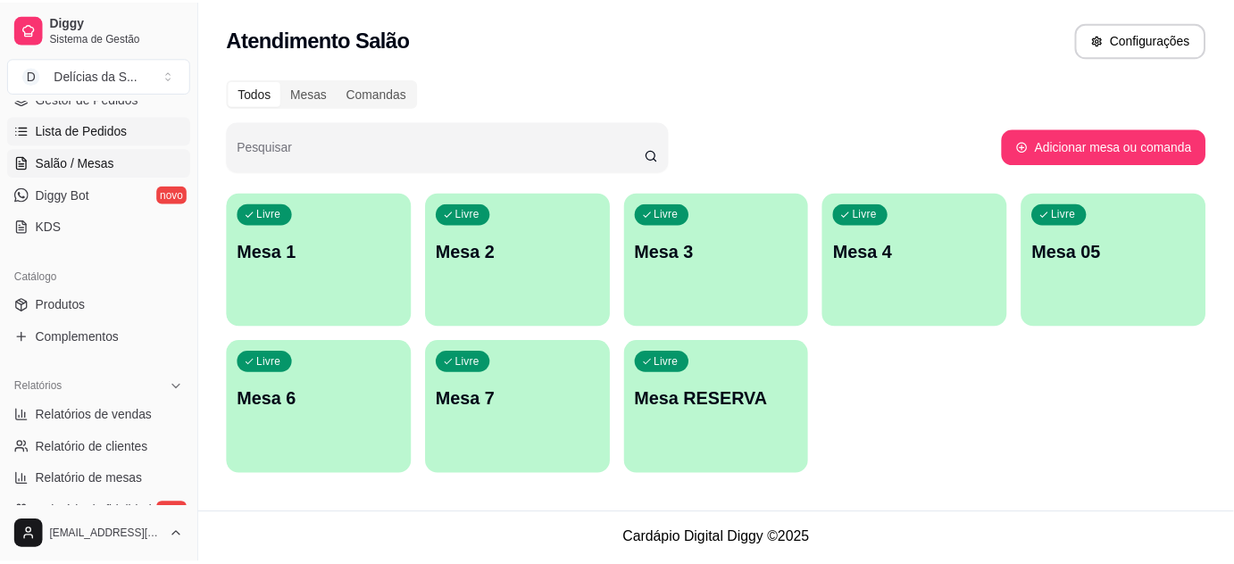
scroll to position [324, 0]
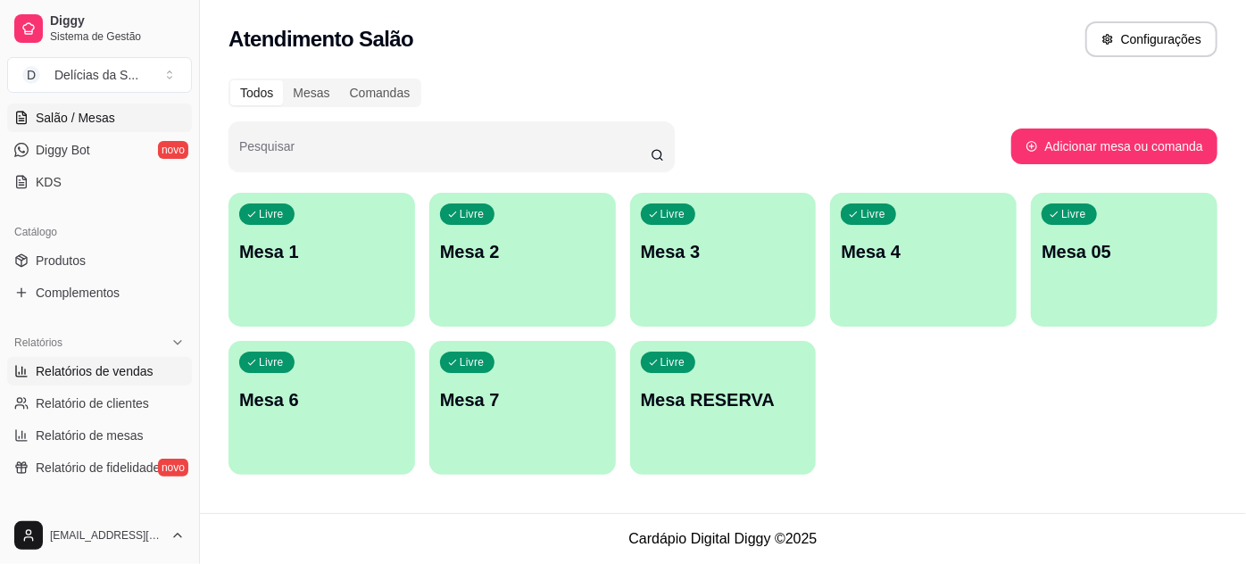
click at [111, 372] on span "Relatórios de vendas" at bounding box center [95, 371] width 118 height 18
select select "ALL"
select select "0"
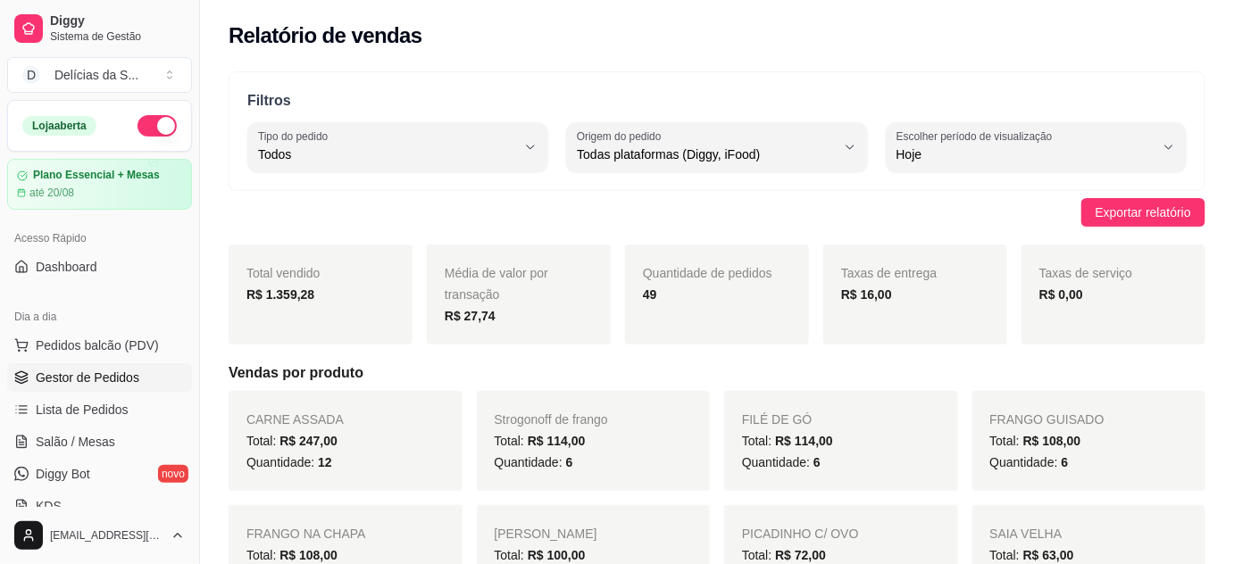
click at [112, 375] on span "Gestor de Pedidos" at bounding box center [88, 378] width 104 height 18
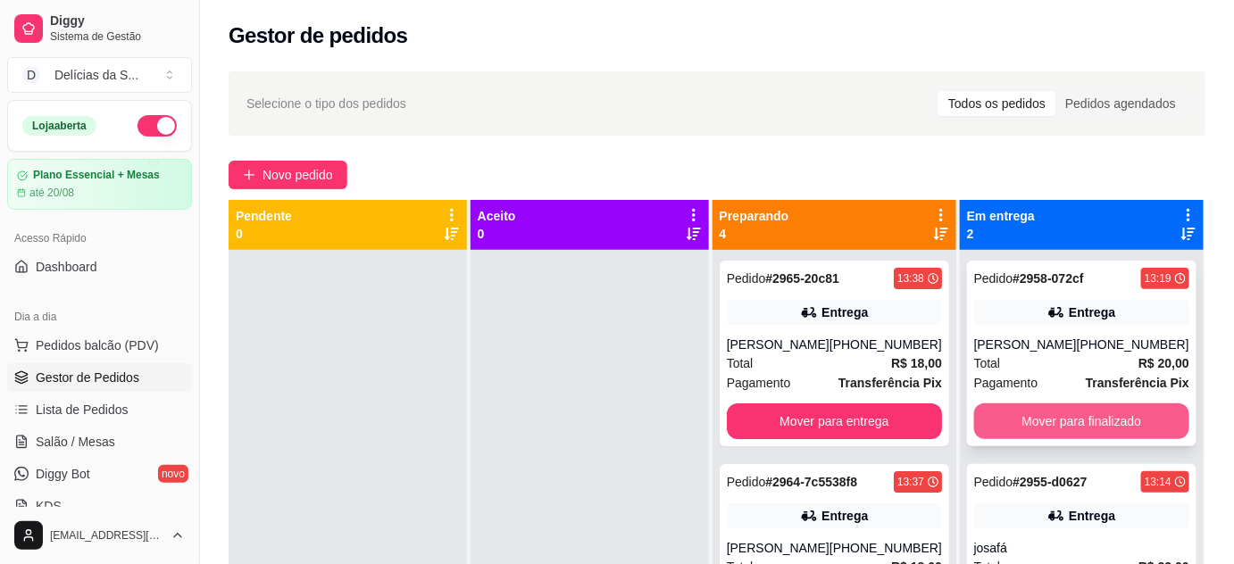
click at [1036, 416] on button "Mover para finalizado" at bounding box center [1081, 422] width 215 height 36
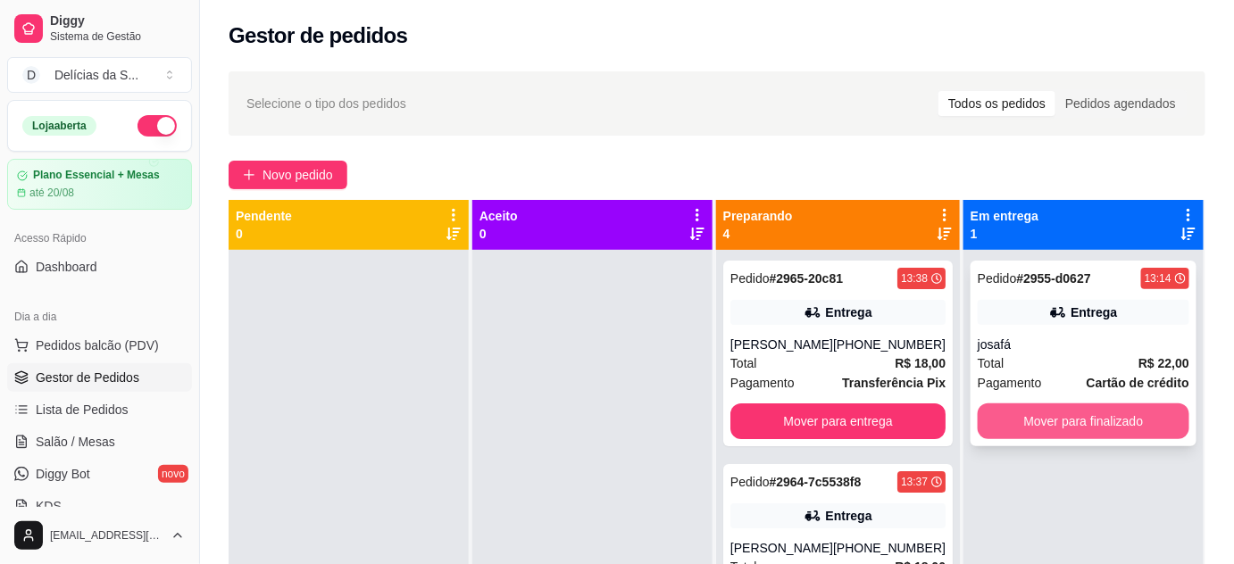
click at [1043, 417] on button "Mover para finalizado" at bounding box center [1084, 422] width 212 height 36
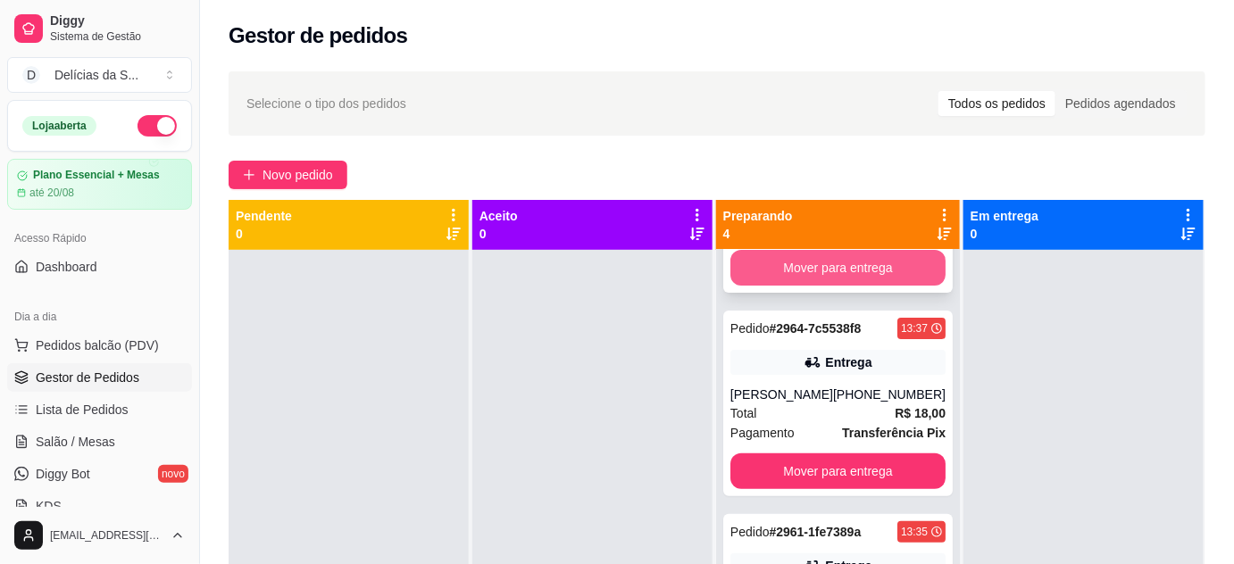
scroll to position [268, 0]
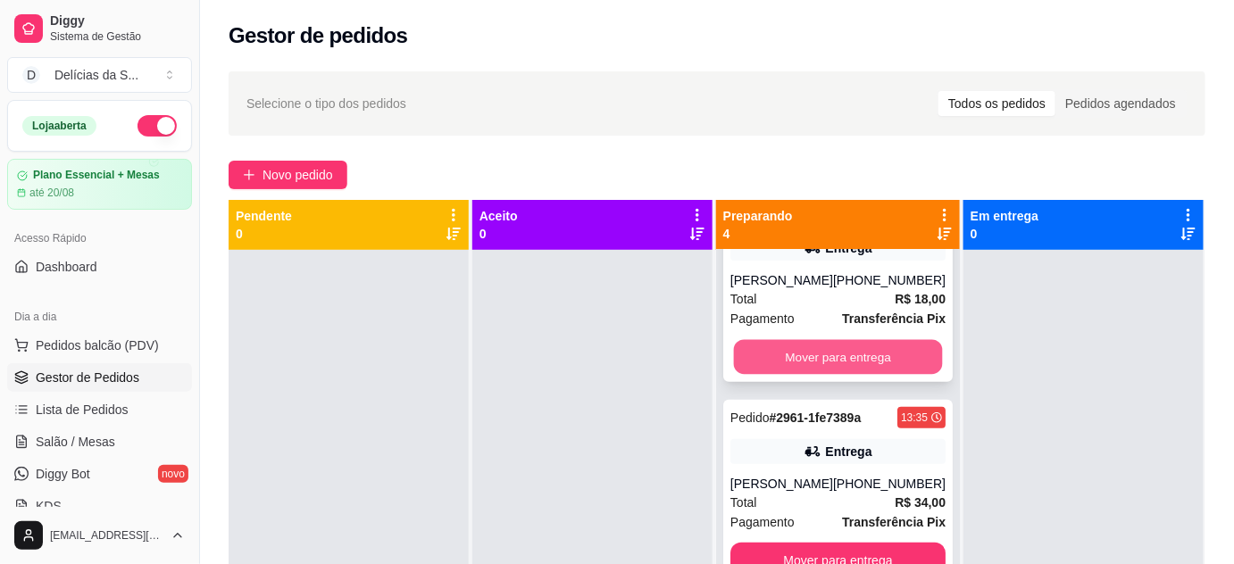
click at [869, 356] on button "Mover para entrega" at bounding box center [837, 357] width 209 height 35
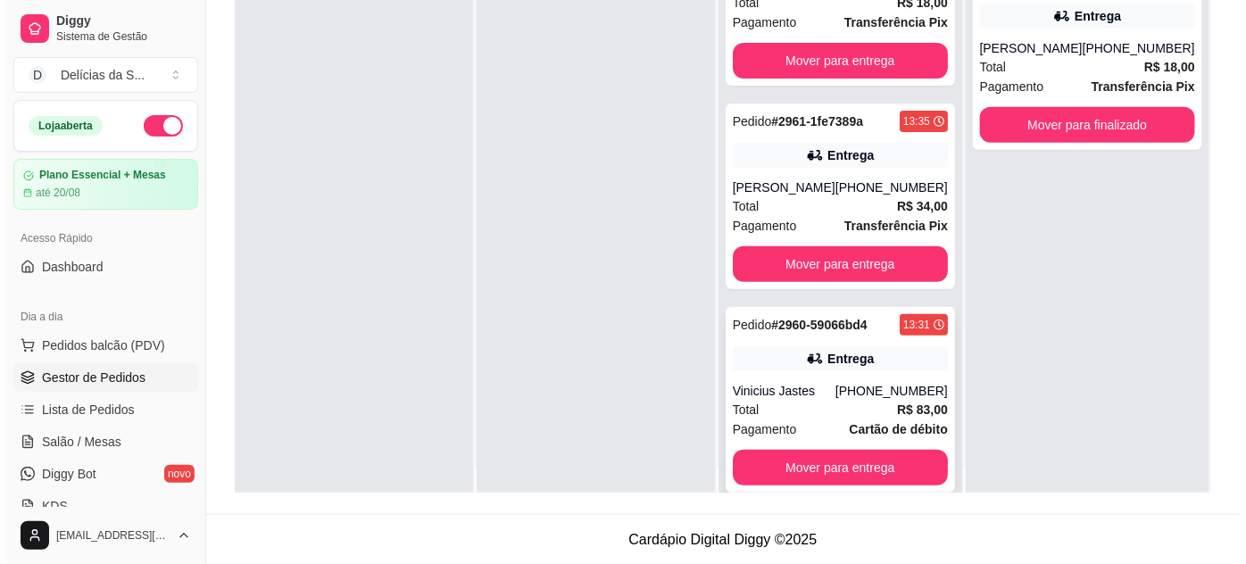
scroll to position [50, 0]
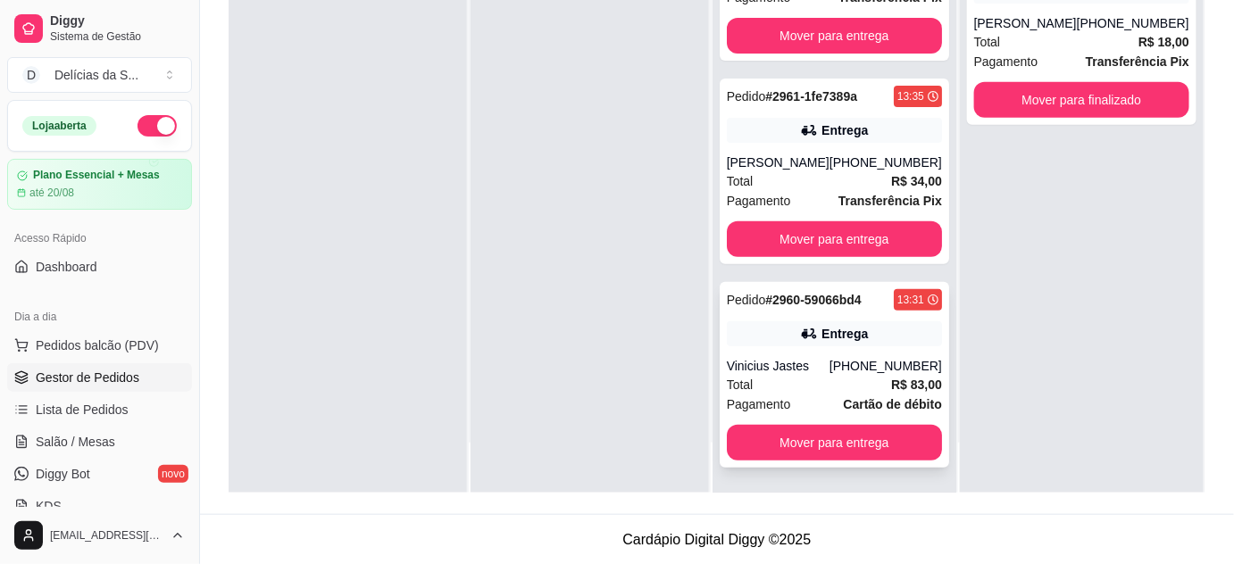
click at [811, 388] on div "Total R$ 83,00" at bounding box center [834, 385] width 215 height 20
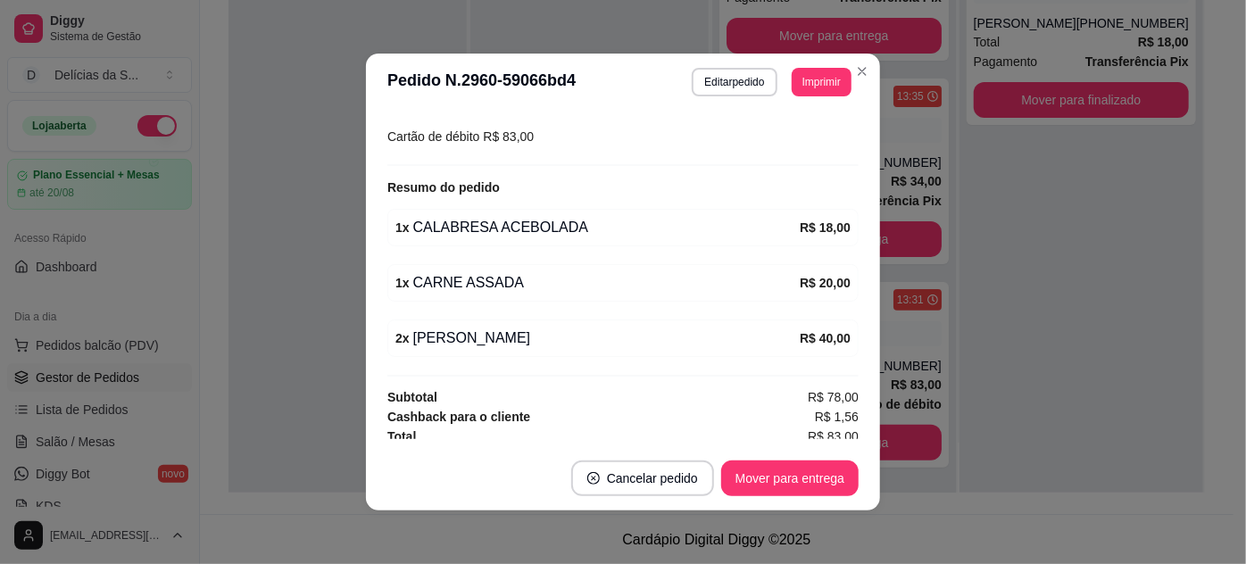
scroll to position [498, 0]
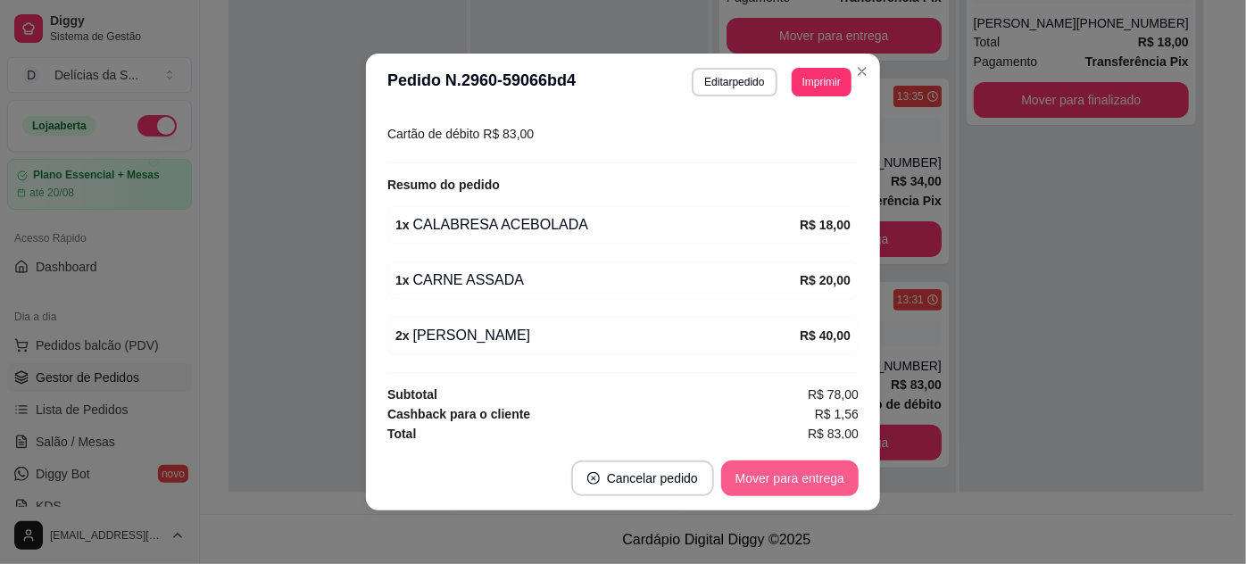
click at [767, 483] on button "Mover para entrega" at bounding box center [789, 479] width 137 height 36
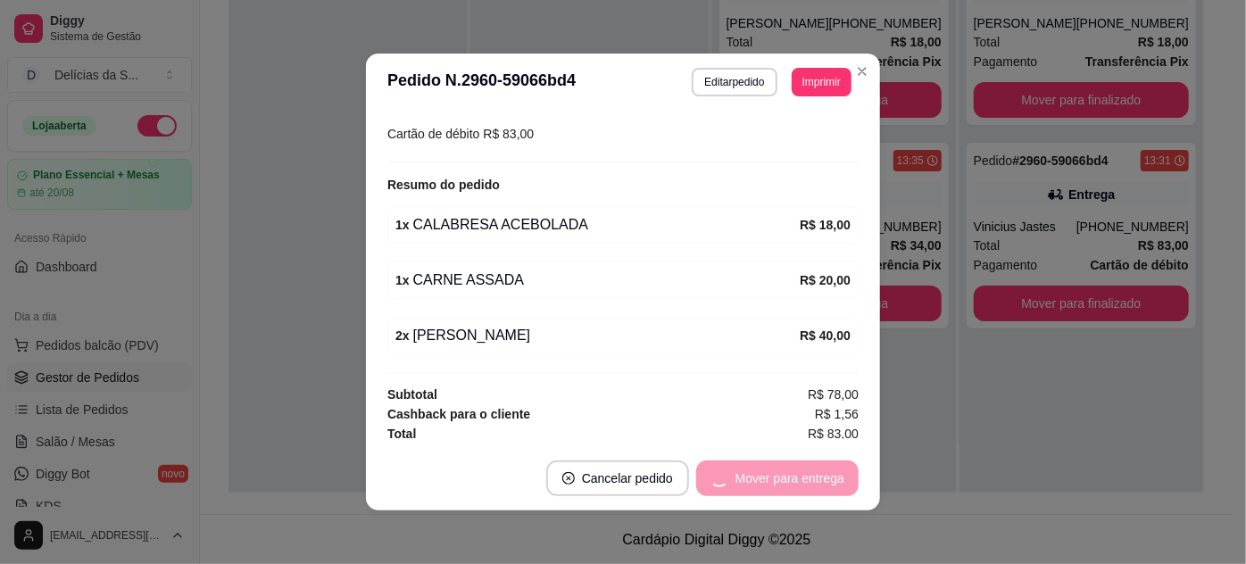
scroll to position [0, 0]
click at [768, 483] on button "Mover para finalizado" at bounding box center [785, 479] width 144 height 35
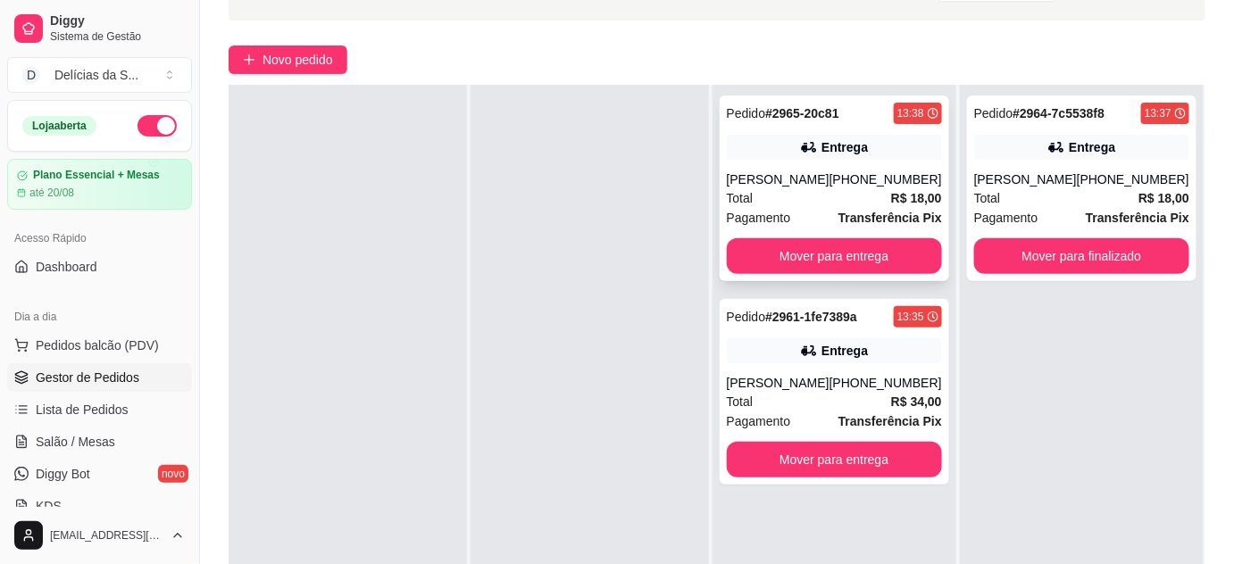
scroll to position [162, 0]
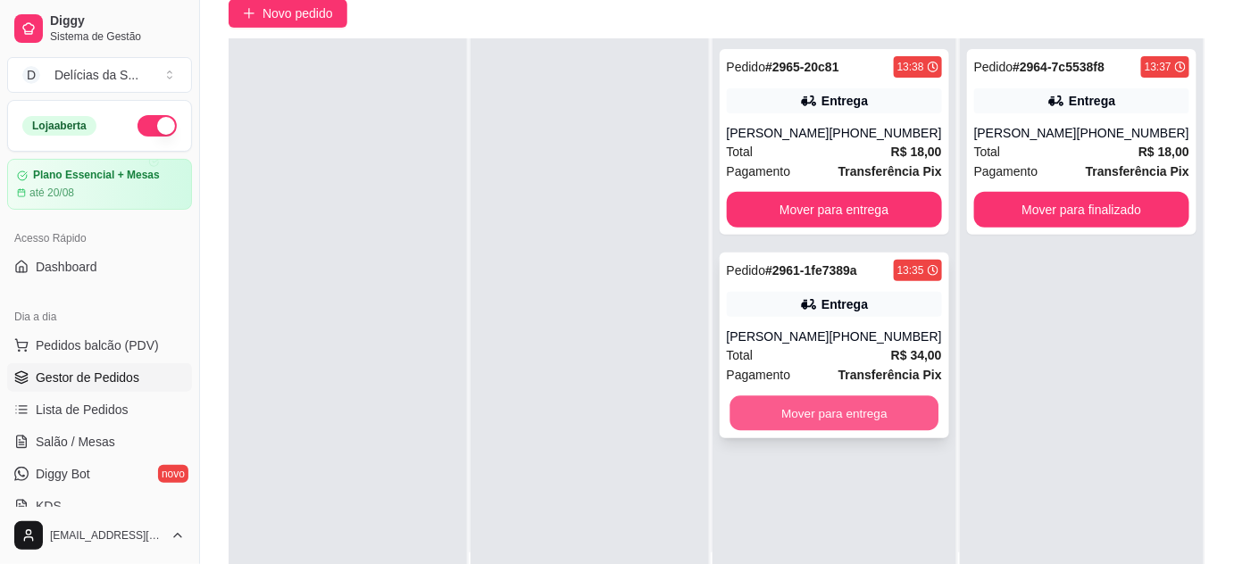
click at [805, 416] on button "Mover para entrega" at bounding box center [833, 413] width 209 height 35
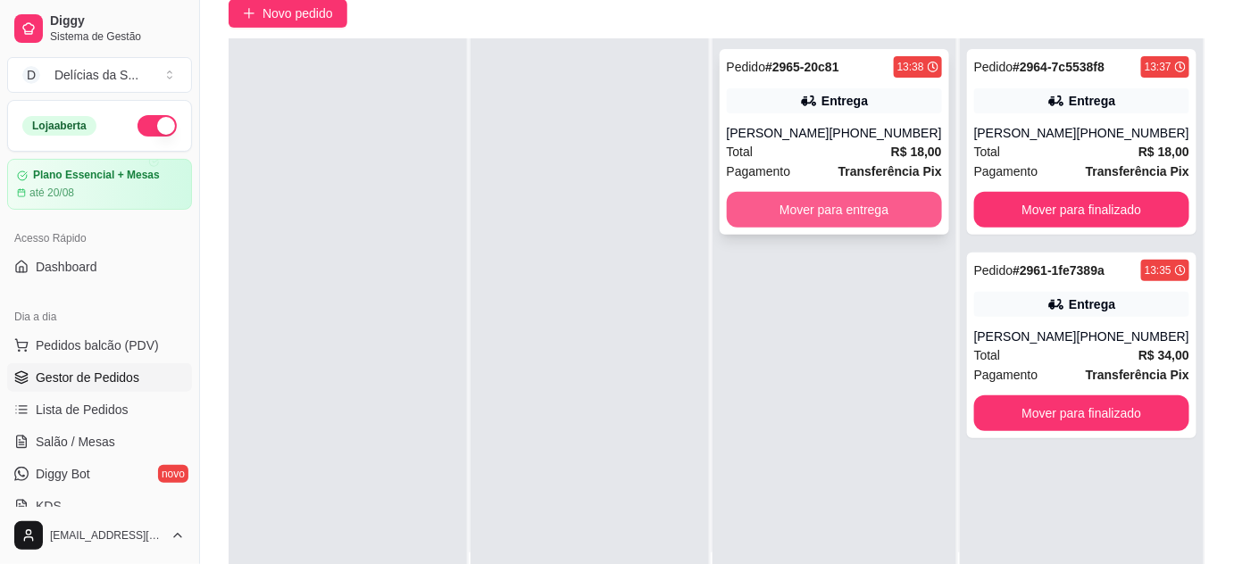
click at [786, 201] on button "Mover para entrega" at bounding box center [834, 210] width 215 height 36
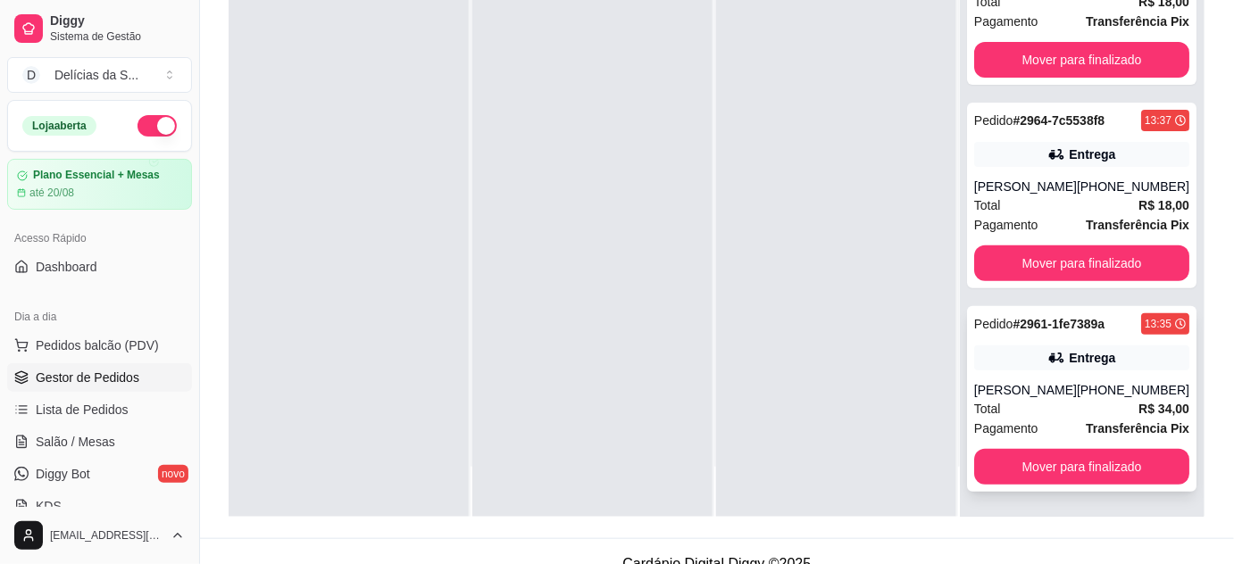
scroll to position [271, 0]
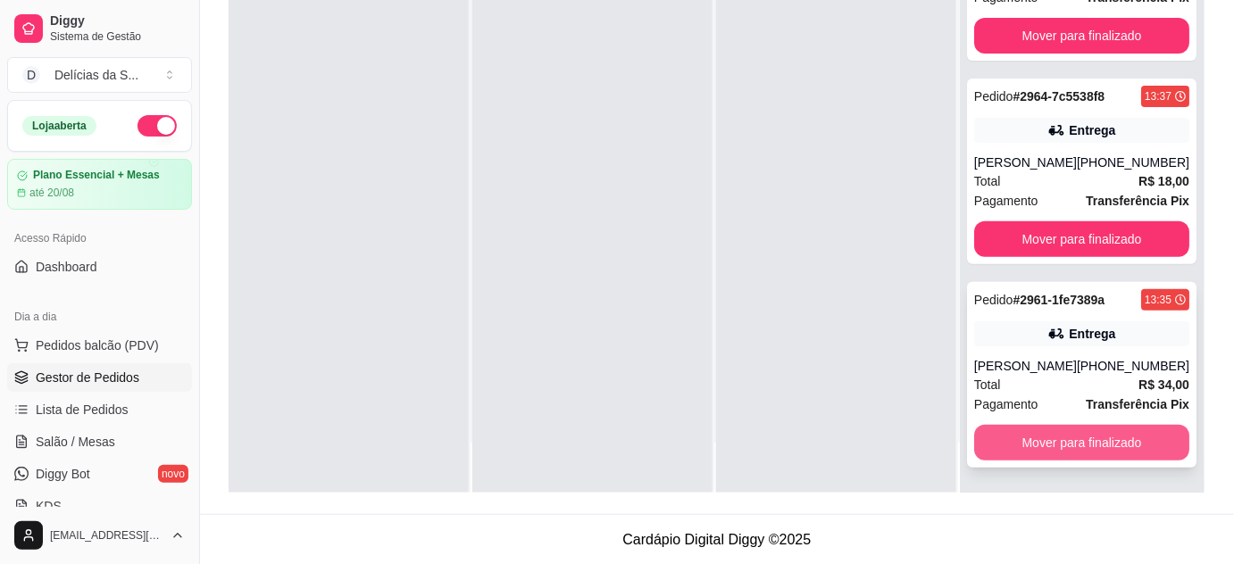
click at [1078, 440] on button "Mover para finalizado" at bounding box center [1081, 443] width 215 height 36
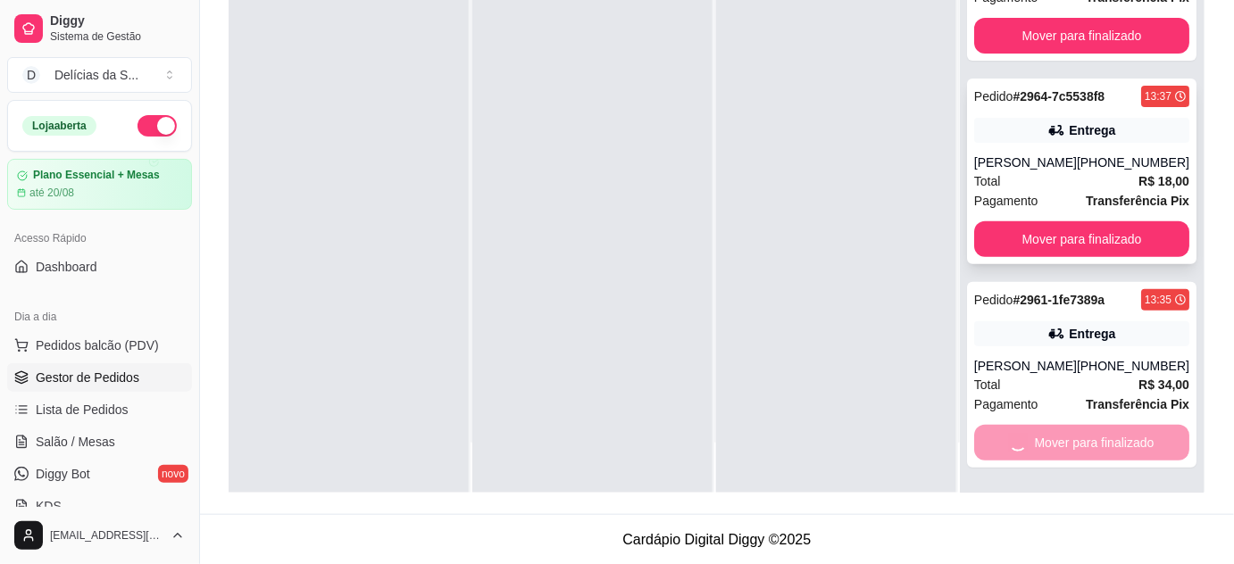
scroll to position [0, 0]
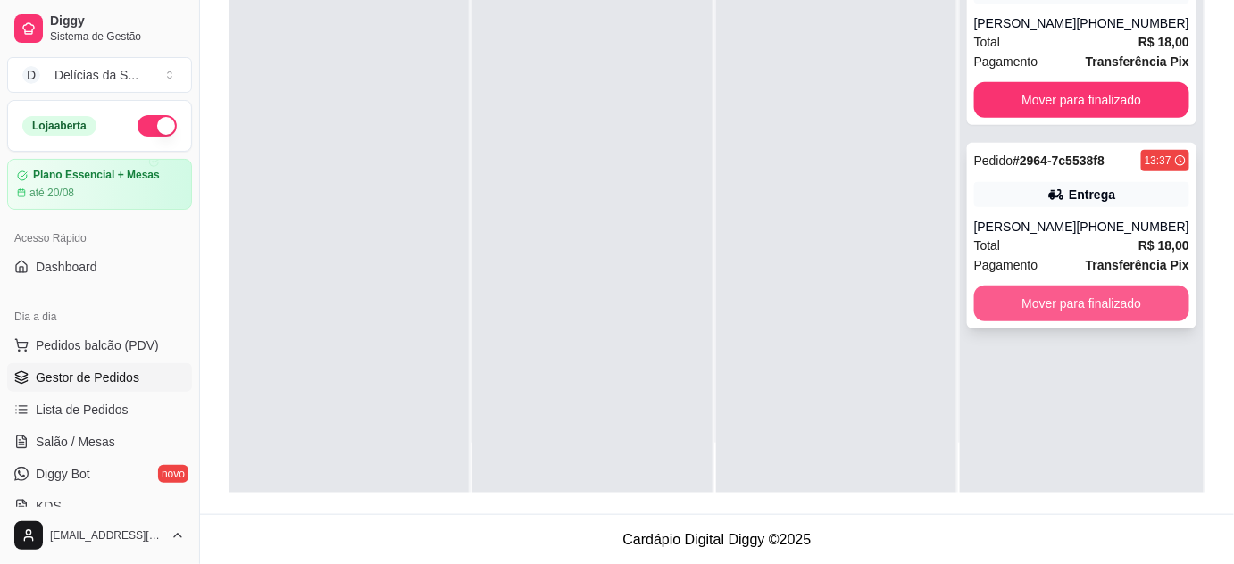
click at [1073, 299] on button "Mover para finalizado" at bounding box center [1081, 304] width 215 height 36
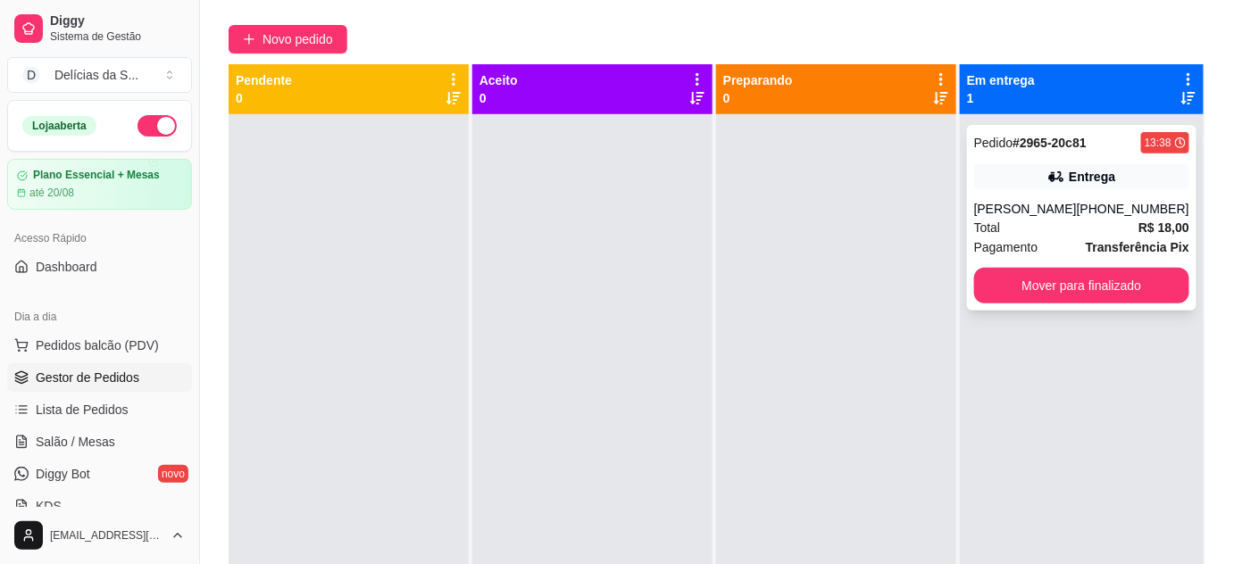
scroll to position [109, 0]
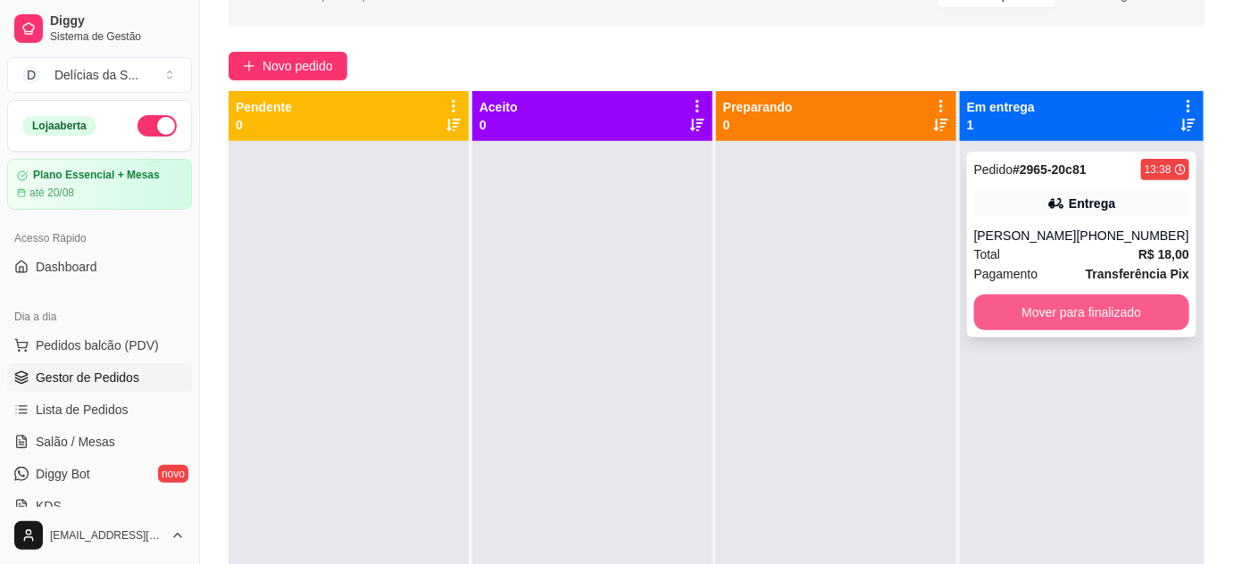
click at [1073, 316] on button "Mover para finalizado" at bounding box center [1081, 313] width 215 height 36
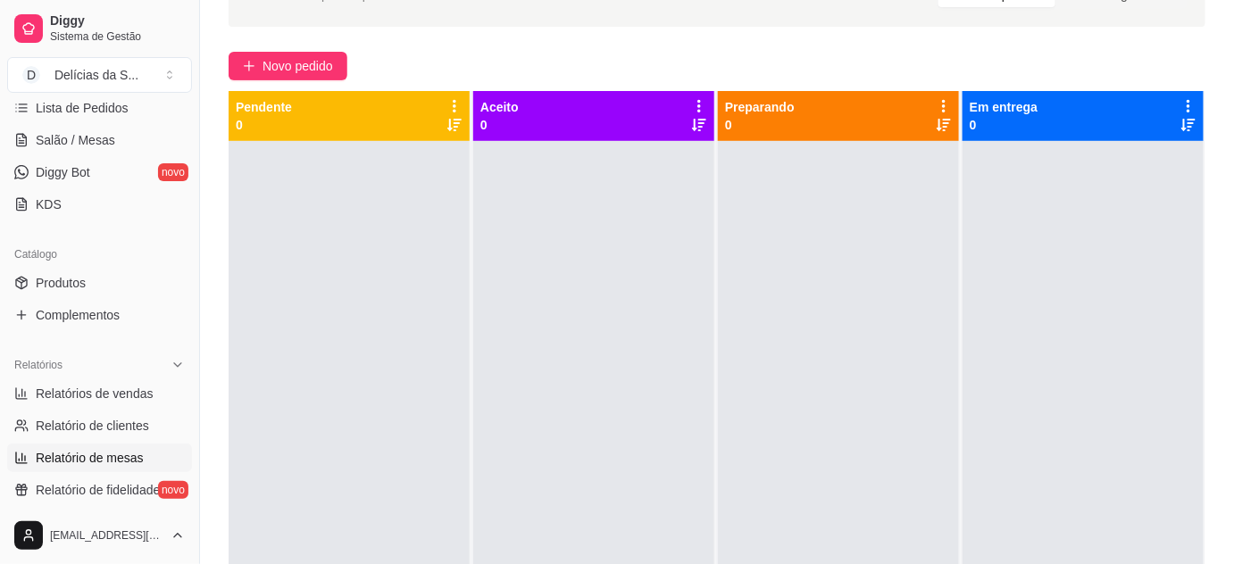
scroll to position [324, 0]
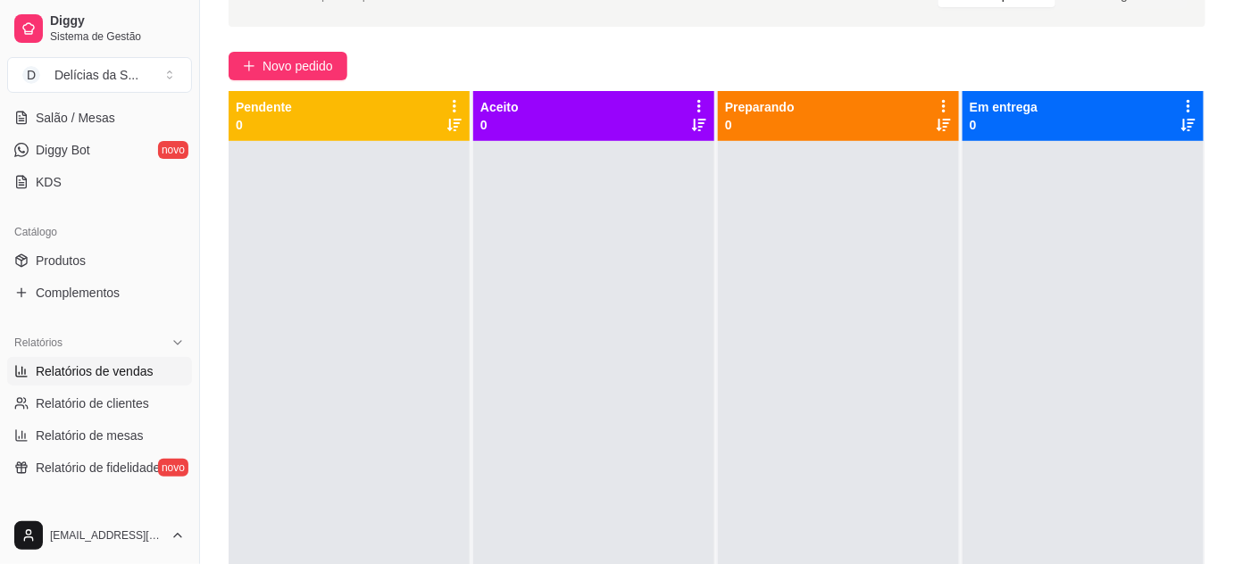
click at [111, 373] on span "Relatórios de vendas" at bounding box center [95, 371] width 118 height 18
select select "ALL"
select select "0"
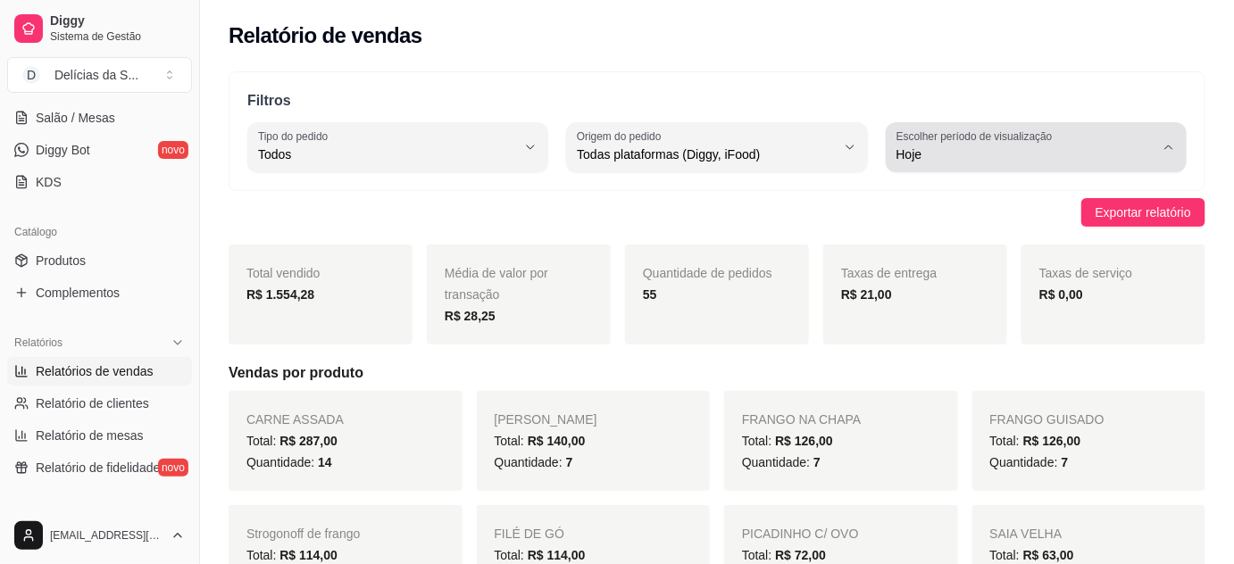
click at [1028, 154] on span "Hoje" at bounding box center [1025, 155] width 258 height 18
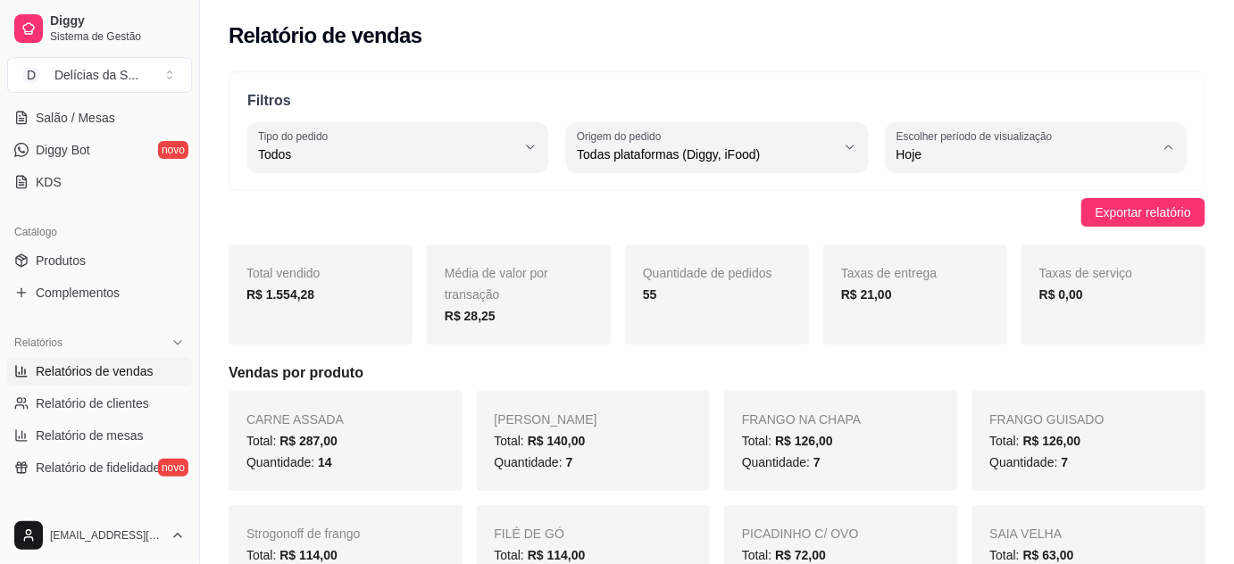
click at [985, 379] on span "Customizado" at bounding box center [1027, 370] width 245 height 17
type input "-1"
select select "-1"
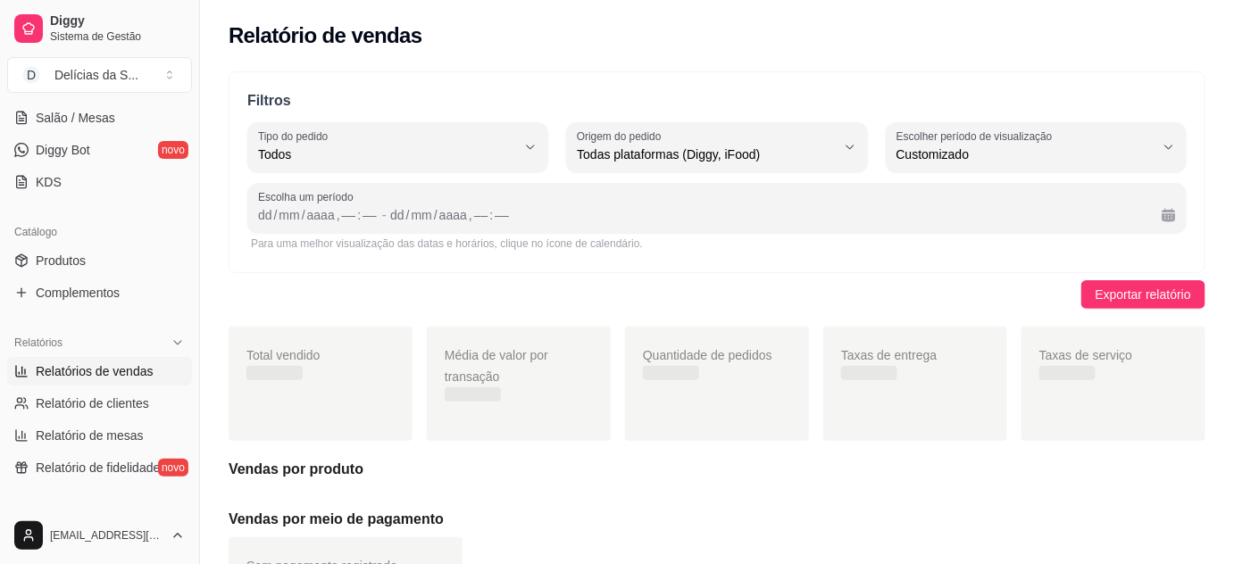
scroll to position [16, 0]
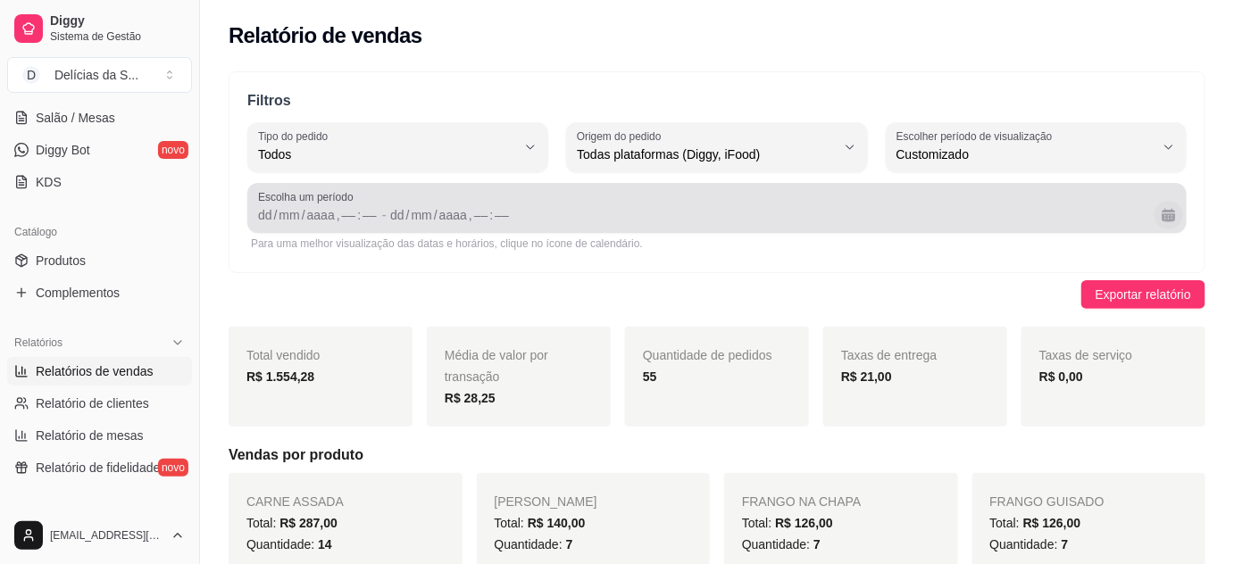
click at [1174, 214] on button "Calendário" at bounding box center [1168, 215] width 29 height 29
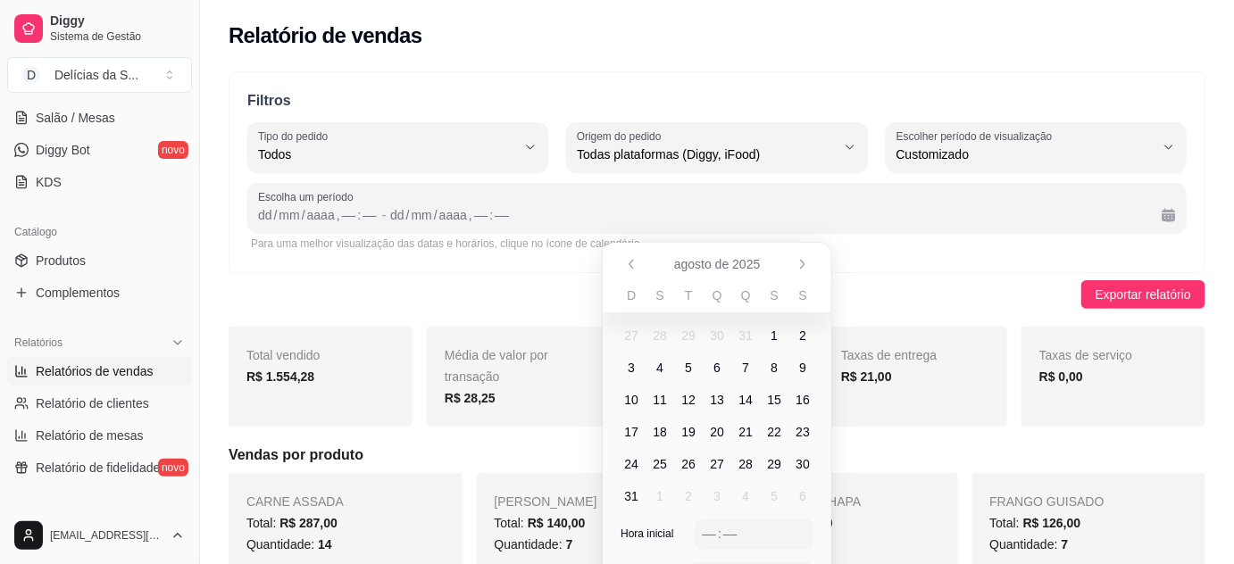
click at [662, 375] on span "4" at bounding box center [659, 368] width 7 height 18
click at [751, 404] on span "14" at bounding box center [745, 400] width 14 height 18
click at [710, 536] on div "––" at bounding box center [710, 534] width 18 height 18
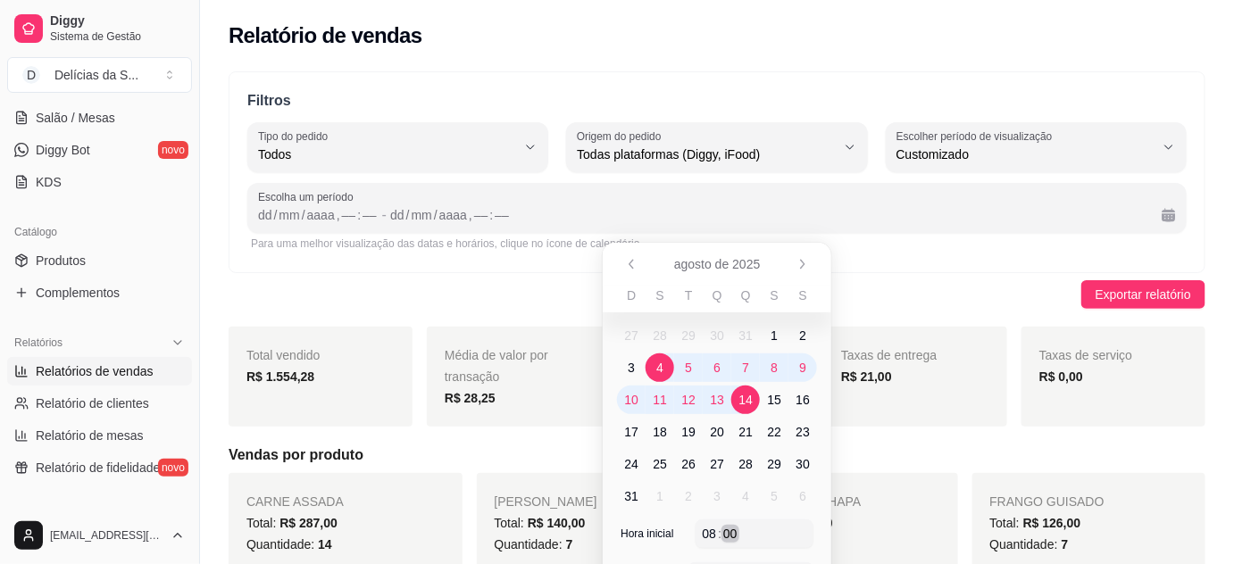
scroll to position [162, 0]
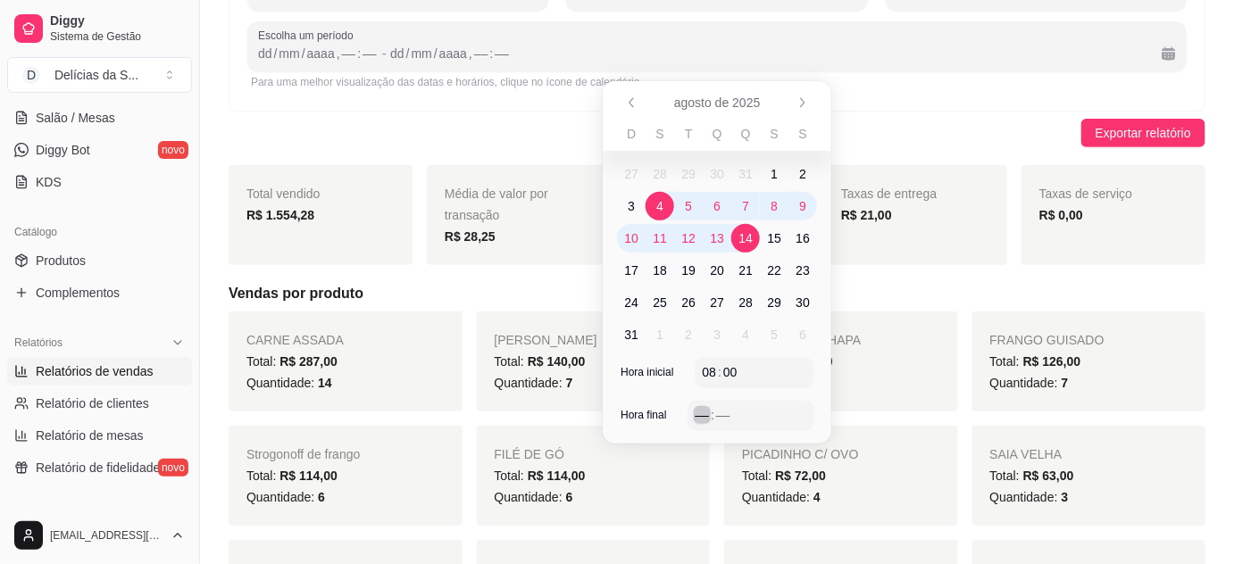
click at [695, 415] on div "–– : ––" at bounding box center [751, 415] width 126 height 29
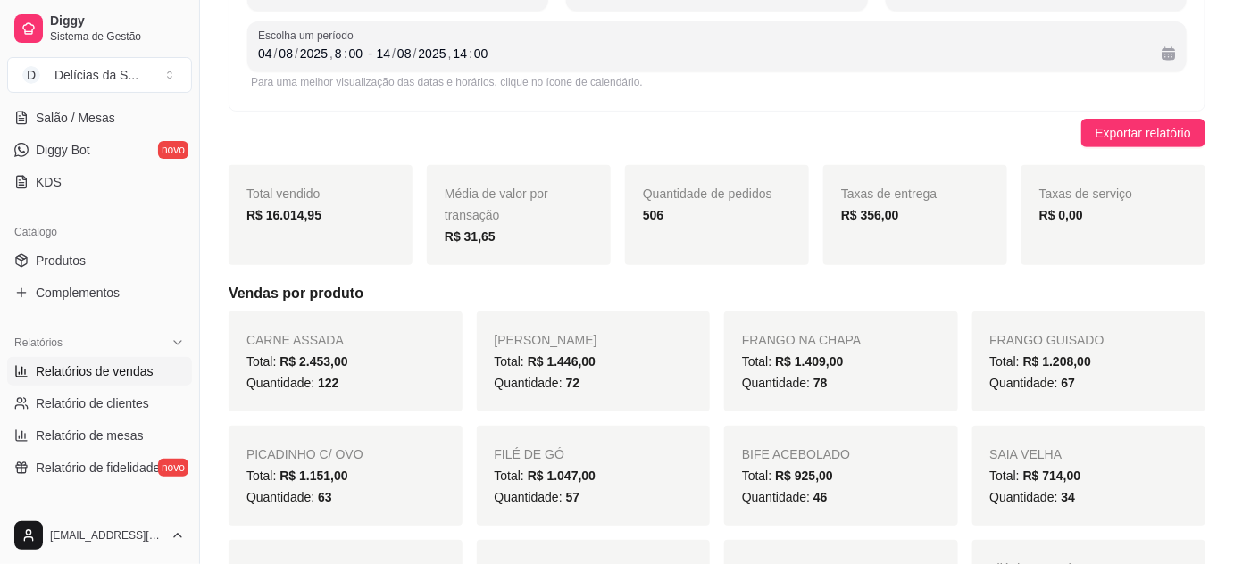
click at [541, 128] on div "Exportar relatório" at bounding box center [717, 133] width 977 height 29
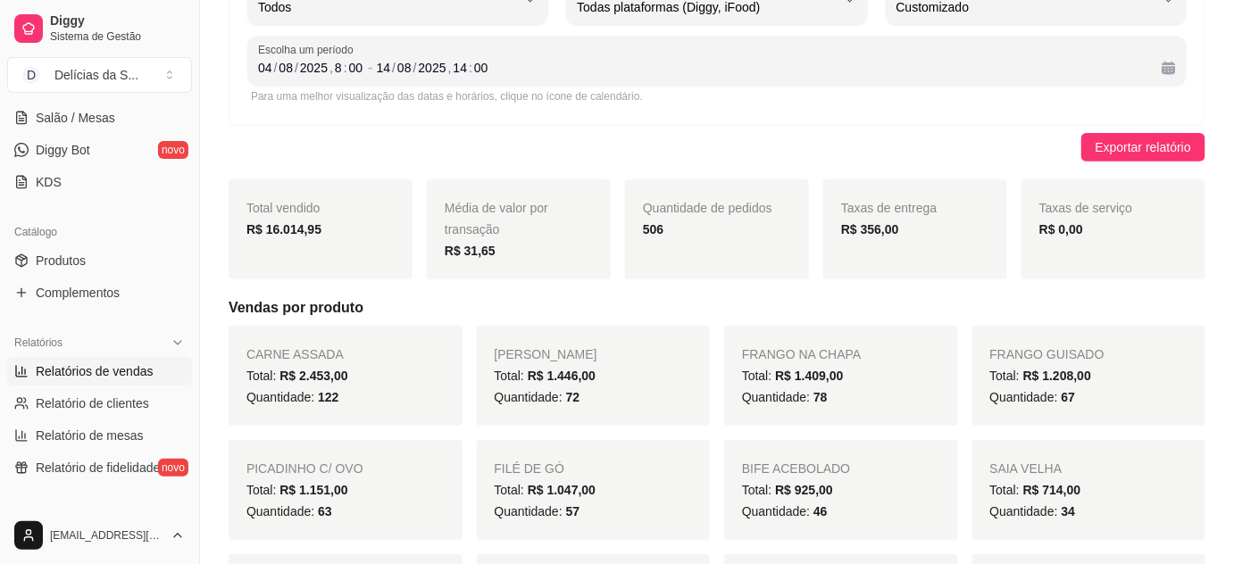
scroll to position [0, 0]
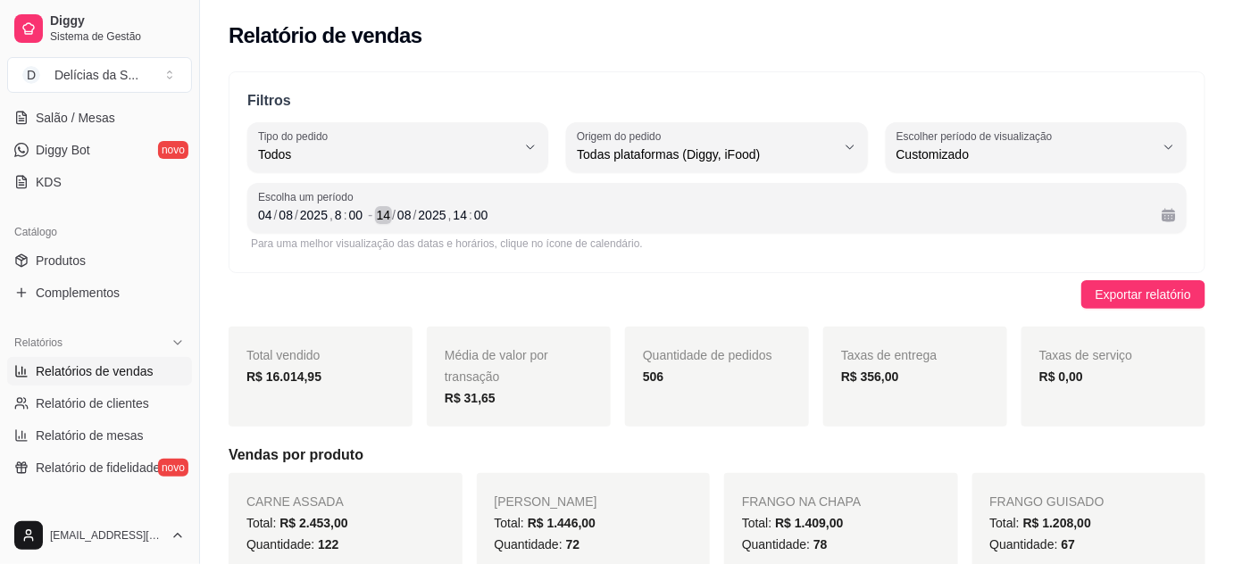
click at [393, 215] on div "/" at bounding box center [393, 215] width 7 height 18
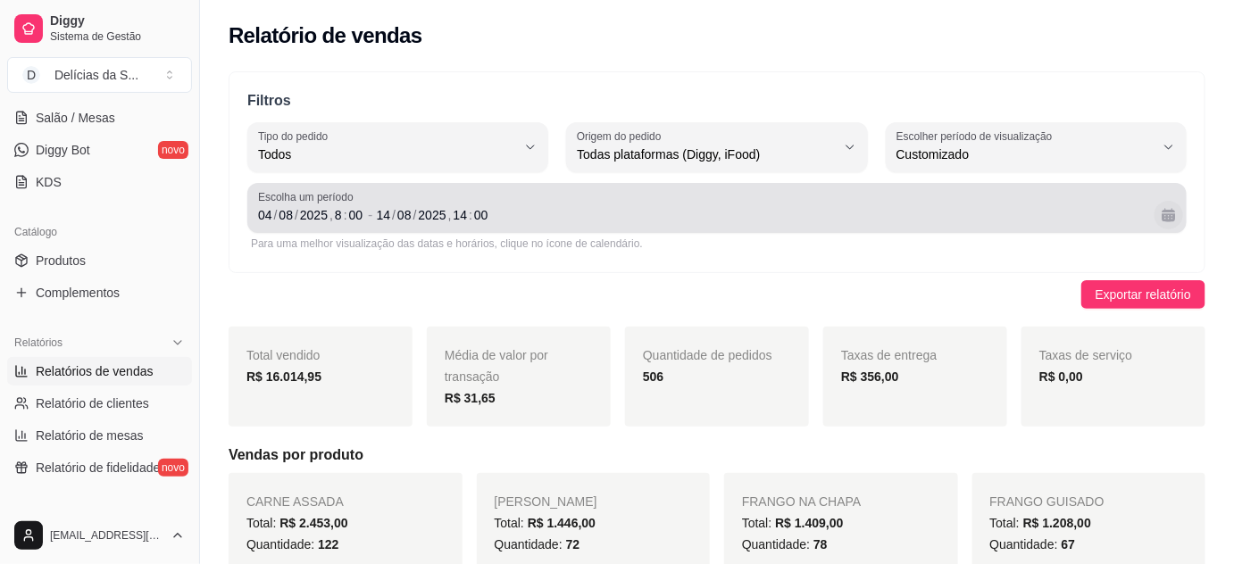
click at [1169, 213] on button "Calendário" at bounding box center [1168, 215] width 29 height 29
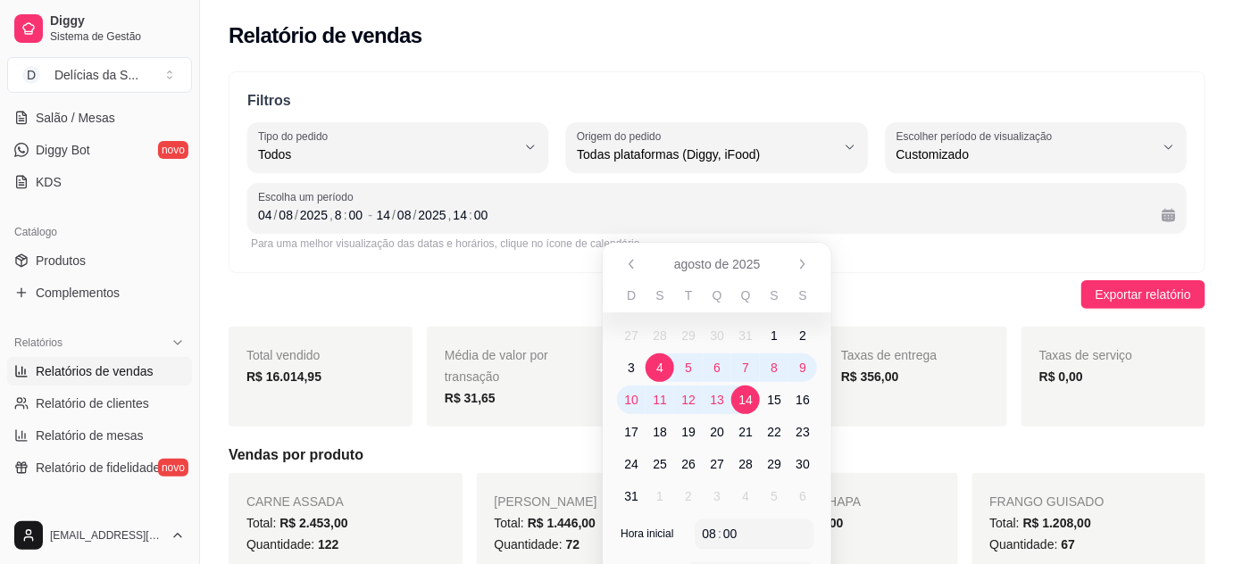
click at [775, 366] on span "8" at bounding box center [773, 368] width 7 height 18
click at [665, 367] on span "4" at bounding box center [659, 368] width 29 height 29
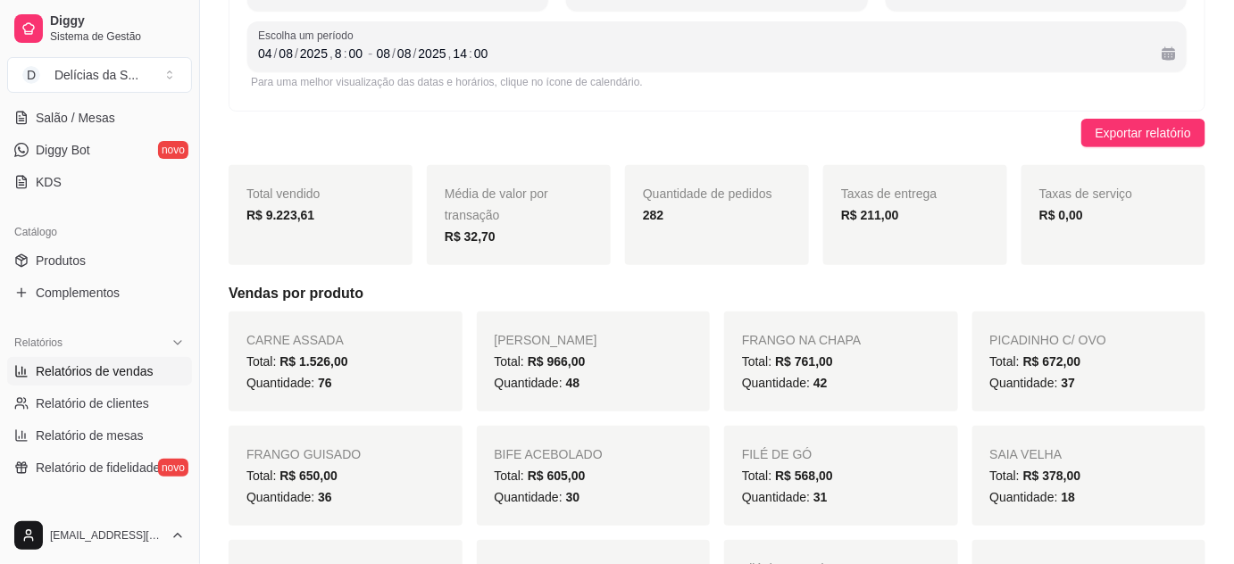
click at [528, 122] on div "Exportar relatório" at bounding box center [717, 133] width 977 height 29
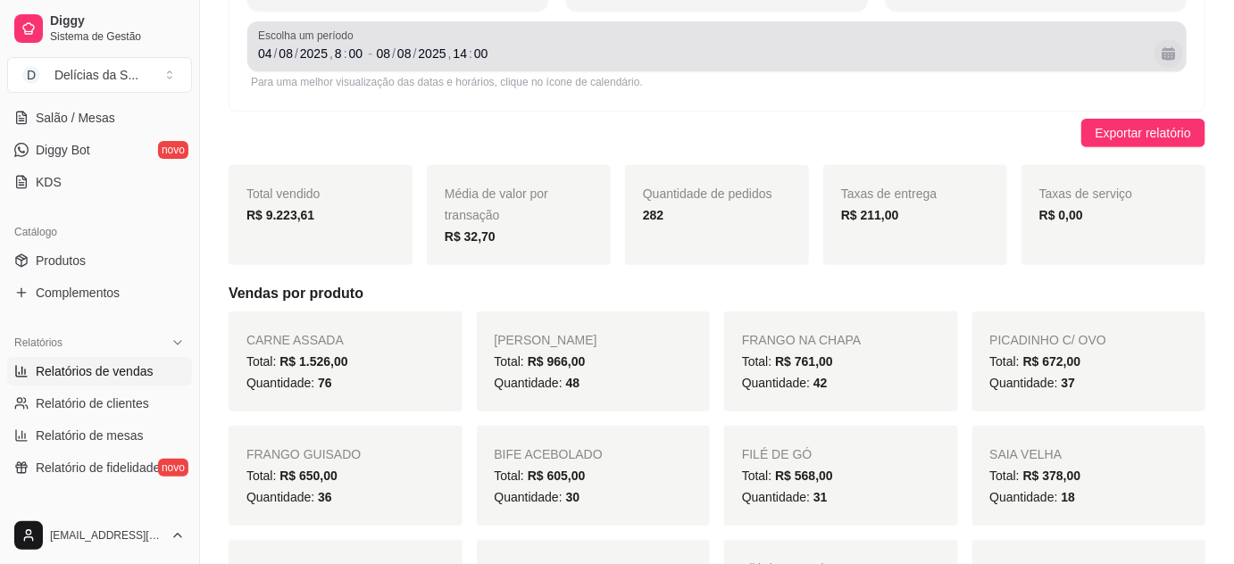
click at [1165, 54] on button "Calendário" at bounding box center [1168, 53] width 29 height 29
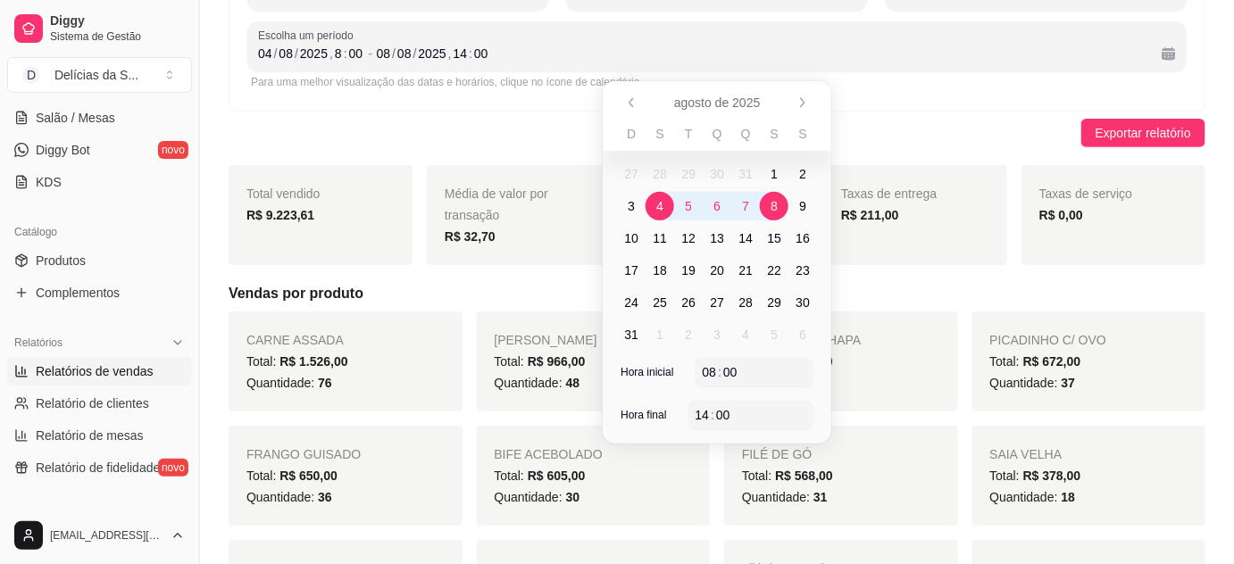
click at [661, 242] on span "11" at bounding box center [660, 238] width 14 height 18
click at [750, 238] on span "14" at bounding box center [745, 238] width 14 height 18
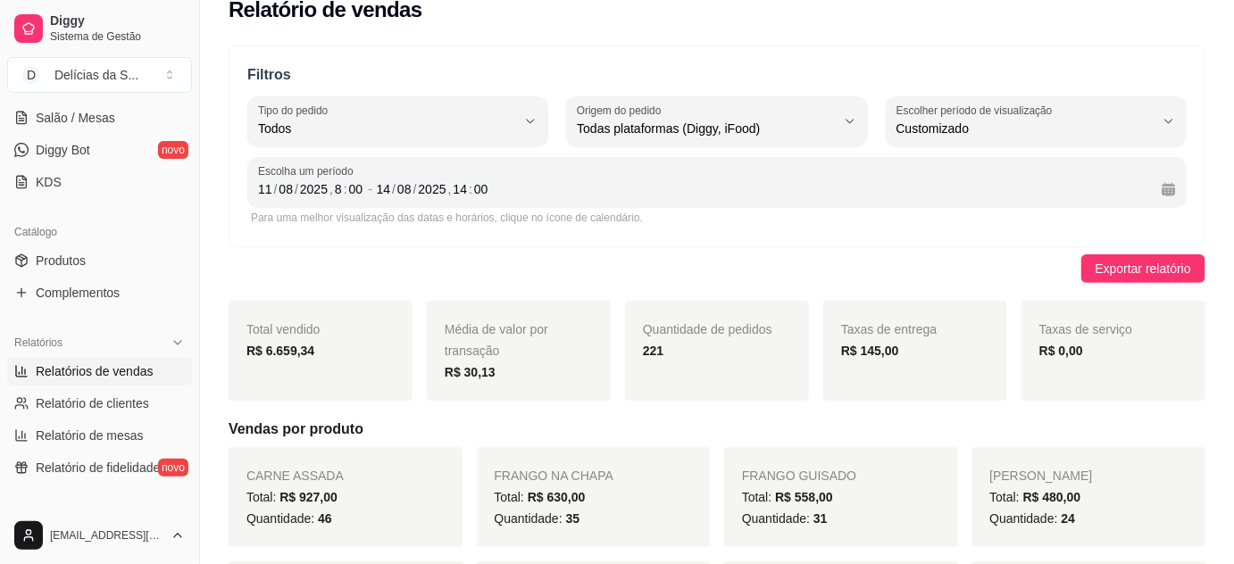
scroll to position [0, 0]
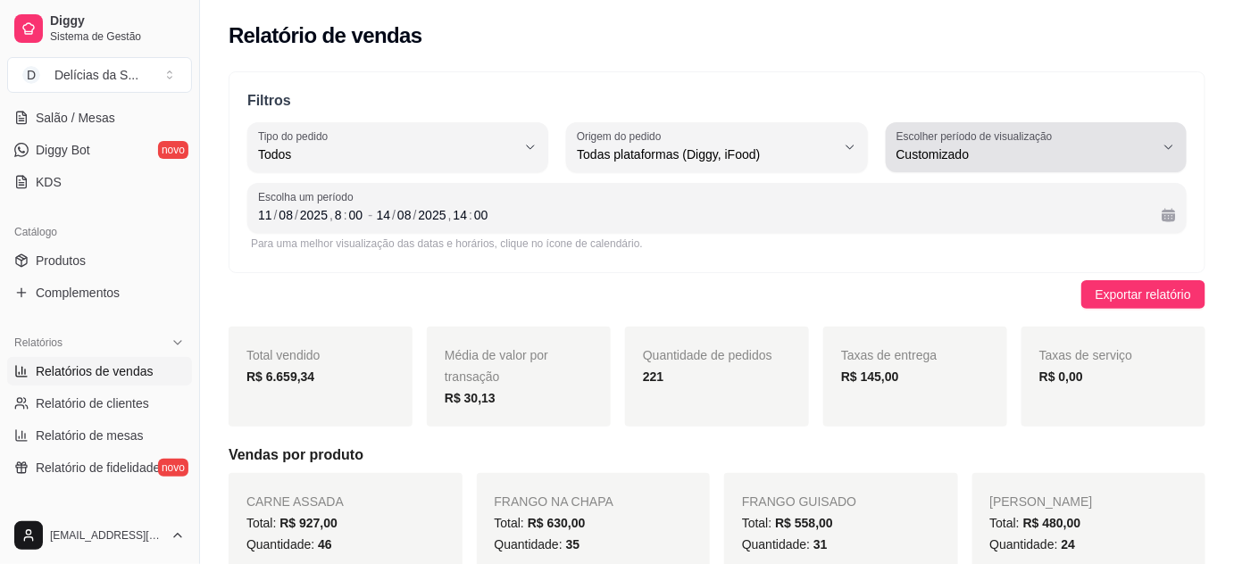
click at [1162, 145] on icon "button" at bounding box center [1168, 147] width 14 height 14
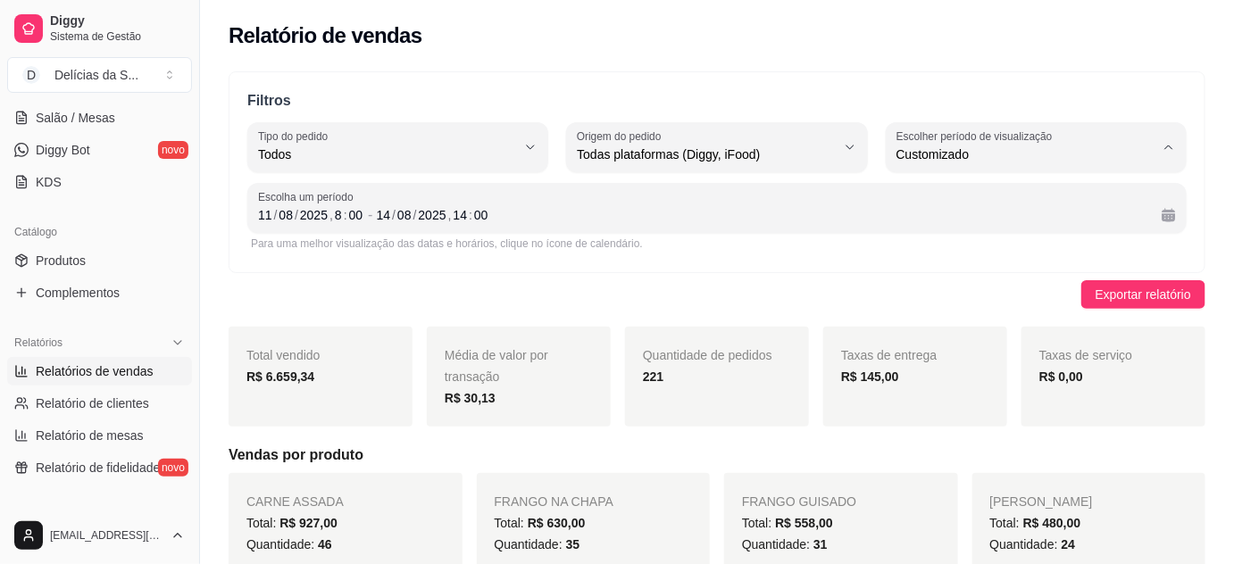
click at [899, 204] on li "Hoje" at bounding box center [1037, 197] width 276 height 28
type input "0"
select select "0"
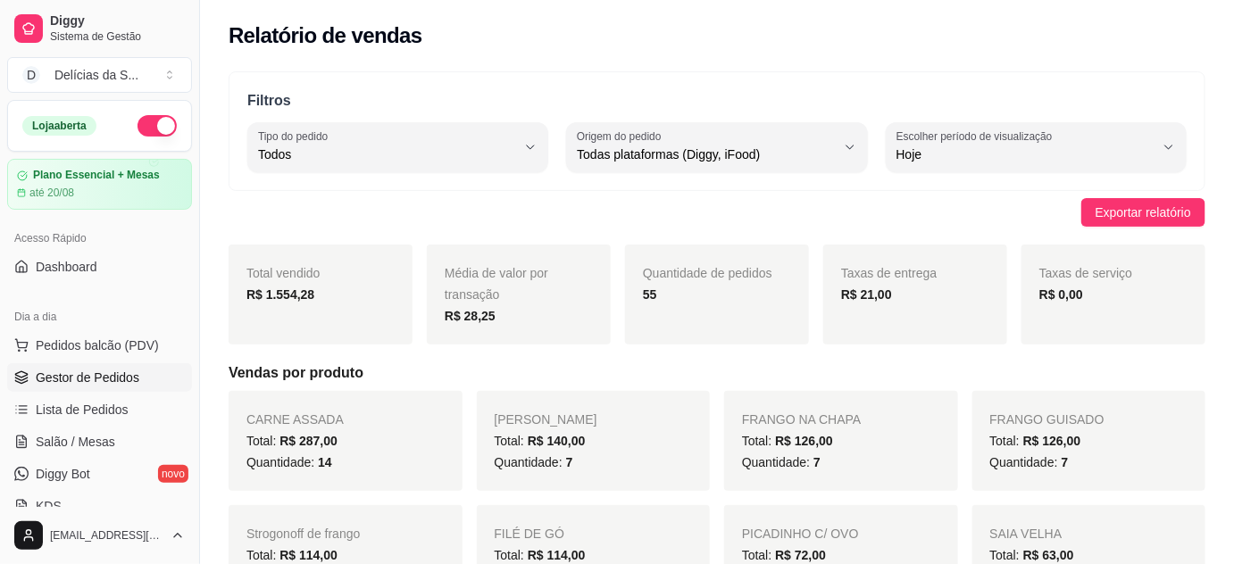
click at [126, 379] on span "Gestor de Pedidos" at bounding box center [88, 378] width 104 height 18
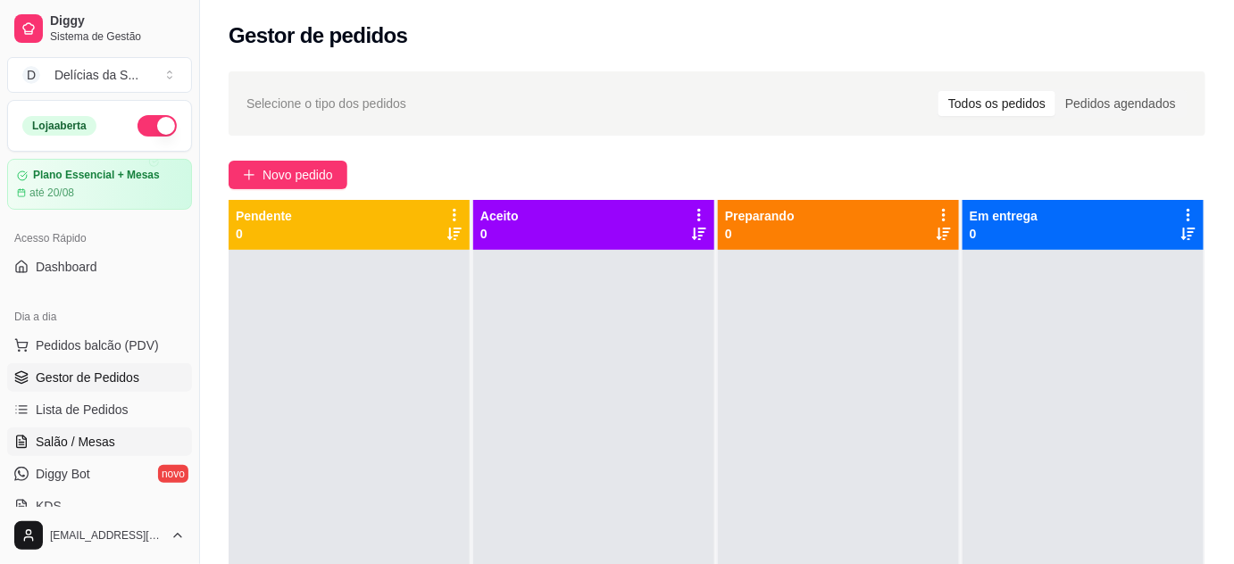
click at [91, 435] on span "Salão / Mesas" at bounding box center [75, 442] width 79 height 18
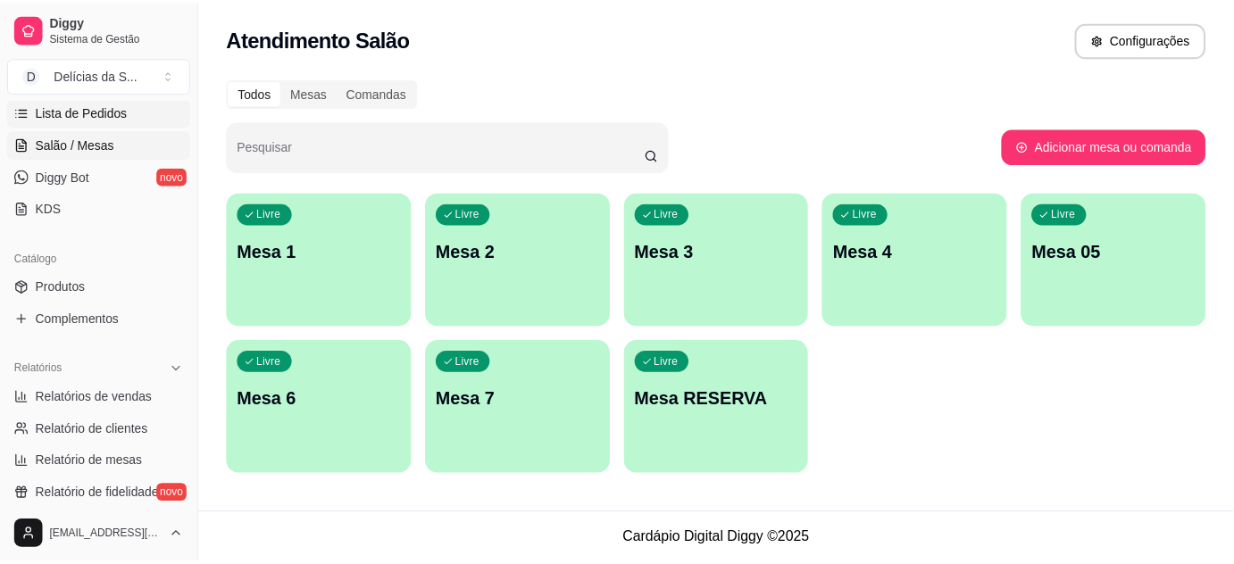
scroll to position [324, 0]
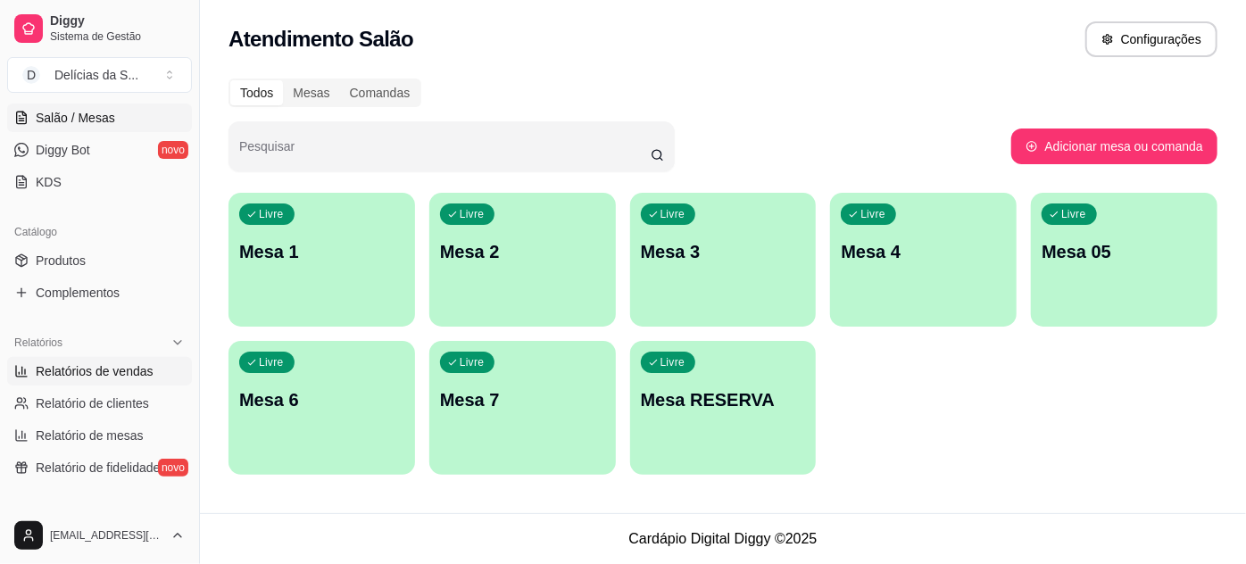
click at [102, 371] on span "Relatórios de vendas" at bounding box center [95, 371] width 118 height 18
select select "ALL"
select select "0"
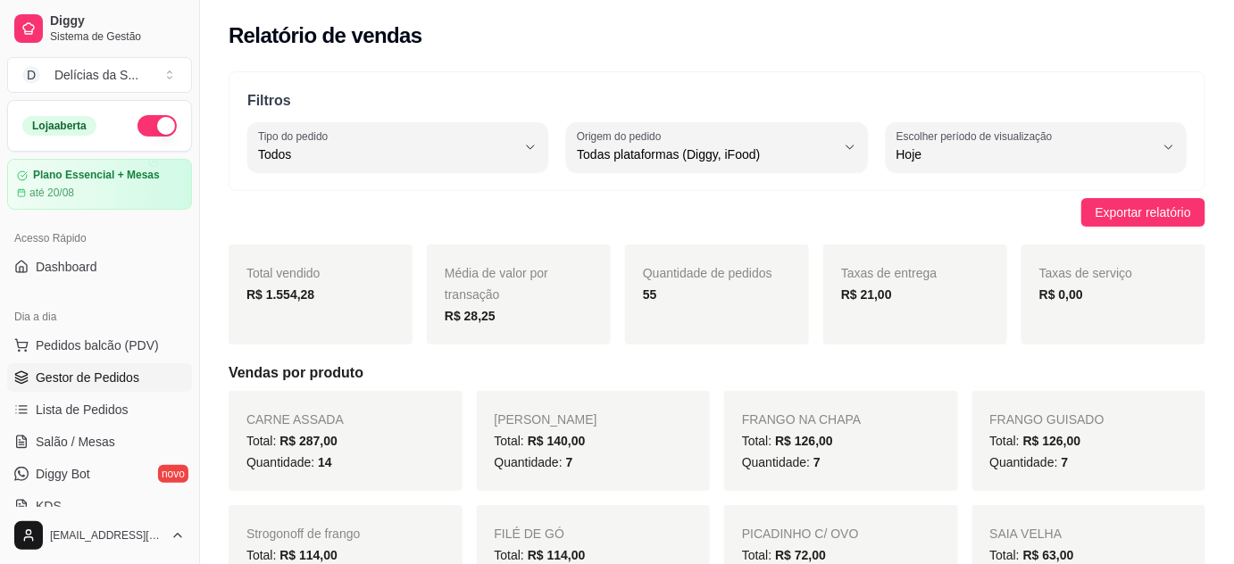
click at [87, 378] on span "Gestor de Pedidos" at bounding box center [88, 378] width 104 height 18
